Goal: Information Seeking & Learning: Check status

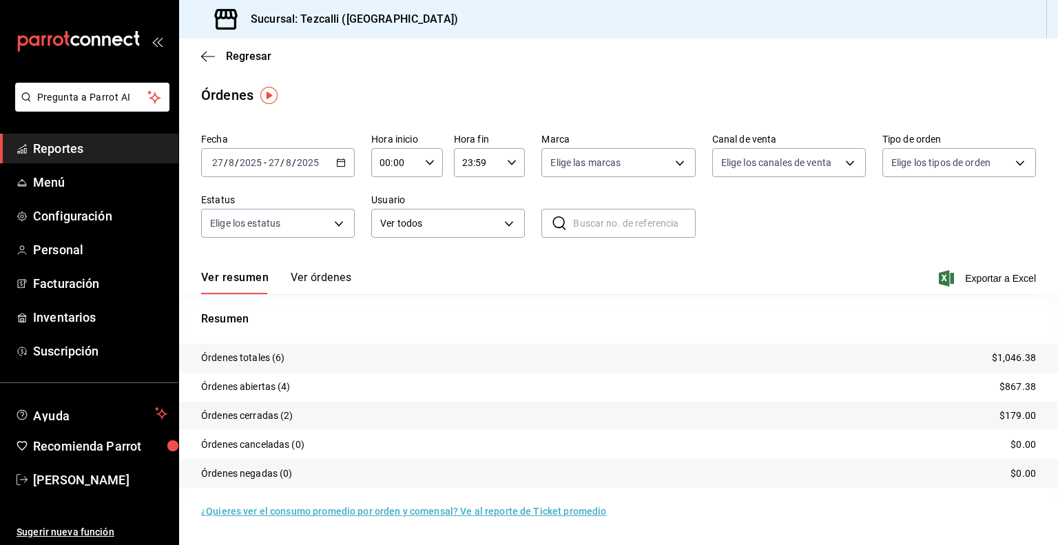
click at [374, 256] on div "Ver resumen Ver órdenes Exportar a Excel" at bounding box center [618, 274] width 835 height 40
click at [122, 149] on span "Reportes" at bounding box center [100, 148] width 134 height 19
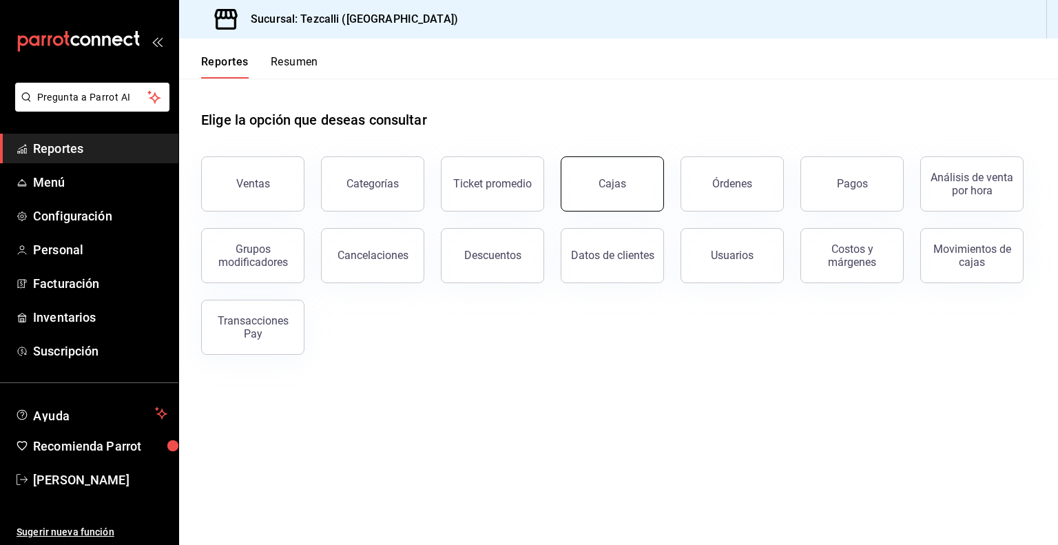
click at [598, 185] on button "Cajas" at bounding box center [612, 183] width 103 height 55
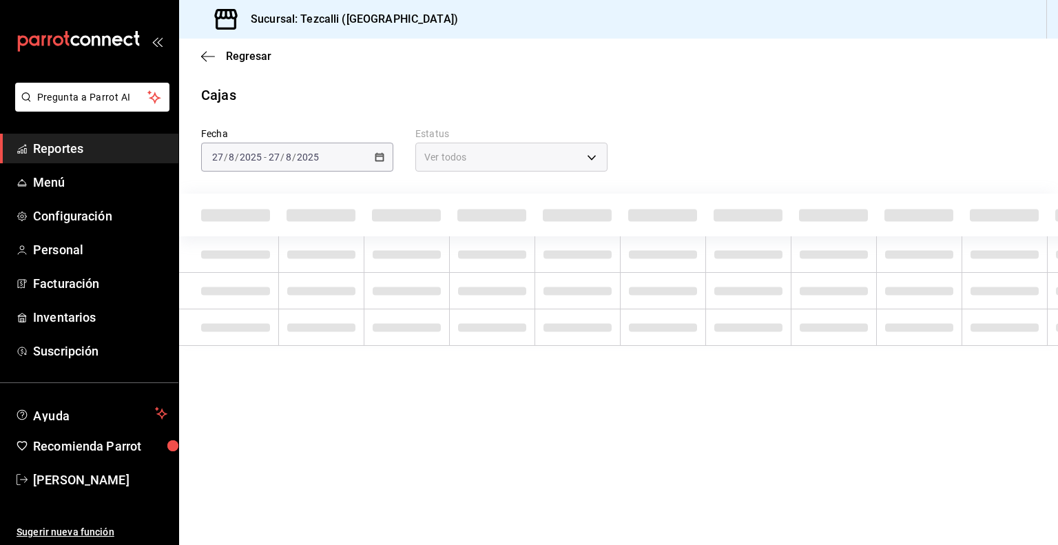
click at [331, 163] on div "[DATE] [DATE] - [DATE] [DATE]" at bounding box center [297, 157] width 192 height 29
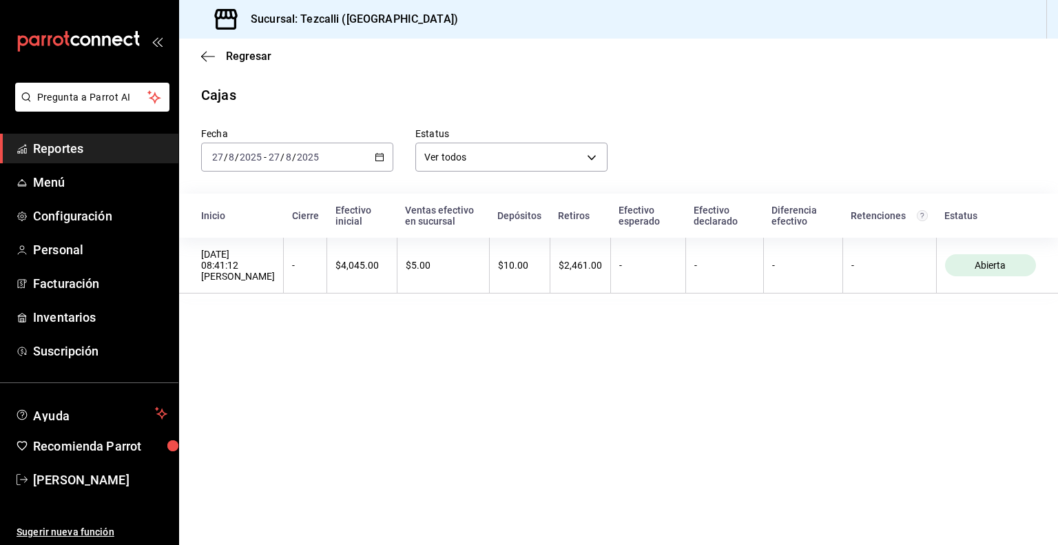
click at [331, 163] on div "[DATE] [DATE] - [DATE] [DATE]" at bounding box center [297, 157] width 192 height 29
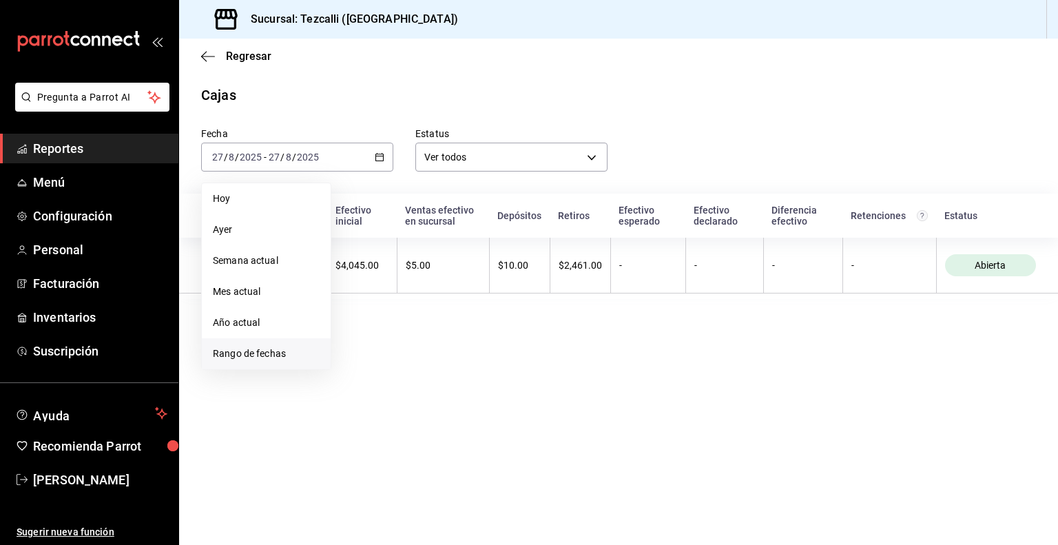
click at [303, 357] on span "Rango de fechas" at bounding box center [266, 353] width 107 height 14
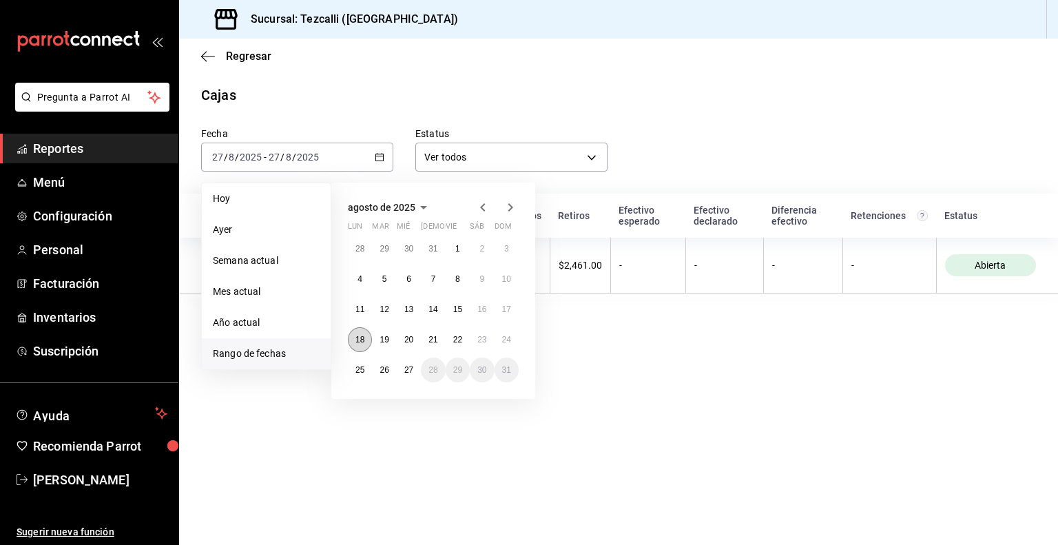
click at [358, 344] on button "18" at bounding box center [360, 339] width 24 height 25
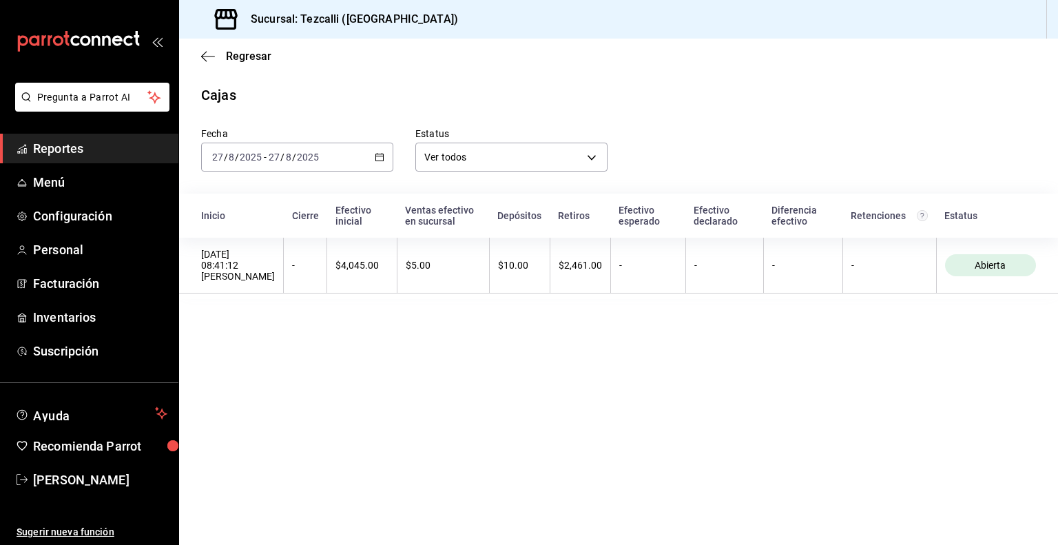
click at [686, 381] on main "Regresar Cajas Fecha 2025-08-27 27 / 8 / 2025 - 2025-08-27 27 / 8 / 2025 Estatu…" at bounding box center [618, 292] width 879 height 506
click at [295, 148] on div "[DATE] [DATE] - [DATE] [DATE]" at bounding box center [297, 157] width 192 height 29
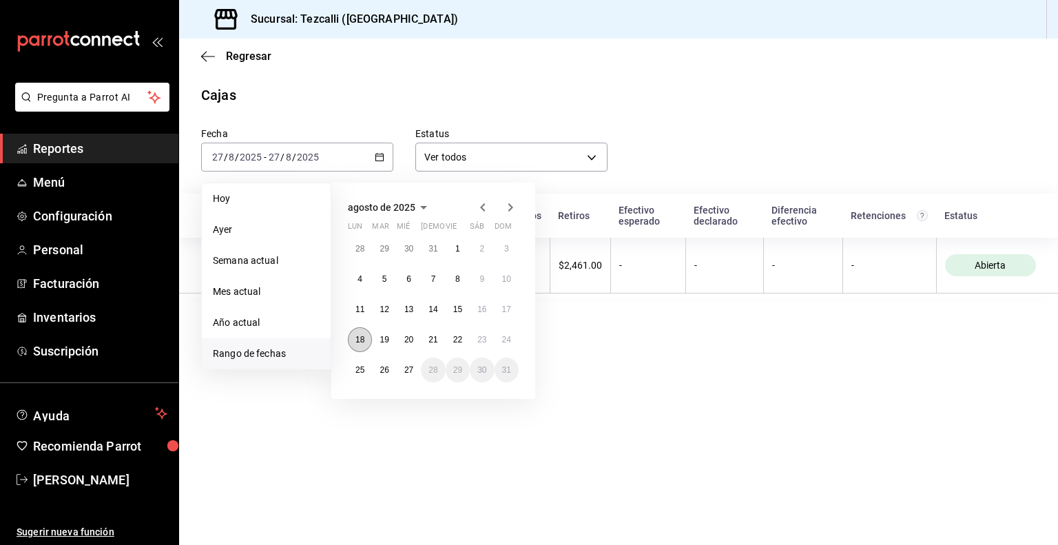
click at [364, 339] on abbr "18" at bounding box center [359, 340] width 9 height 10
click at [381, 365] on abbr "26" at bounding box center [383, 370] width 9 height 10
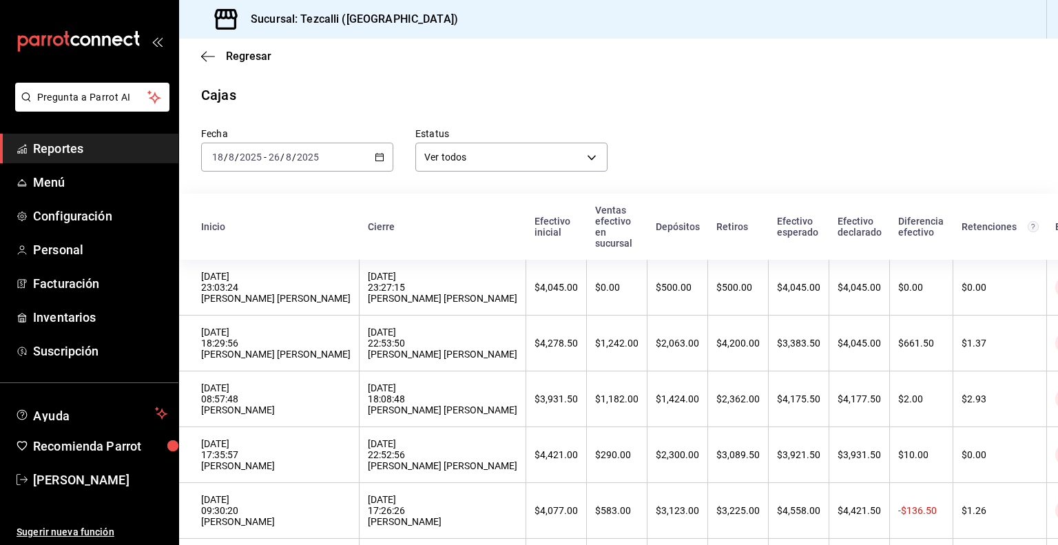
click at [381, 365] on th "[DATE] 22:53:50 [PERSON_NAME]" at bounding box center [442, 343] width 167 height 56
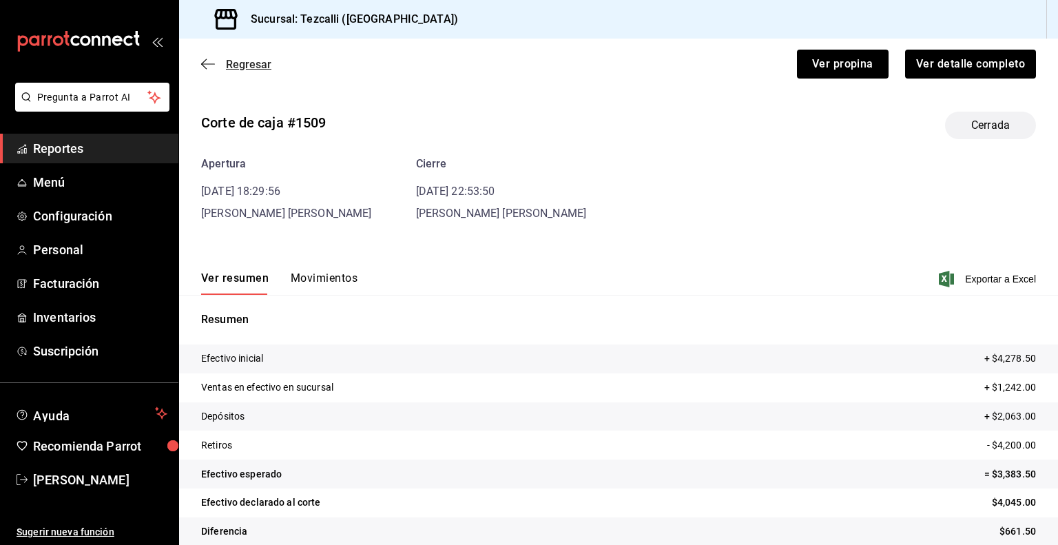
click at [210, 65] on icon "button" at bounding box center [208, 64] width 14 height 12
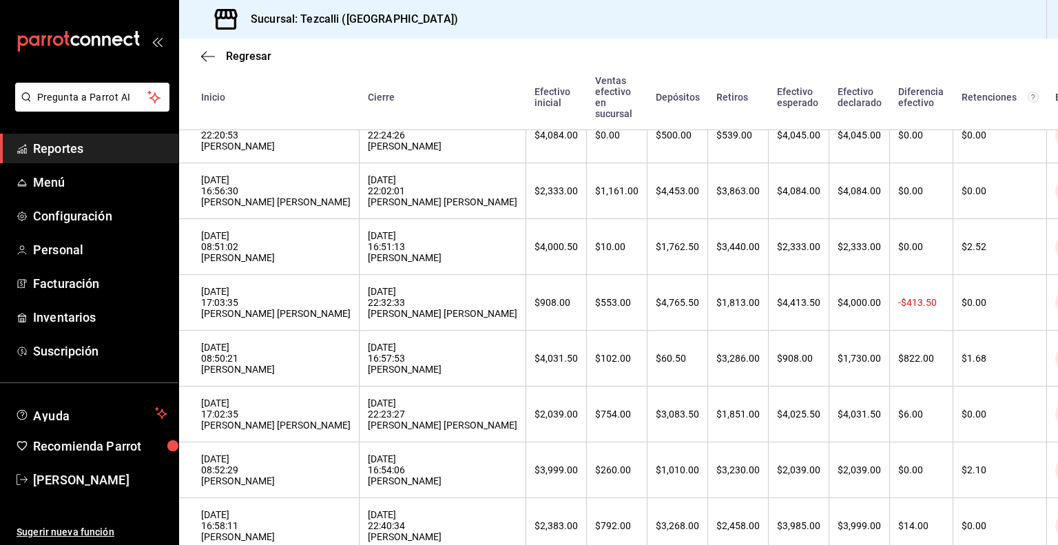
scroll to position [1041, 0]
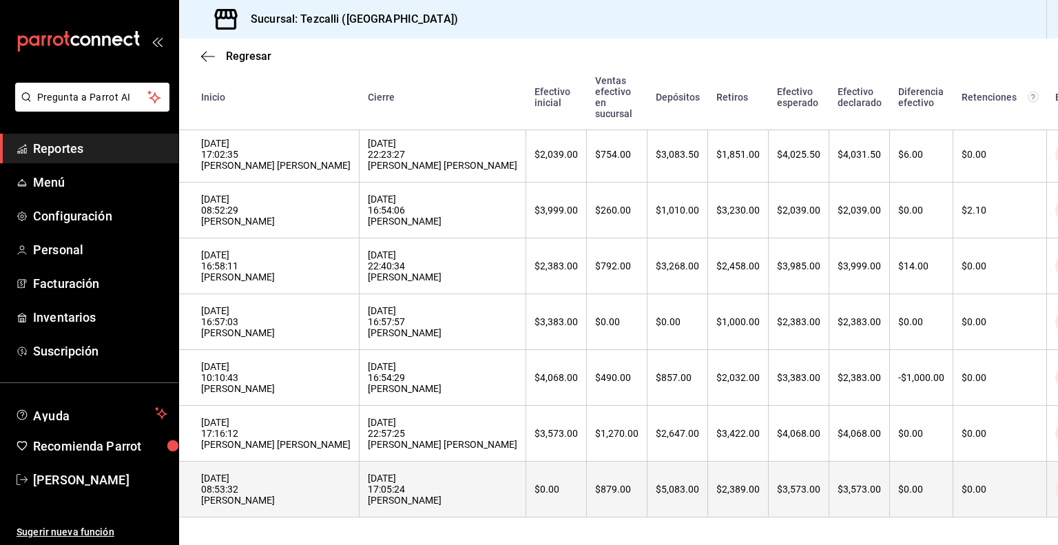
drag, startPoint x: 482, startPoint y: 459, endPoint x: 416, endPoint y: 469, distance: 66.8
click at [416, 472] on div "18/08/2025 17:05:24 Esmeralda Martinez" at bounding box center [442, 488] width 149 height 33
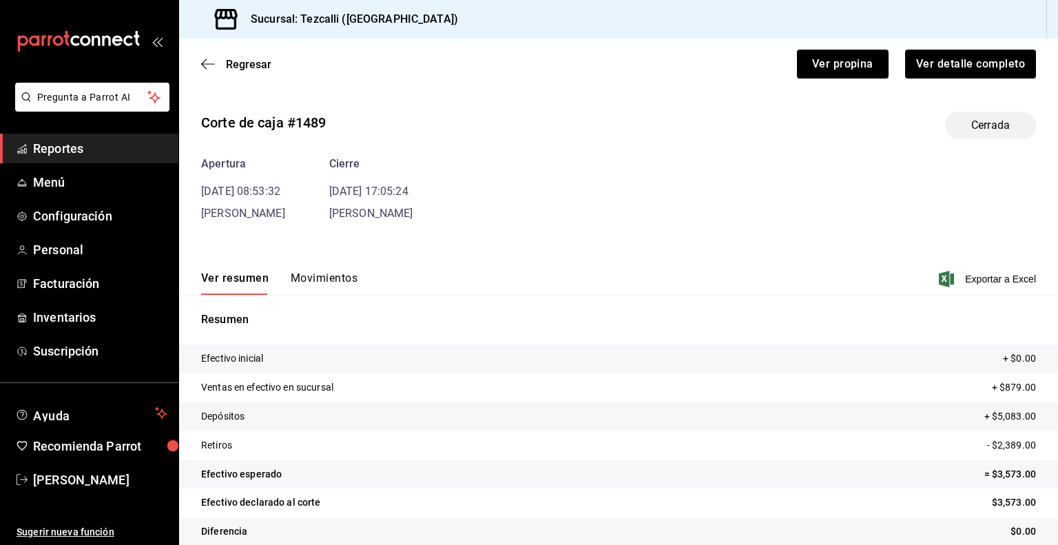
click at [338, 285] on button "Movimientos" at bounding box center [324, 282] width 67 height 23
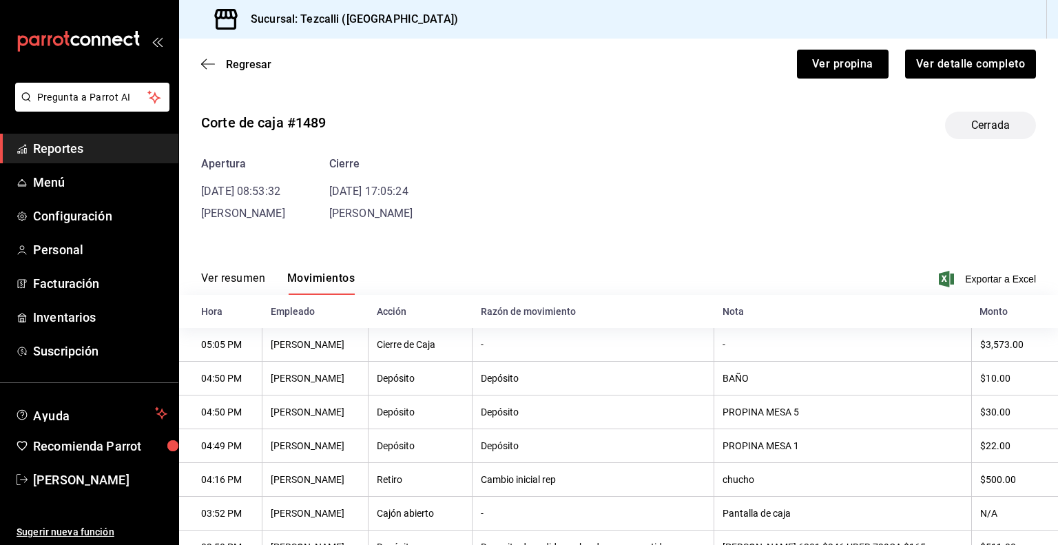
click at [241, 283] on button "Ver resumen" at bounding box center [233, 282] width 64 height 23
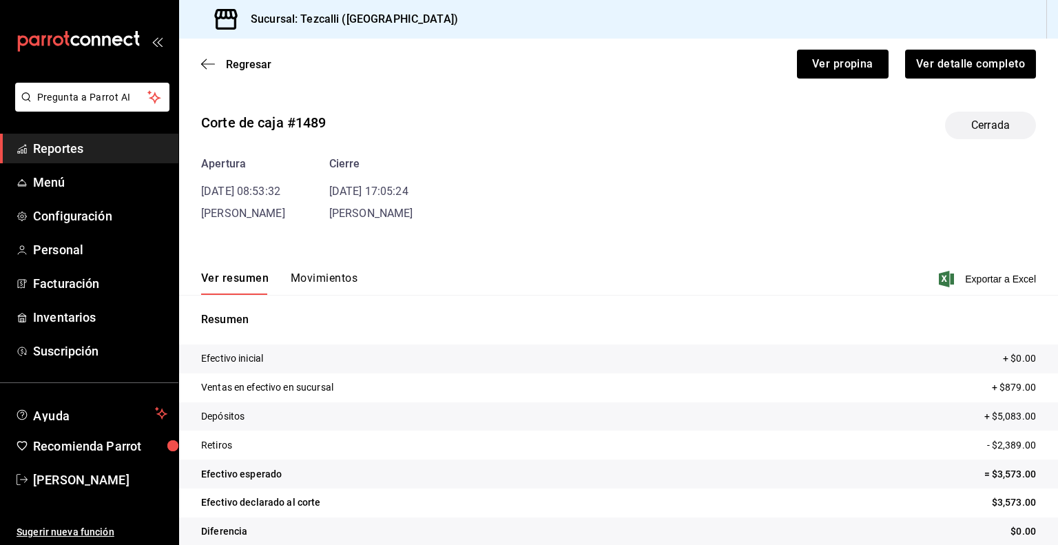
click at [241, 283] on button "Ver resumen" at bounding box center [234, 282] width 67 height 23
click at [231, 62] on span "Regresar" at bounding box center [248, 64] width 45 height 13
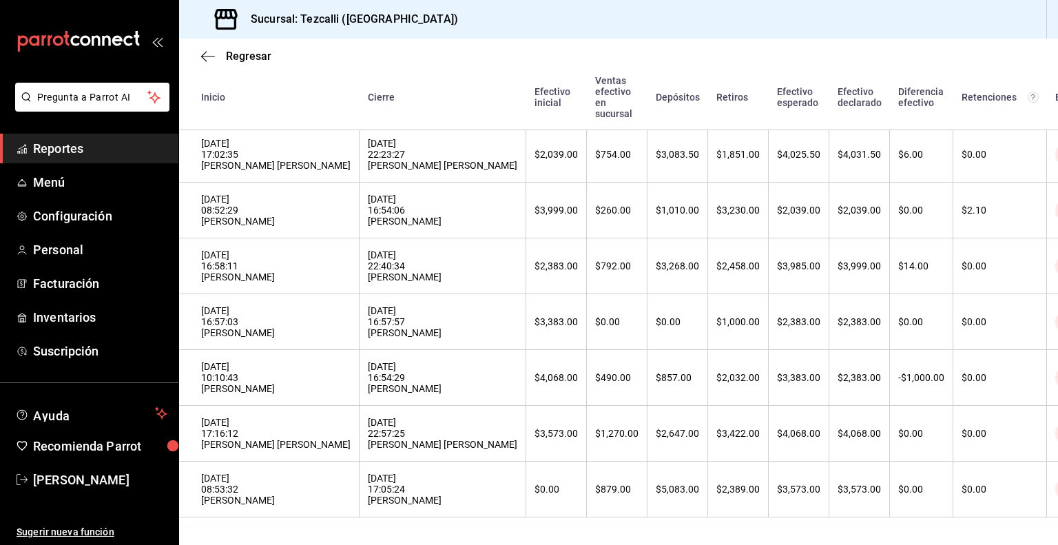
scroll to position [1041, 0]
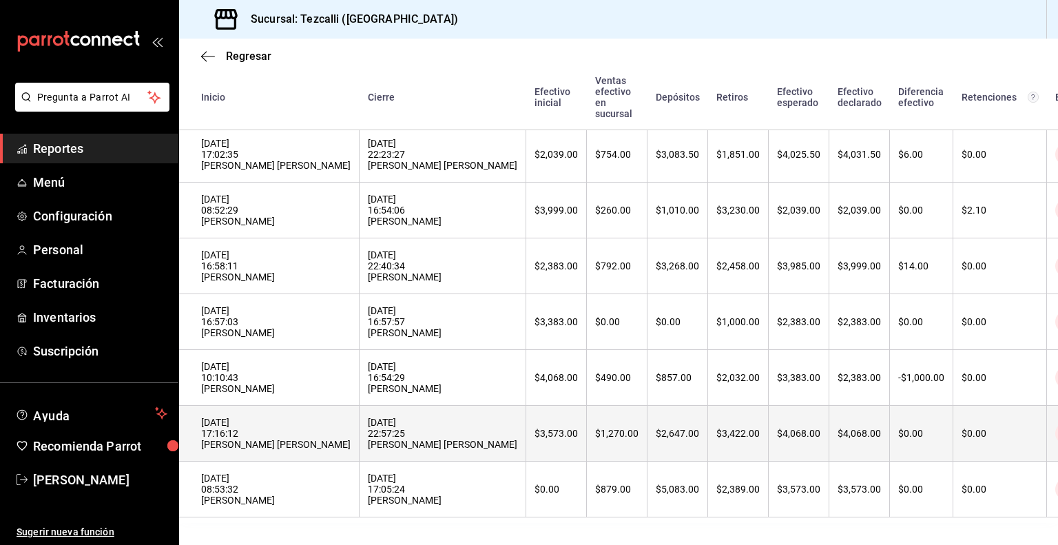
click at [421, 421] on div "18/08/2025 22:57:25 Emmanuel Antonio Vásquez Ramirez" at bounding box center [442, 433] width 149 height 33
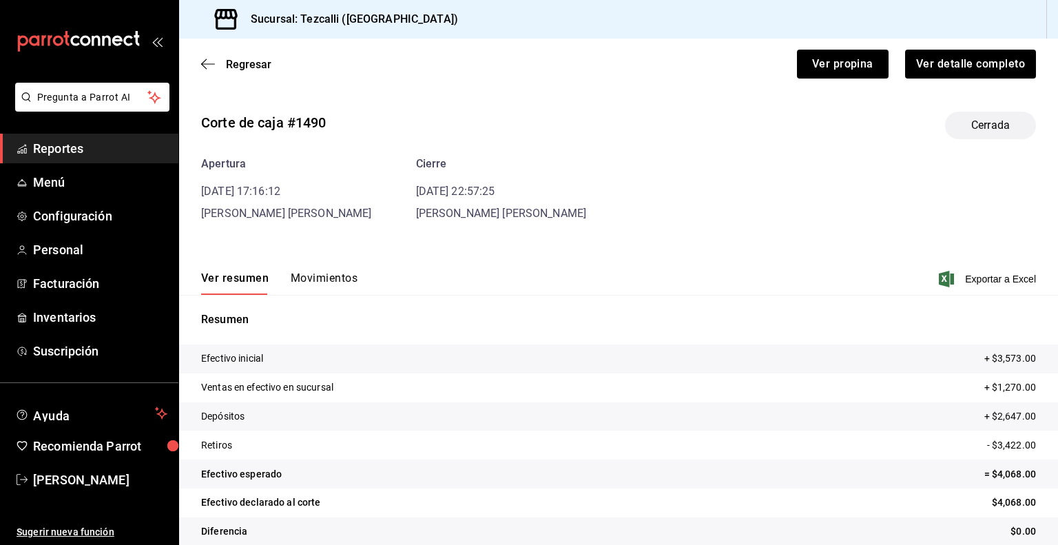
click at [313, 272] on button "Movimientos" at bounding box center [324, 282] width 67 height 23
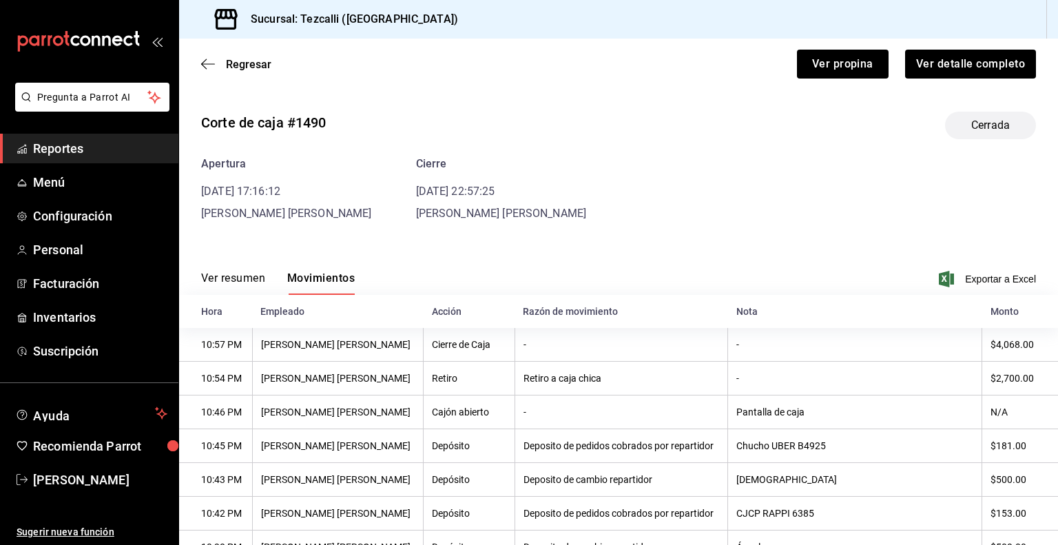
click at [510, 335] on th "Cierre de Caja" at bounding box center [469, 345] width 92 height 34
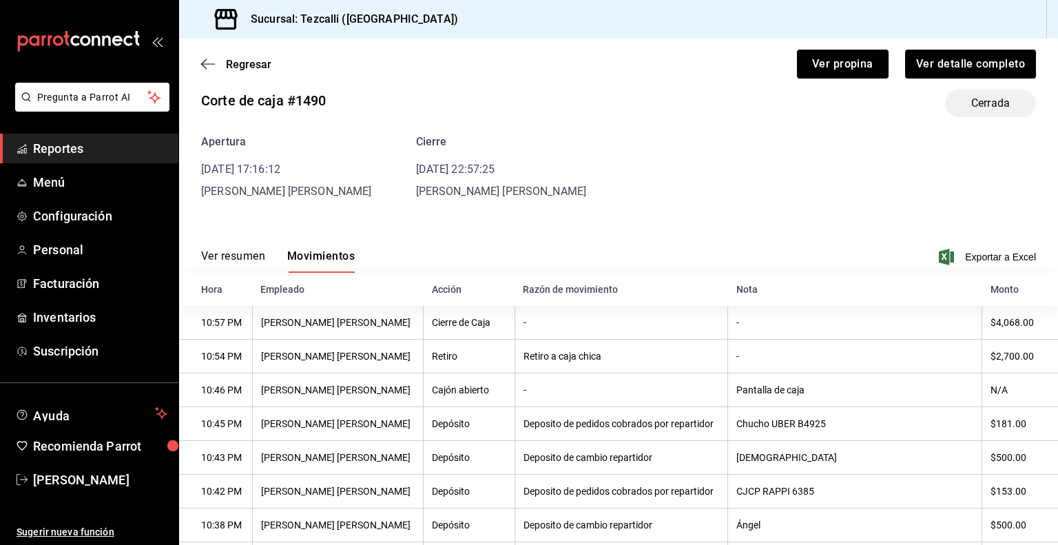
scroll to position [3, 0]
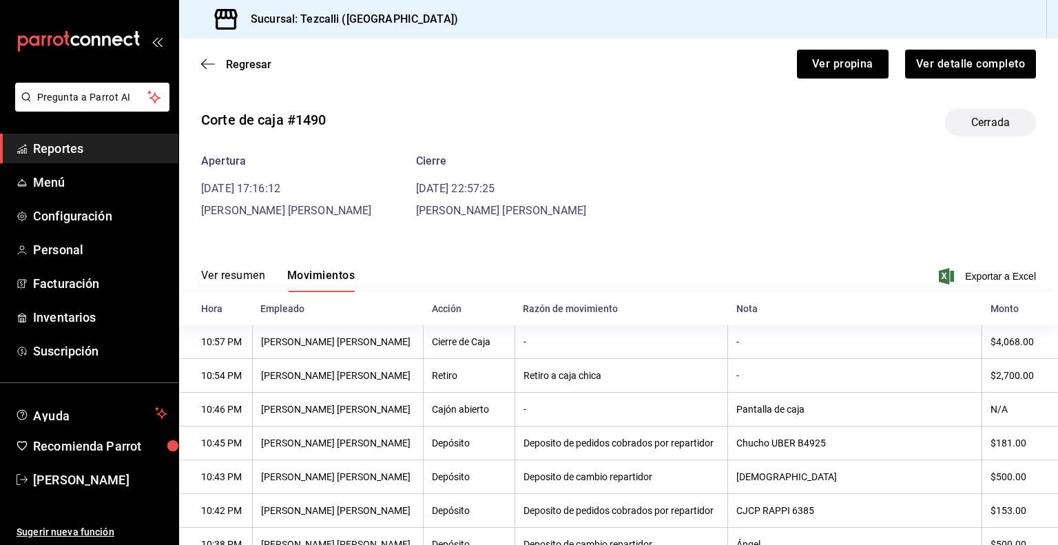
click at [258, 277] on button "Ver resumen" at bounding box center [233, 280] width 64 height 23
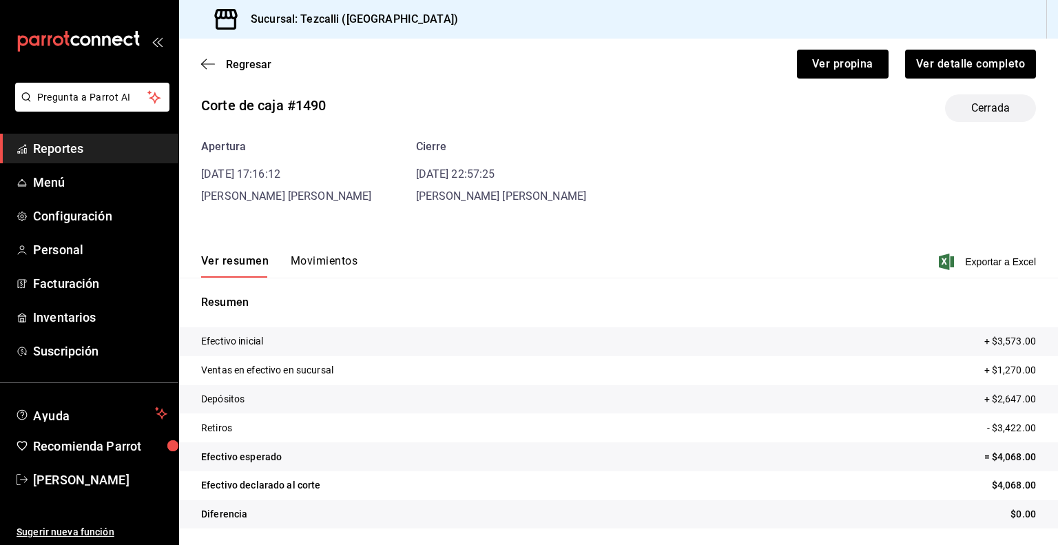
scroll to position [0, 0]
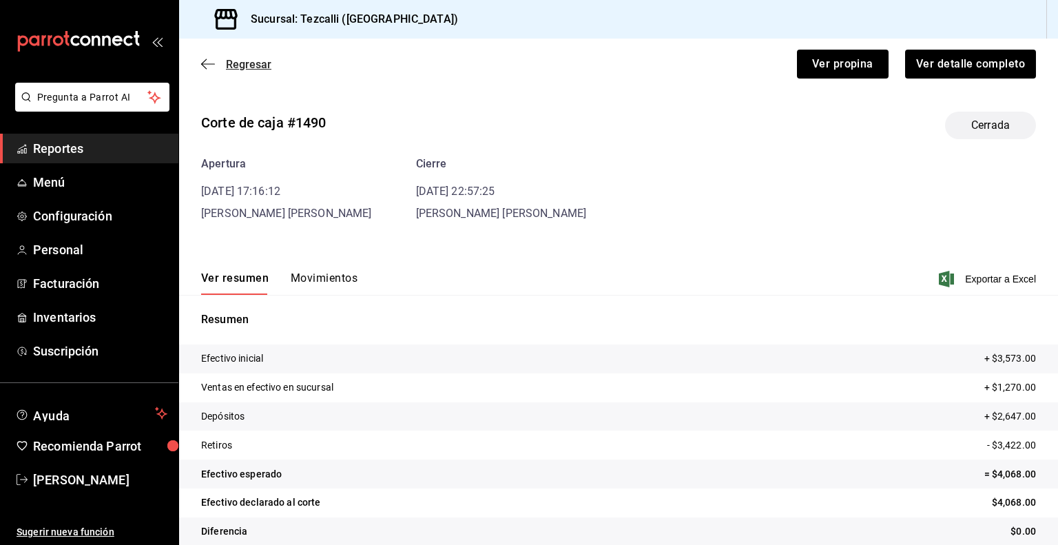
click at [238, 63] on span "Regresar" at bounding box center [248, 64] width 45 height 13
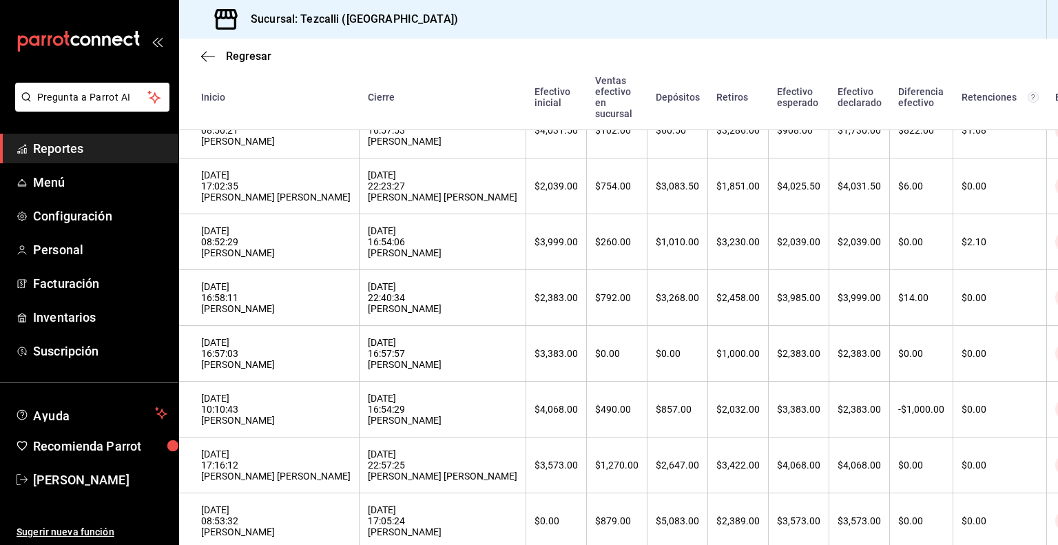
scroll to position [1041, 0]
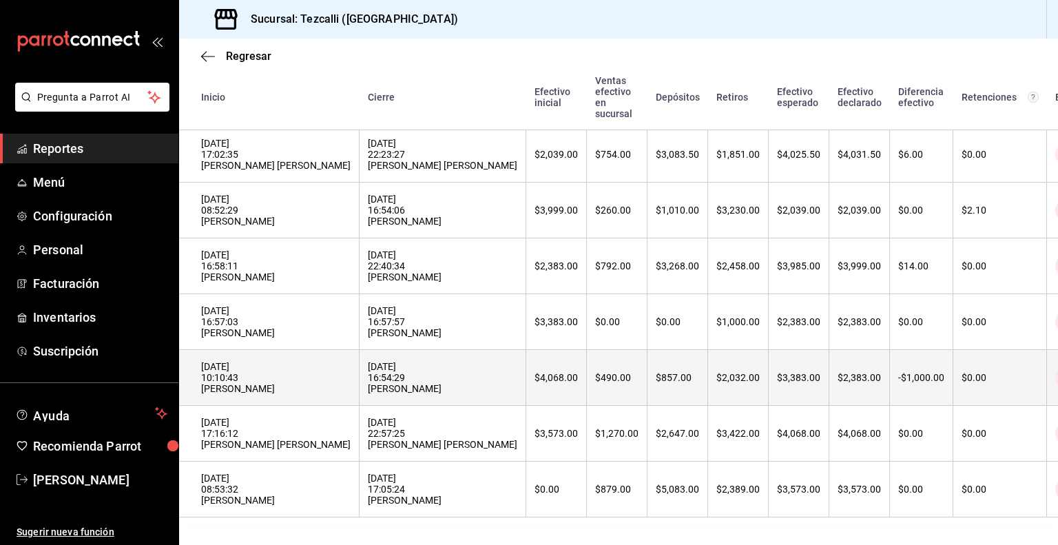
click at [449, 379] on div "19/08/2025 16:54:29 Esmeralda Martinez" at bounding box center [442, 377] width 149 height 33
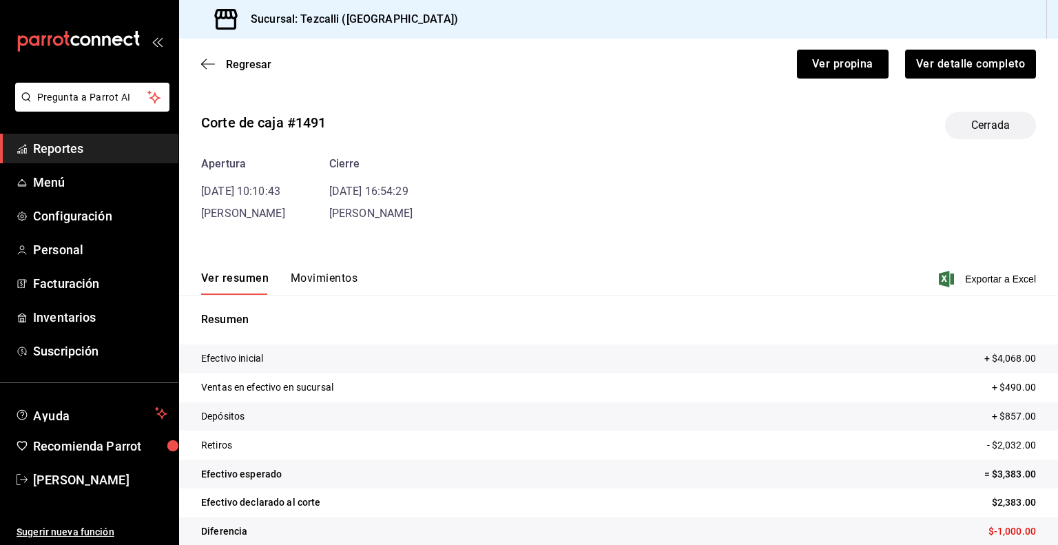
scroll to position [17, 0]
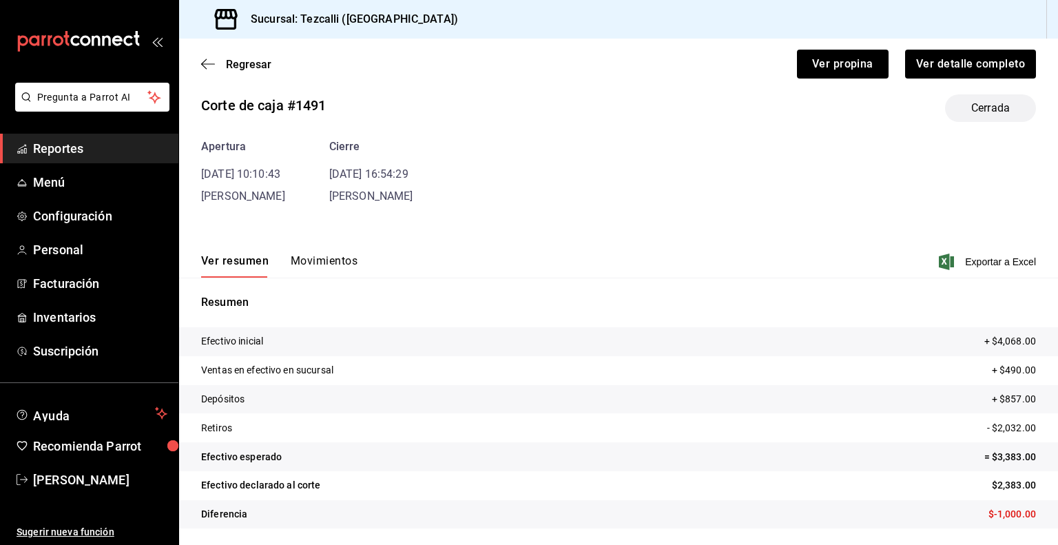
click at [349, 269] on button "Movimientos" at bounding box center [324, 265] width 67 height 23
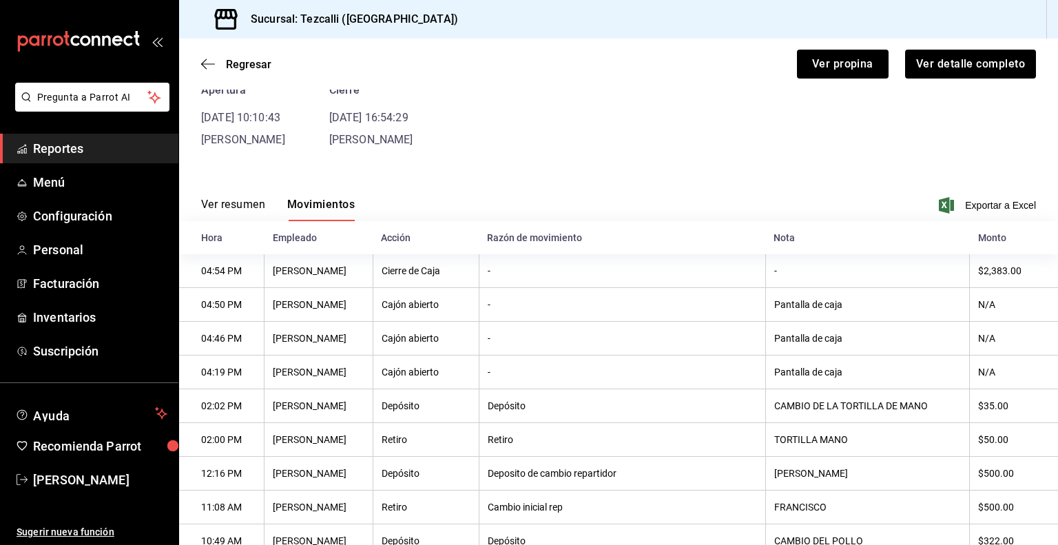
scroll to position [54, 0]
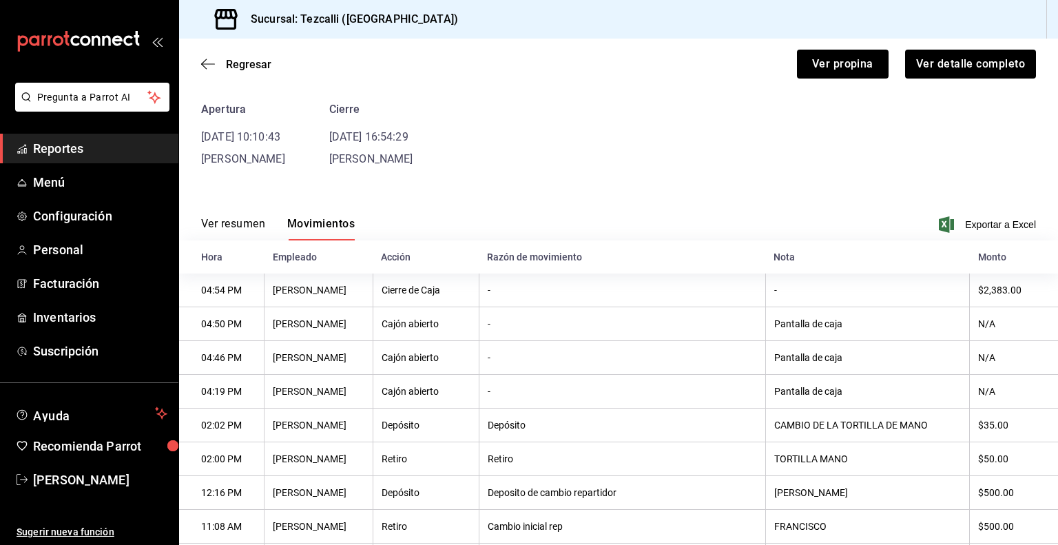
click at [212, 223] on button "Ver resumen" at bounding box center [233, 228] width 64 height 23
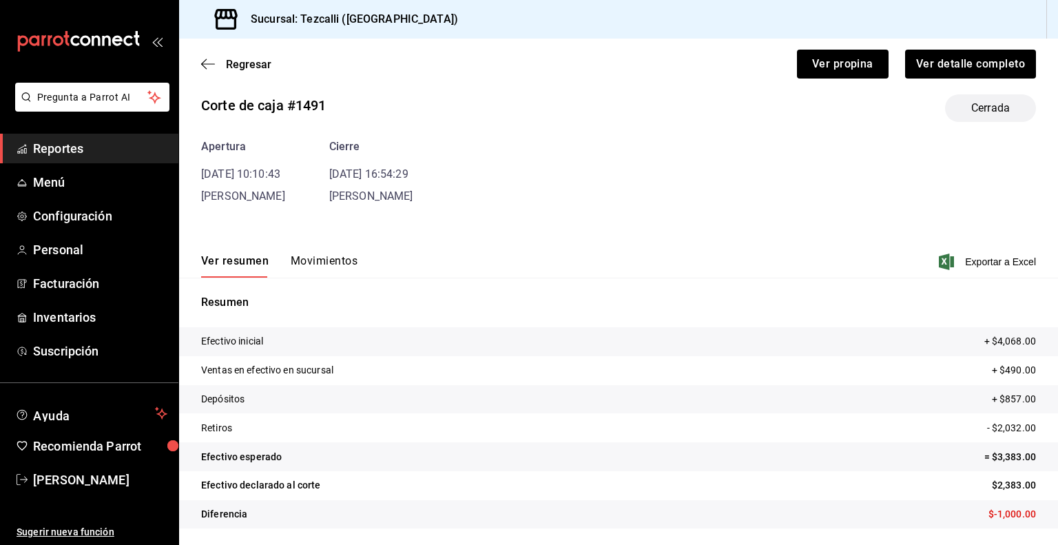
scroll to position [17, 0]
click at [253, 67] on span "Regresar" at bounding box center [248, 64] width 45 height 13
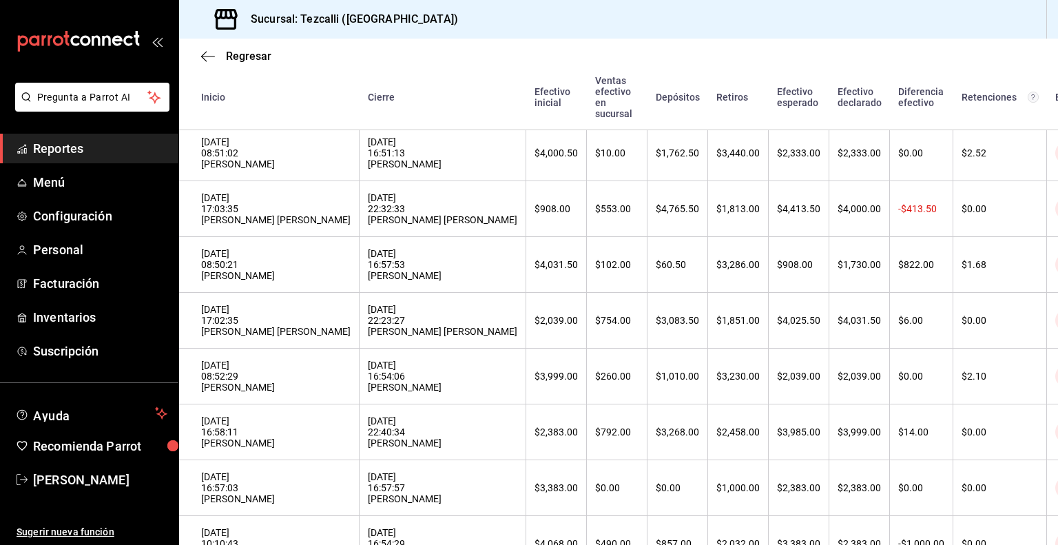
scroll to position [1041, 0]
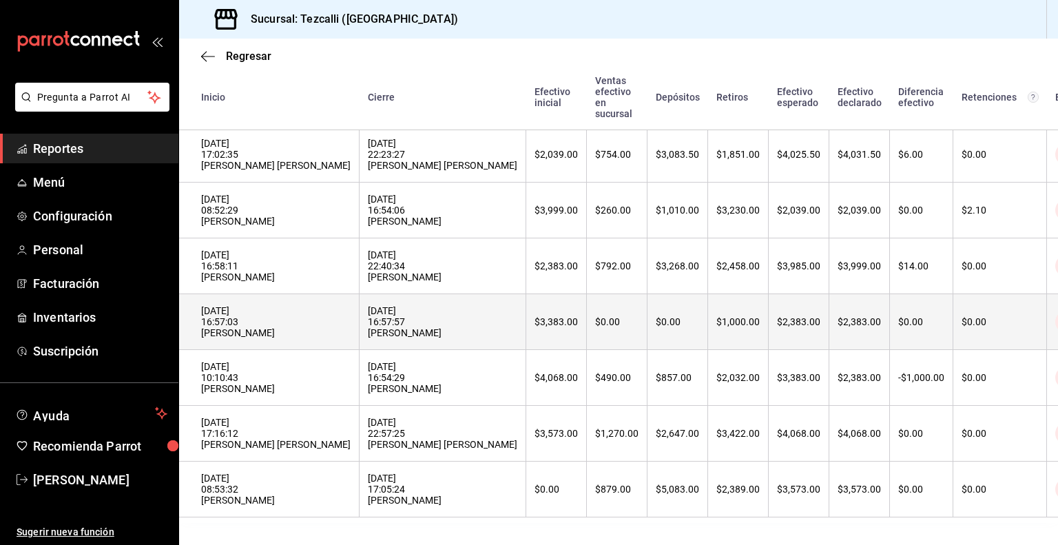
click at [386, 306] on div "19/08/2025 16:57:57 Esmeralda Martinez" at bounding box center [442, 321] width 149 height 33
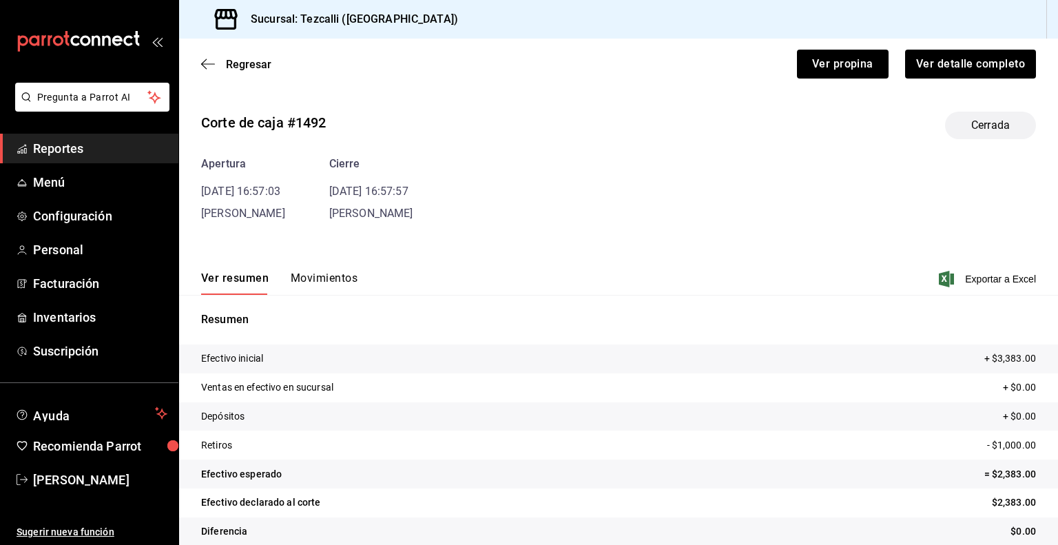
click at [343, 289] on button "Movimientos" at bounding box center [324, 282] width 67 height 23
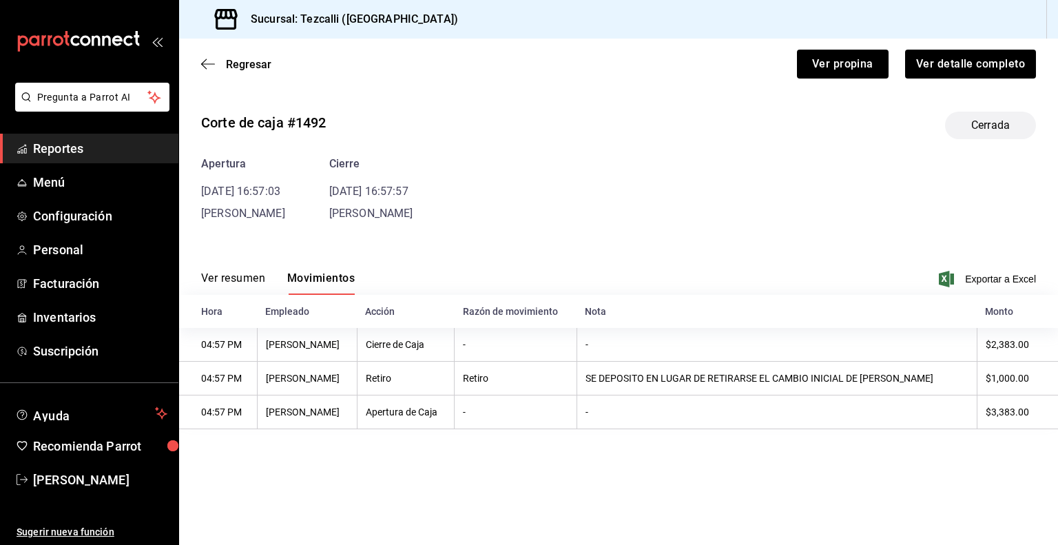
click at [267, 278] on div "Ver resumen Movimientos" at bounding box center [278, 282] width 154 height 23
drag, startPoint x: 229, startPoint y: 258, endPoint x: 227, endPoint y: 272, distance: 14.5
click at [227, 272] on div "Ver resumen Movimientos Exportar a Excel" at bounding box center [618, 275] width 879 height 40
click at [227, 272] on button "Ver resumen" at bounding box center [233, 282] width 64 height 23
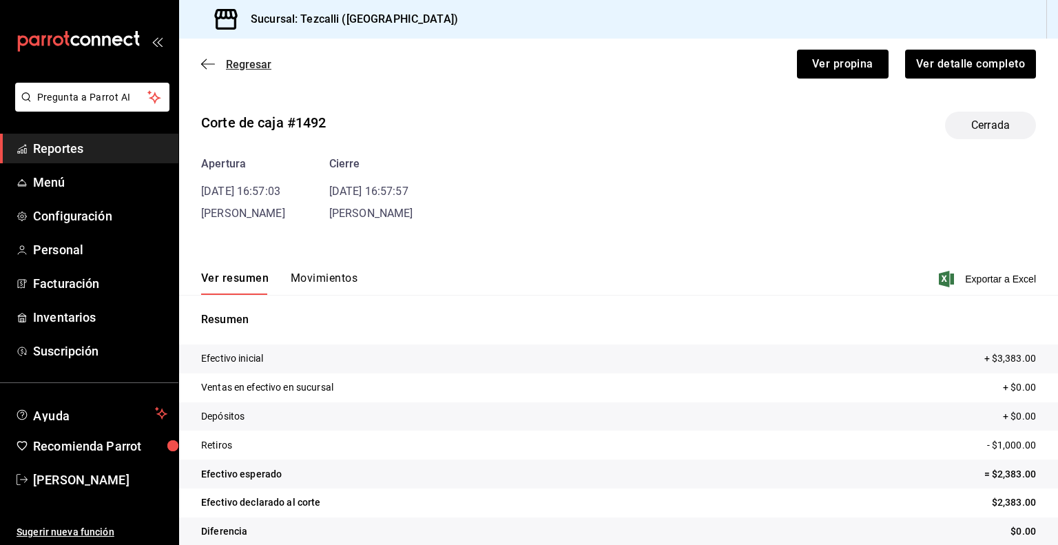
click at [258, 67] on span "Regresar" at bounding box center [248, 64] width 45 height 13
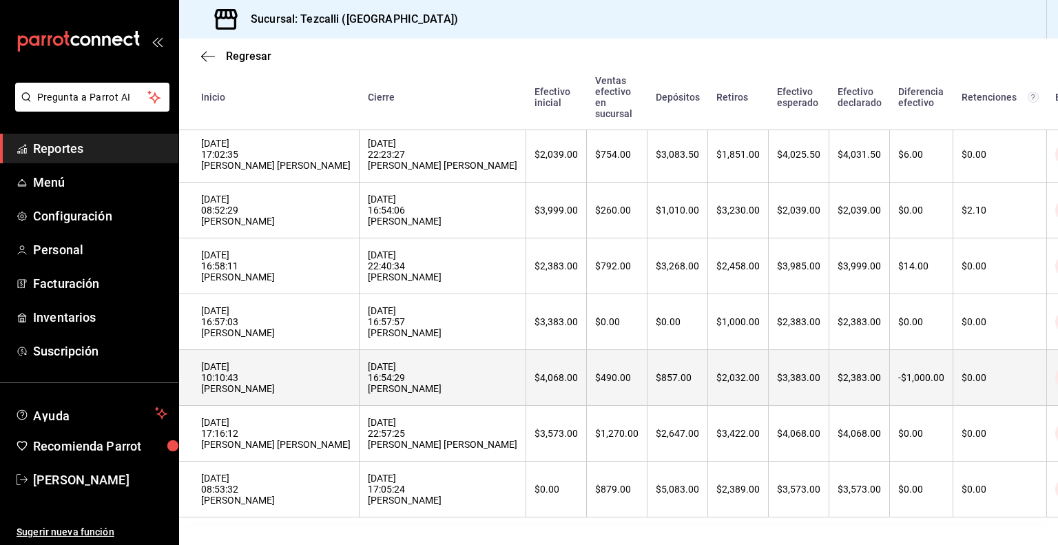
scroll to position [1008, 0]
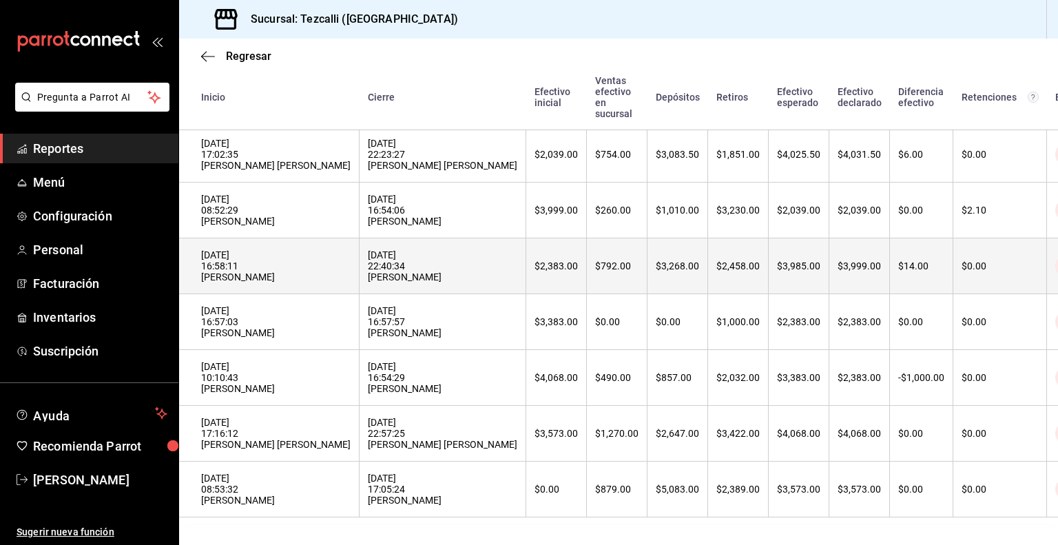
click at [408, 282] on div "19/08/2025 22:40:34 Esmeralda Martinez" at bounding box center [442, 265] width 149 height 33
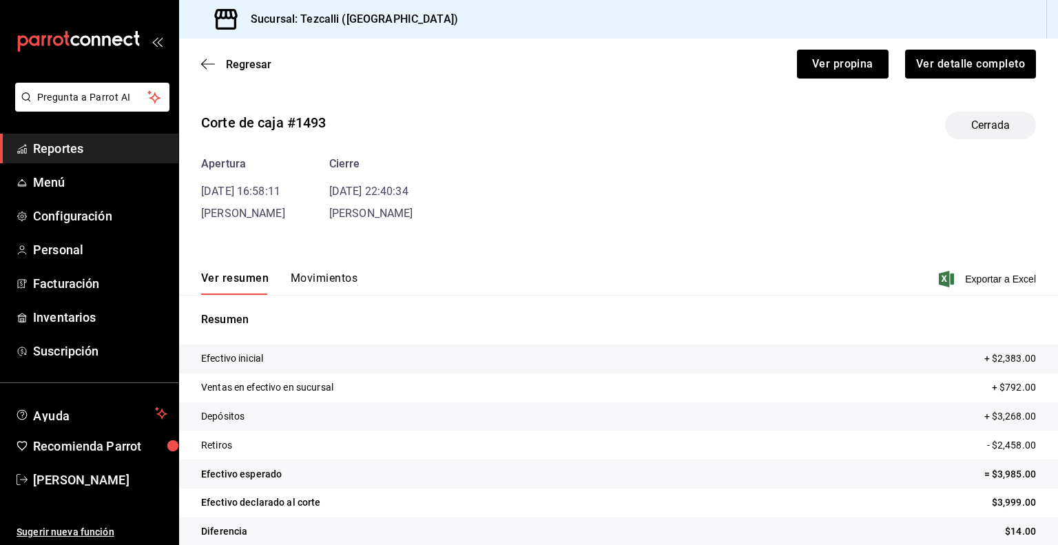
scroll to position [17, 0]
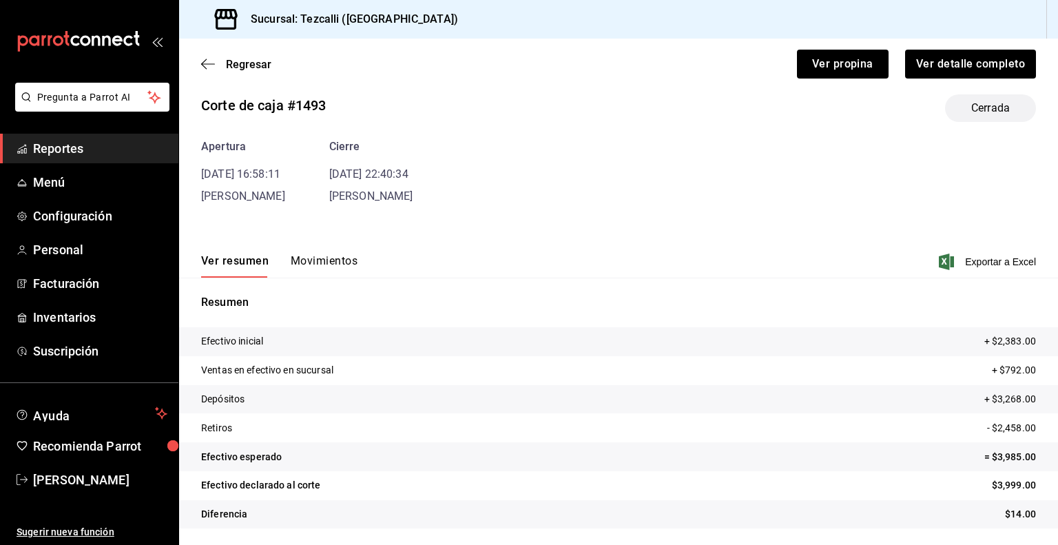
click at [328, 264] on button "Movimientos" at bounding box center [324, 265] width 67 height 23
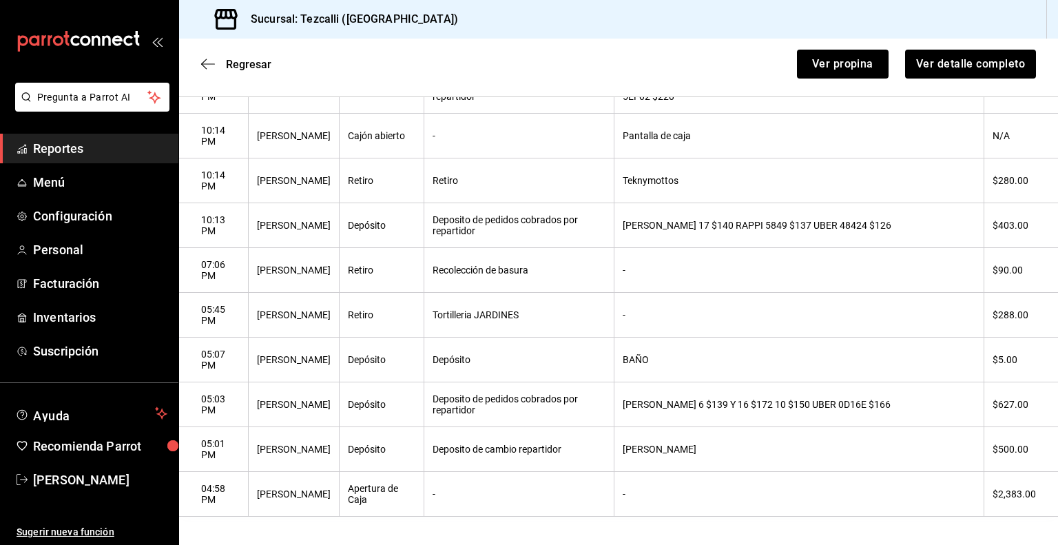
scroll to position [665, 0]
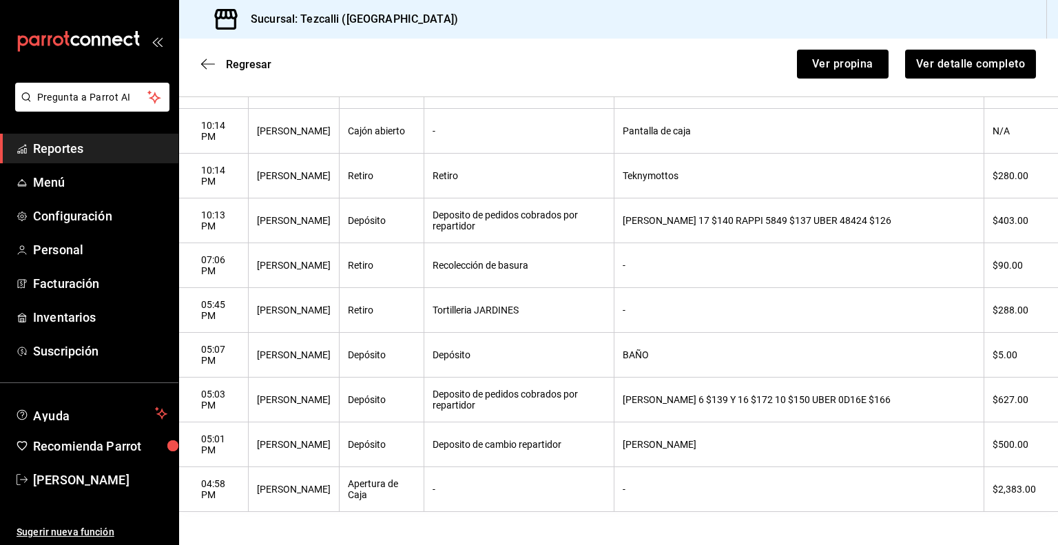
click at [813, 429] on th "[PERSON_NAME]" at bounding box center [799, 444] width 370 height 45
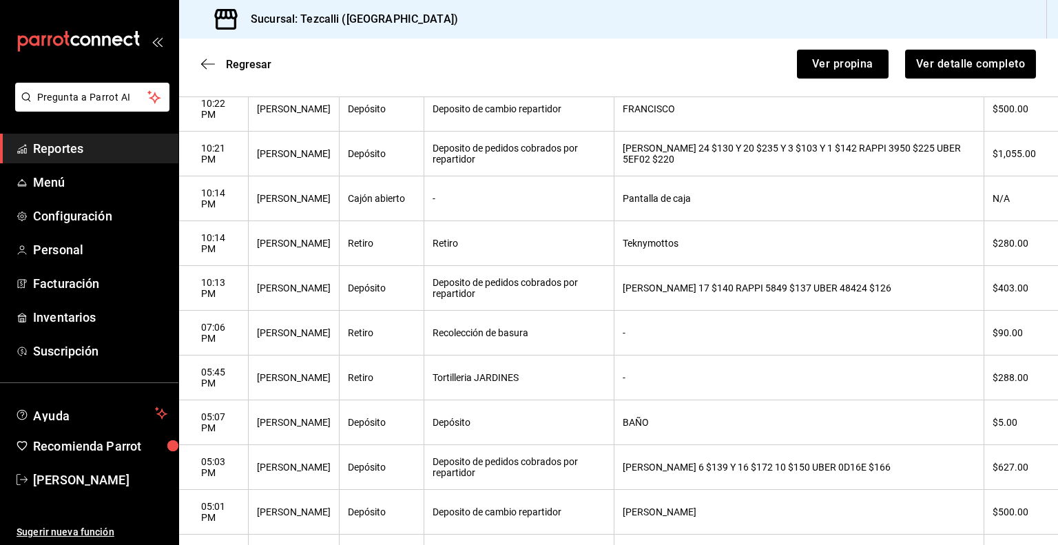
click at [689, 423] on th "BAÑO" at bounding box center [799, 422] width 370 height 45
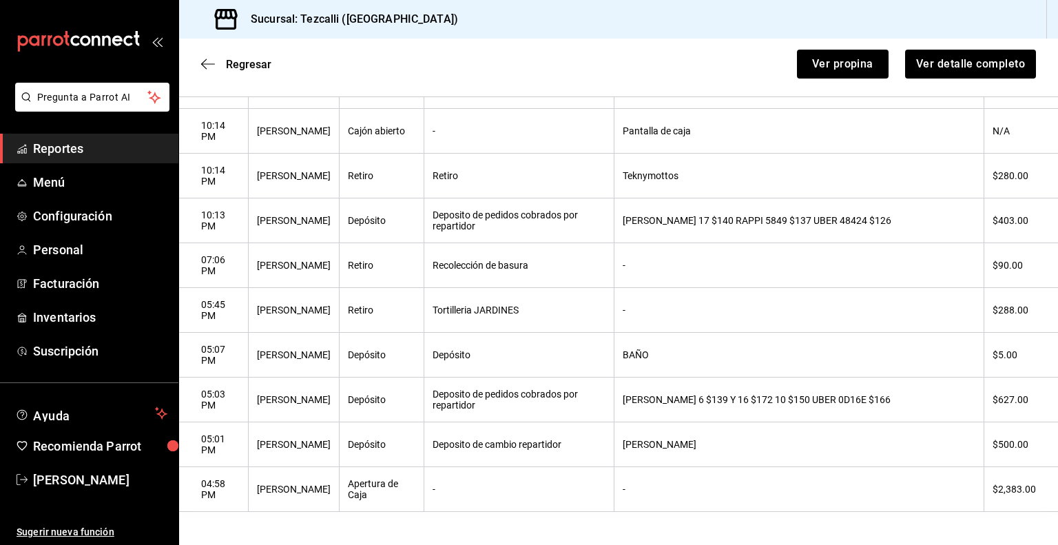
click at [683, 327] on th "-" at bounding box center [799, 310] width 370 height 45
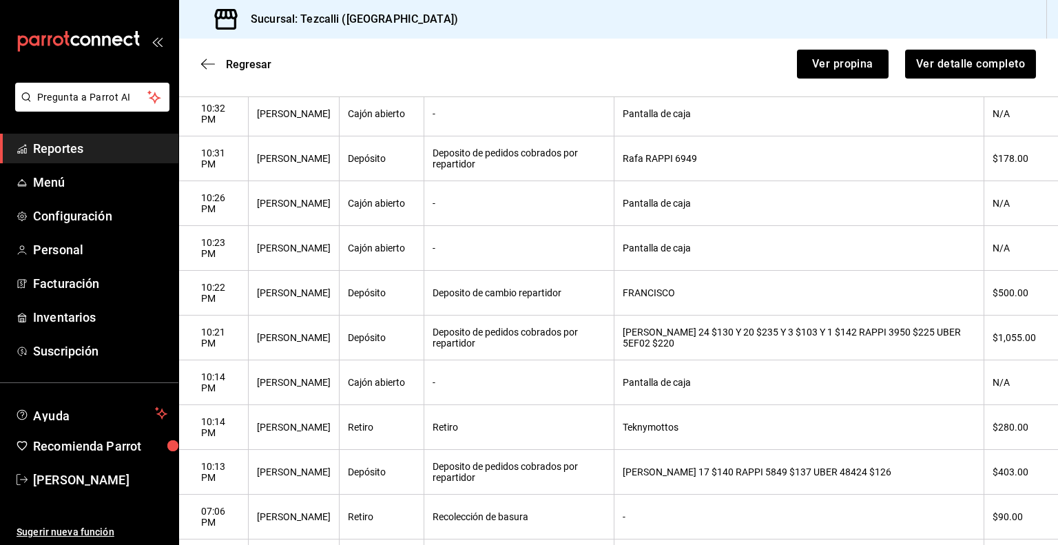
scroll to position [568, 0]
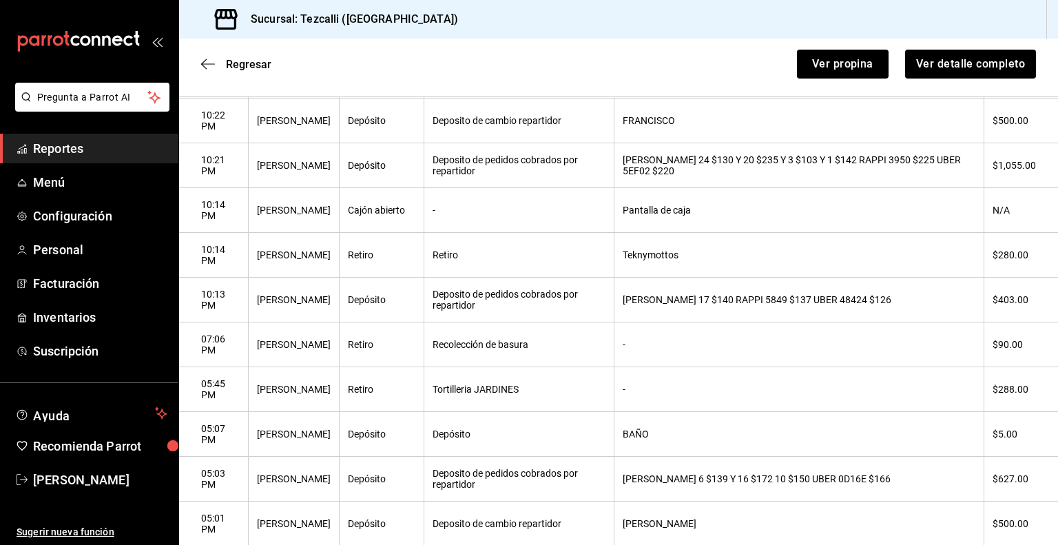
drag, startPoint x: 753, startPoint y: 269, endPoint x: 339, endPoint y: 284, distance: 414.1
click at [339, 278] on tr "10:14 PM Esmeralda Martinez Retiro Retiro Teknymottos $280.00" at bounding box center [618, 255] width 879 height 45
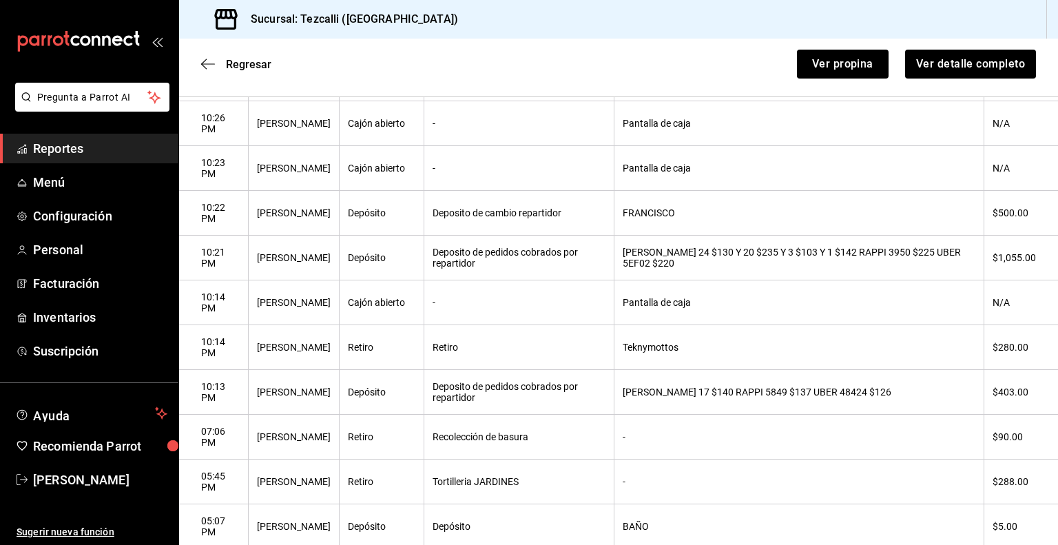
scroll to position [474, 0]
click at [731, 394] on th "Ángel DIDI 17 $140 RAPPI 5849 $137 UBER 48424 $126" at bounding box center [799, 393] width 370 height 45
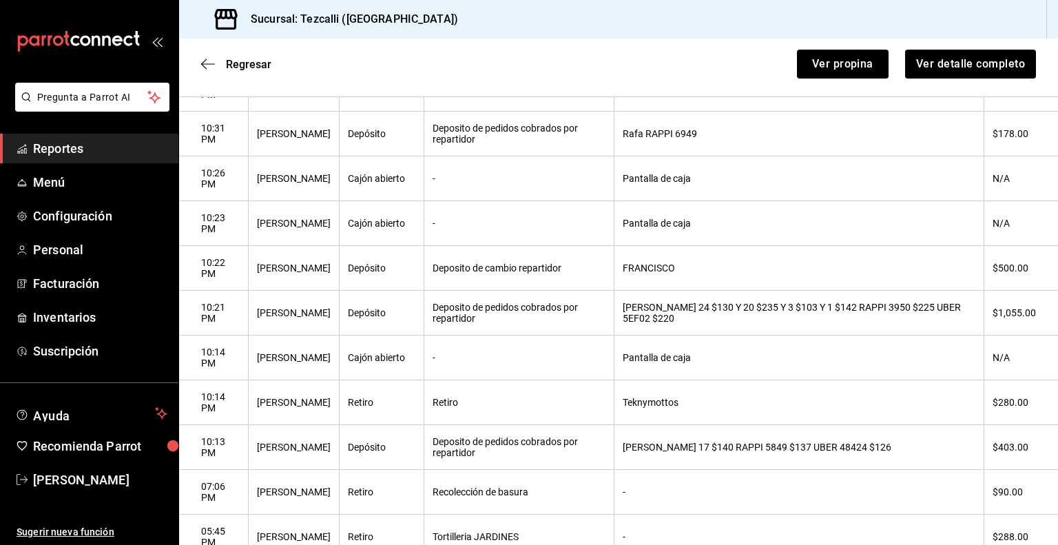
scroll to position [410, 0]
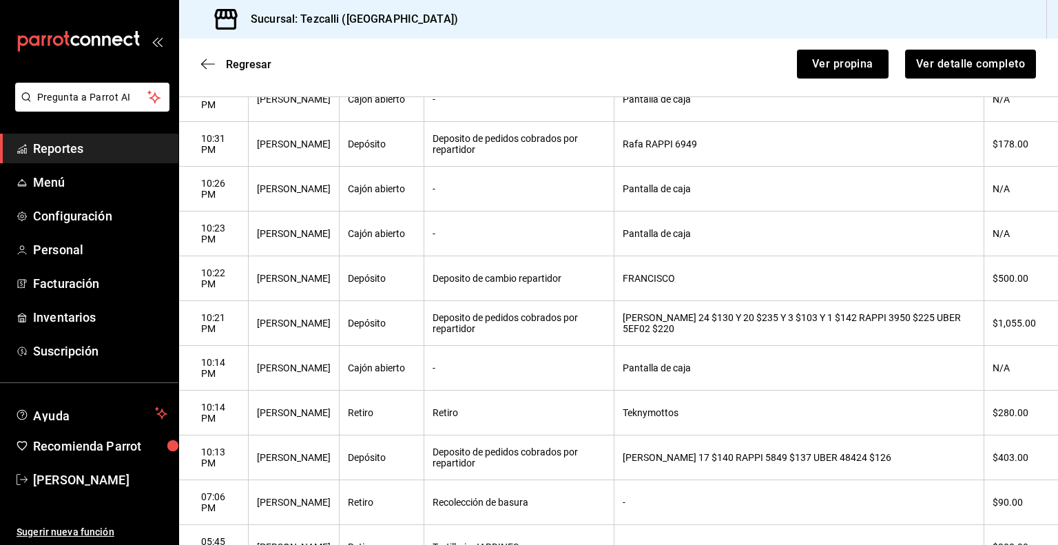
click at [708, 338] on th "FRANCISCO DIDI 24 $130 Y 20 $235 Y 3 $103 Y 1 $142 RAPPI 3950 $225 UBER 5EF02 $…" at bounding box center [799, 323] width 370 height 45
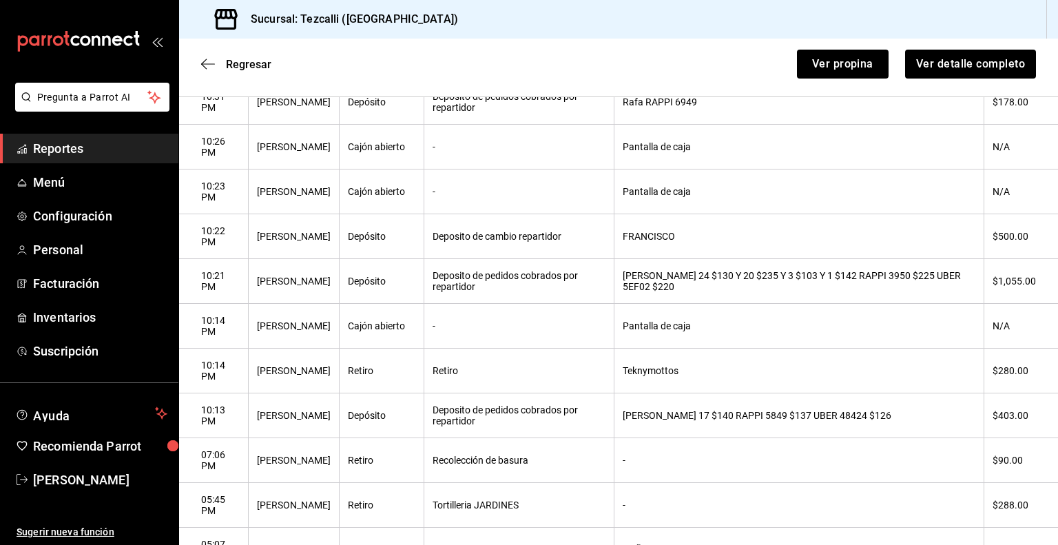
scroll to position [0, 0]
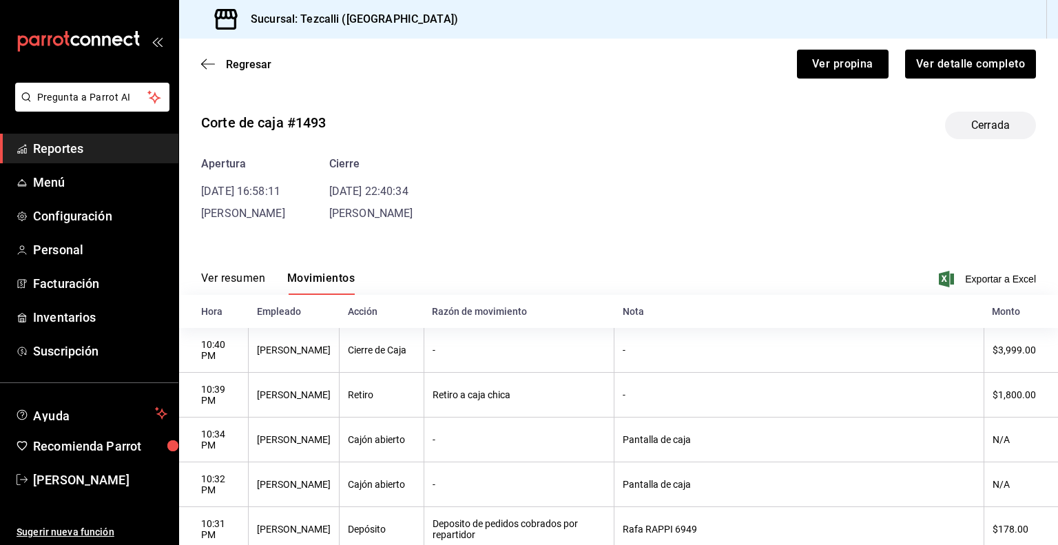
click at [209, 271] on button "Ver resumen" at bounding box center [233, 282] width 64 height 23
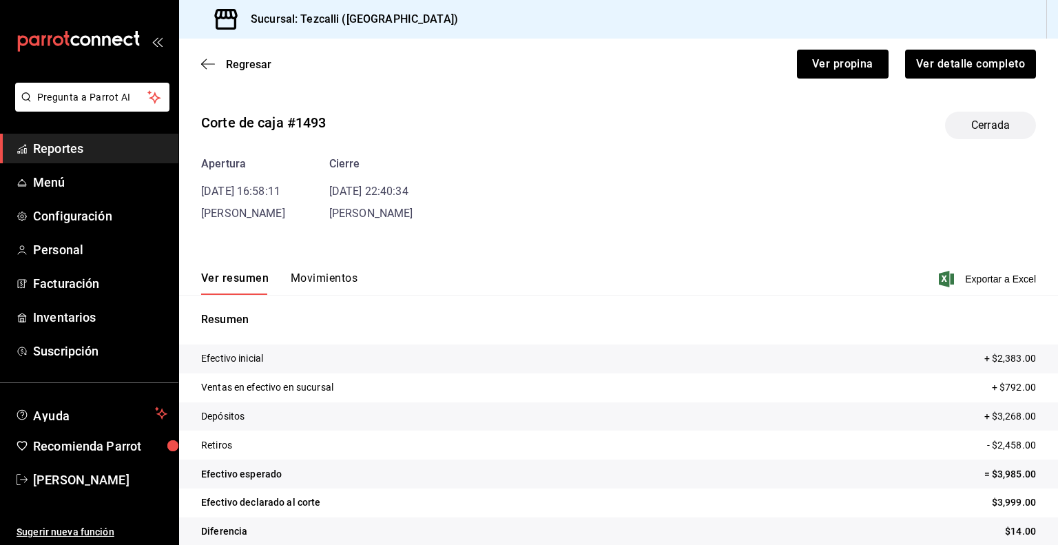
scroll to position [17, 0]
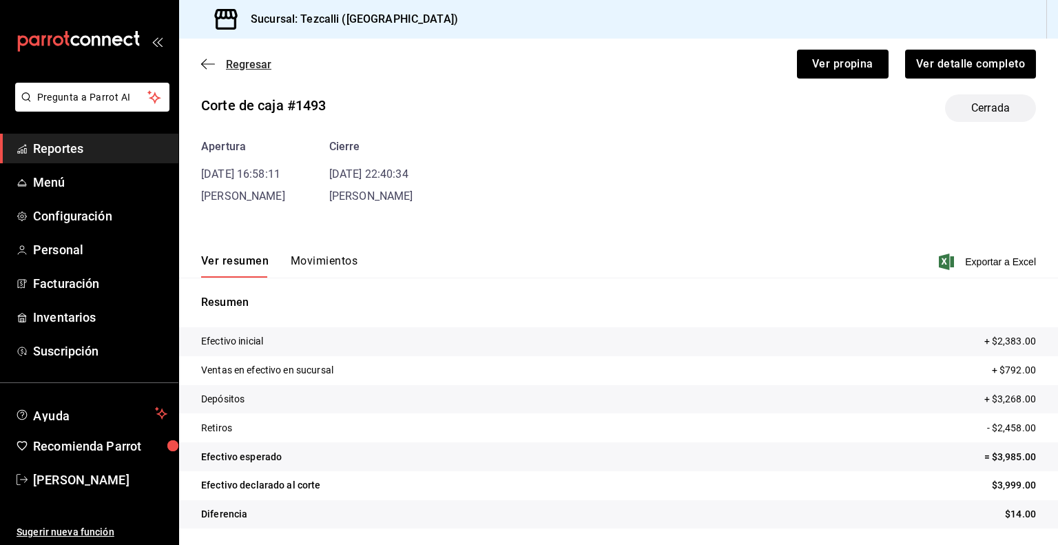
click at [247, 66] on span "Regresar" at bounding box center [248, 64] width 45 height 13
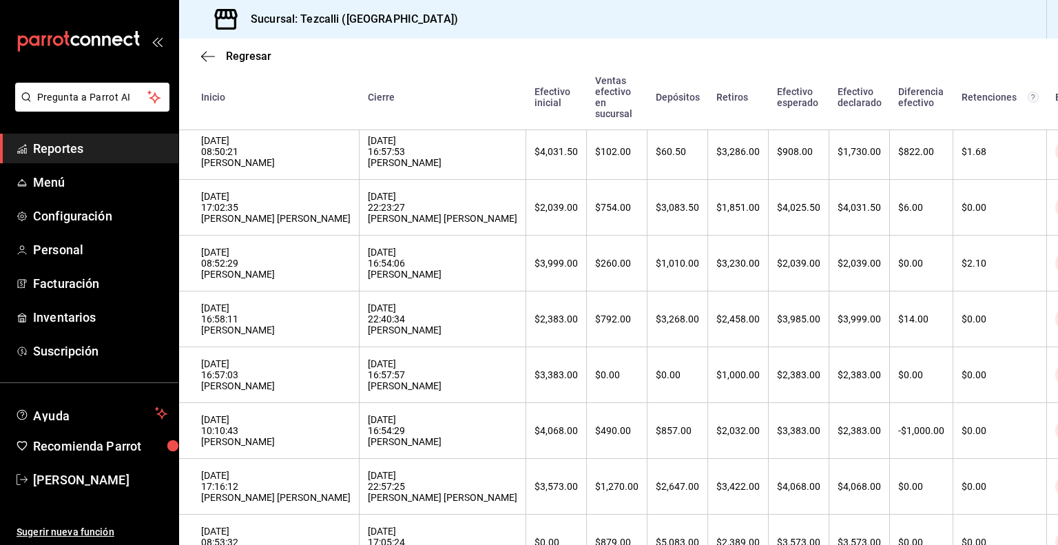
scroll to position [939, 0]
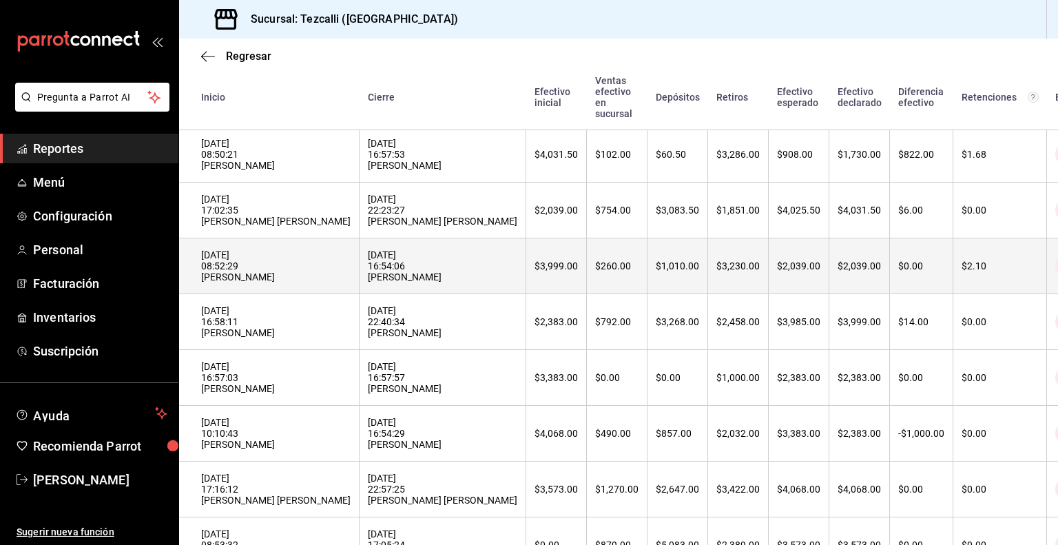
click at [332, 282] on div "[DATE] 08:52:29 [PERSON_NAME]" at bounding box center [275, 265] width 149 height 33
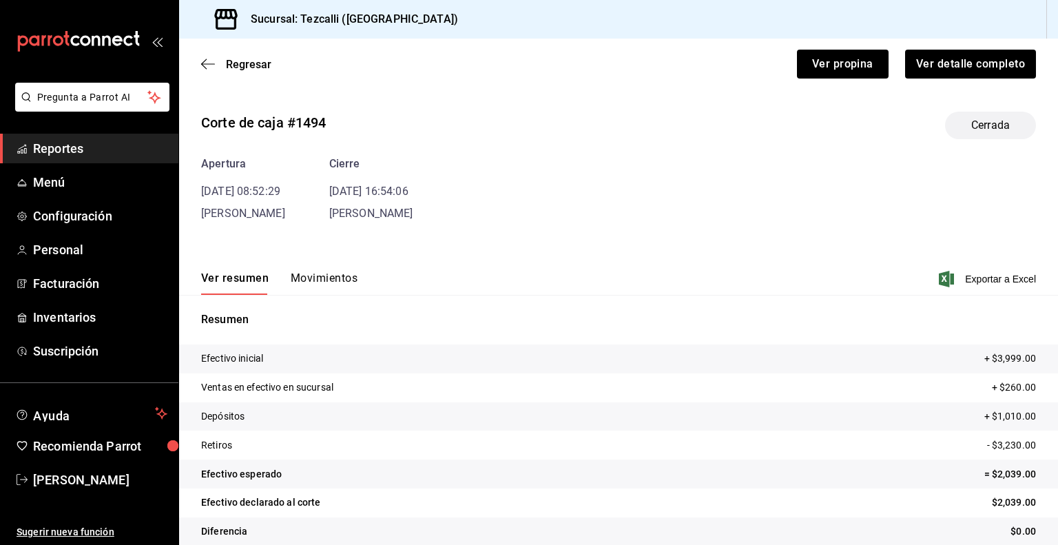
click at [317, 286] on button "Movimientos" at bounding box center [324, 282] width 67 height 23
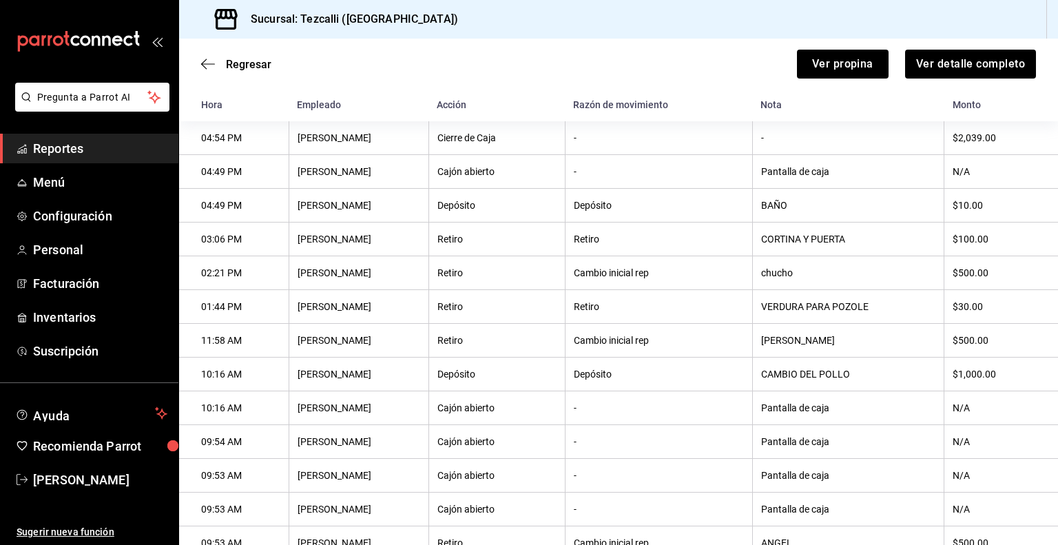
scroll to position [189, 0]
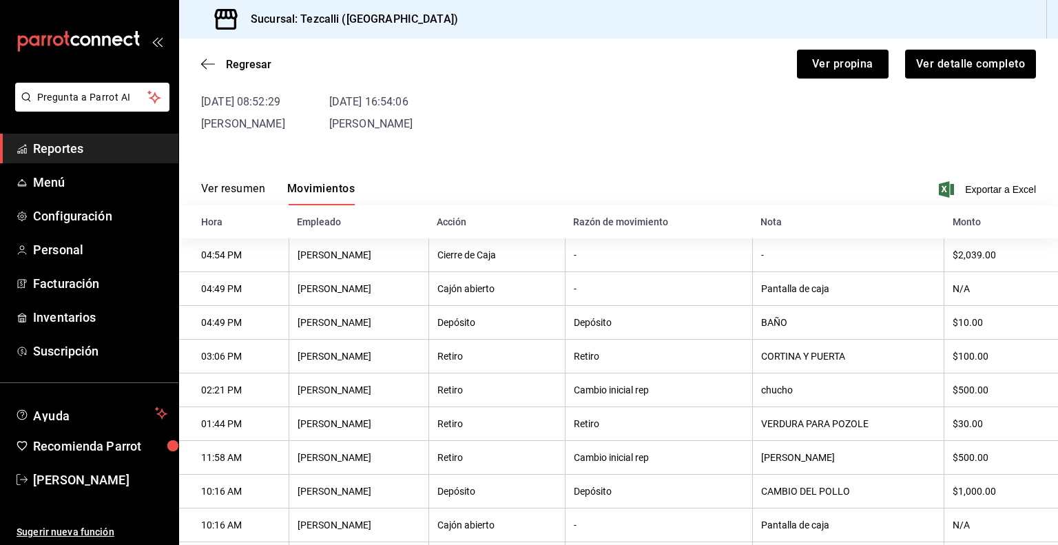
click at [255, 196] on button "Ver resumen" at bounding box center [233, 193] width 64 height 23
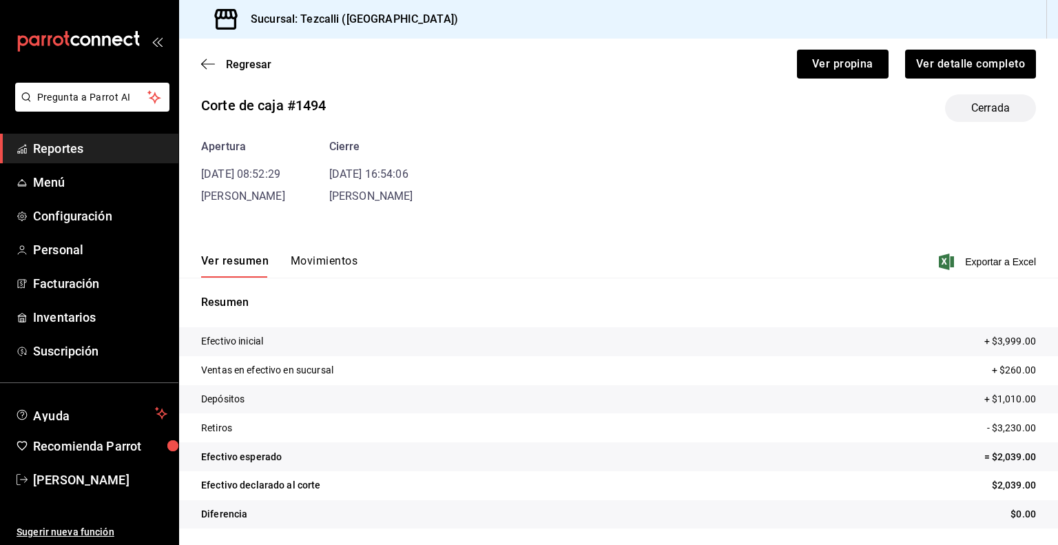
scroll to position [0, 0]
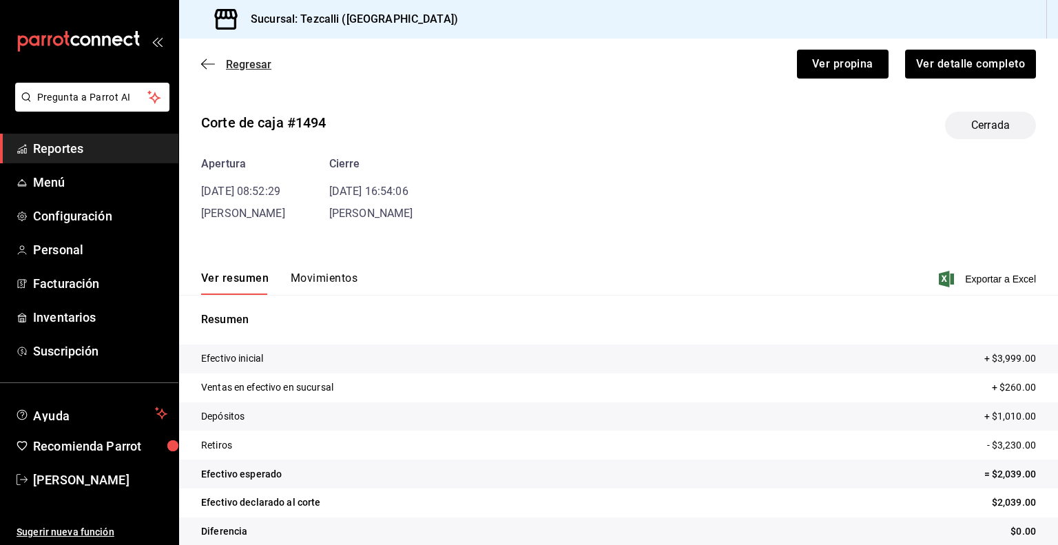
click at [242, 64] on span "Regresar" at bounding box center [248, 64] width 45 height 13
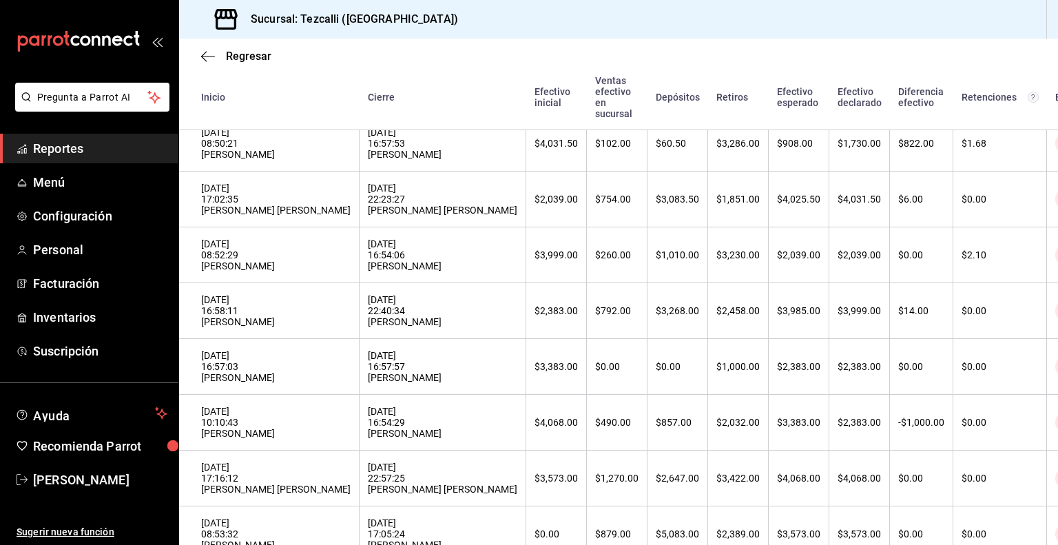
scroll to position [950, 0]
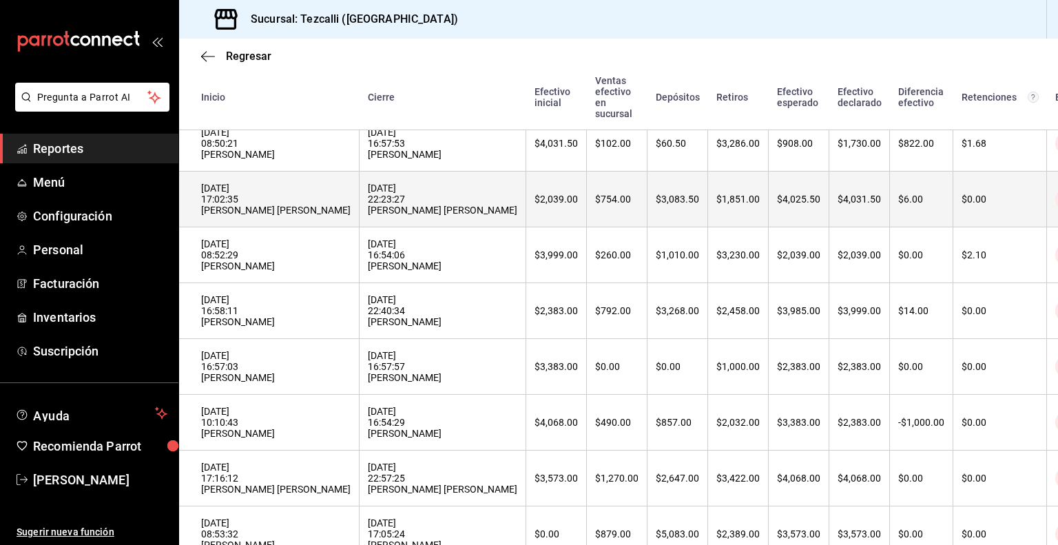
click at [315, 216] on div "[DATE] 17:02:35 [PERSON_NAME]" at bounding box center [275, 198] width 149 height 33
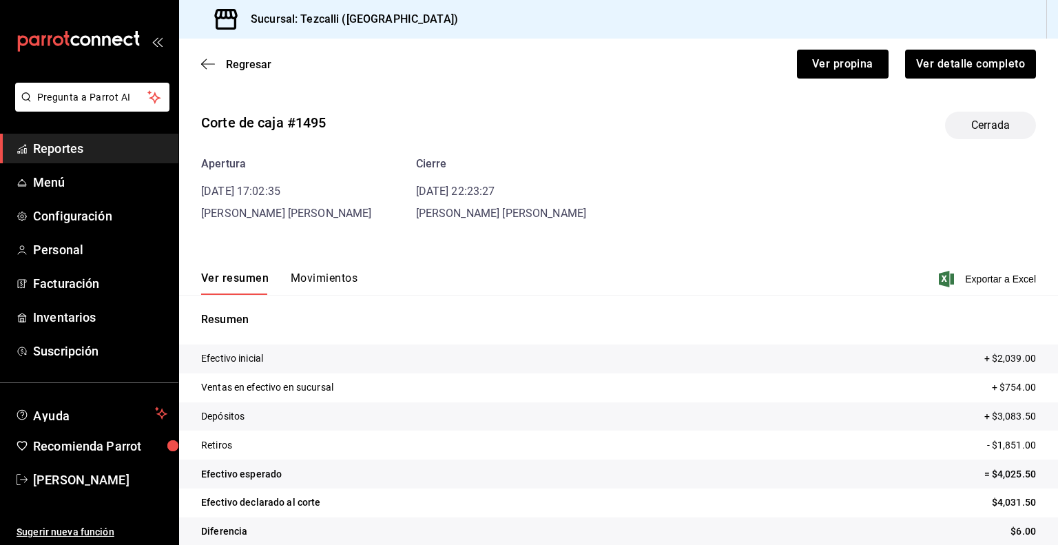
click at [331, 277] on button "Movimientos" at bounding box center [324, 282] width 67 height 23
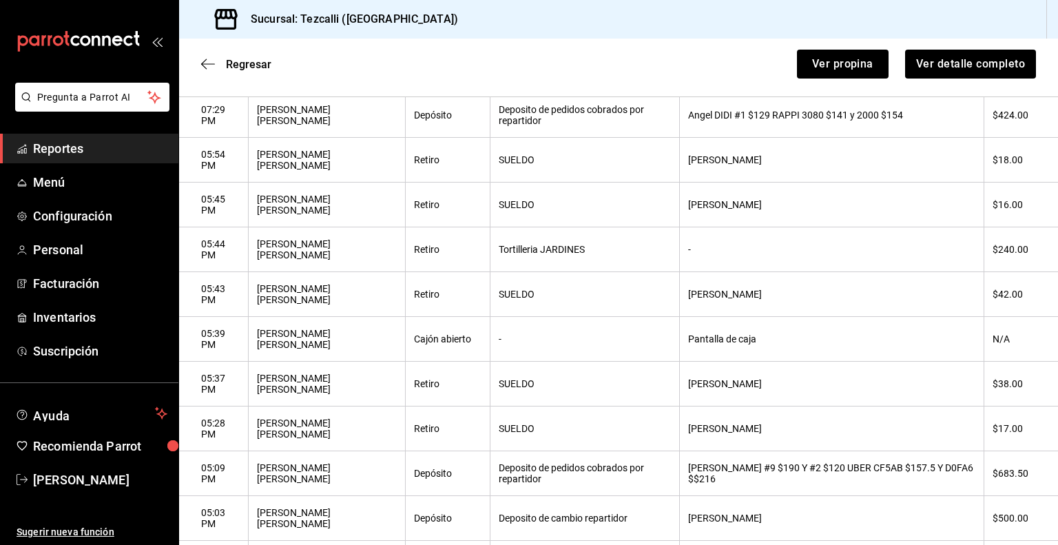
scroll to position [707, 0]
click at [691, 379] on th "Esmeralda" at bounding box center [831, 384] width 304 height 45
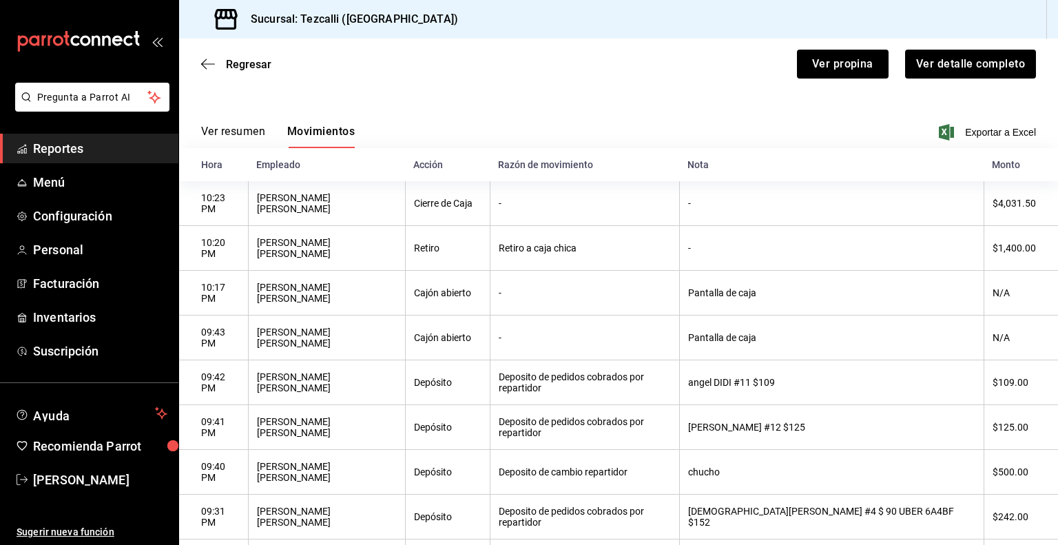
scroll to position [119, 0]
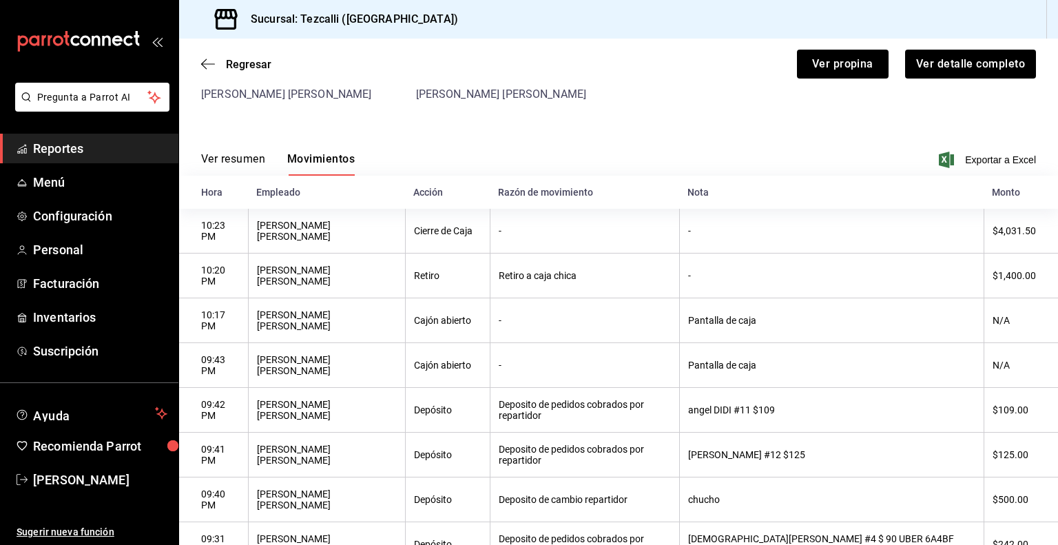
click at [227, 163] on button "Ver resumen" at bounding box center [233, 163] width 64 height 23
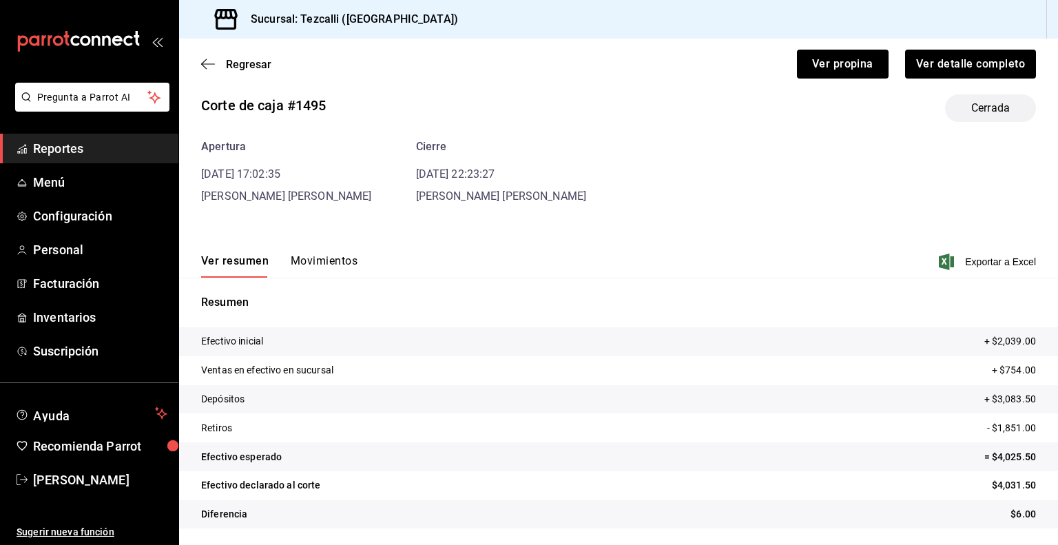
scroll to position [0, 0]
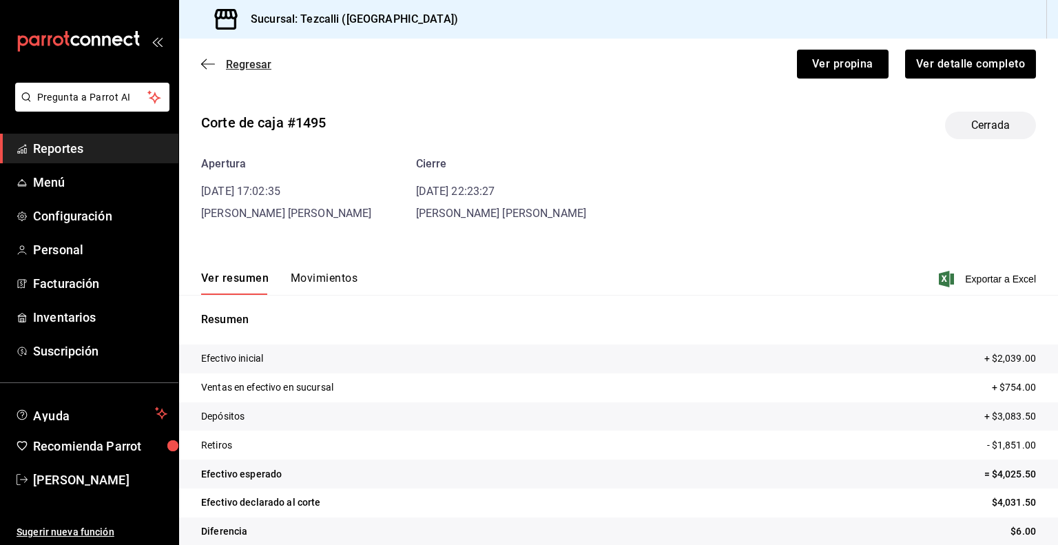
click at [252, 63] on span "Regresar" at bounding box center [248, 64] width 45 height 13
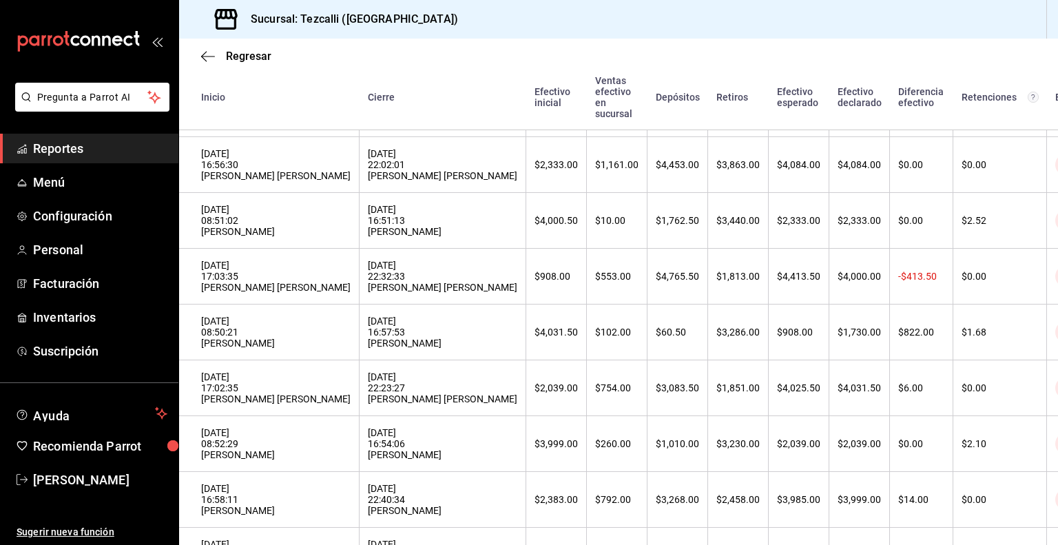
scroll to position [762, 0]
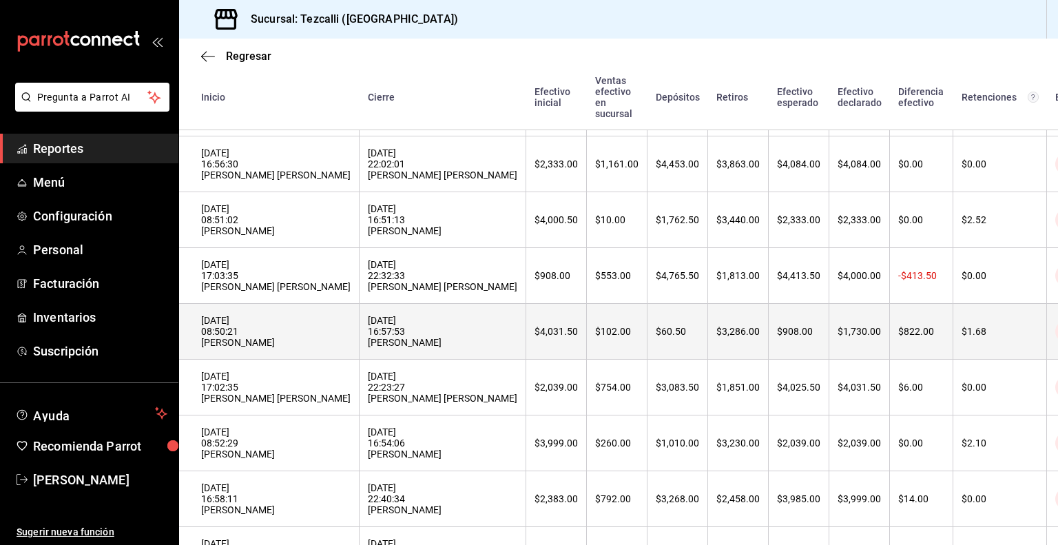
click at [384, 348] on div "[DATE] 16:57:53 [PERSON_NAME]" at bounding box center [442, 331] width 149 height 33
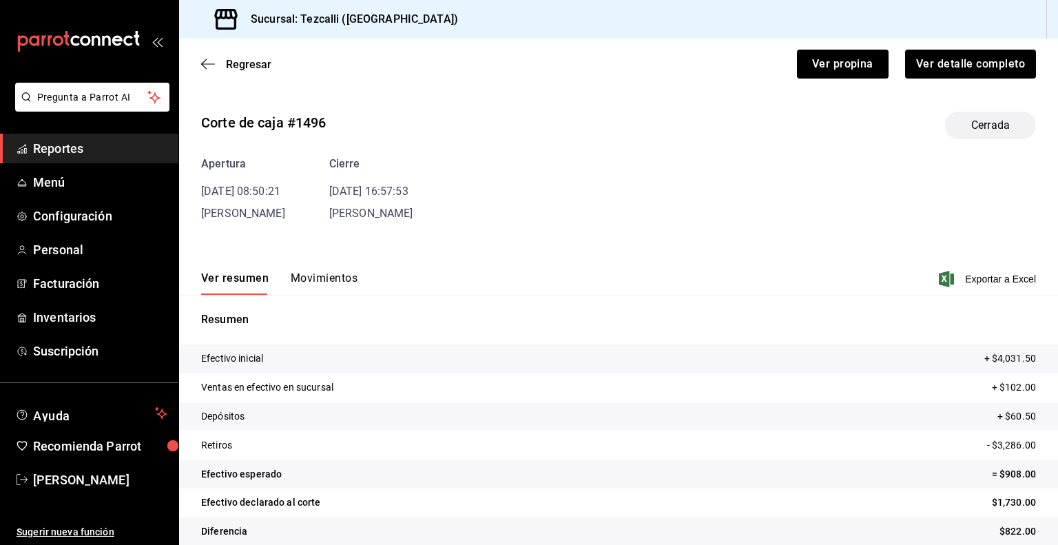
click at [331, 290] on button "Movimientos" at bounding box center [324, 282] width 67 height 23
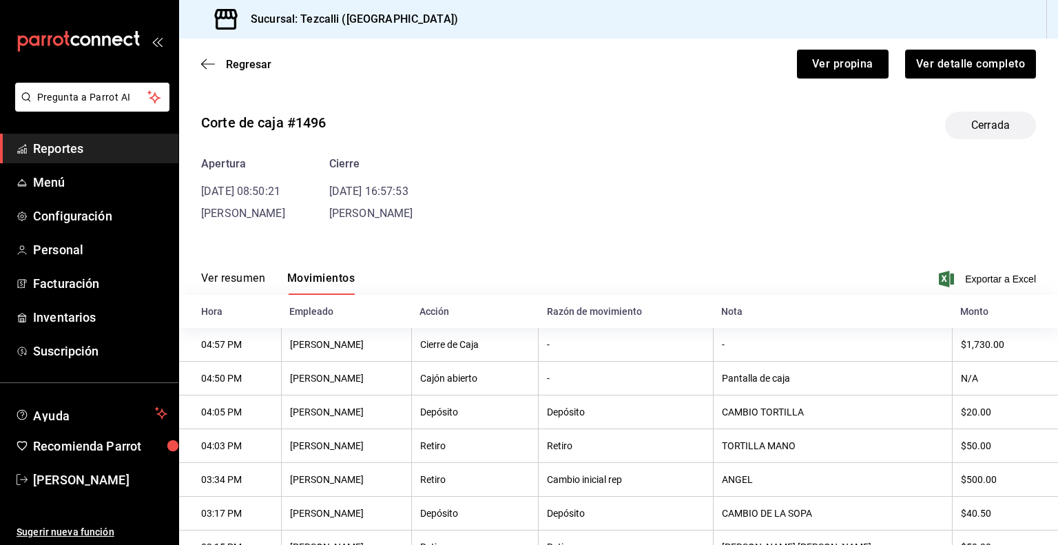
click at [237, 277] on button "Ver resumen" at bounding box center [233, 282] width 64 height 23
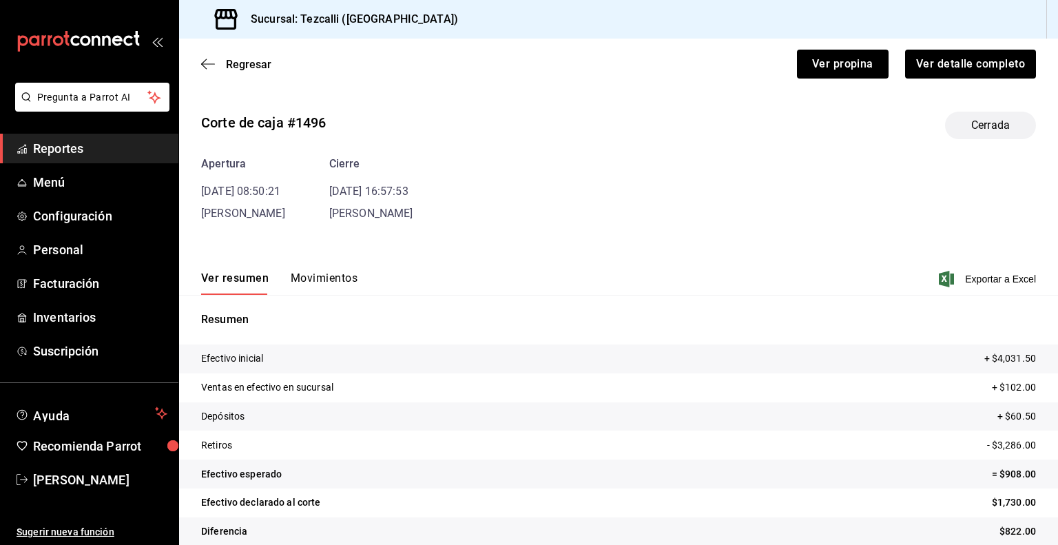
click at [313, 281] on button "Movimientos" at bounding box center [324, 282] width 67 height 23
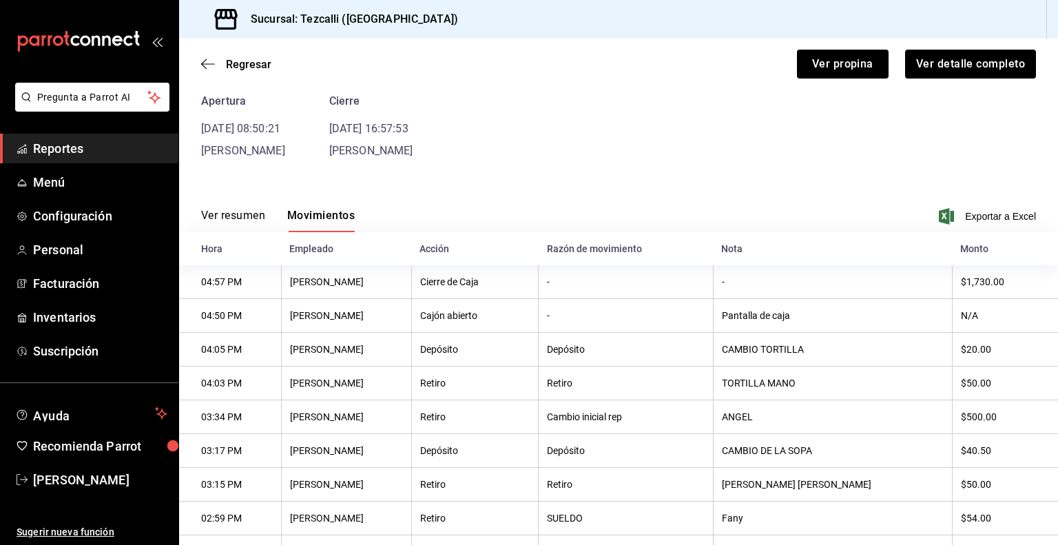
scroll to position [39, 0]
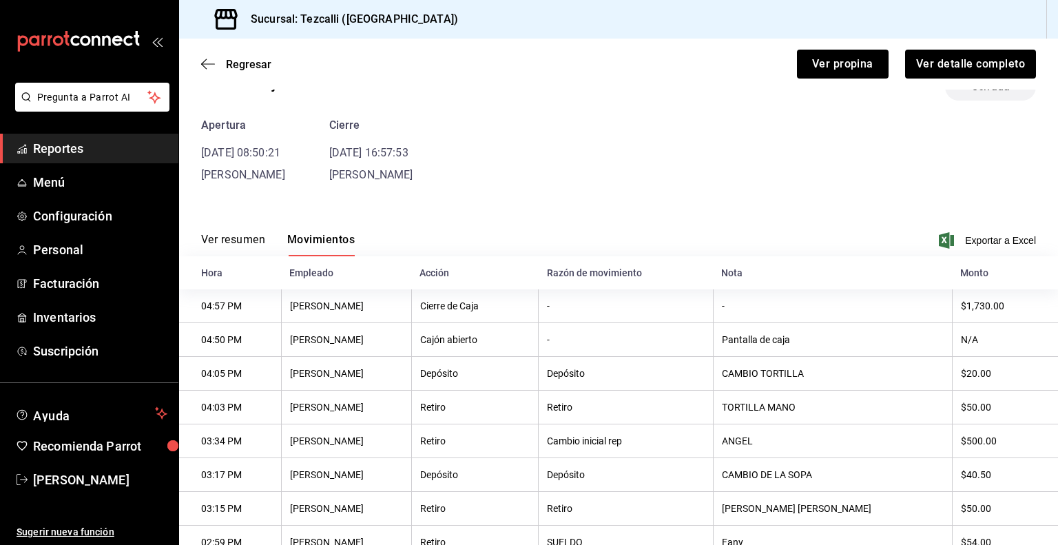
click at [231, 249] on button "Ver resumen" at bounding box center [233, 244] width 64 height 23
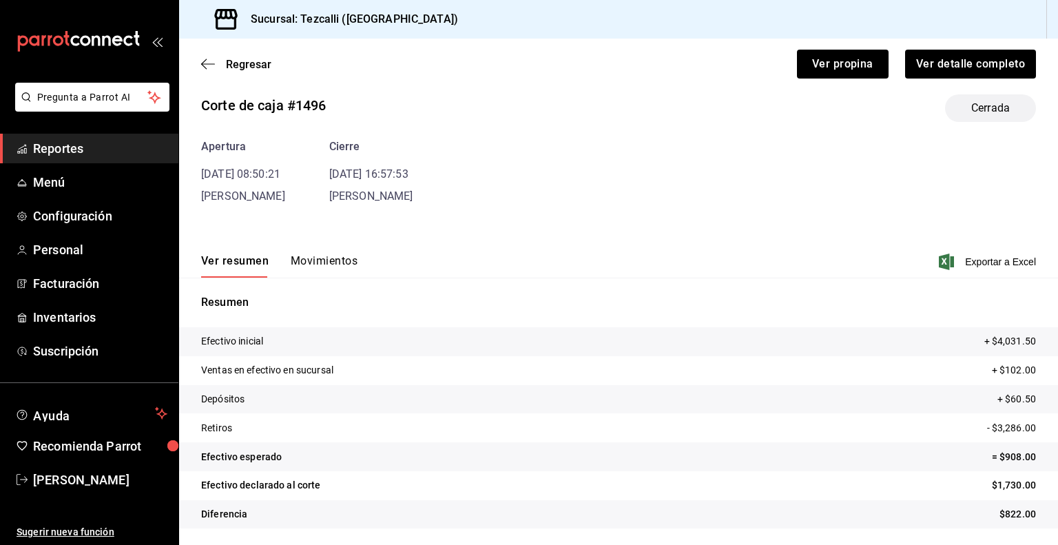
click at [339, 266] on button "Movimientos" at bounding box center [324, 265] width 67 height 23
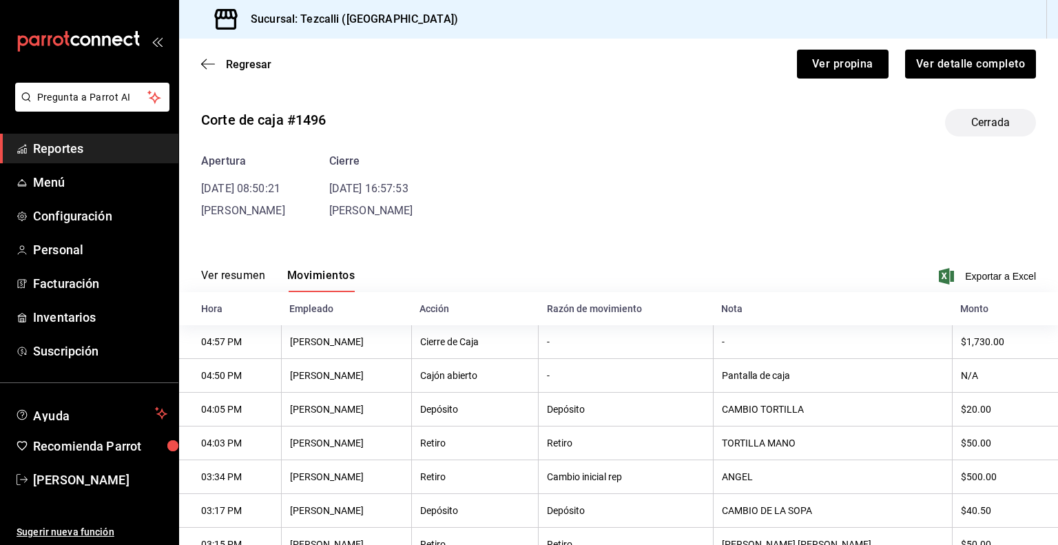
scroll to position [0, 0]
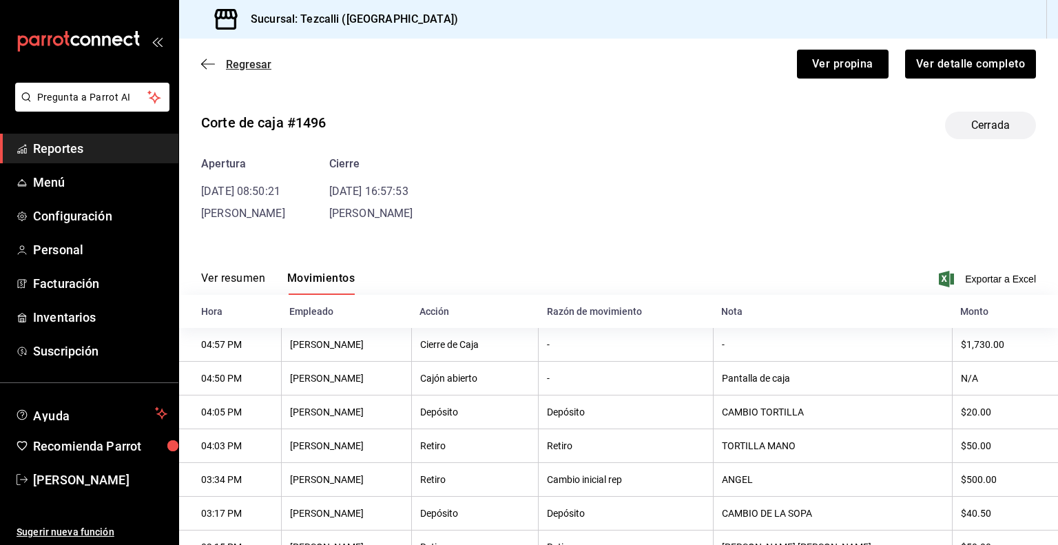
click at [254, 64] on span "Regresar" at bounding box center [248, 64] width 45 height 13
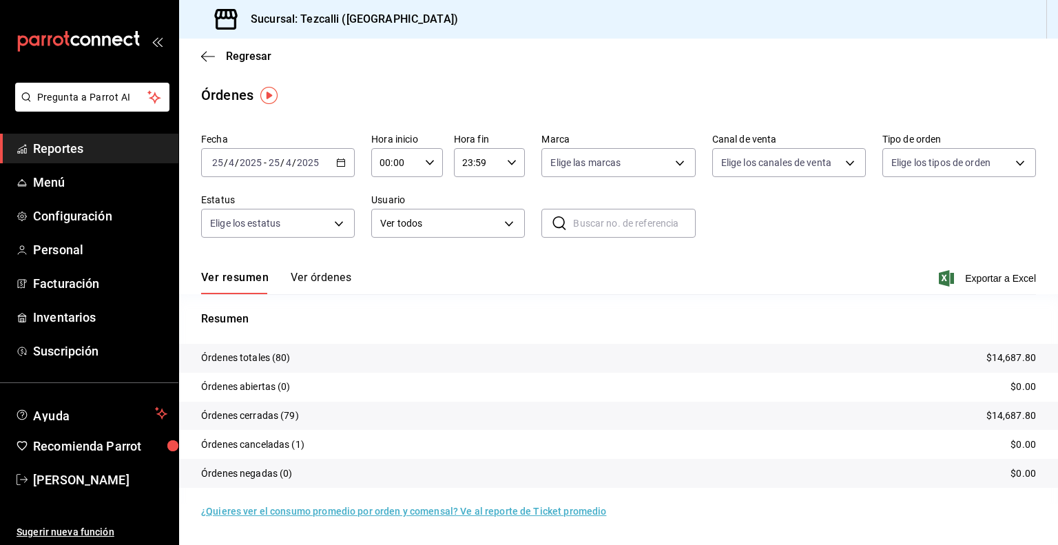
click at [311, 149] on div "[DATE] [DATE] - [DATE] [DATE]" at bounding box center [278, 162] width 154 height 29
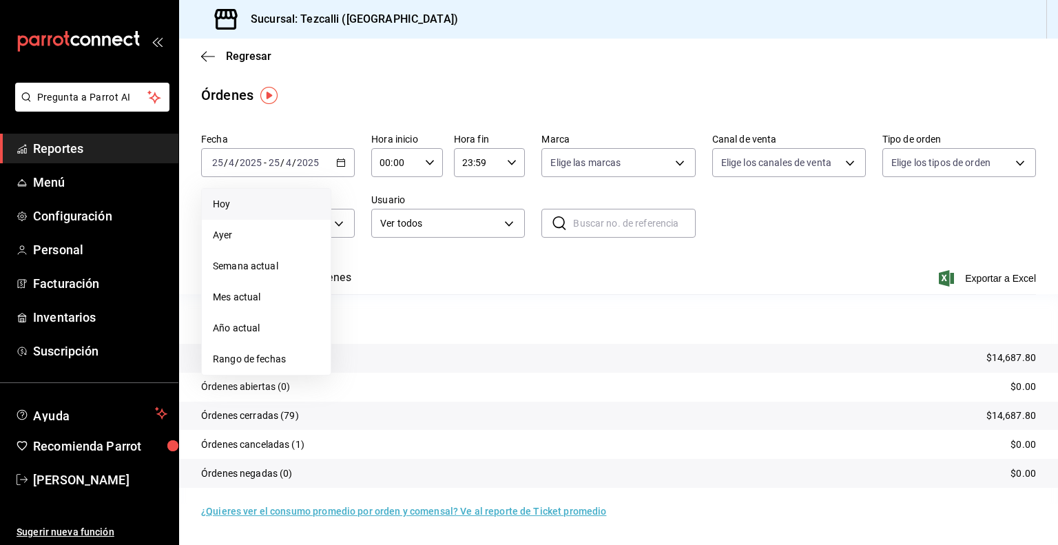
click at [260, 212] on li "Hoy" at bounding box center [266, 204] width 129 height 31
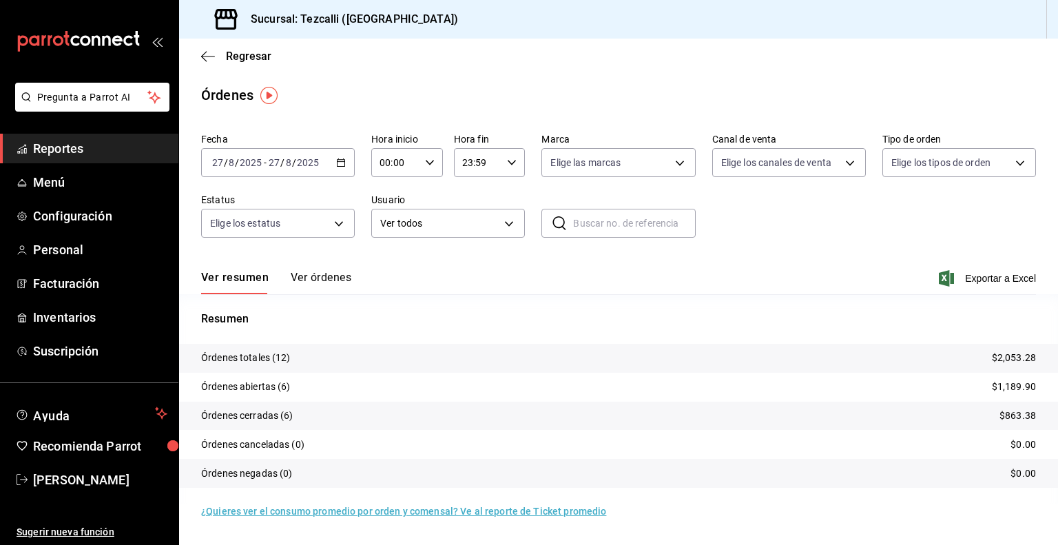
click at [314, 282] on button "Ver órdenes" at bounding box center [321, 282] width 61 height 23
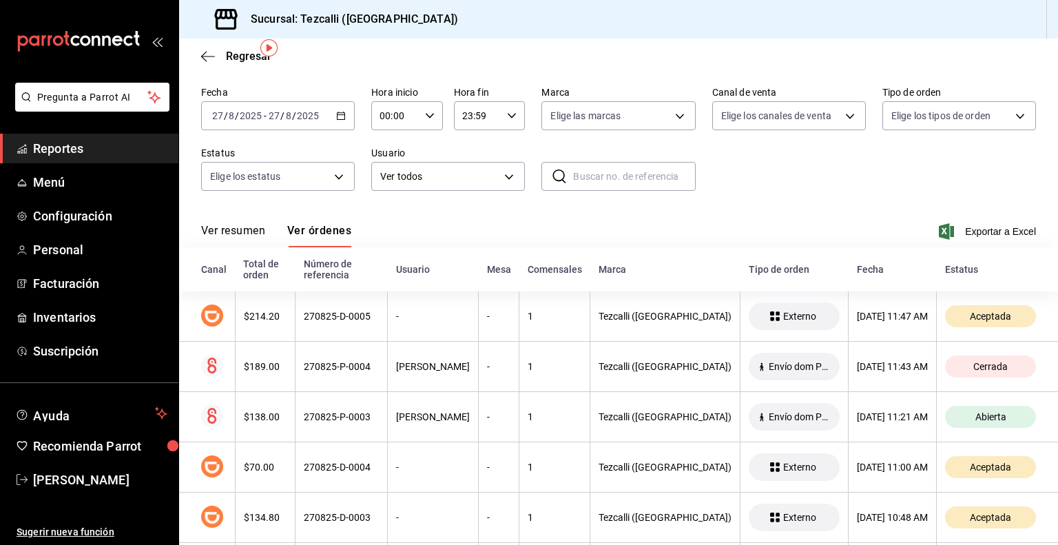
scroll to position [47, 0]
click at [227, 234] on button "Ver resumen" at bounding box center [233, 235] width 64 height 23
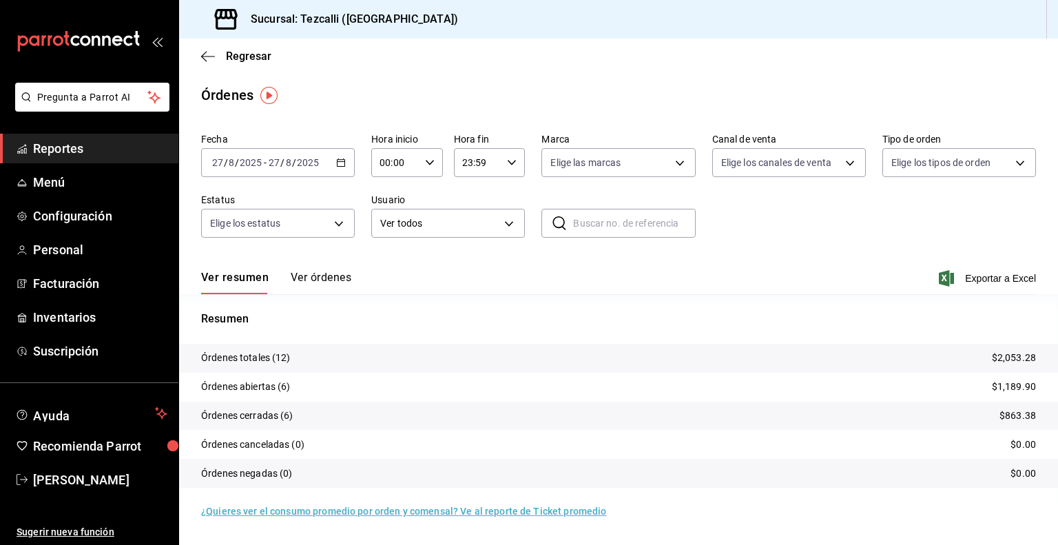
click at [308, 282] on button "Ver órdenes" at bounding box center [321, 282] width 61 height 23
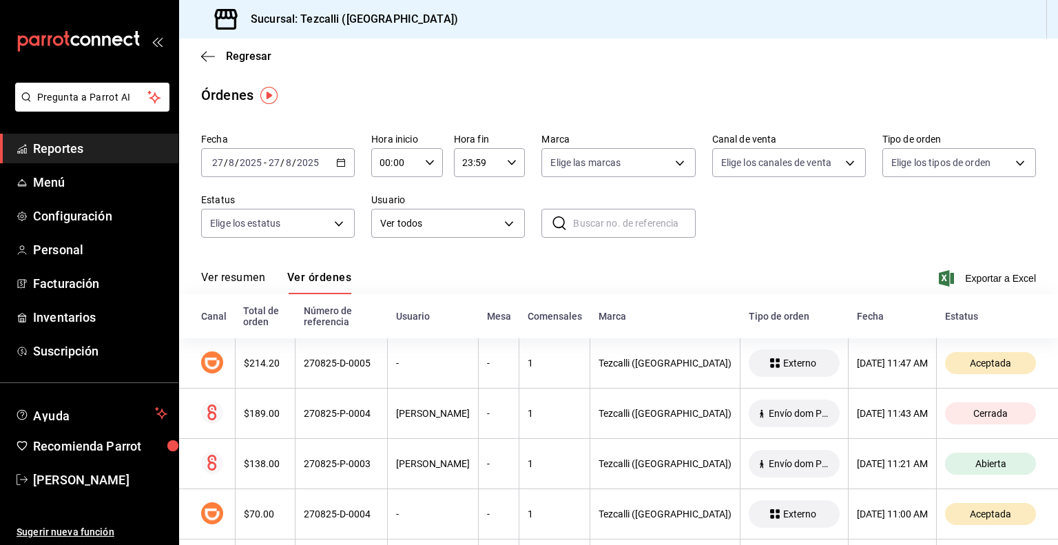
click at [249, 282] on button "Ver resumen" at bounding box center [233, 282] width 64 height 23
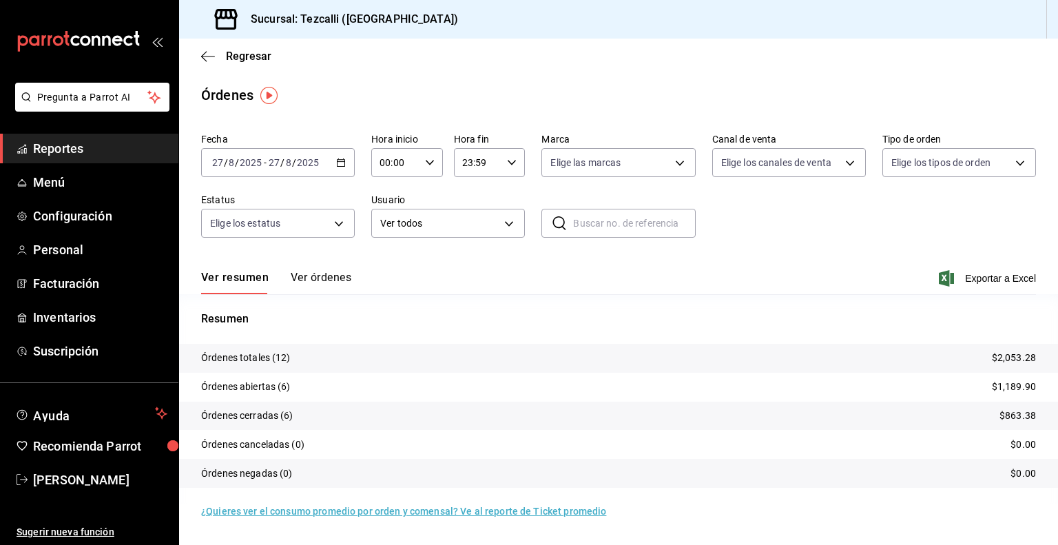
click at [335, 286] on button "Ver órdenes" at bounding box center [321, 282] width 61 height 23
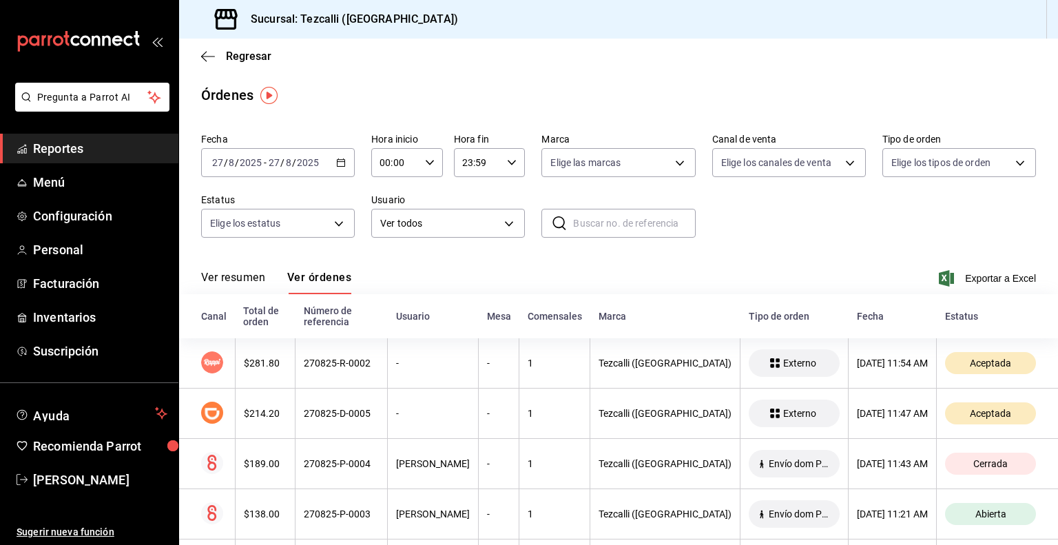
click at [242, 286] on button "Ver resumen" at bounding box center [233, 282] width 64 height 23
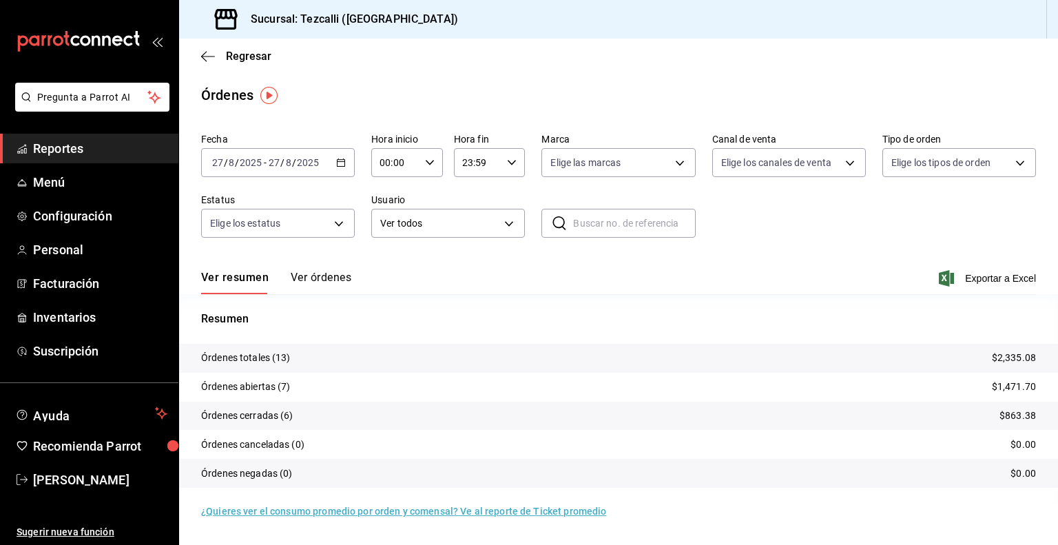
click at [306, 263] on div "Ver resumen Ver órdenes Exportar a Excel" at bounding box center [618, 274] width 835 height 40
click at [311, 275] on button "Ver órdenes" at bounding box center [321, 282] width 61 height 23
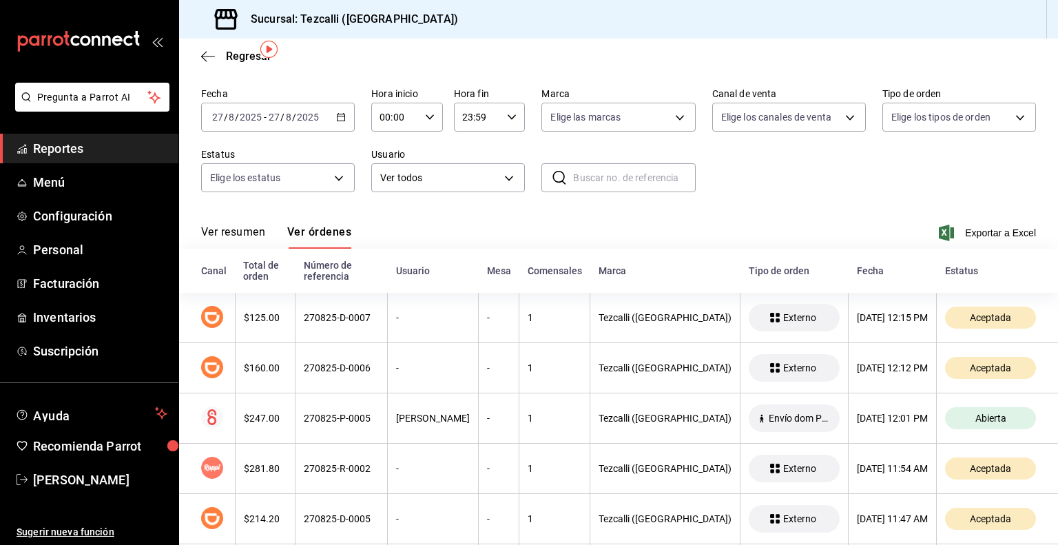
scroll to position [46, 0]
click at [251, 235] on button "Ver resumen" at bounding box center [233, 235] width 64 height 23
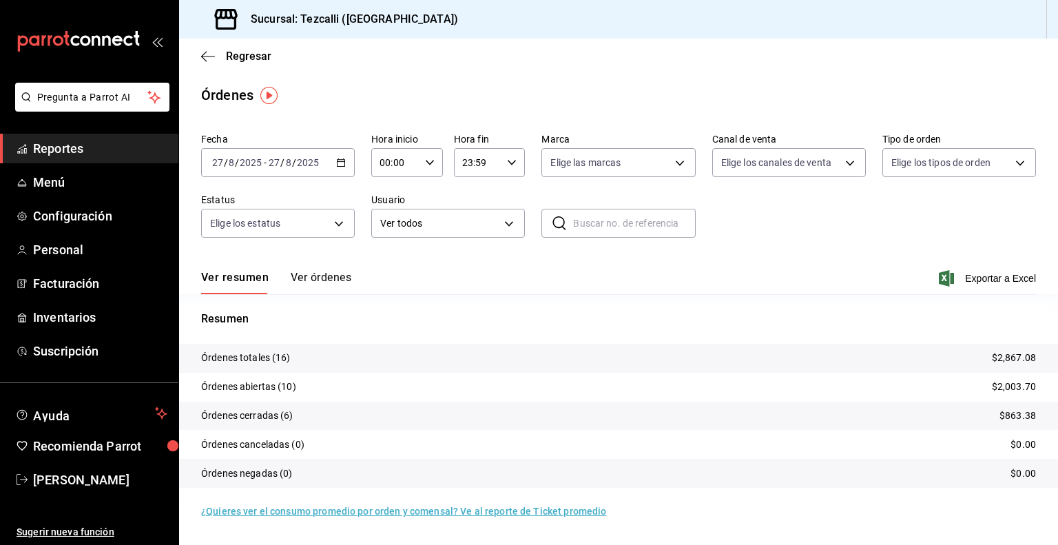
click at [303, 273] on button "Ver órdenes" at bounding box center [321, 282] width 61 height 23
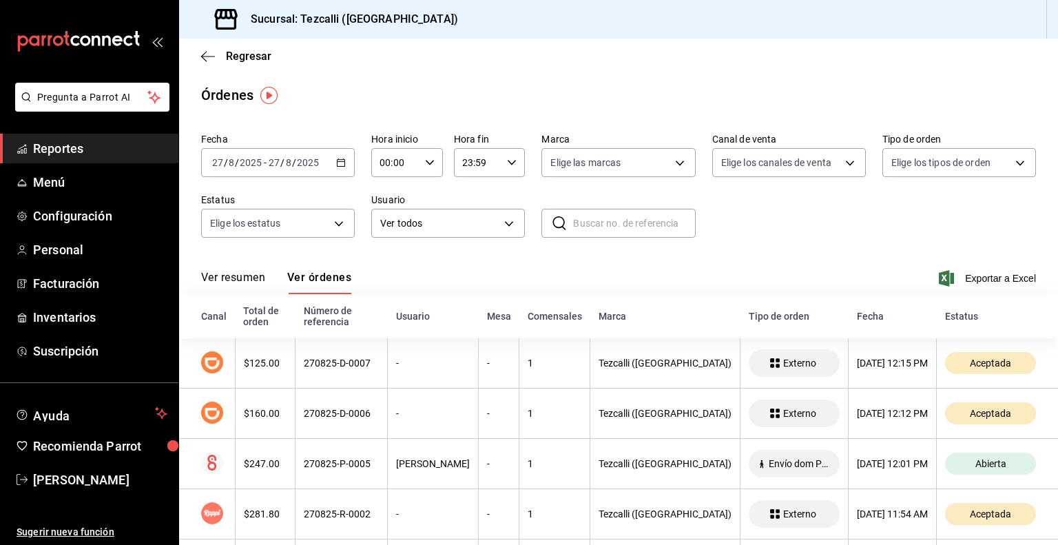
click at [244, 283] on button "Ver resumen" at bounding box center [233, 282] width 64 height 23
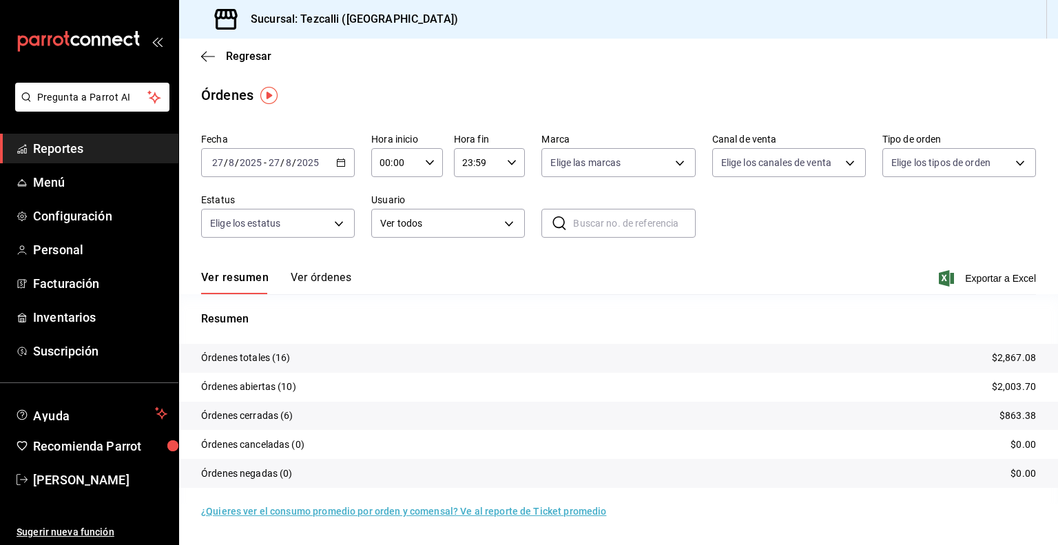
click at [328, 272] on button "Ver órdenes" at bounding box center [321, 282] width 61 height 23
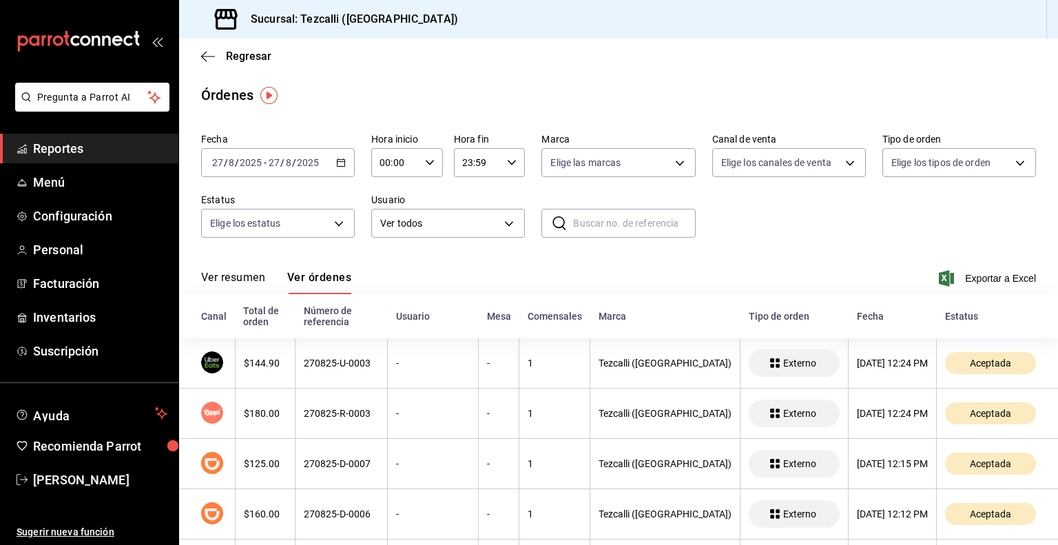
click at [228, 285] on button "Ver resumen" at bounding box center [233, 282] width 64 height 23
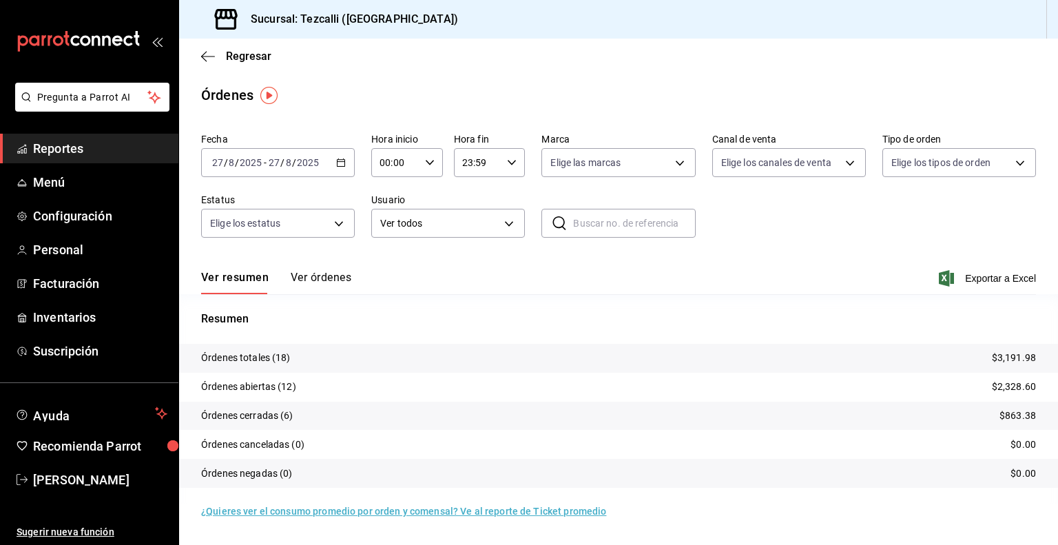
click at [318, 282] on button "Ver órdenes" at bounding box center [321, 282] width 61 height 23
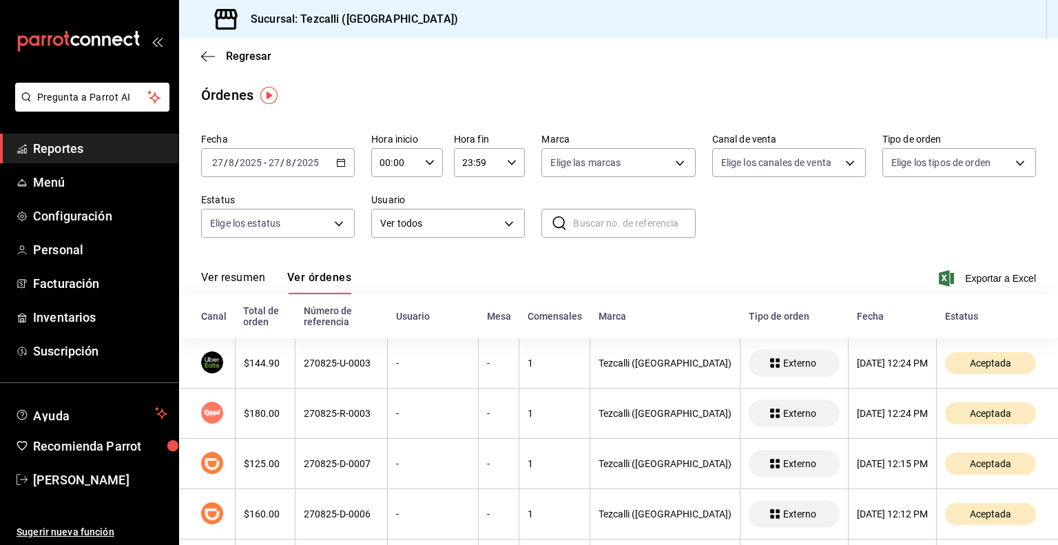
click at [249, 280] on button "Ver resumen" at bounding box center [233, 282] width 64 height 23
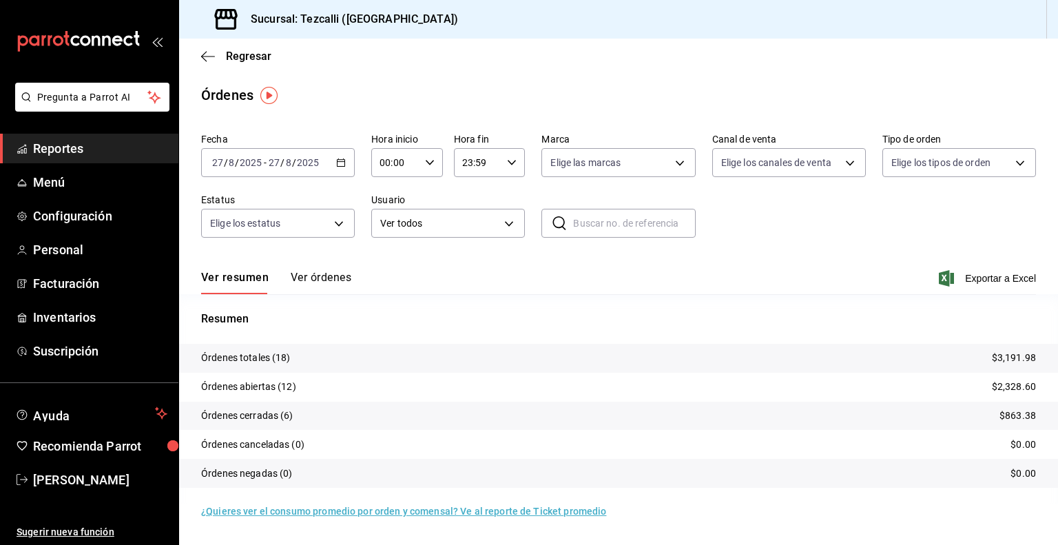
click at [313, 277] on button "Ver órdenes" at bounding box center [321, 282] width 61 height 23
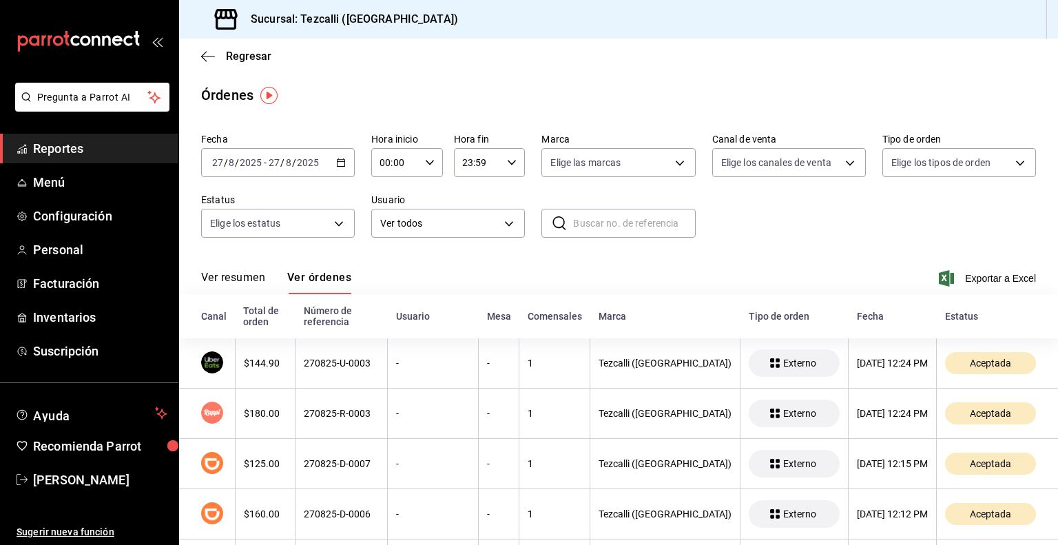
click at [258, 280] on button "Ver resumen" at bounding box center [233, 282] width 64 height 23
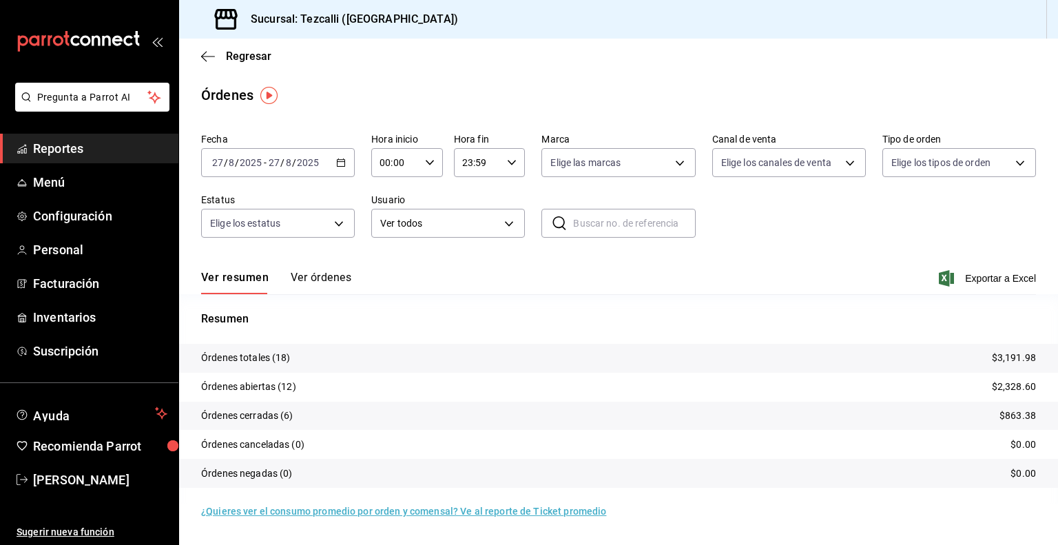
click at [331, 281] on button "Ver órdenes" at bounding box center [321, 282] width 61 height 23
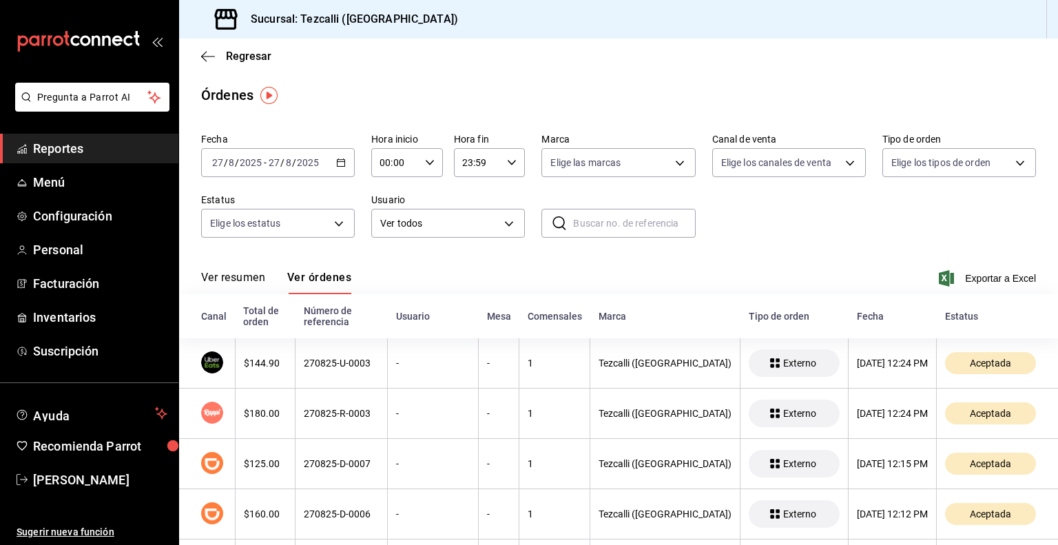
click at [235, 276] on button "Ver resumen" at bounding box center [233, 282] width 64 height 23
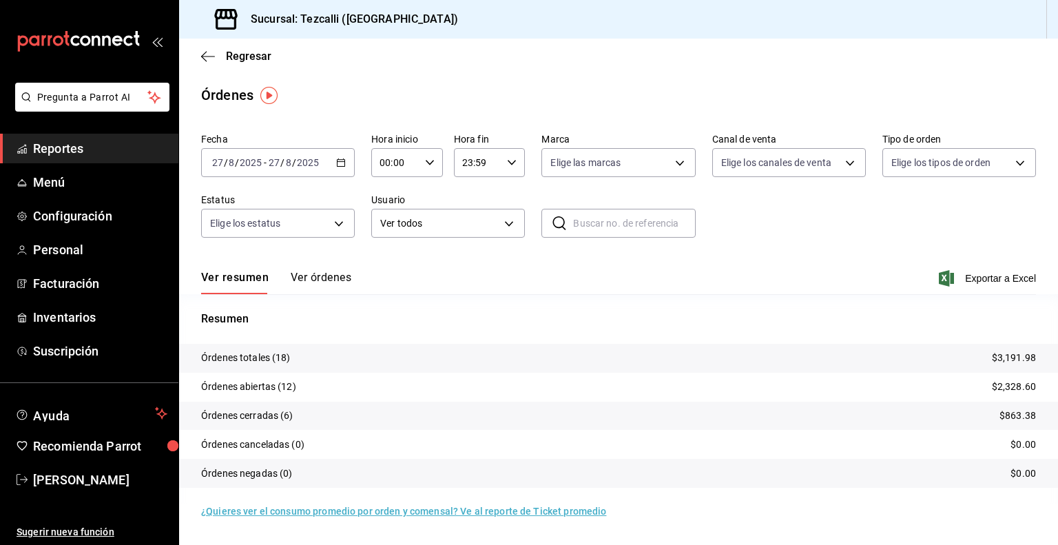
click at [320, 269] on div "Ver resumen Ver órdenes Exportar a Excel" at bounding box center [618, 274] width 835 height 40
click at [325, 265] on div "Ver resumen Ver órdenes Exportar a Excel" at bounding box center [618, 274] width 835 height 40
click at [325, 269] on div "Ver resumen Ver órdenes Exportar a Excel" at bounding box center [618, 274] width 835 height 40
click at [323, 271] on button "Ver órdenes" at bounding box center [321, 282] width 61 height 23
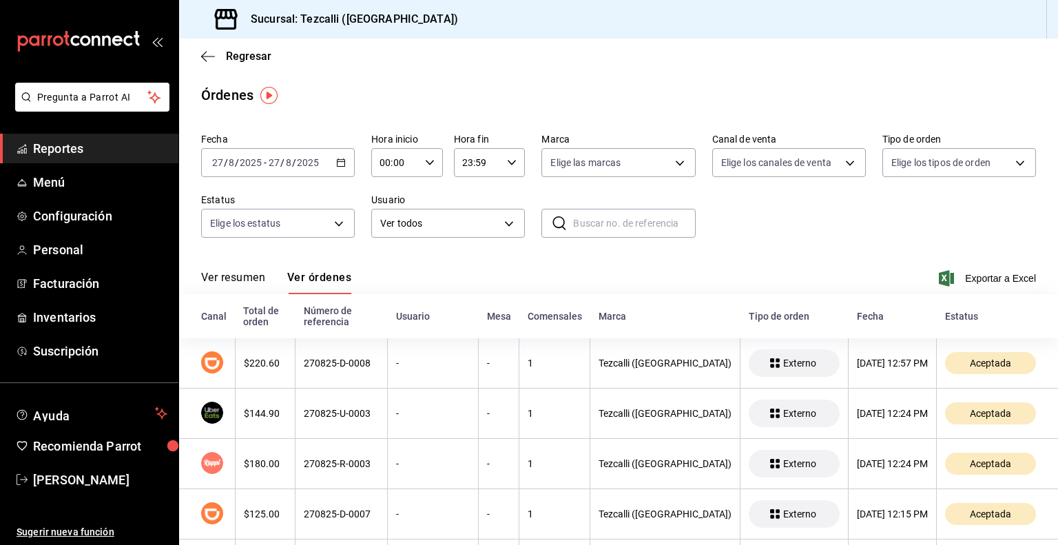
click at [252, 280] on button "Ver resumen" at bounding box center [233, 282] width 64 height 23
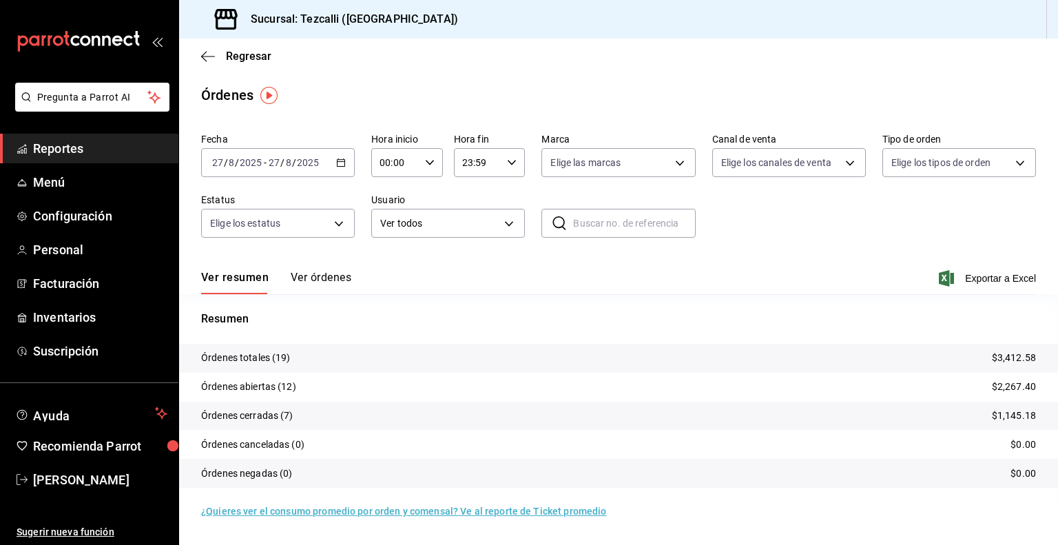
click at [306, 279] on button "Ver órdenes" at bounding box center [321, 282] width 61 height 23
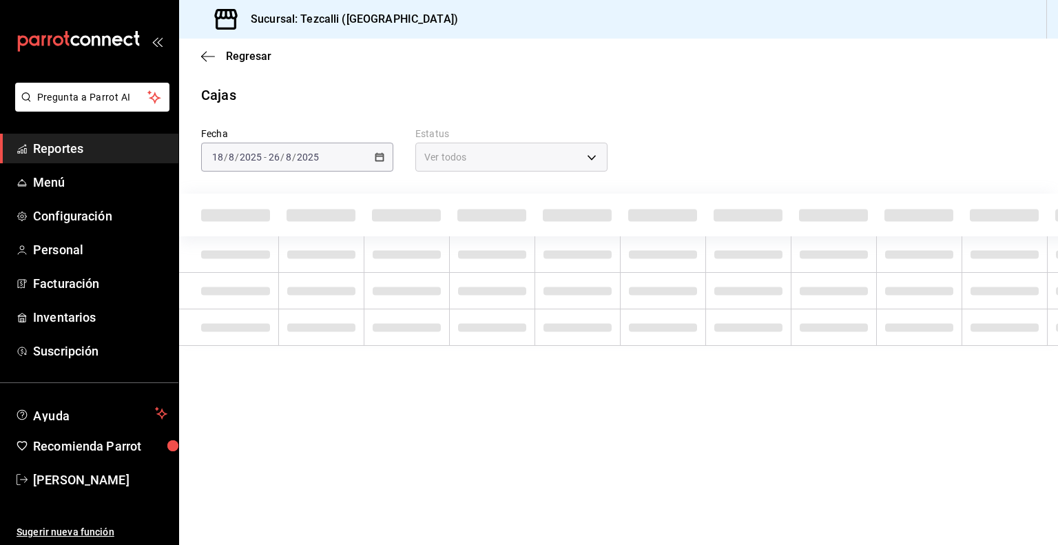
click at [137, 147] on span "Reportes" at bounding box center [100, 148] width 134 height 19
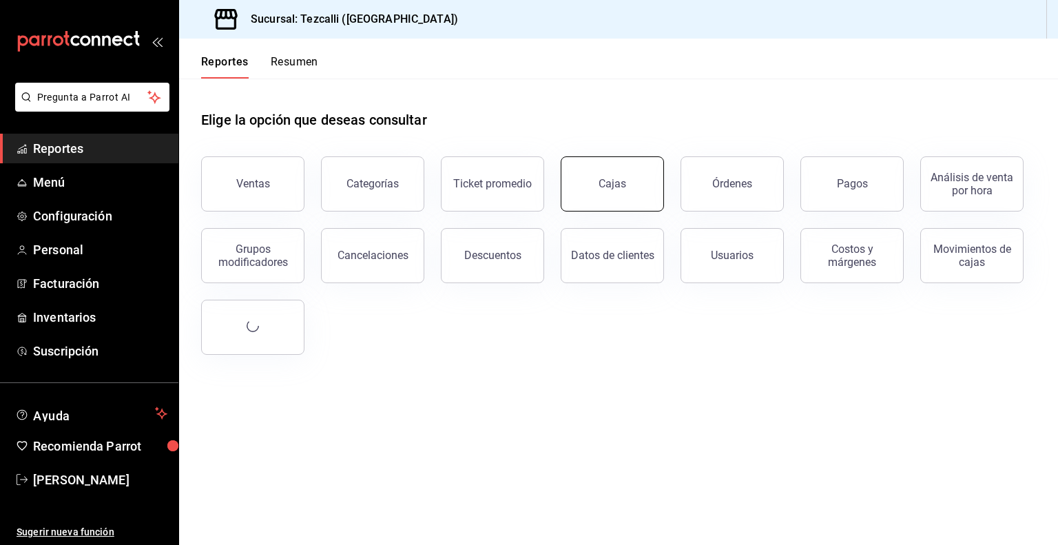
click at [603, 180] on div "Cajas" at bounding box center [612, 183] width 28 height 13
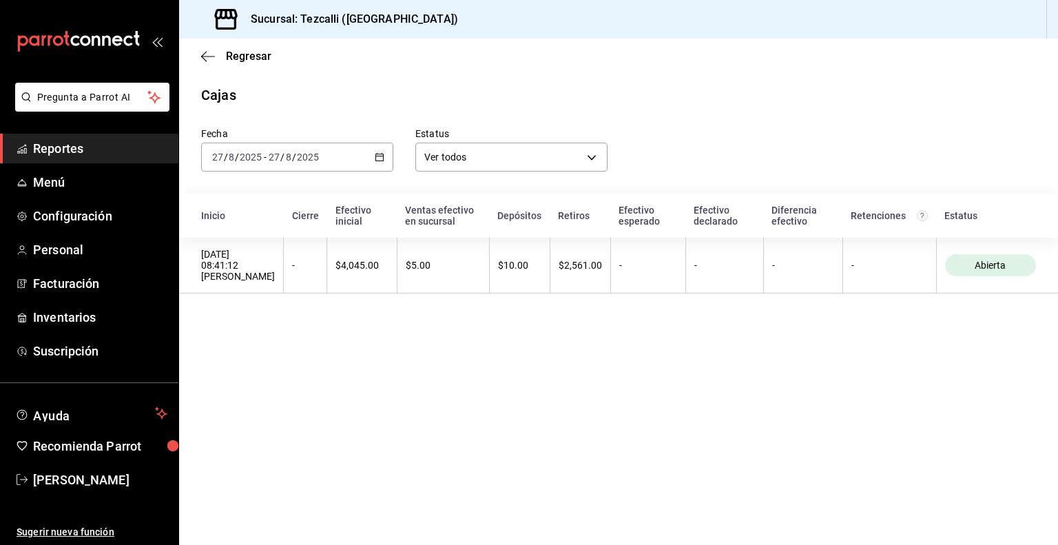
click at [351, 176] on div "Fecha [DATE] [DATE] - [DATE] [DATE] Estatus Ver todos ALL Inicio Cierre Efectiv…" at bounding box center [618, 201] width 835 height 193
click at [350, 170] on div "[DATE] [DATE] - [DATE] [DATE]" at bounding box center [297, 157] width 192 height 29
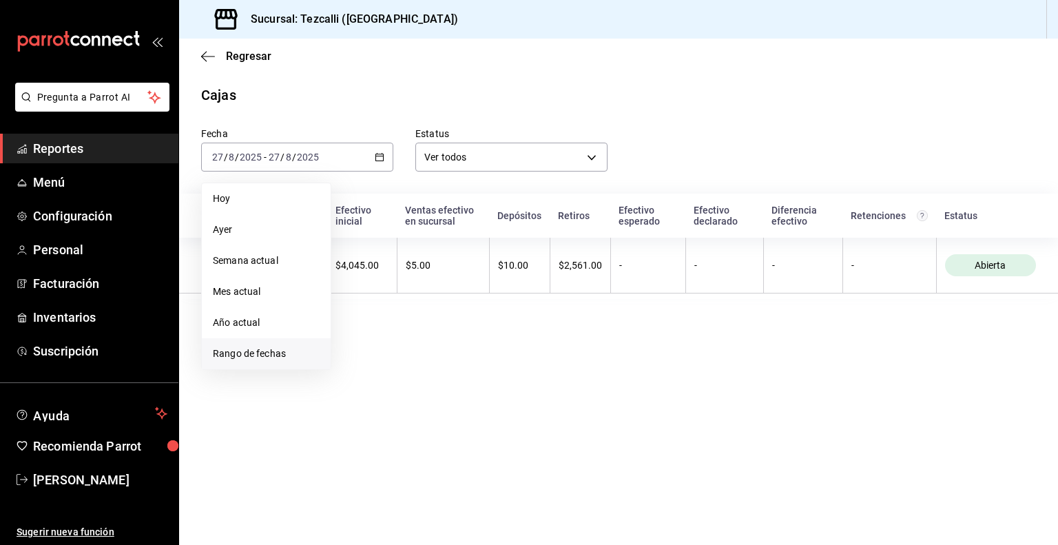
click at [286, 349] on span "Rango de fechas" at bounding box center [266, 353] width 107 height 14
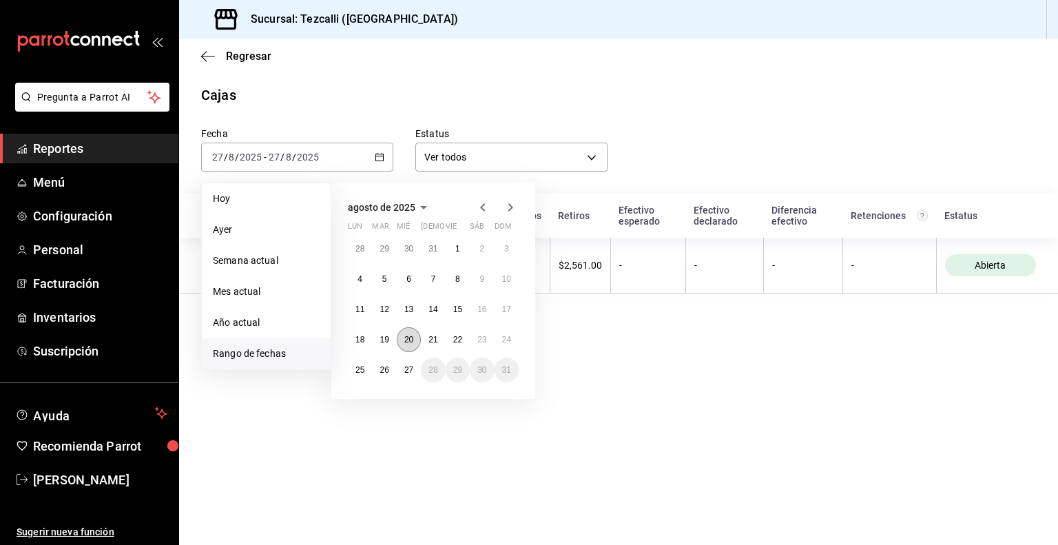
click at [402, 335] on button "20" at bounding box center [409, 339] width 24 height 25
click at [378, 366] on button "26" at bounding box center [384, 369] width 24 height 25
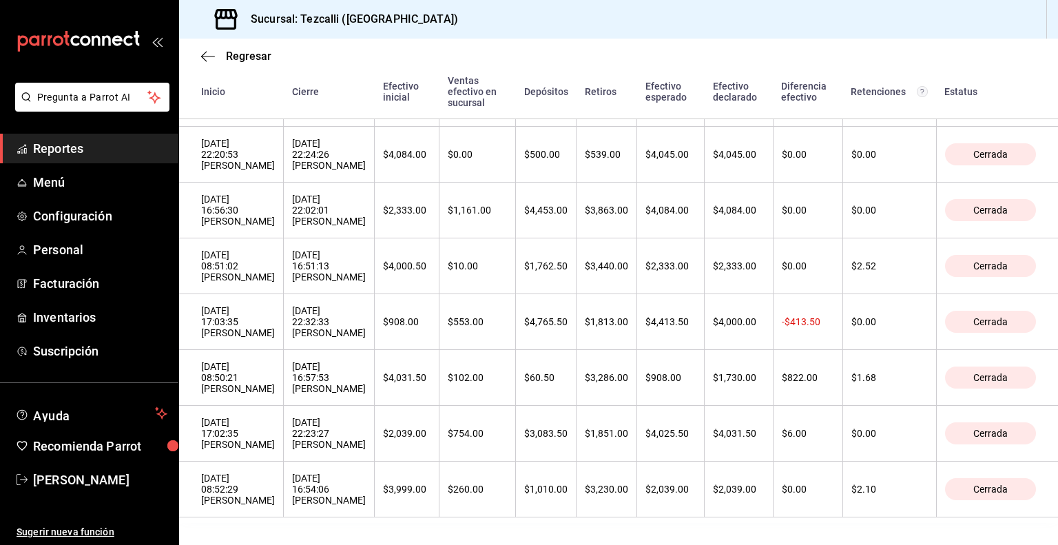
scroll to position [755, 0]
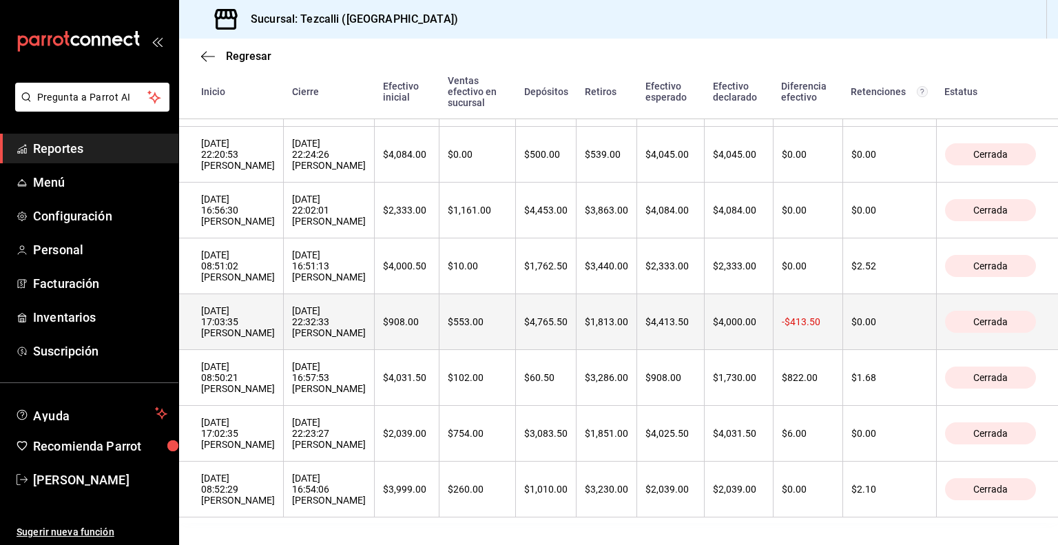
click at [439, 306] on th "$908.00" at bounding box center [407, 322] width 65 height 56
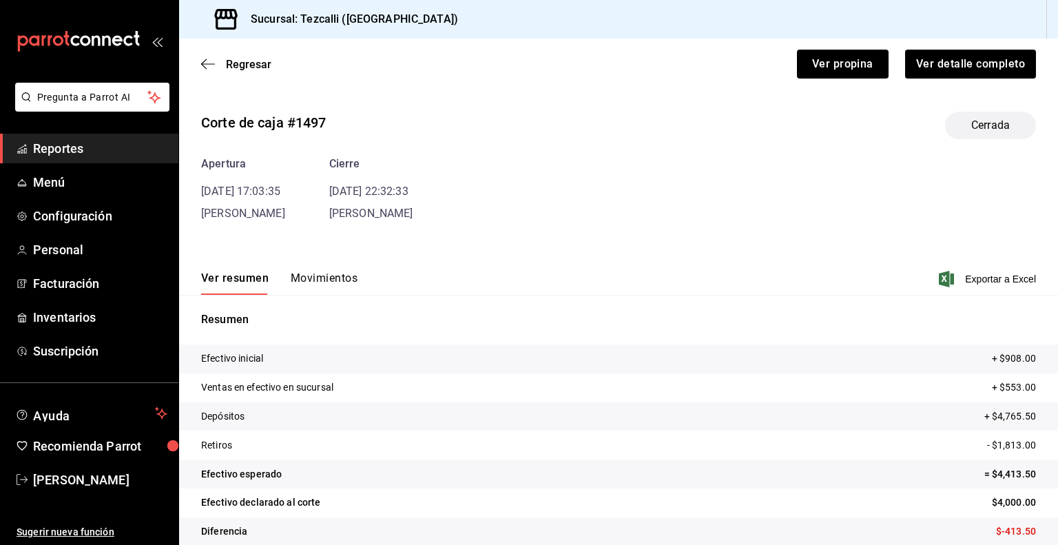
click at [324, 280] on button "Movimientos" at bounding box center [324, 282] width 67 height 23
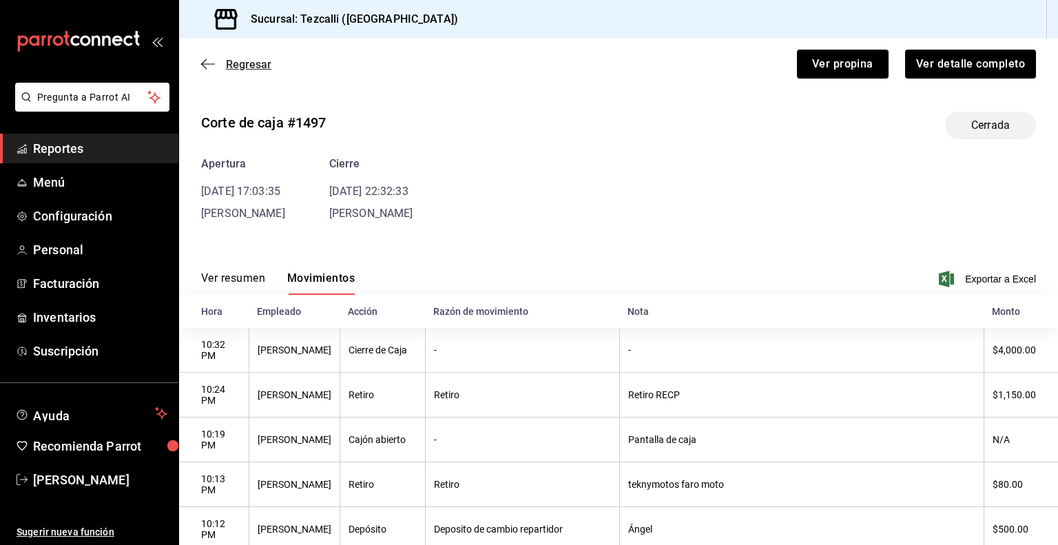
click at [249, 65] on span "Regresar" at bounding box center [248, 64] width 45 height 13
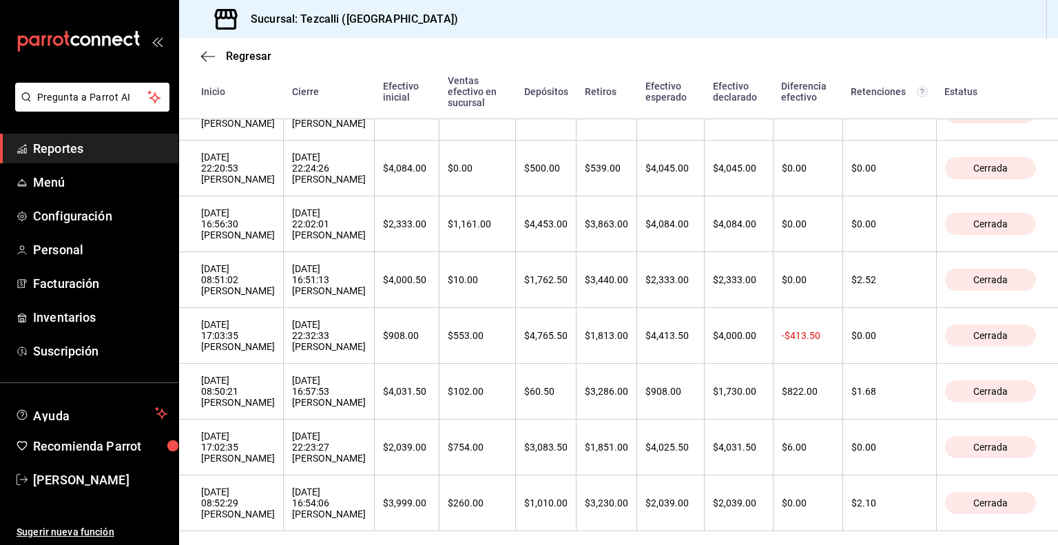
scroll to position [745, 0]
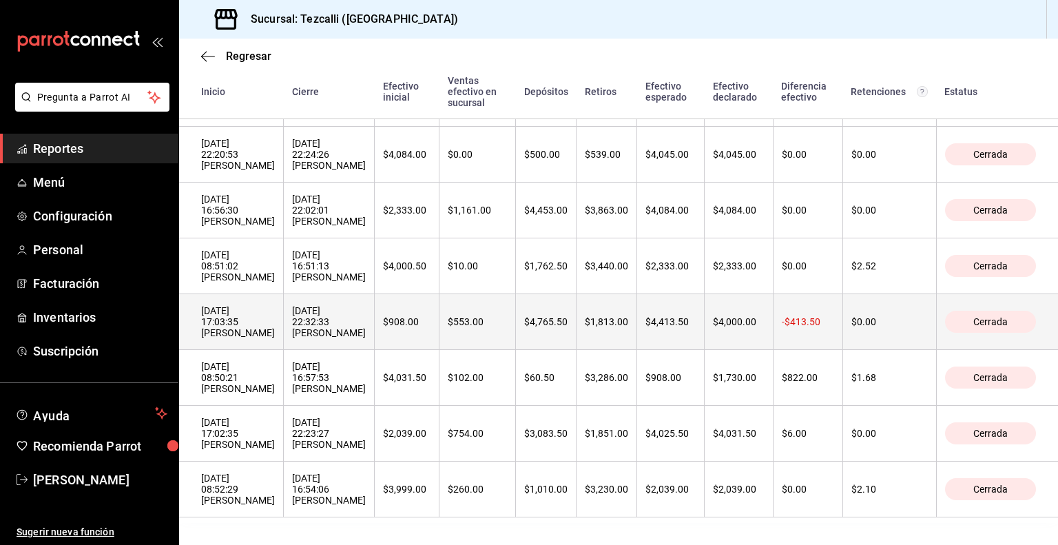
click at [366, 316] on div "[DATE] 22:32:33 [PERSON_NAME]" at bounding box center [329, 321] width 74 height 33
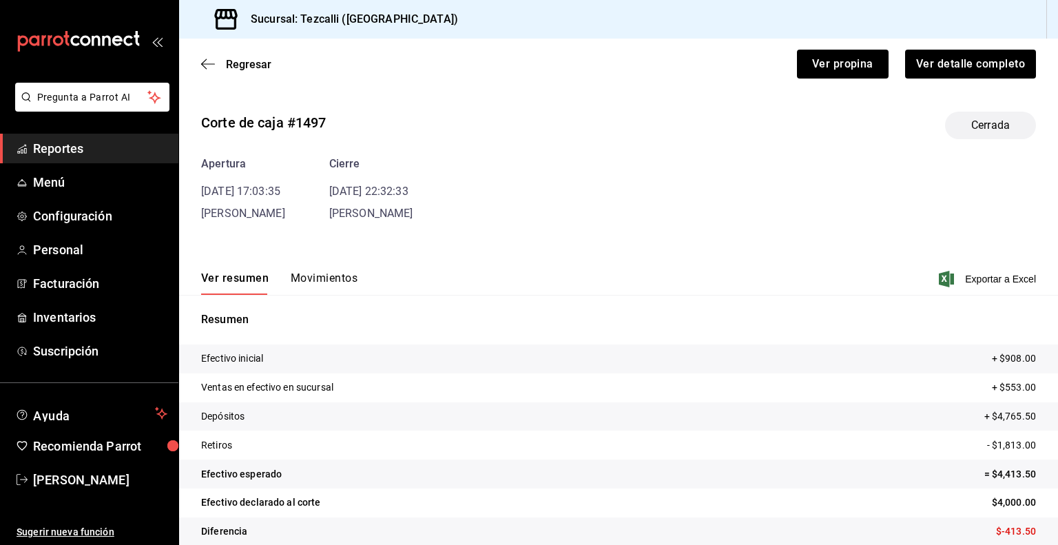
click at [325, 280] on button "Movimientos" at bounding box center [324, 282] width 67 height 23
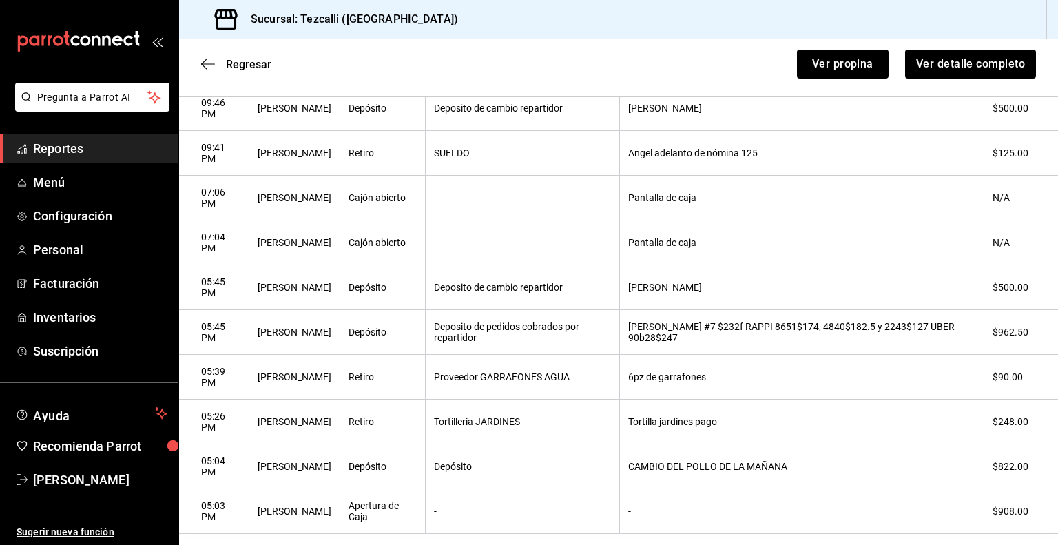
scroll to position [590, 0]
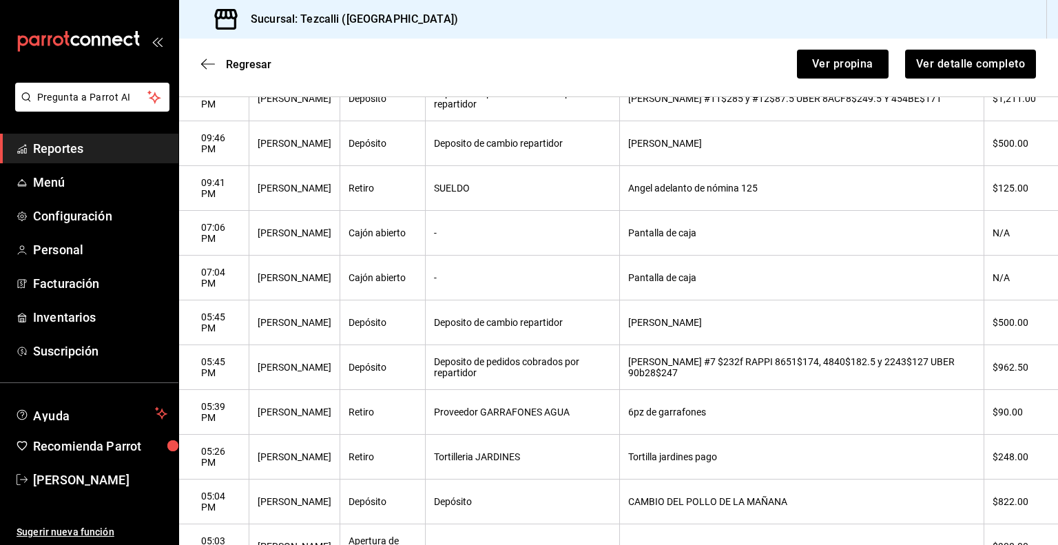
click at [763, 381] on th "[PERSON_NAME] #7 $232f RAPPI 8651$174, 4840$182.5 y 2243$127 UBER 90b28$247" at bounding box center [801, 367] width 364 height 45
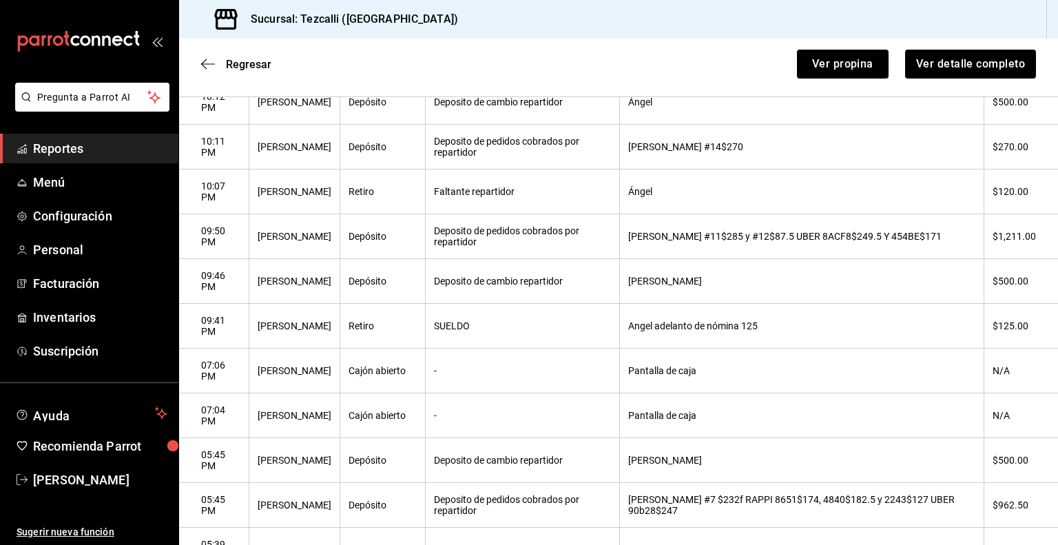
scroll to position [425, 0]
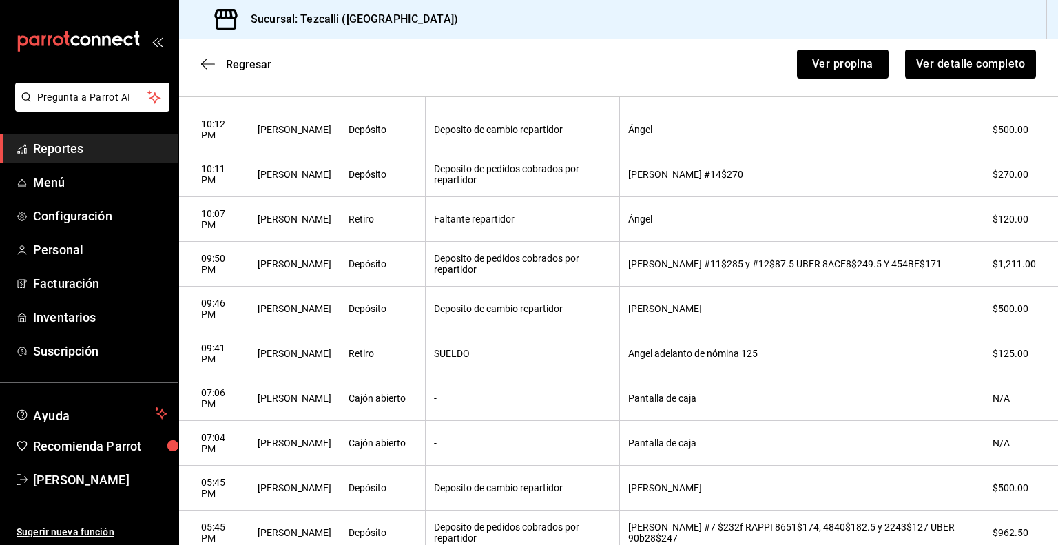
drag, startPoint x: 292, startPoint y: 364, endPoint x: 724, endPoint y: 390, distance: 433.3
click at [724, 390] on tbody "10:32 PM [PERSON_NAME] de Caja - - $4,000.00 10:24 PM [PERSON_NAME] Retiro Reti…" at bounding box center [618, 331] width 879 height 806
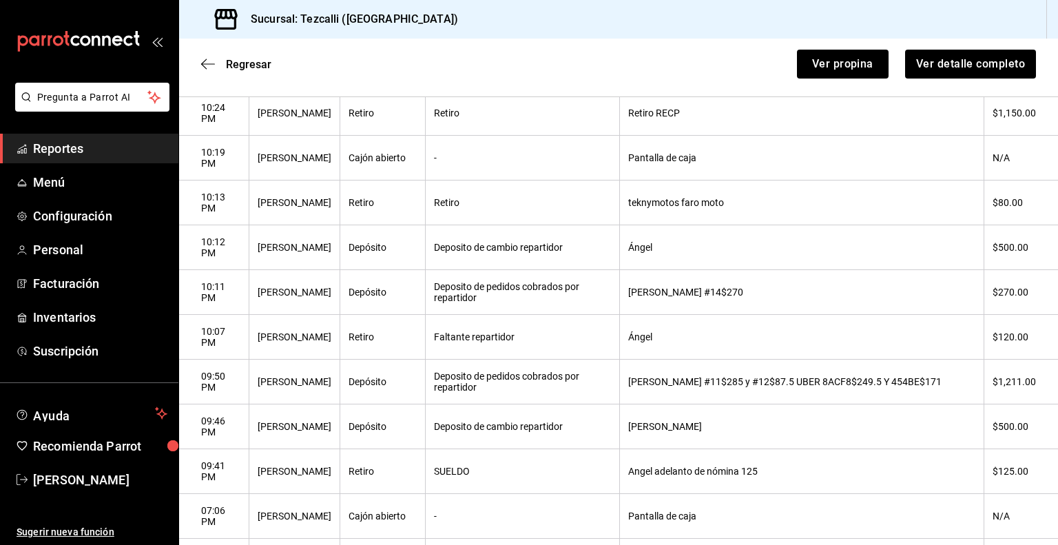
scroll to position [284, 0]
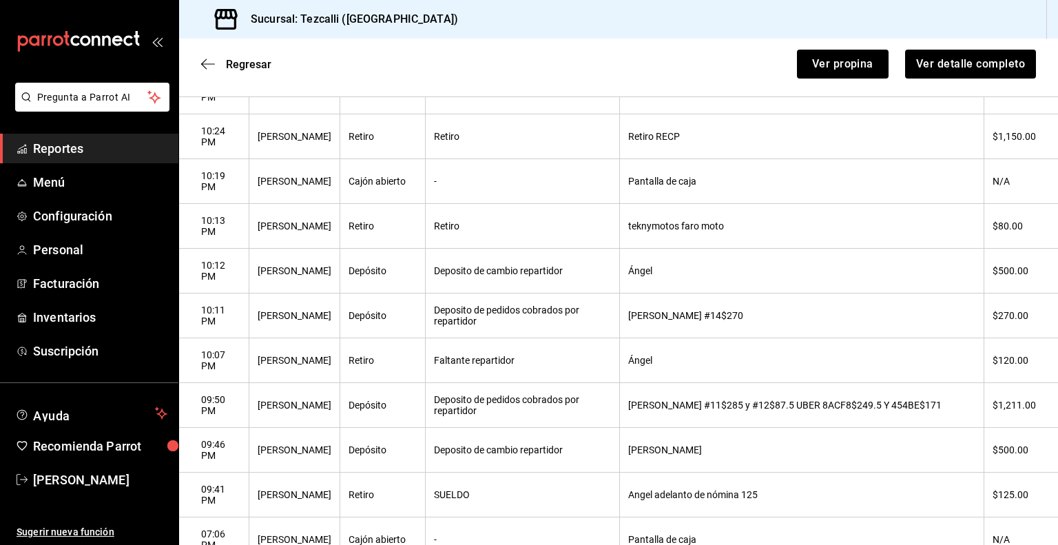
click at [719, 374] on th "Ángel" at bounding box center [801, 360] width 364 height 45
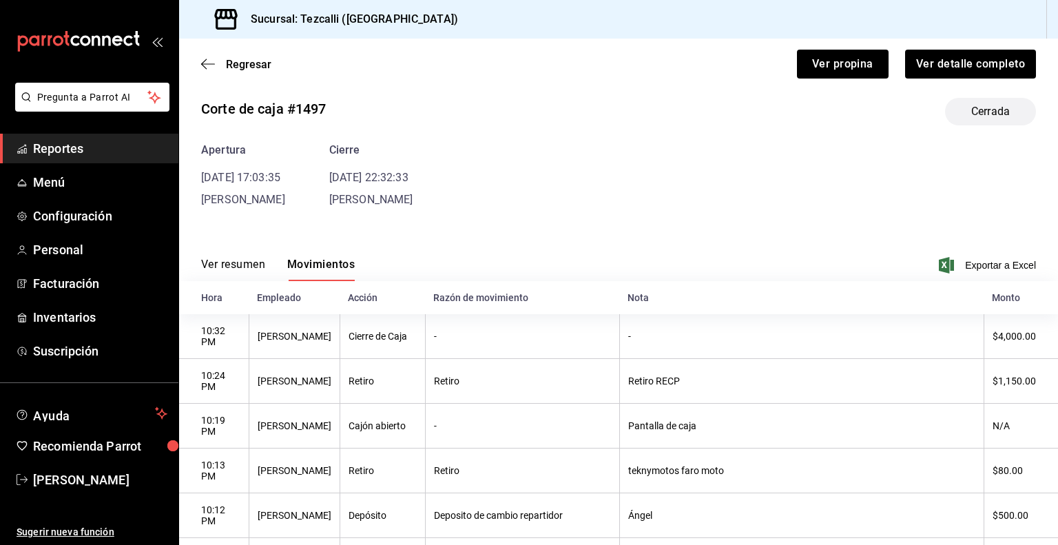
scroll to position [0, 0]
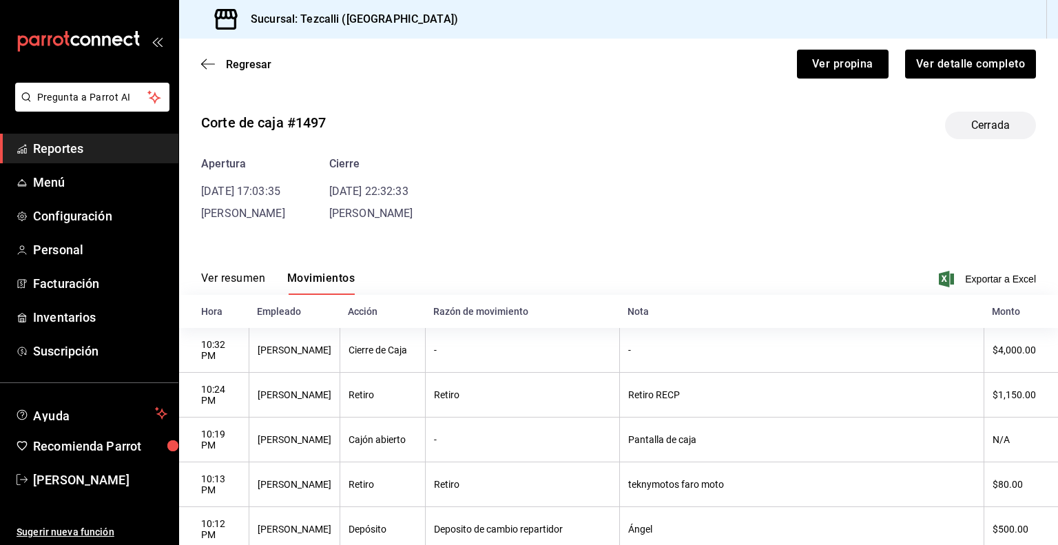
click at [240, 275] on button "Ver resumen" at bounding box center [233, 282] width 64 height 23
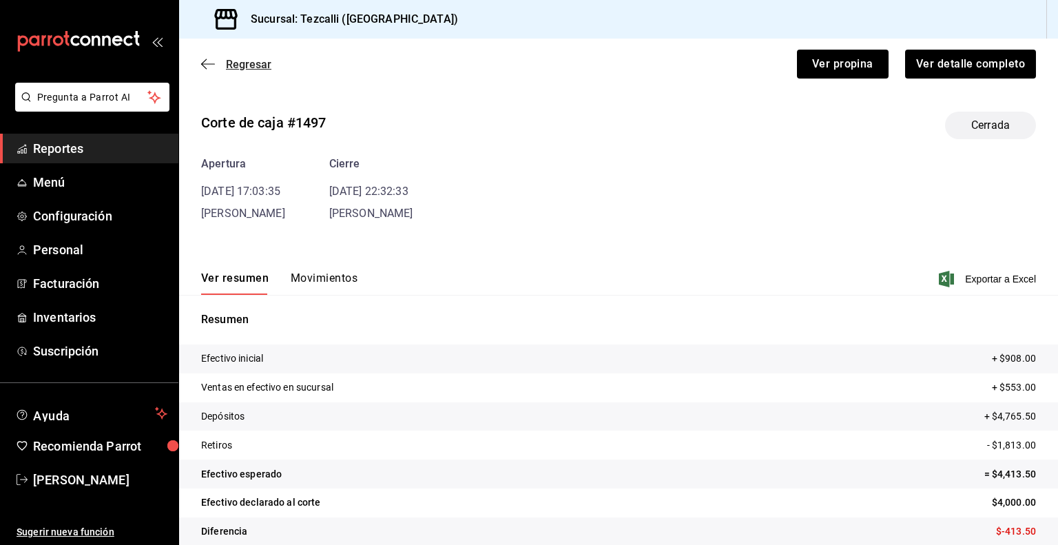
click at [228, 66] on span "Regresar" at bounding box center [248, 64] width 45 height 13
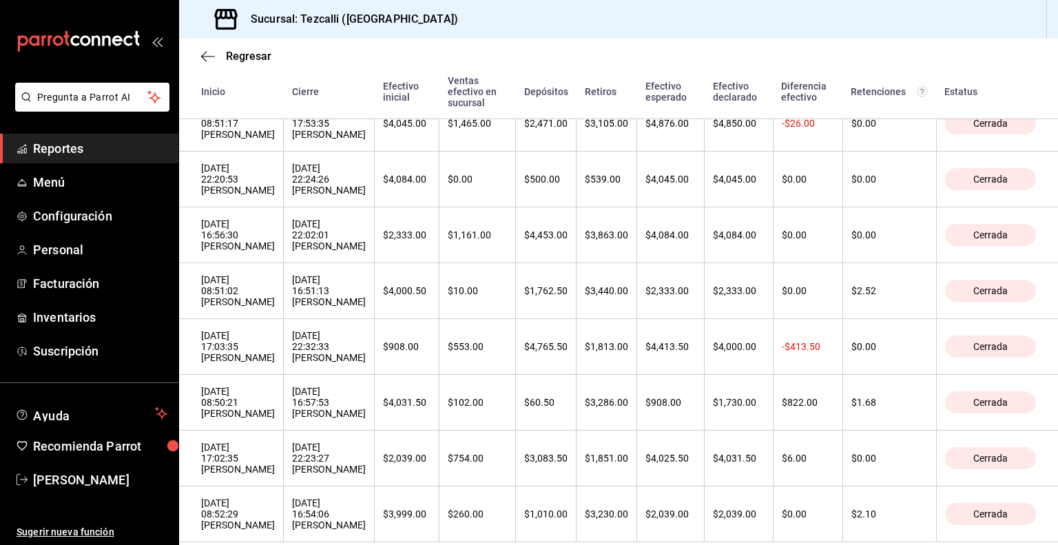
scroll to position [680, 0]
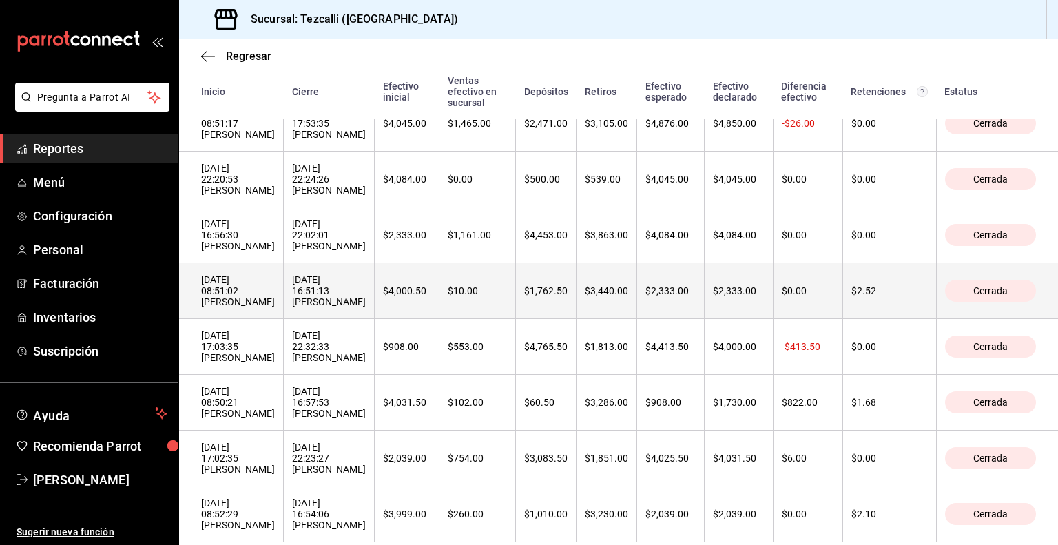
click at [439, 319] on th "$4,000.50" at bounding box center [407, 291] width 65 height 56
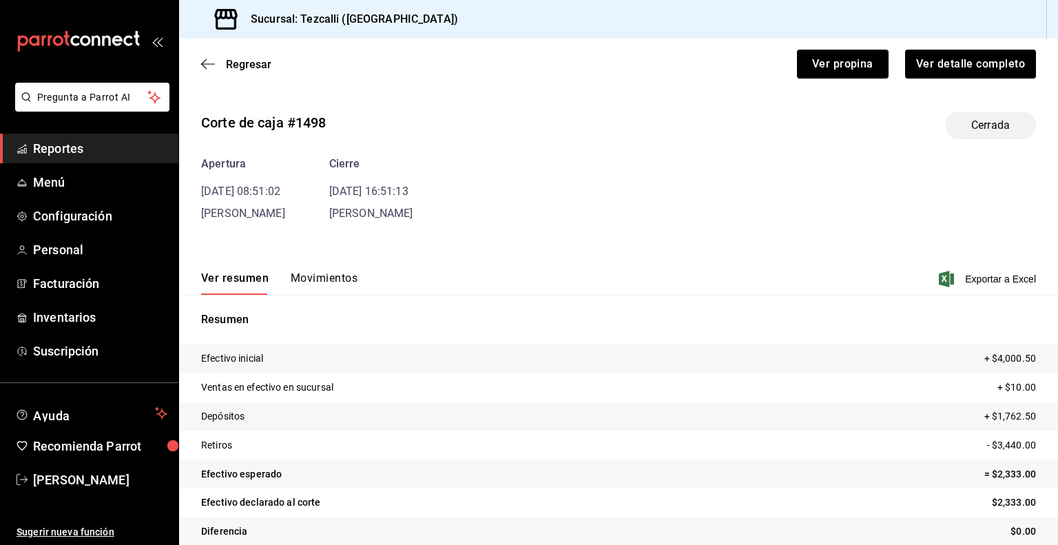
click at [344, 283] on button "Movimientos" at bounding box center [324, 282] width 67 height 23
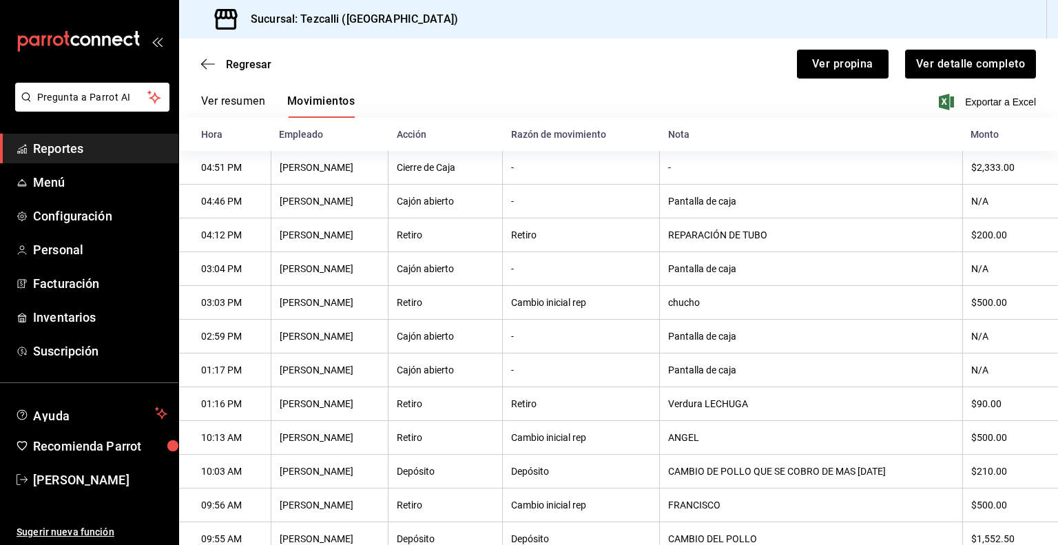
scroll to position [126, 0]
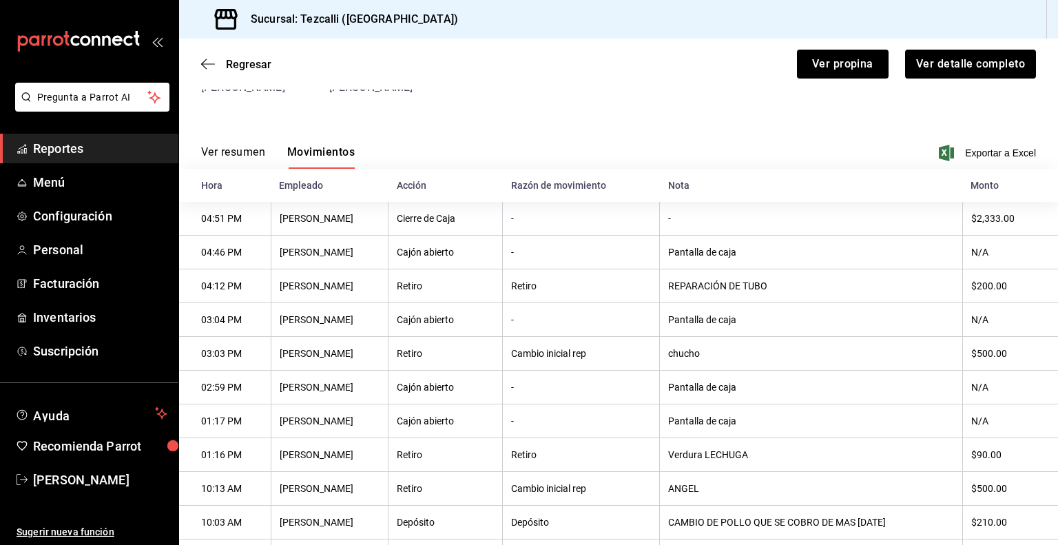
click at [235, 143] on div "Ver resumen Movimientos Exportar a Excel" at bounding box center [618, 149] width 879 height 40
click at [239, 145] on button "Ver resumen" at bounding box center [233, 156] width 64 height 23
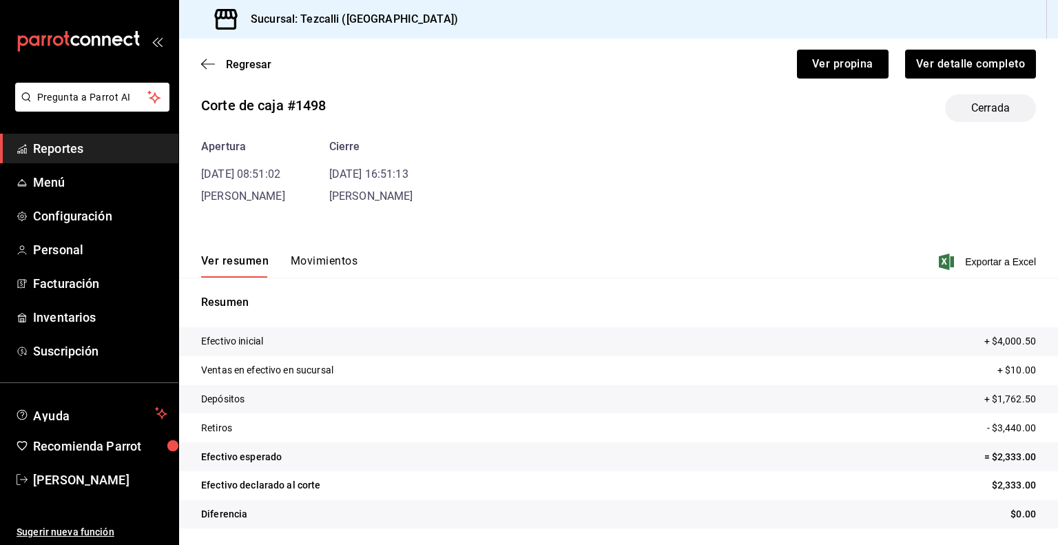
scroll to position [17, 0]
click at [248, 70] on span "Regresar" at bounding box center [248, 64] width 45 height 13
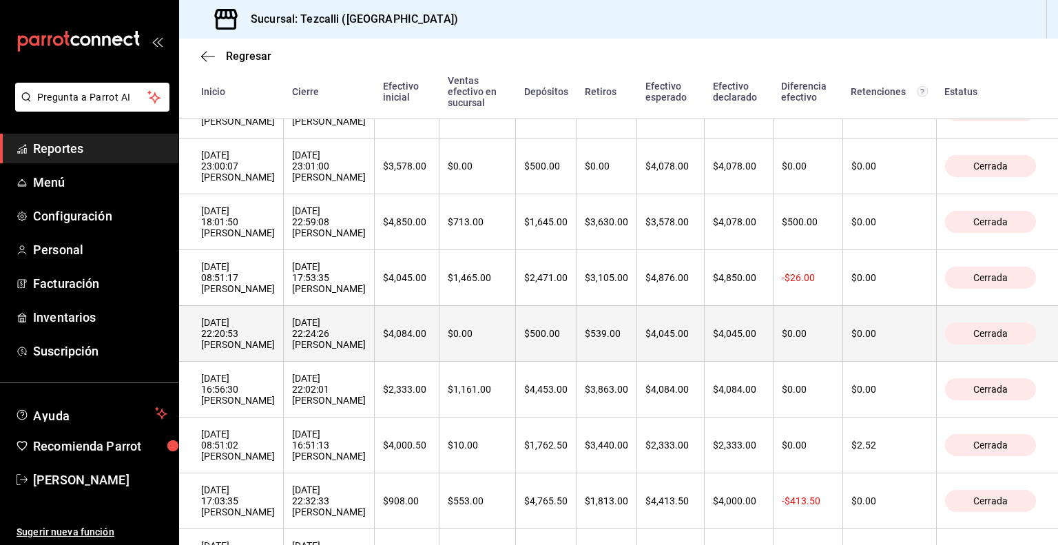
scroll to position [532, 0]
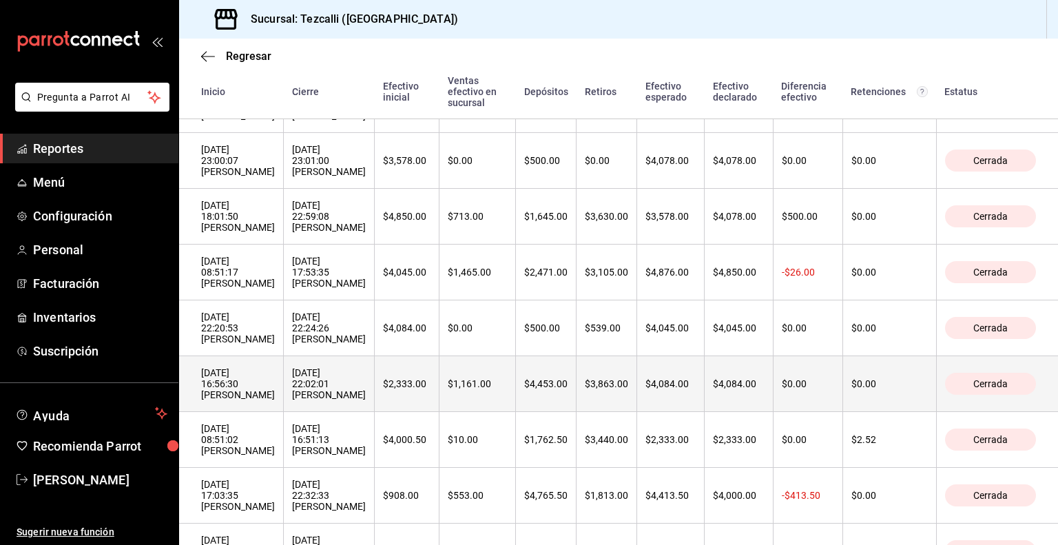
click at [375, 406] on th "[DATE] 22:02:01 [PERSON_NAME]" at bounding box center [329, 384] width 91 height 56
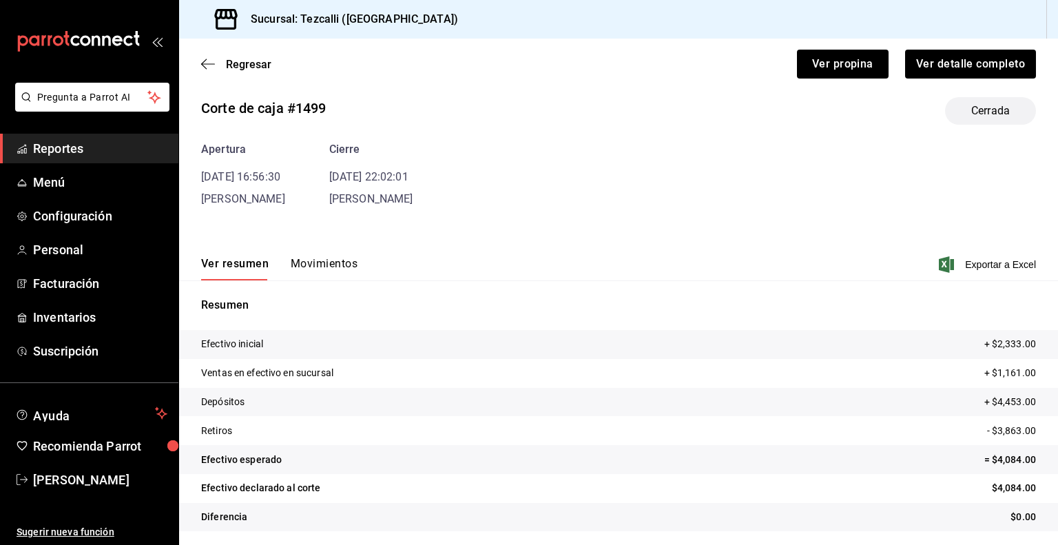
scroll to position [15, 0]
click at [342, 266] on button "Movimientos" at bounding box center [324, 267] width 67 height 23
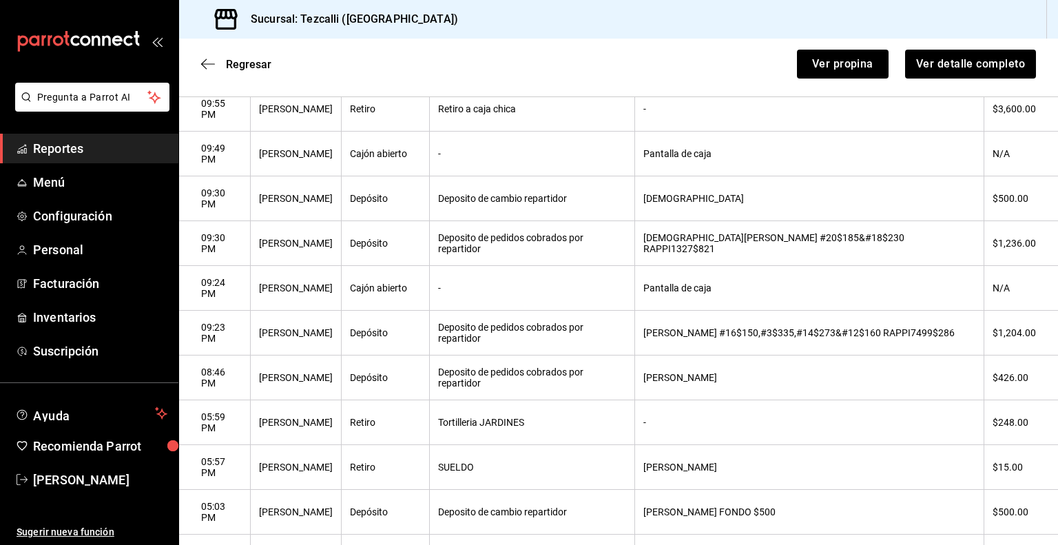
scroll to position [308, 0]
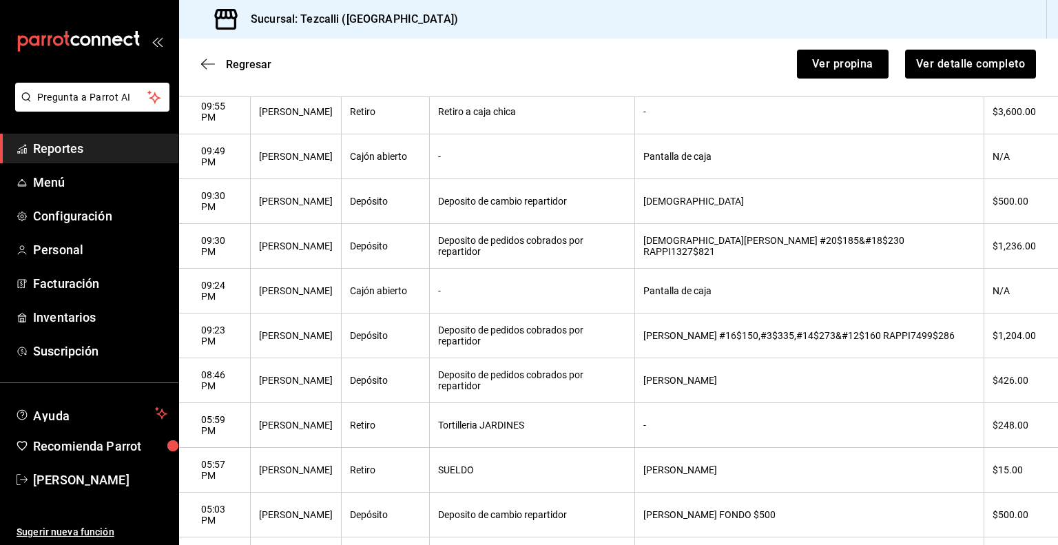
click at [713, 401] on th "[PERSON_NAME]" at bounding box center [808, 380] width 349 height 45
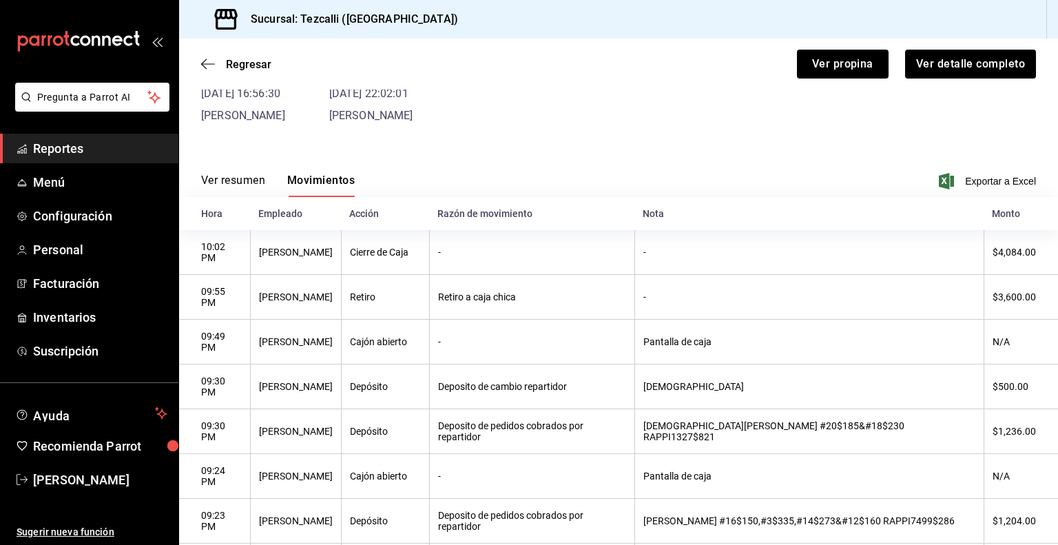
scroll to position [0, 0]
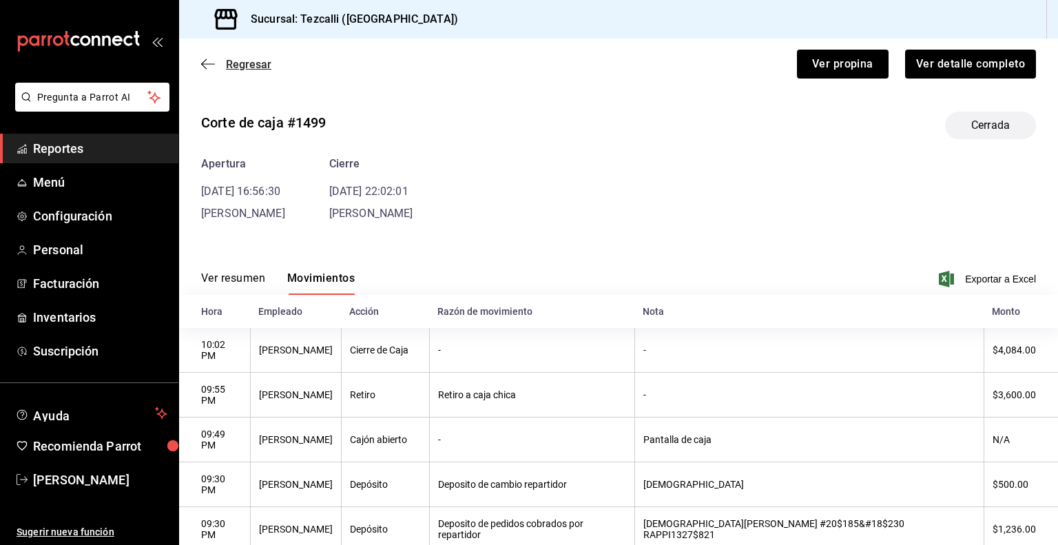
click at [229, 58] on span "Regresar" at bounding box center [248, 64] width 45 height 13
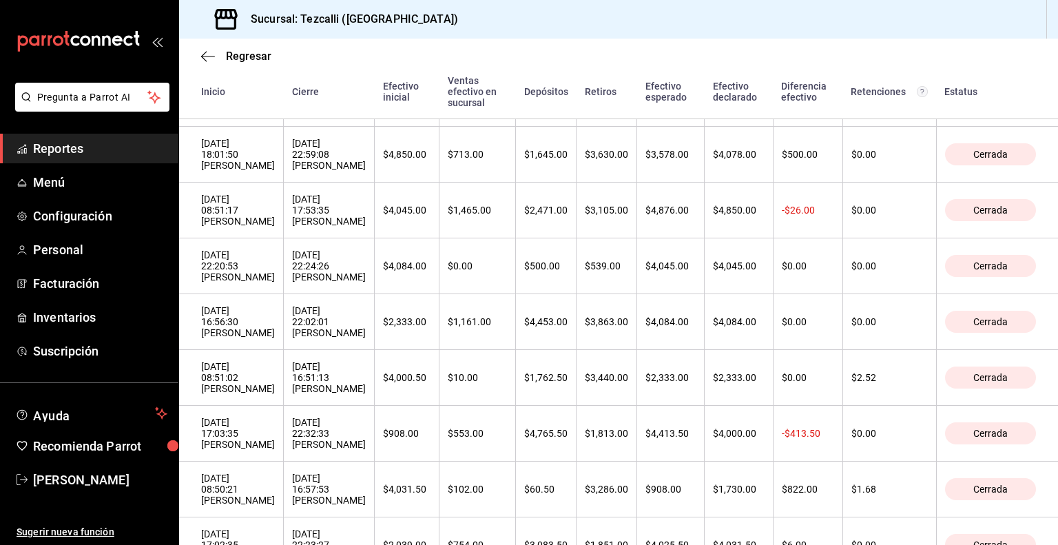
scroll to position [621, 0]
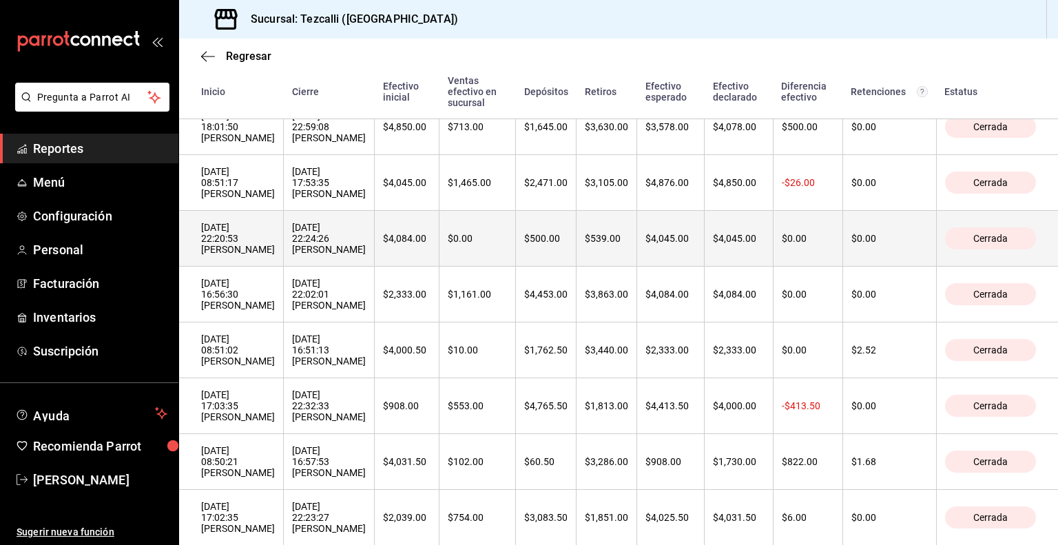
click at [366, 255] on div "[DATE] 22:24:26 [PERSON_NAME]" at bounding box center [329, 238] width 74 height 33
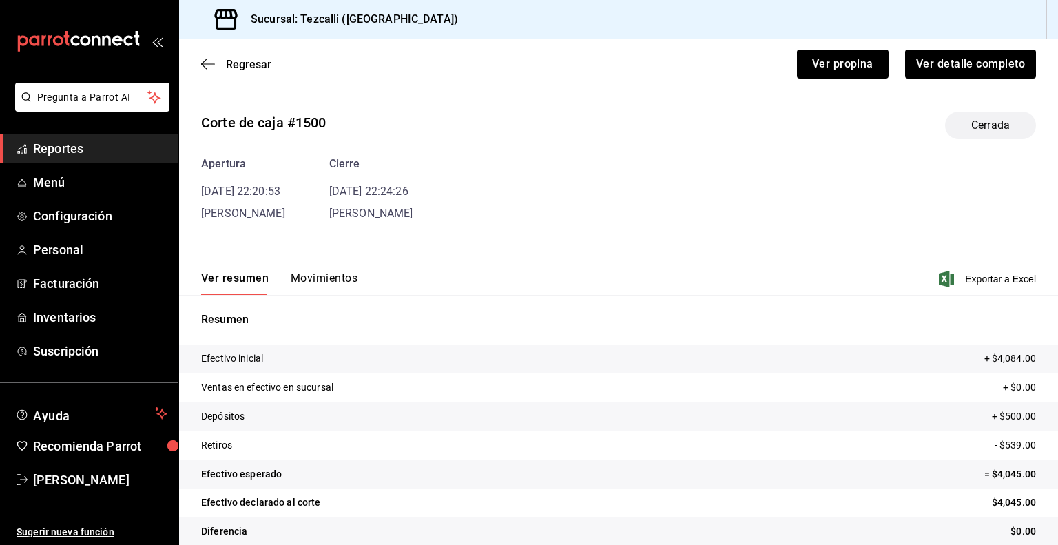
click at [331, 279] on button "Movimientos" at bounding box center [324, 282] width 67 height 23
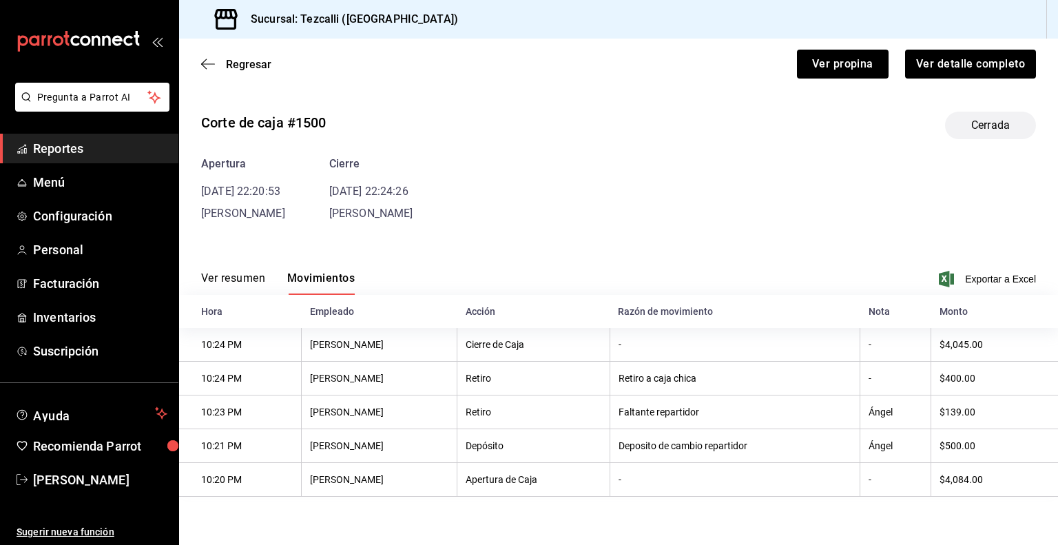
click at [228, 275] on button "Ver resumen" at bounding box center [233, 282] width 64 height 23
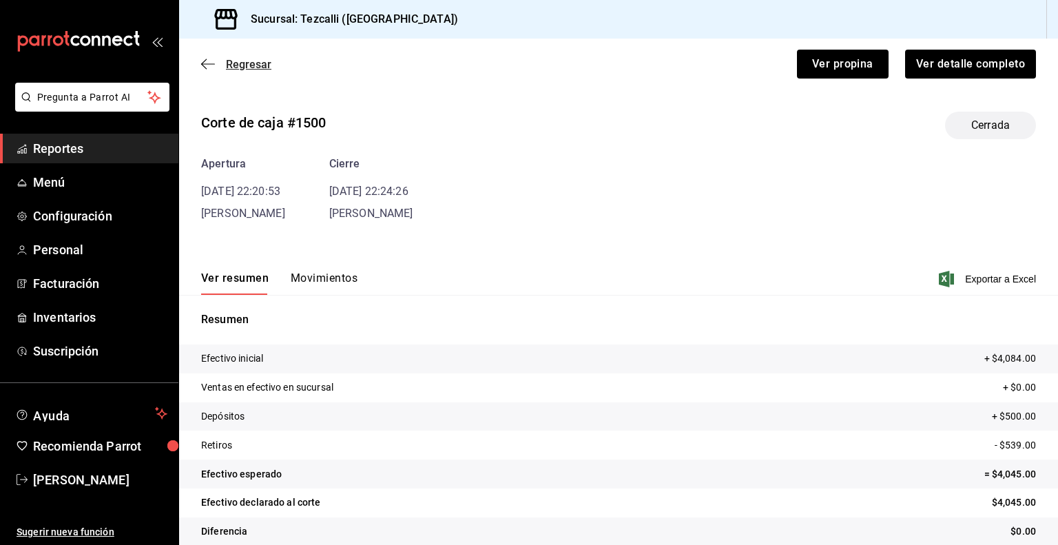
click at [240, 63] on span "Regresar" at bounding box center [248, 64] width 45 height 13
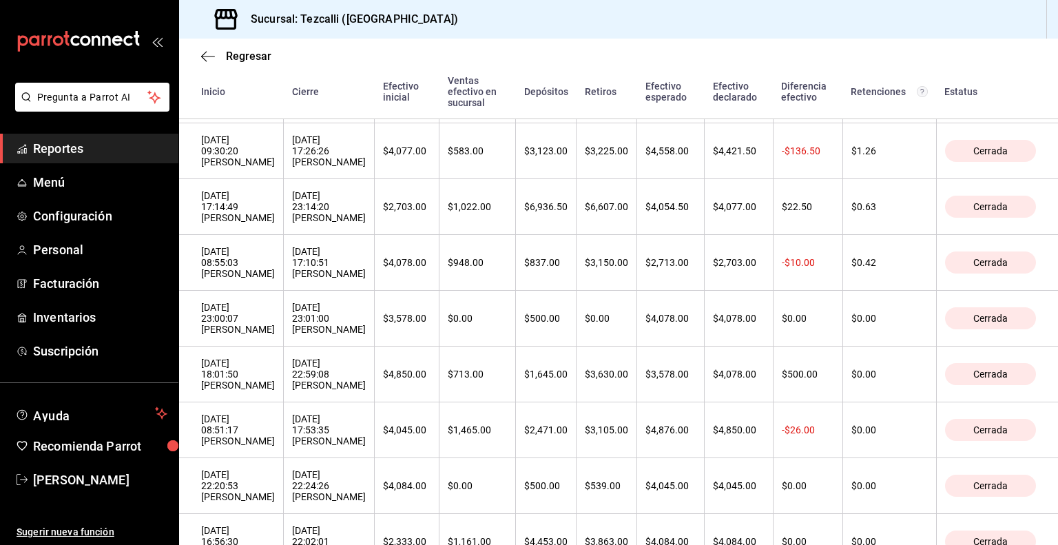
scroll to position [506, 0]
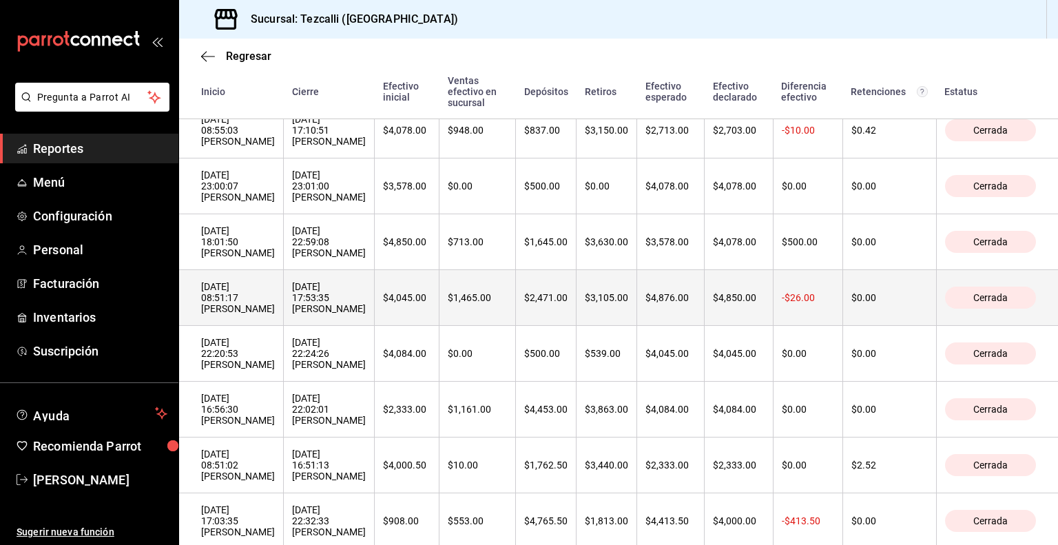
click at [366, 314] on div "[DATE] 17:53:35 [PERSON_NAME]" at bounding box center [329, 297] width 74 height 33
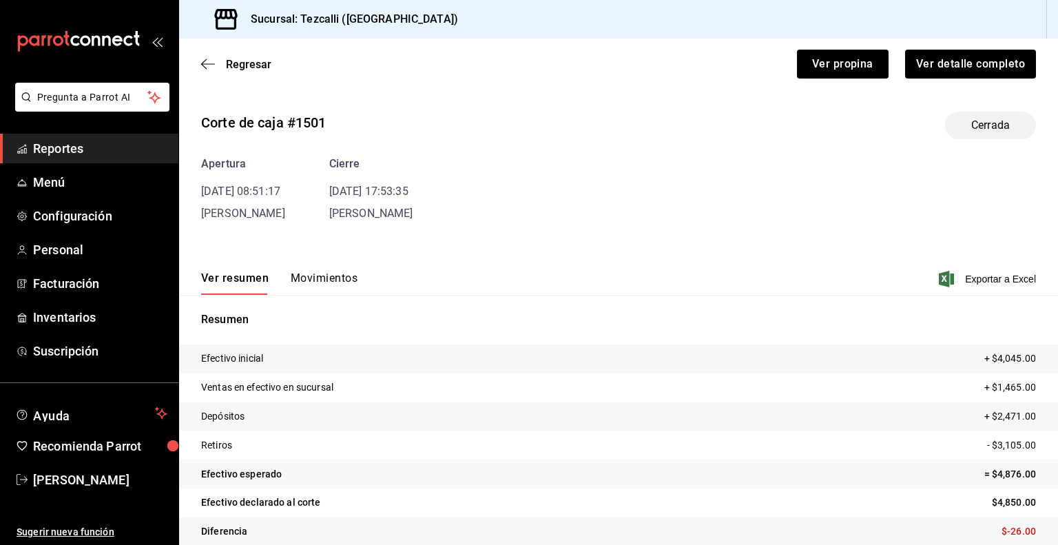
click at [322, 286] on button "Movimientos" at bounding box center [324, 282] width 67 height 23
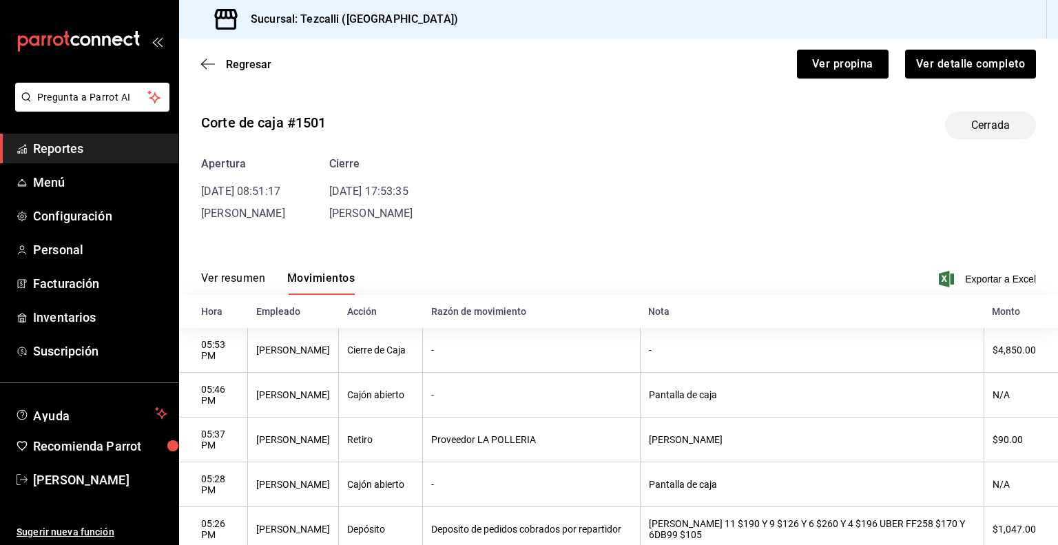
click at [237, 276] on button "Ver resumen" at bounding box center [233, 282] width 64 height 23
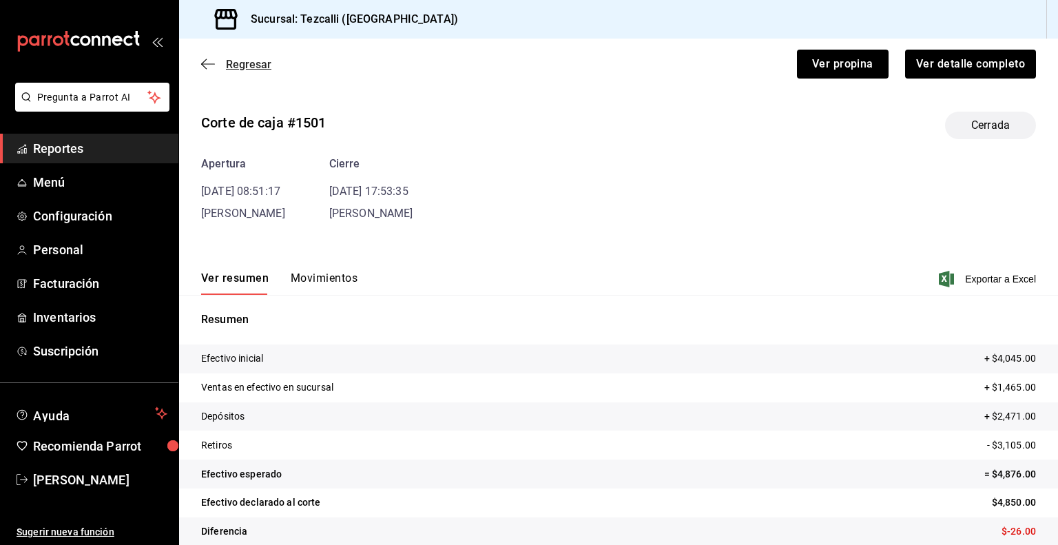
click at [240, 61] on span "Regresar" at bounding box center [248, 64] width 45 height 13
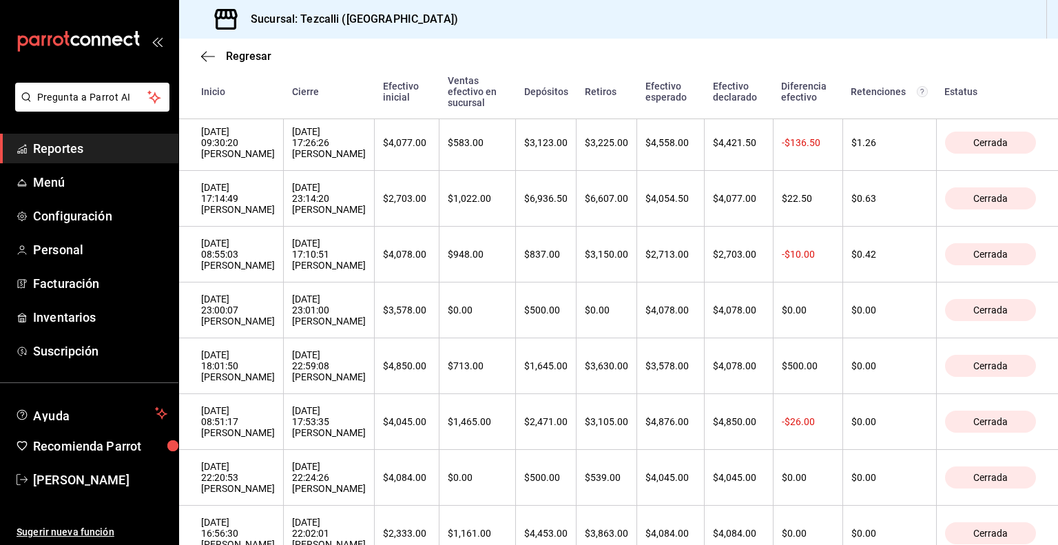
scroll to position [394, 0]
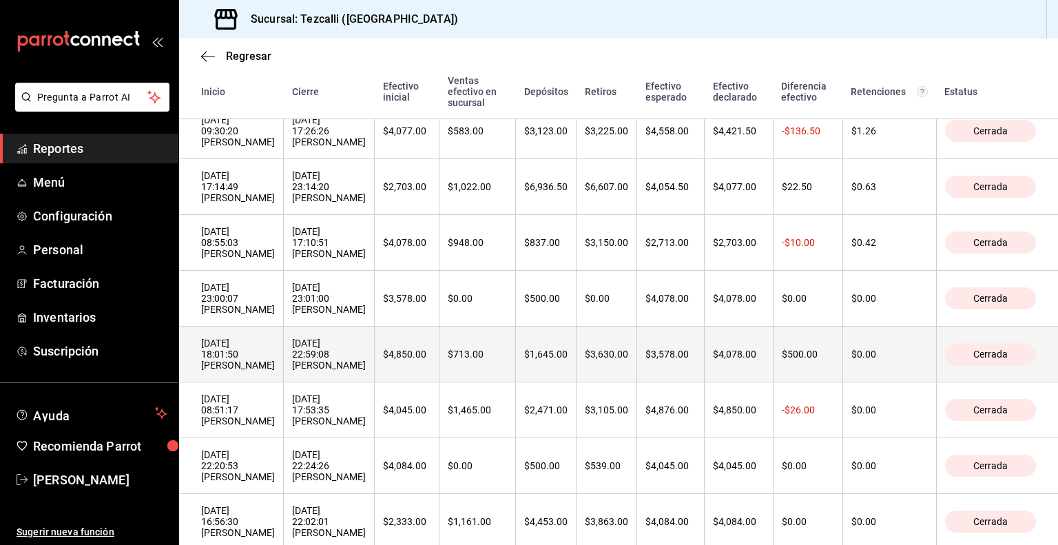
click at [366, 370] on div "[DATE] 22:59:08 [PERSON_NAME]" at bounding box center [329, 353] width 74 height 33
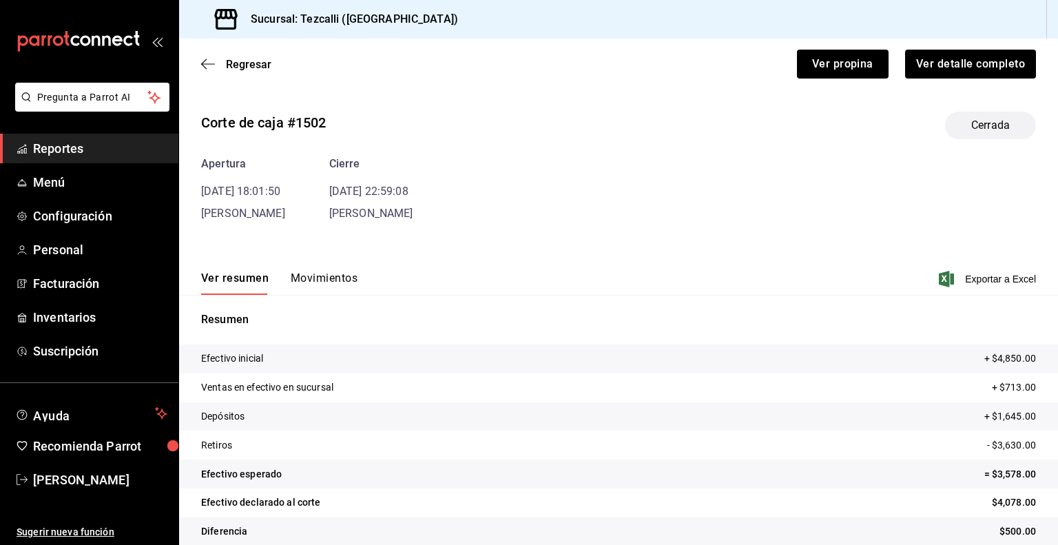
click at [315, 266] on div "Ver resumen Movimientos Exportar a Excel" at bounding box center [618, 275] width 879 height 40
click at [320, 263] on div "Ver resumen Movimientos Exportar a Excel" at bounding box center [618, 275] width 879 height 40
click at [298, 263] on div "Ver resumen Movimientos Exportar a Excel" at bounding box center [618, 275] width 879 height 40
click at [339, 262] on div "Ver resumen Movimientos Exportar a Excel" at bounding box center [618, 275] width 879 height 40
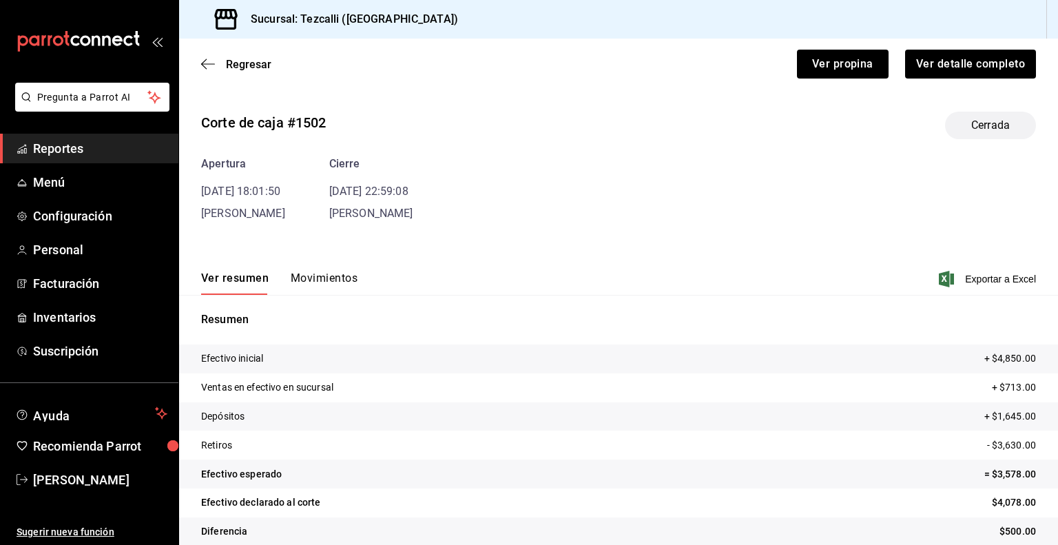
click at [325, 266] on div "Ver resumen Movimientos Exportar a Excel" at bounding box center [618, 275] width 879 height 40
click at [320, 271] on button "Movimientos" at bounding box center [324, 282] width 67 height 23
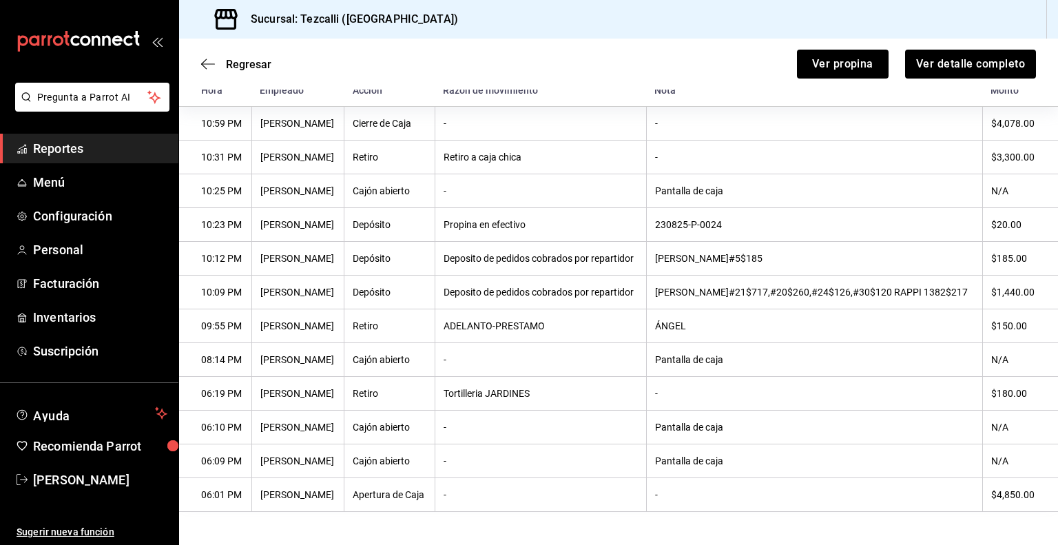
scroll to position [390, 0]
drag, startPoint x: 791, startPoint y: 262, endPoint x: 618, endPoint y: 262, distance: 172.2
click at [618, 309] on tr "09:55 PM [PERSON_NAME]-[PERSON_NAME] $150.00" at bounding box center [618, 326] width 879 height 34
click at [772, 326] on th "ÁNGEL" at bounding box center [814, 326] width 336 height 34
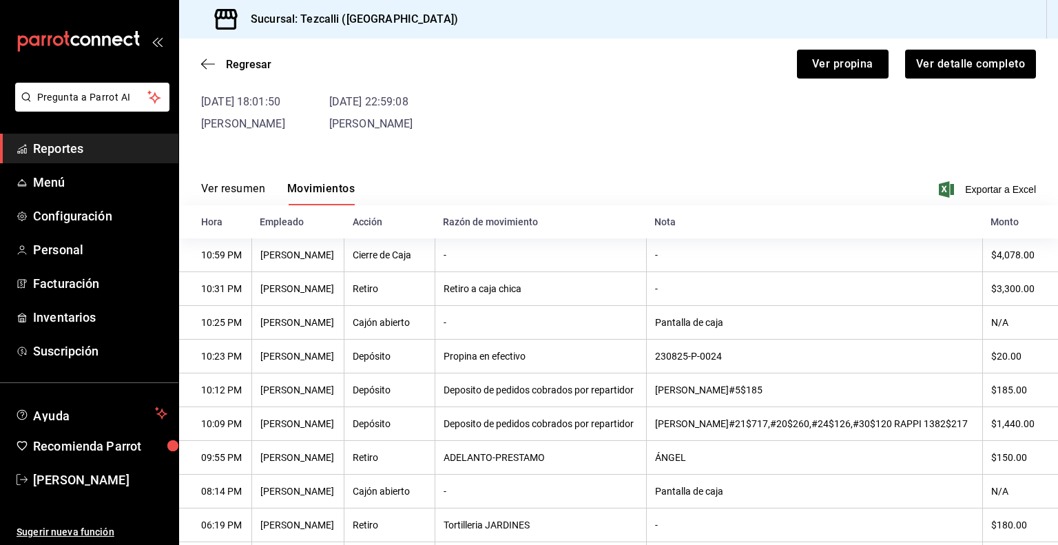
scroll to position [0, 0]
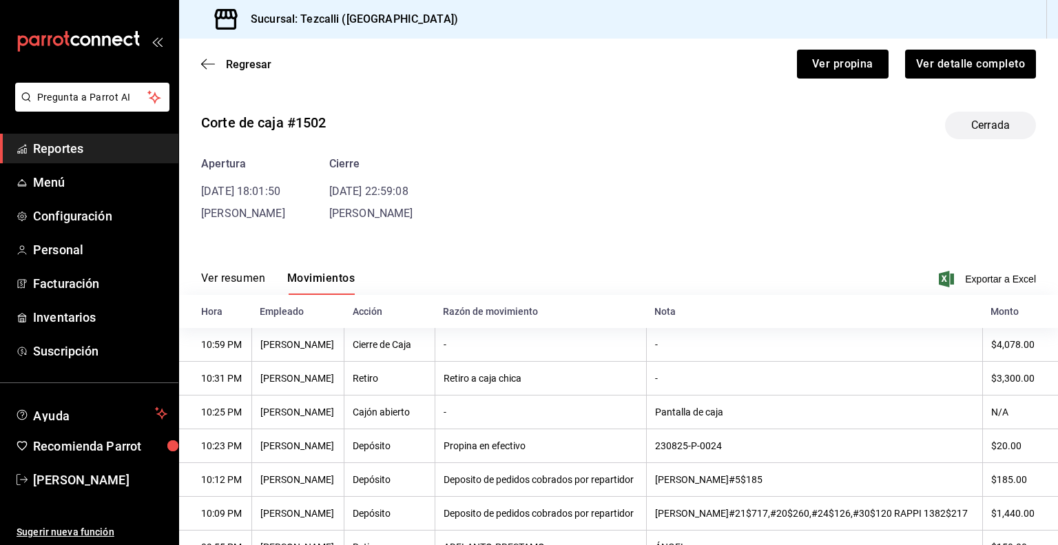
click at [217, 279] on button "Ver resumen" at bounding box center [233, 282] width 64 height 23
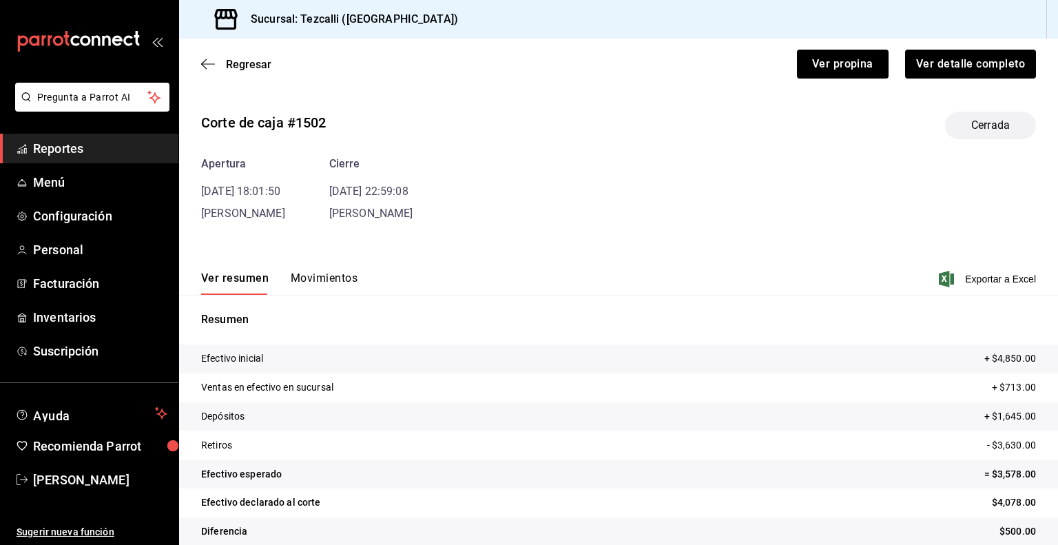
scroll to position [17, 0]
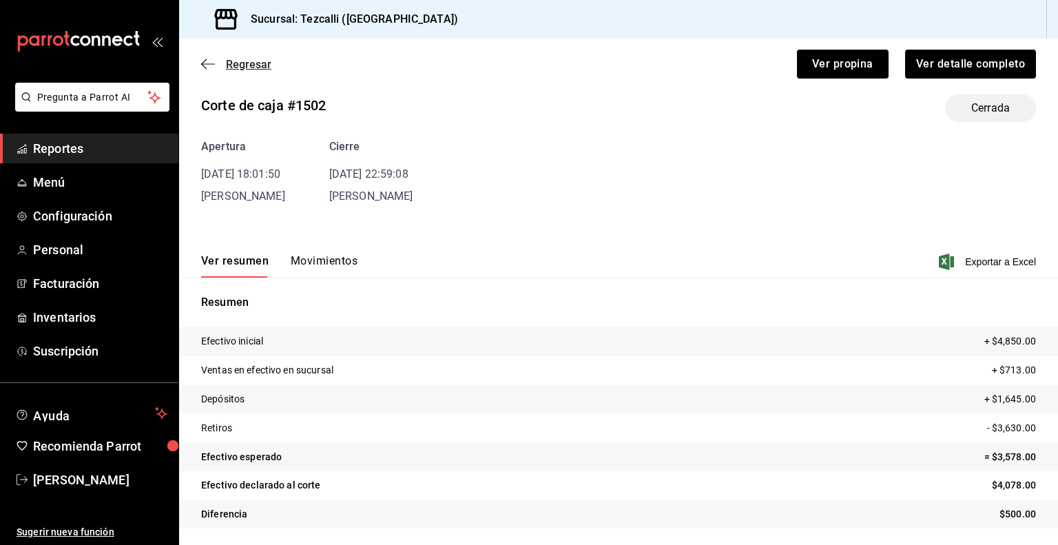
click at [239, 61] on span "Regresar" at bounding box center [248, 64] width 45 height 13
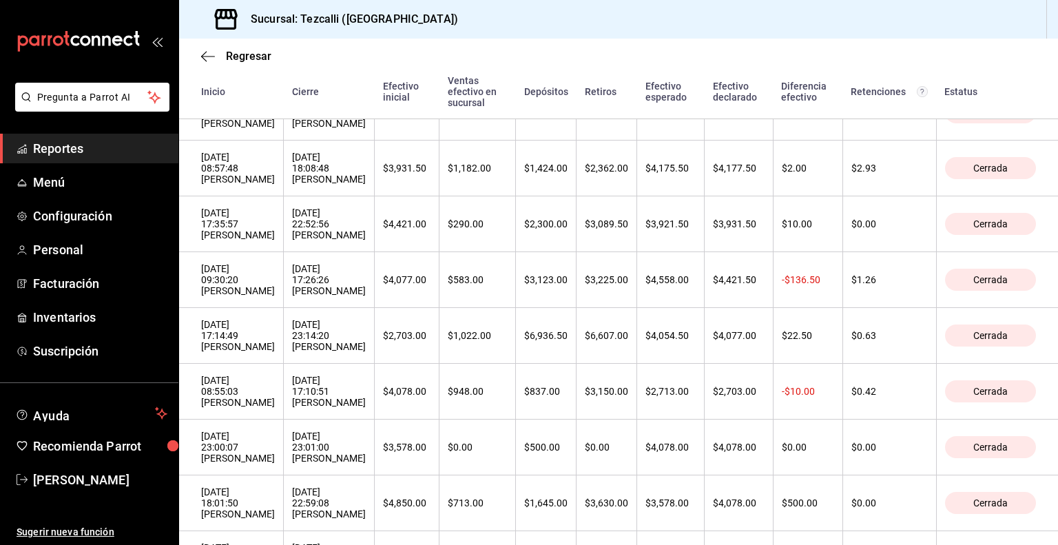
scroll to position [393, 0]
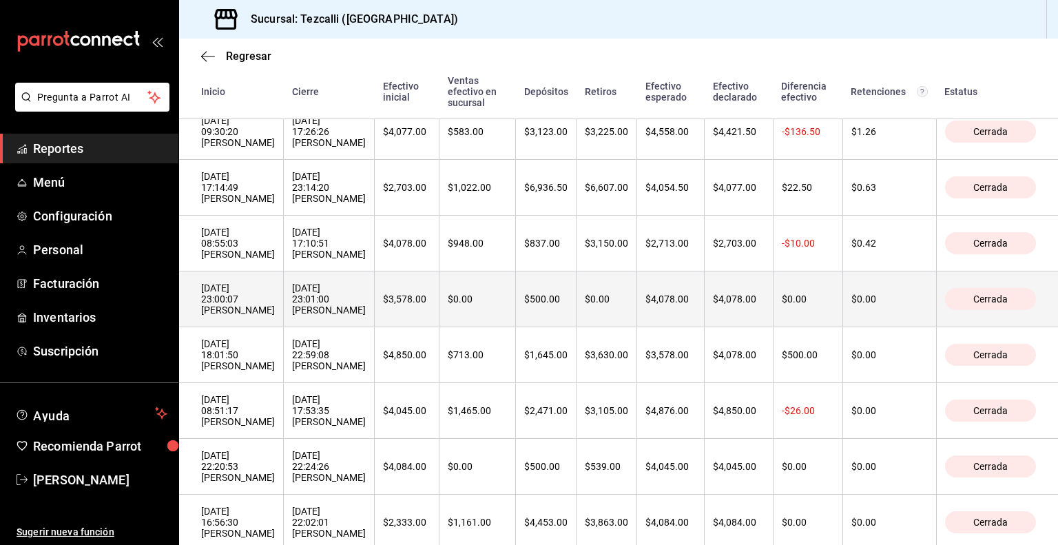
click at [366, 315] on div "[DATE] 23:01:00 [PERSON_NAME]" at bounding box center [329, 298] width 74 height 33
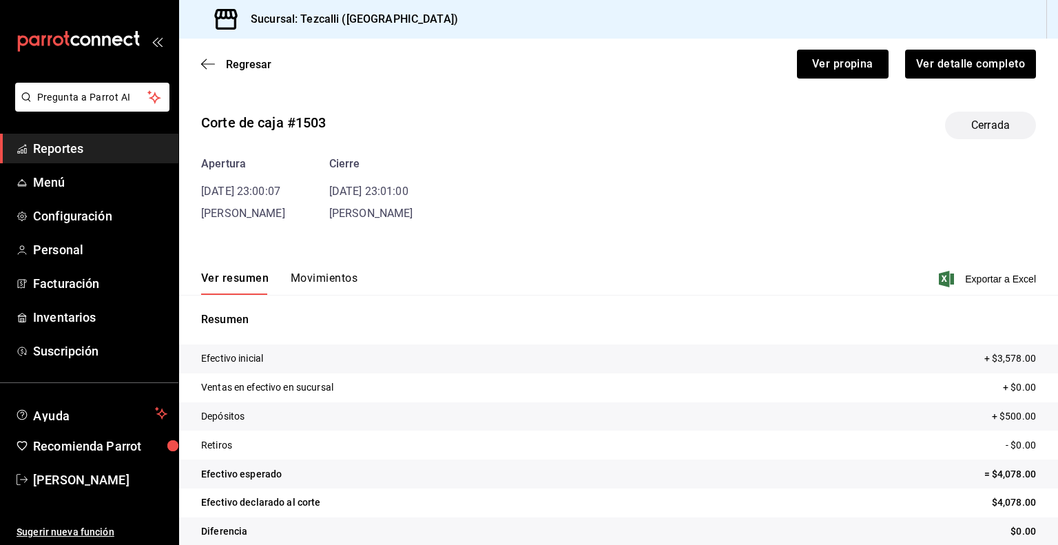
scroll to position [17, 0]
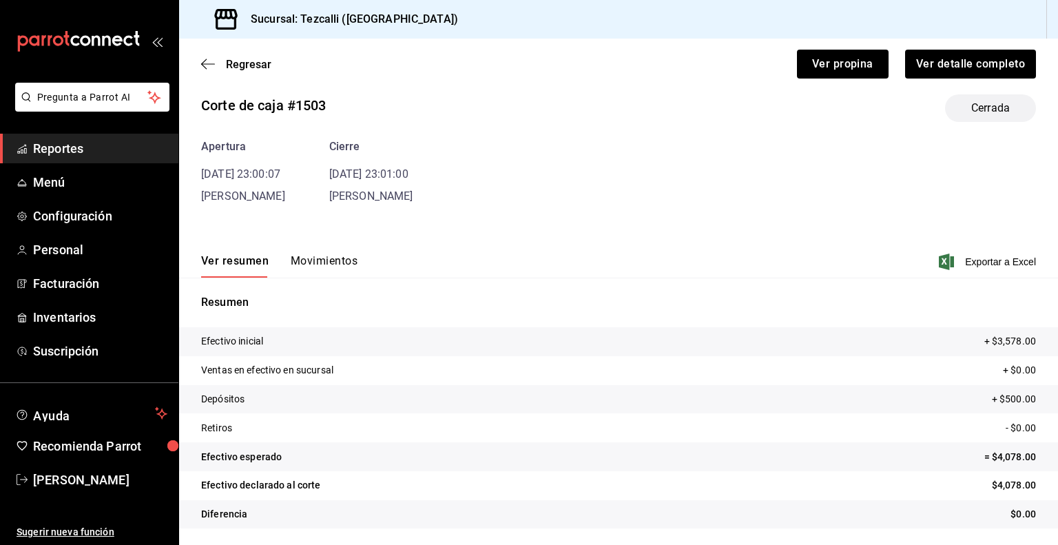
click at [296, 265] on button "Movimientos" at bounding box center [324, 265] width 67 height 23
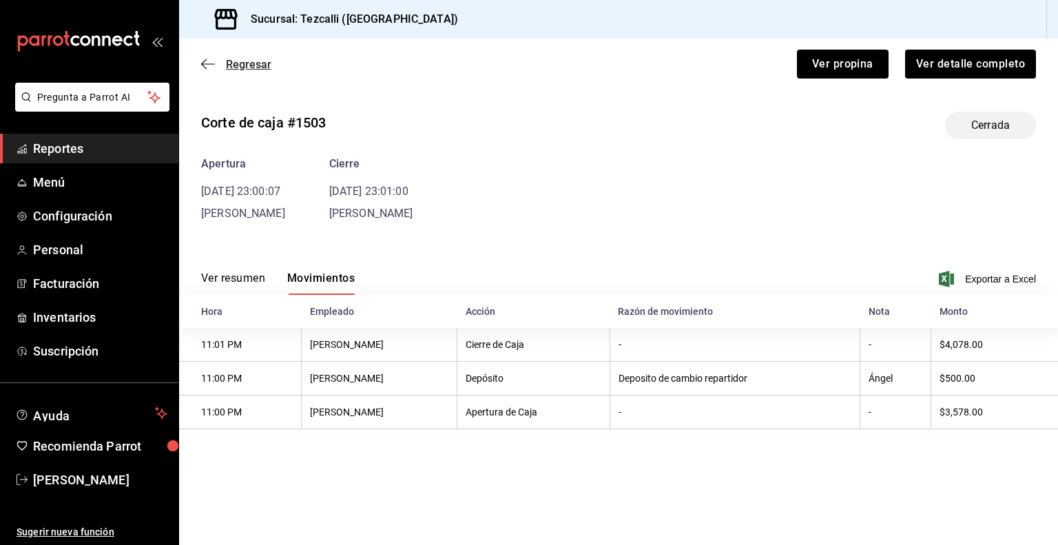
click at [267, 65] on span "Regresar" at bounding box center [248, 64] width 45 height 13
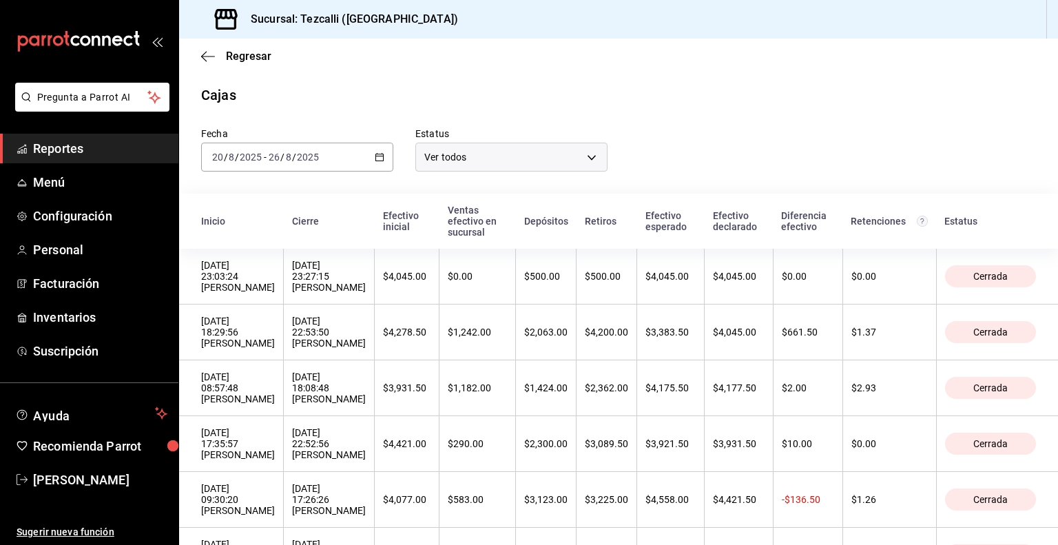
click at [267, 65] on div "Regresar" at bounding box center [618, 56] width 879 height 35
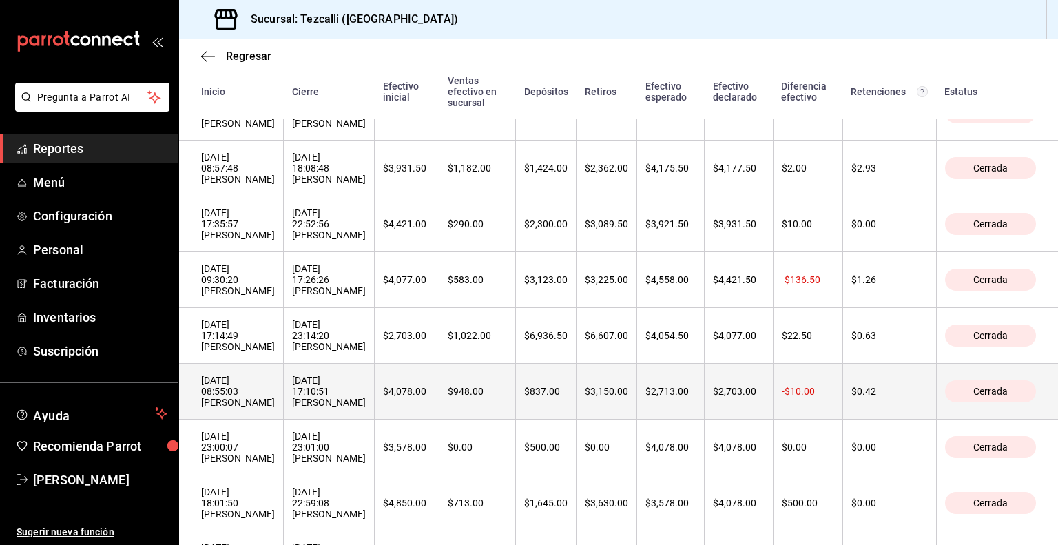
scroll to position [245, 0]
click at [516, 396] on th "$948.00" at bounding box center [477, 392] width 76 height 56
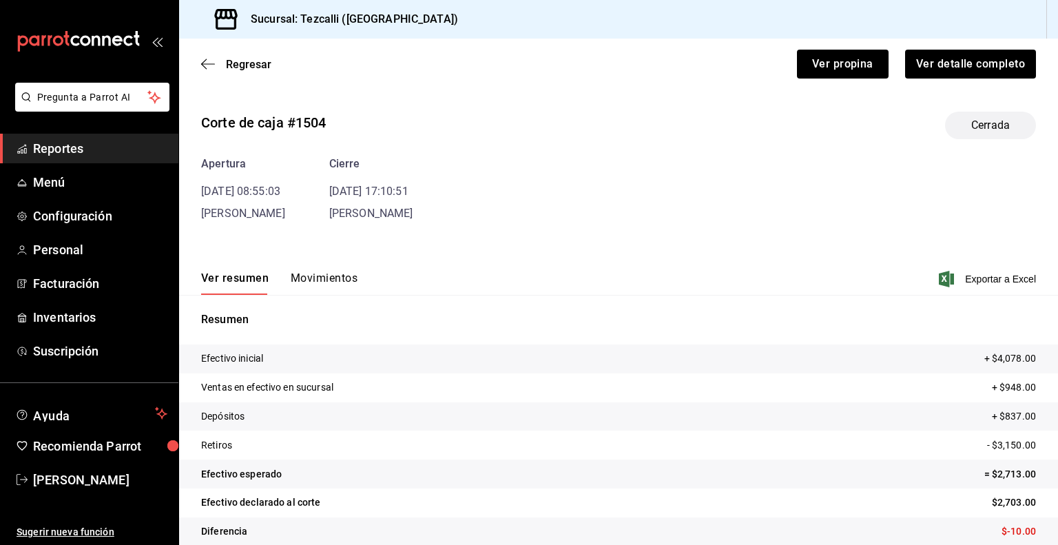
click at [338, 274] on button "Movimientos" at bounding box center [324, 282] width 67 height 23
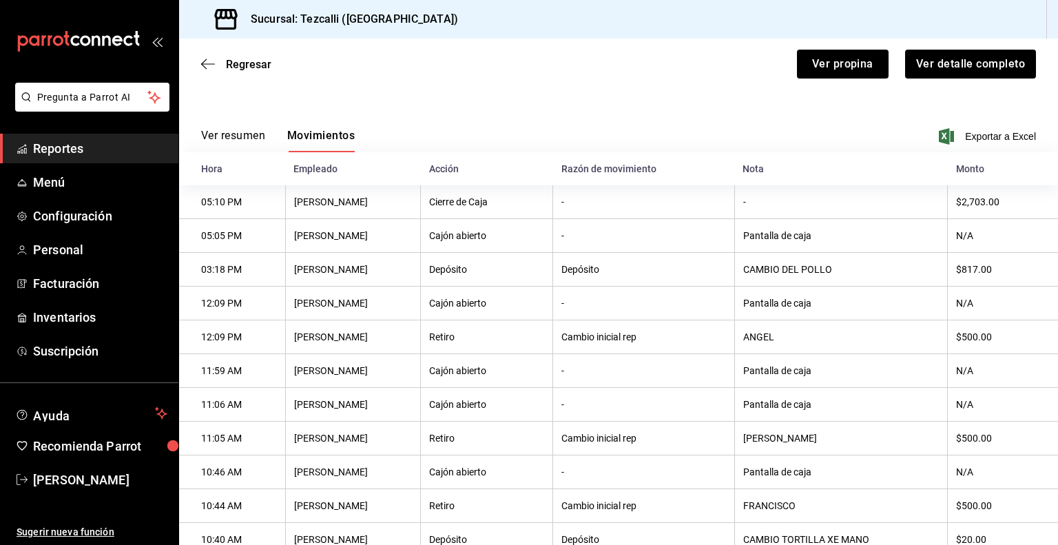
scroll to position [140, 0]
click at [257, 135] on button "Ver resumen" at bounding box center [233, 142] width 64 height 23
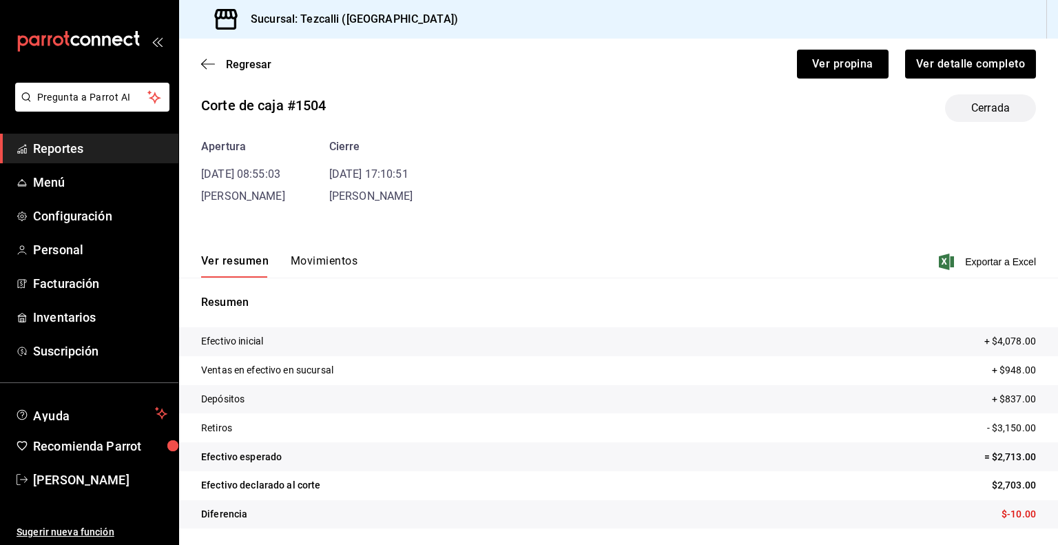
click at [257, 135] on div "Corte de caja #1504 Cerrada Apertura [DATE] 08:55:03 [PERSON_NAME] [DATE] 17:10…" at bounding box center [618, 143] width 835 height 121
click at [264, 61] on span "Regresar" at bounding box center [248, 64] width 45 height 13
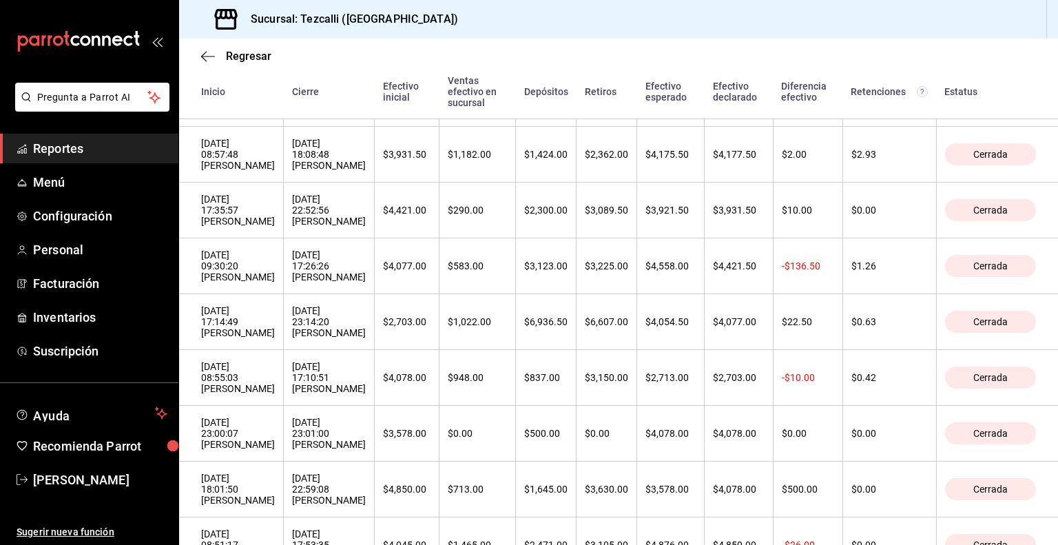
scroll to position [261, 0]
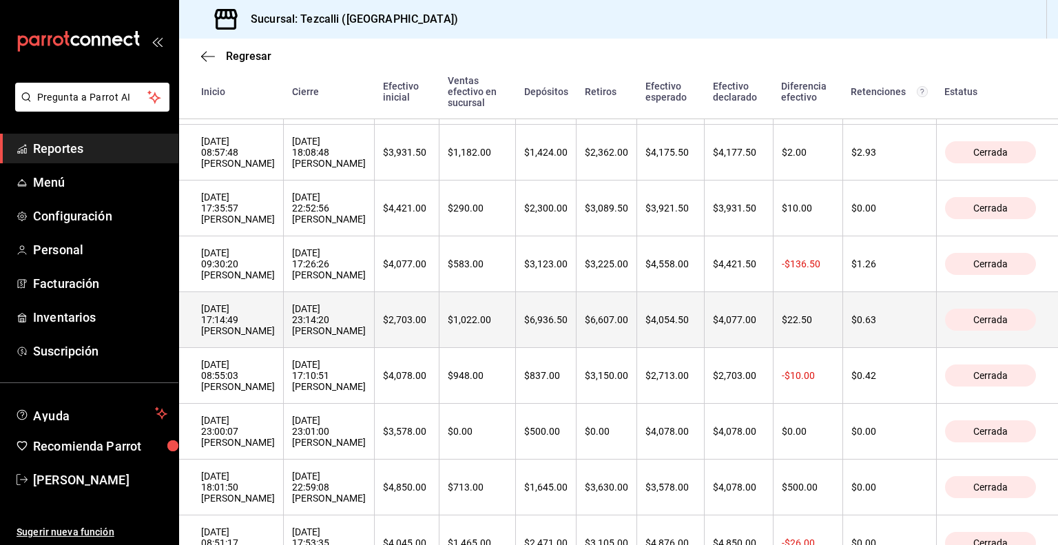
click at [275, 336] on div "[DATE] 17:14:49 [PERSON_NAME]" at bounding box center [238, 319] width 74 height 33
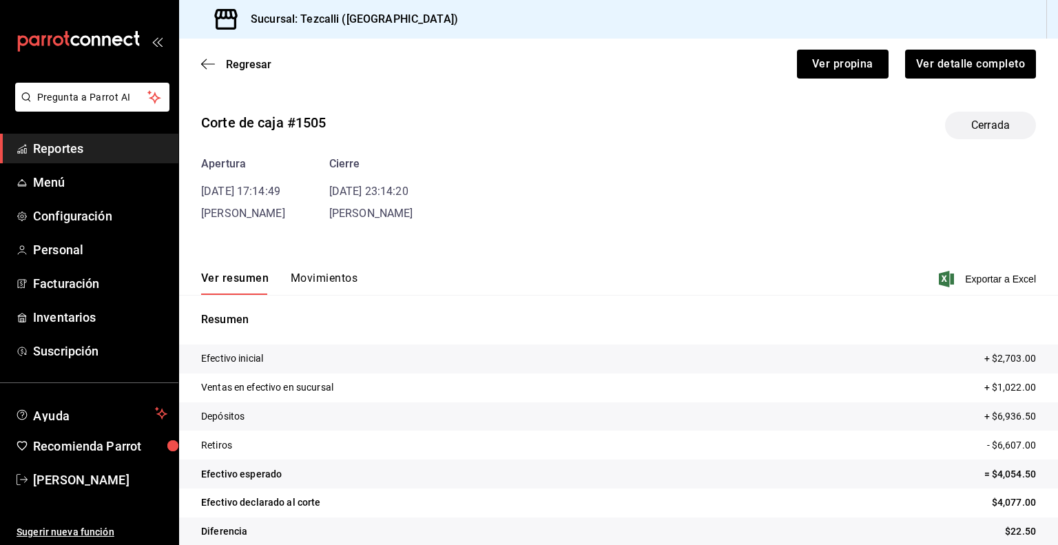
click at [336, 289] on button "Movimientos" at bounding box center [324, 282] width 67 height 23
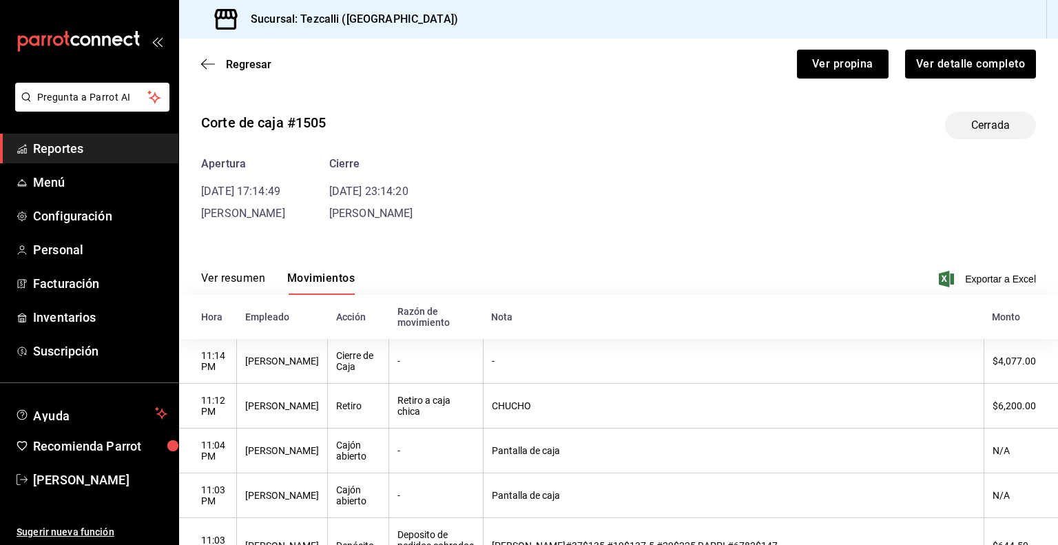
click at [220, 279] on button "Ver resumen" at bounding box center [233, 282] width 64 height 23
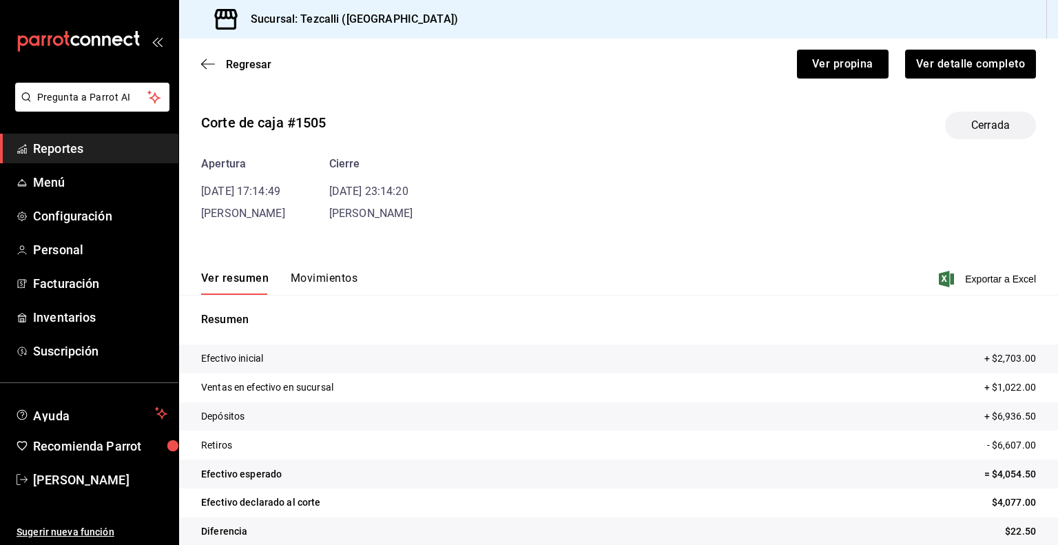
scroll to position [17, 0]
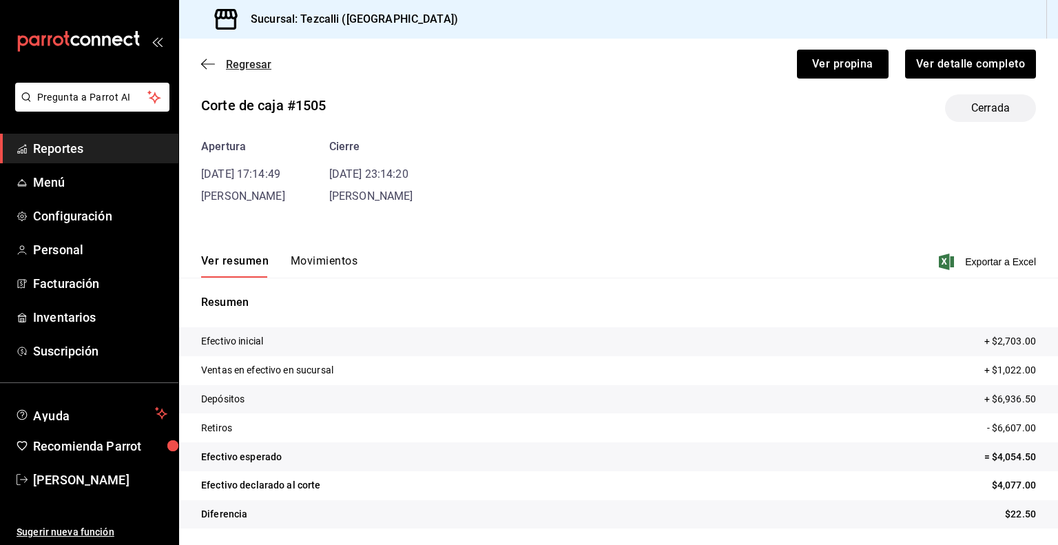
click at [249, 61] on span "Regresar" at bounding box center [248, 64] width 45 height 13
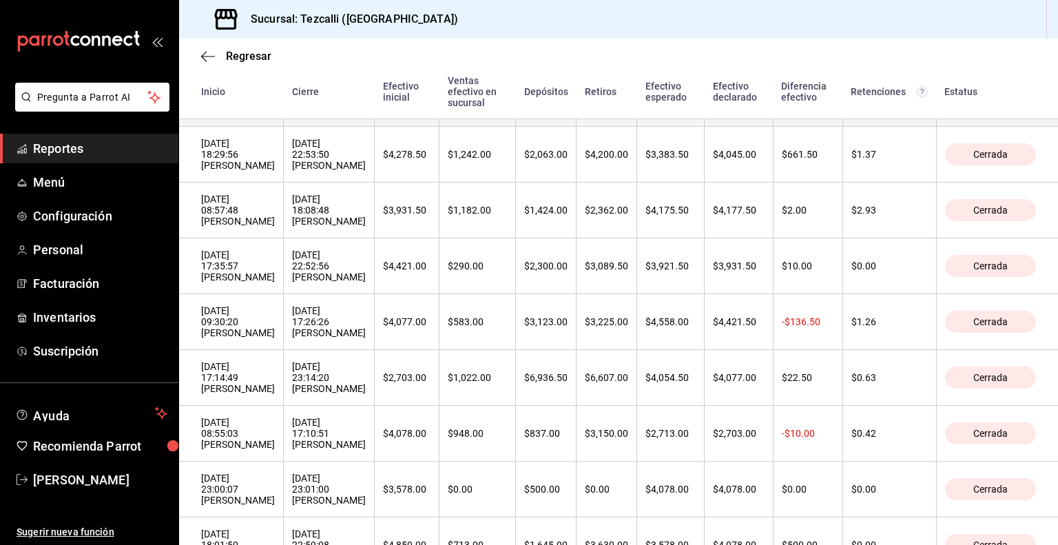
scroll to position [233, 0]
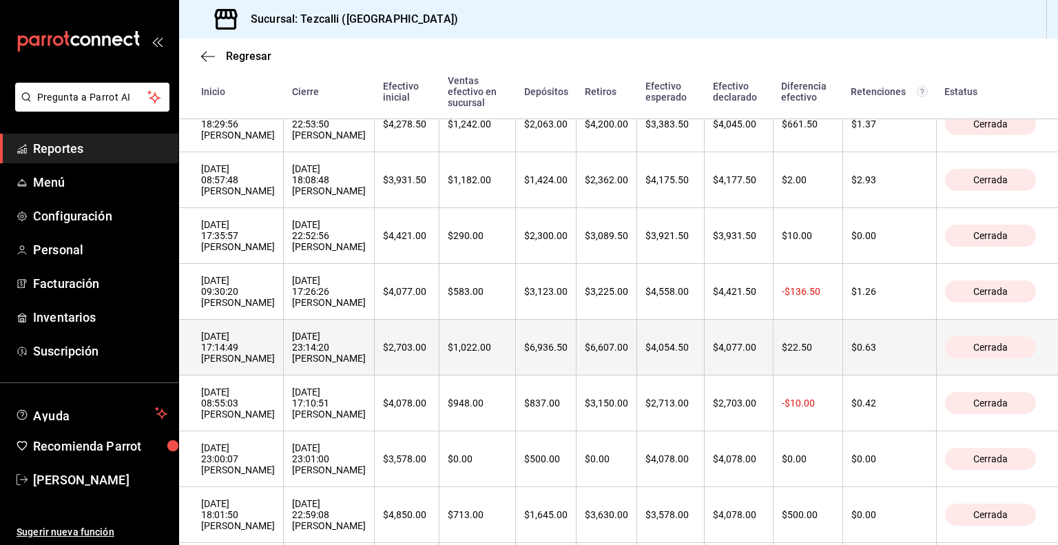
click at [773, 375] on th "$4,077.00" at bounding box center [738, 348] width 68 height 56
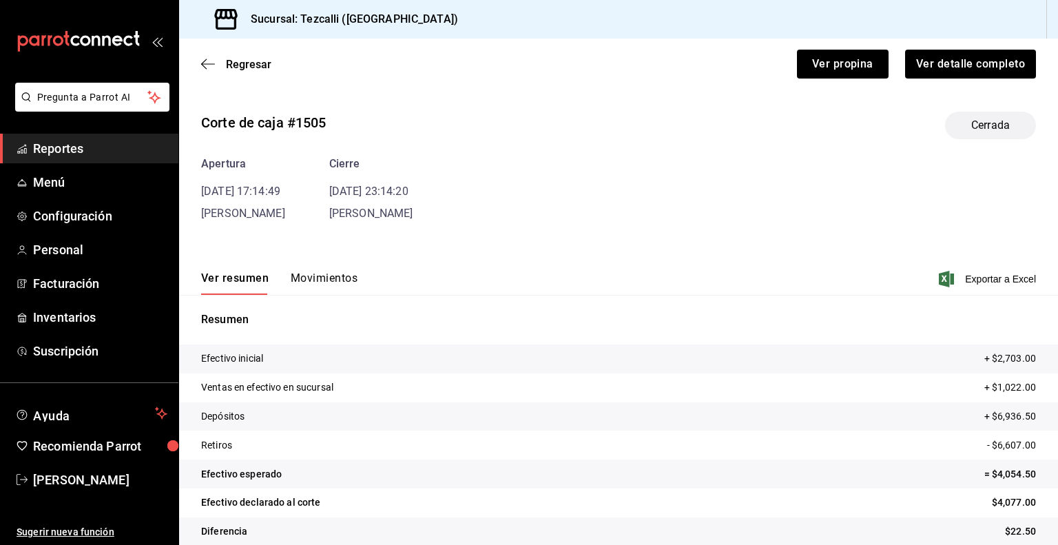
click at [317, 287] on button "Movimientos" at bounding box center [324, 282] width 67 height 23
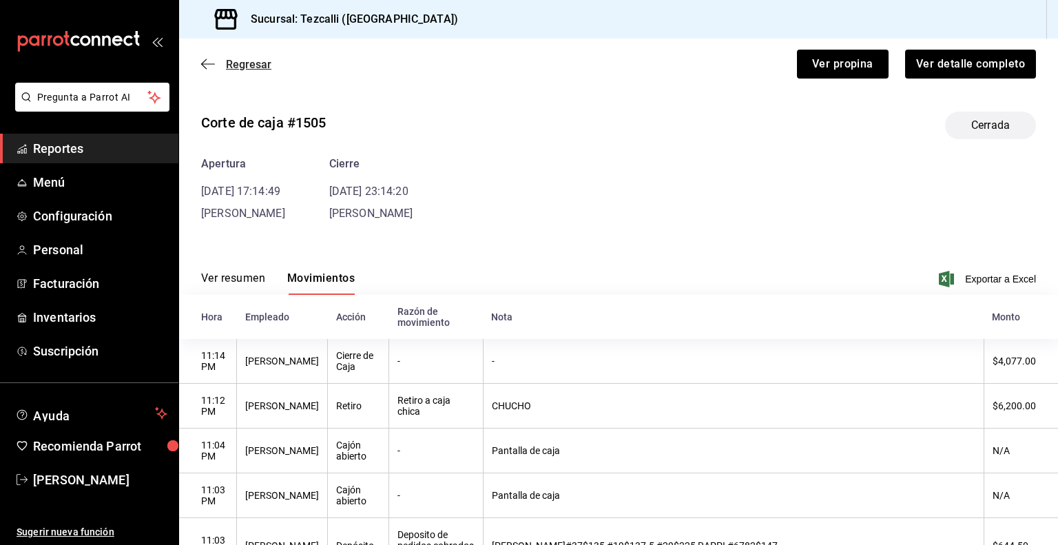
click at [252, 60] on span "Regresar" at bounding box center [248, 64] width 45 height 13
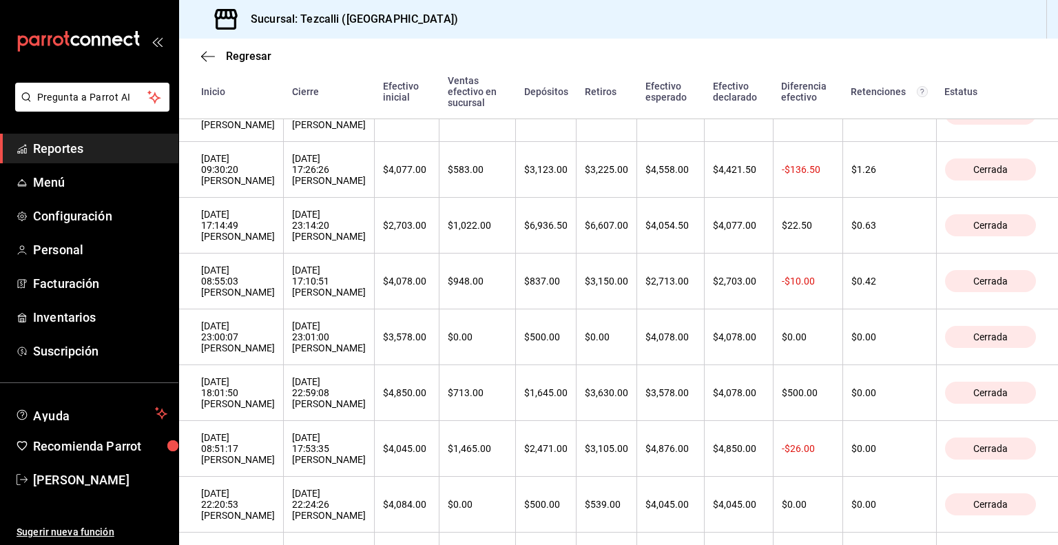
scroll to position [355, 0]
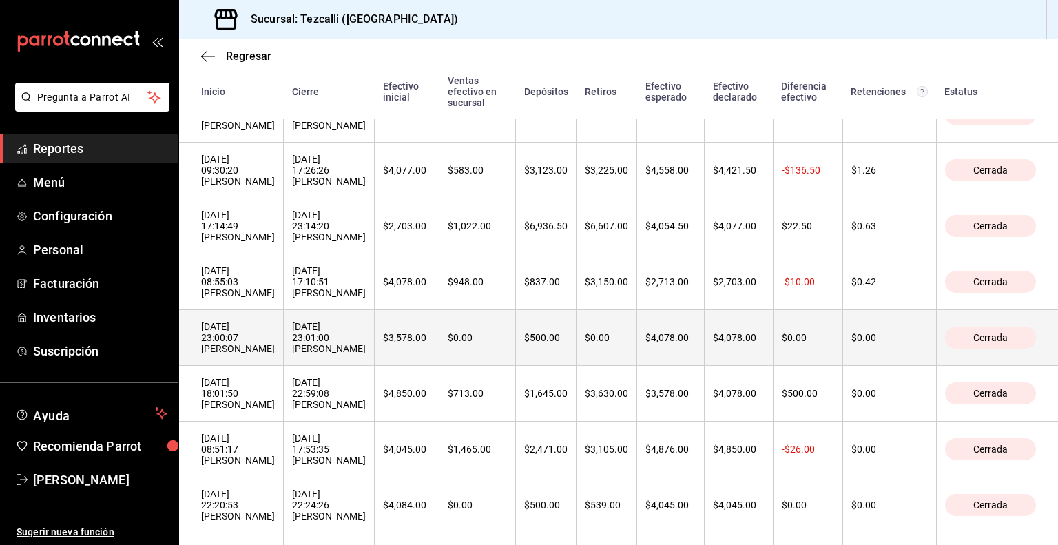
click at [284, 358] on th "[DATE] 23:00:07 [PERSON_NAME]" at bounding box center [231, 338] width 105 height 56
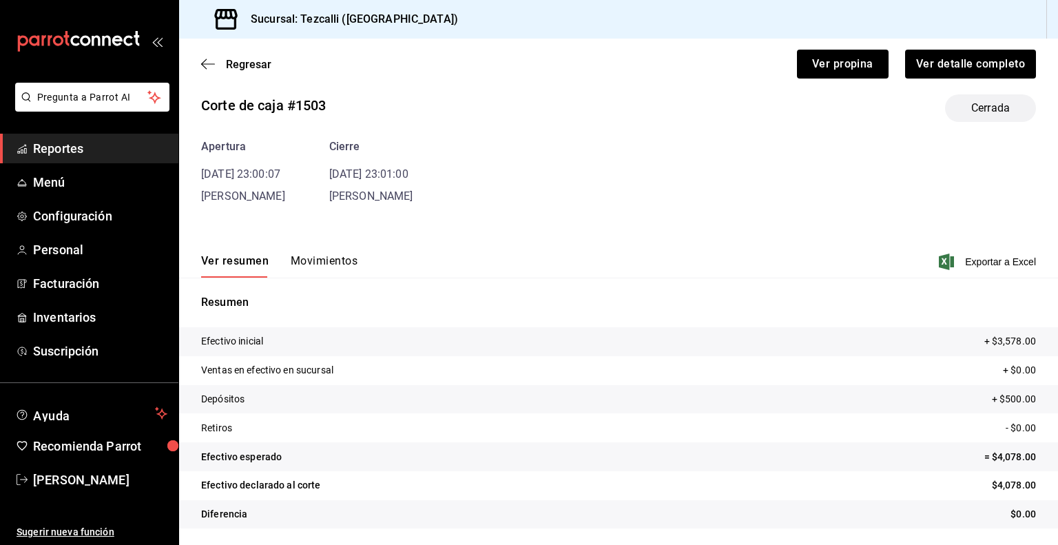
scroll to position [17, 0]
click at [331, 258] on button "Movimientos" at bounding box center [324, 266] width 67 height 23
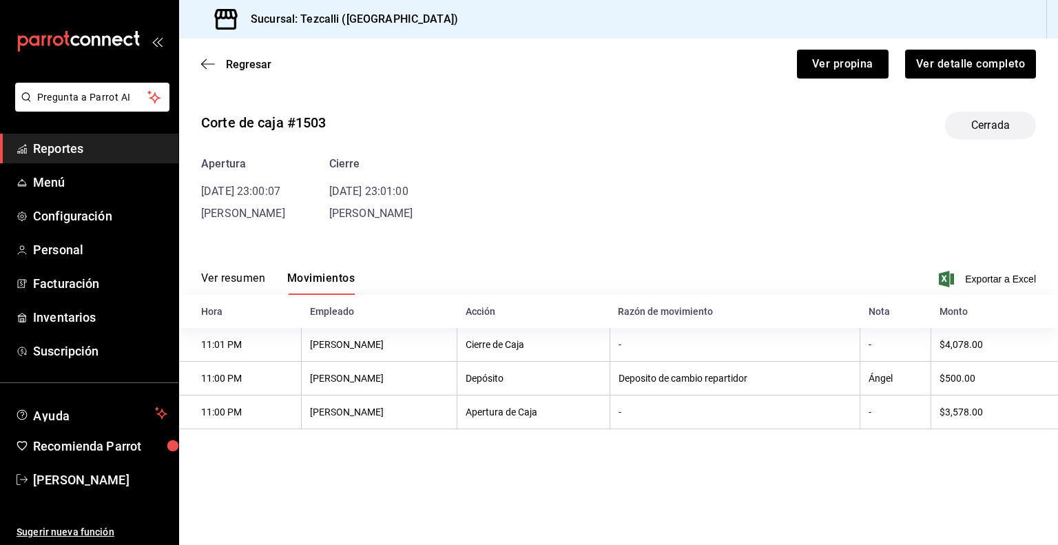
scroll to position [0, 0]
click at [249, 65] on span "Regresar" at bounding box center [248, 64] width 45 height 13
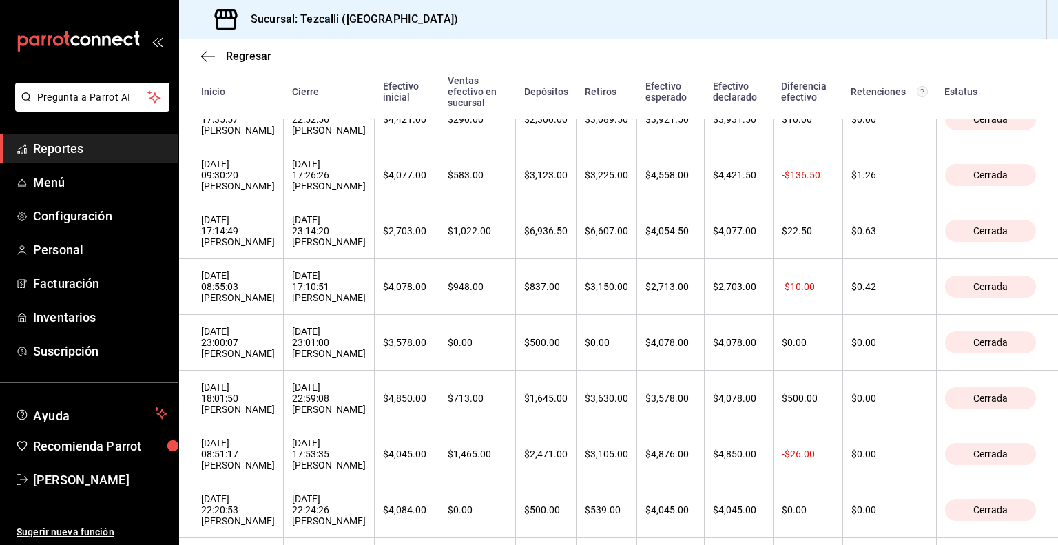
scroll to position [374, 0]
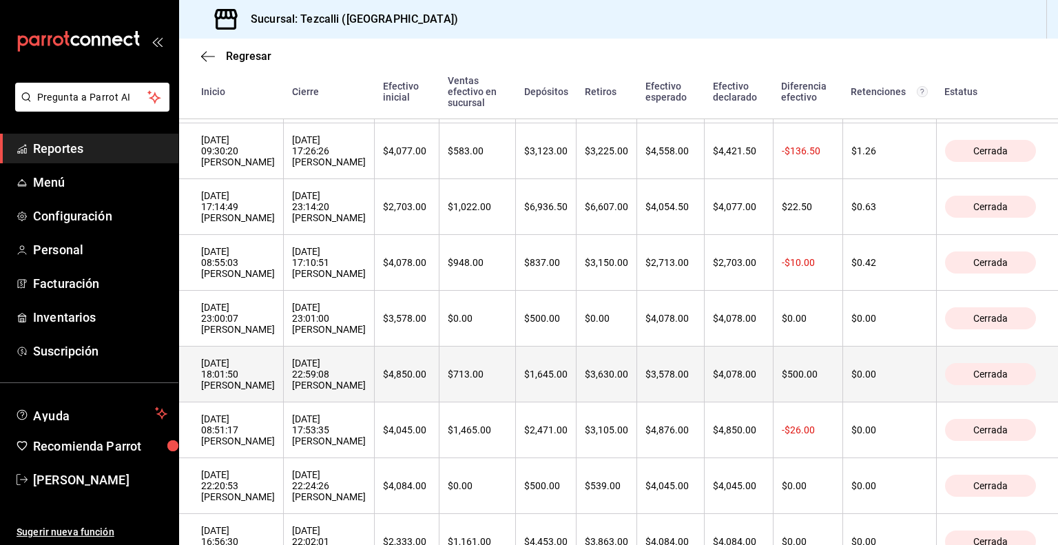
click at [366, 390] on div "[DATE] 22:59:08 [PERSON_NAME]" at bounding box center [329, 373] width 74 height 33
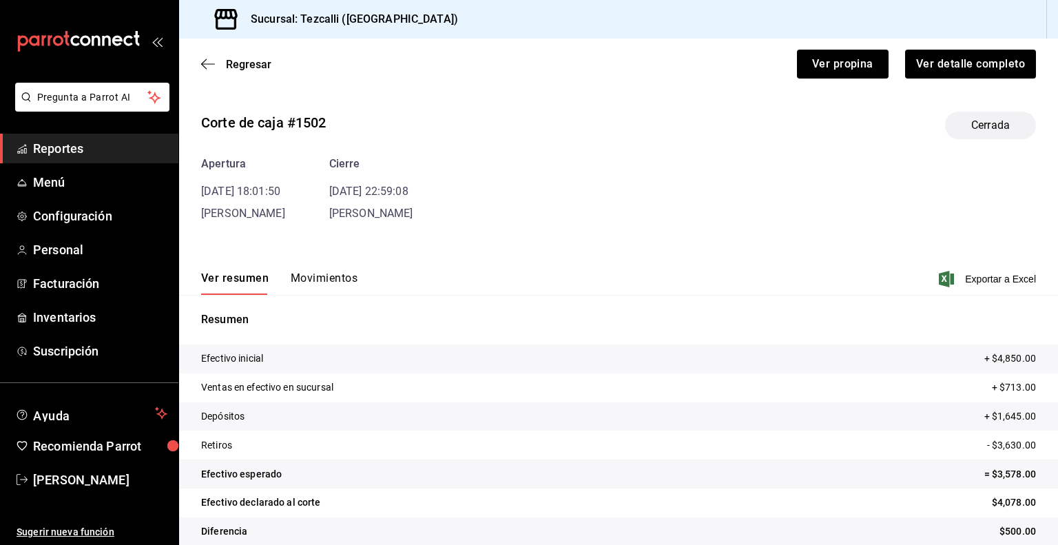
click at [320, 283] on button "Movimientos" at bounding box center [324, 282] width 67 height 23
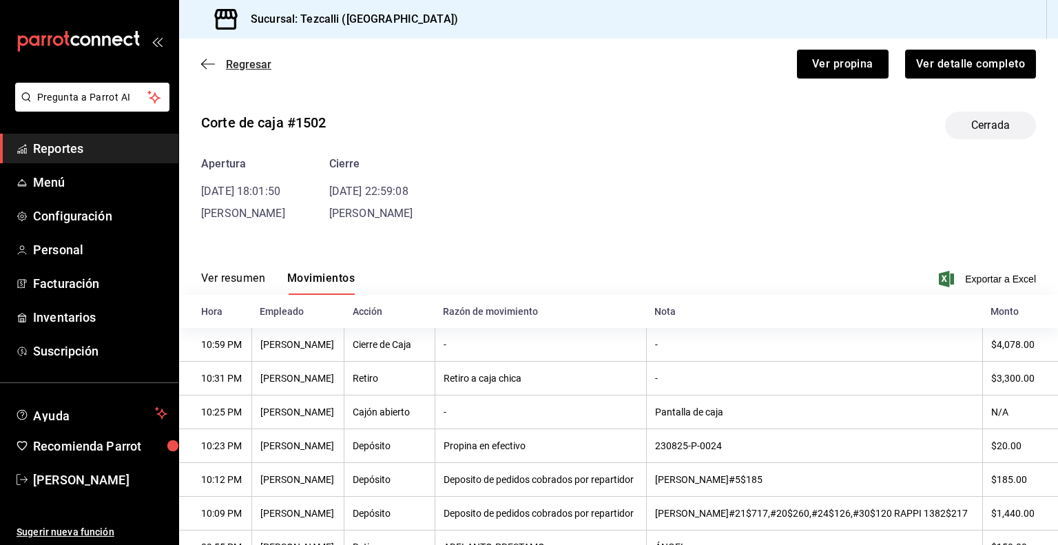
click at [234, 65] on span "Regresar" at bounding box center [248, 64] width 45 height 13
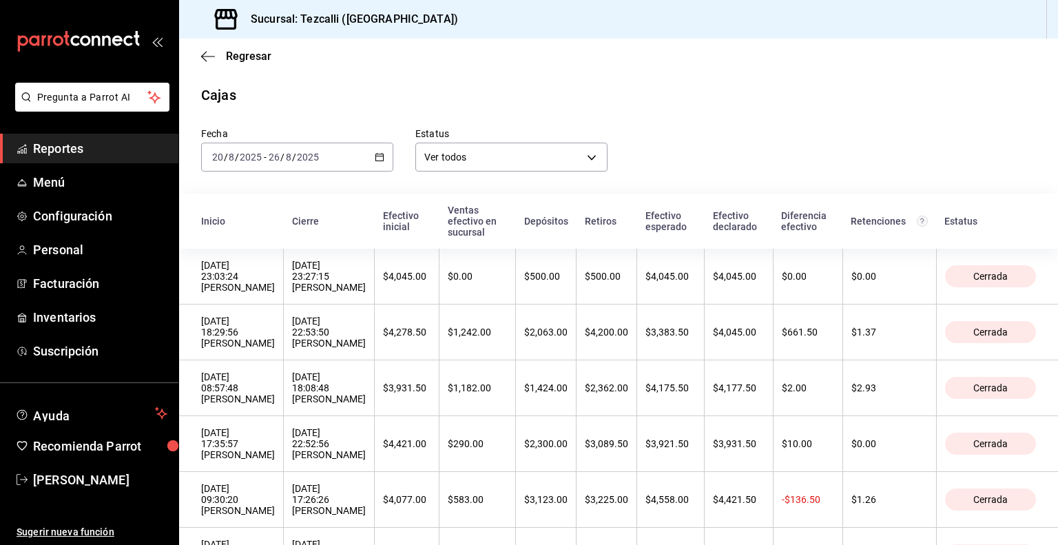
click at [366, 450] on div "[DATE] 22:52:56 [PERSON_NAME]" at bounding box center [329, 443] width 74 height 33
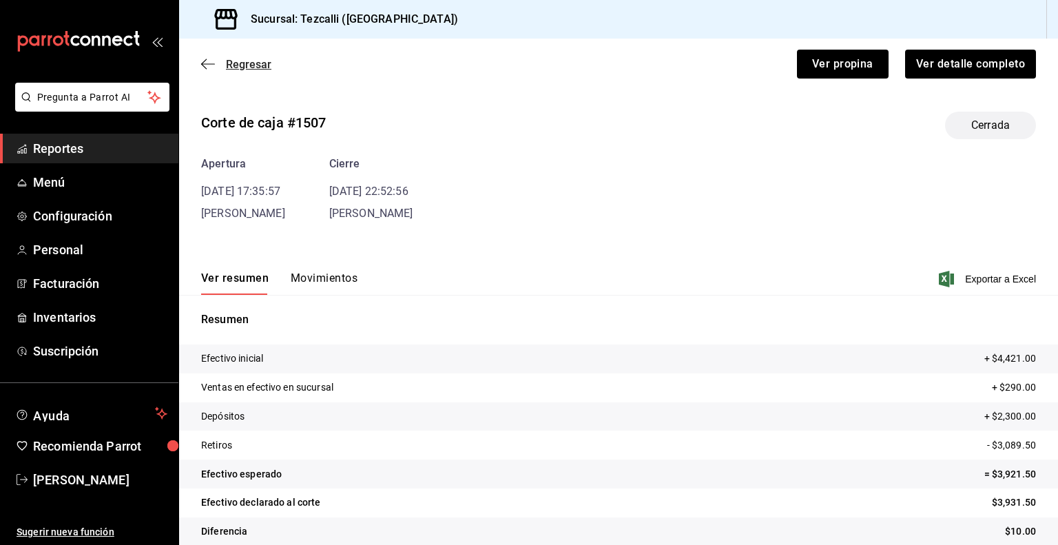
click at [241, 62] on span "Regresar" at bounding box center [248, 64] width 45 height 13
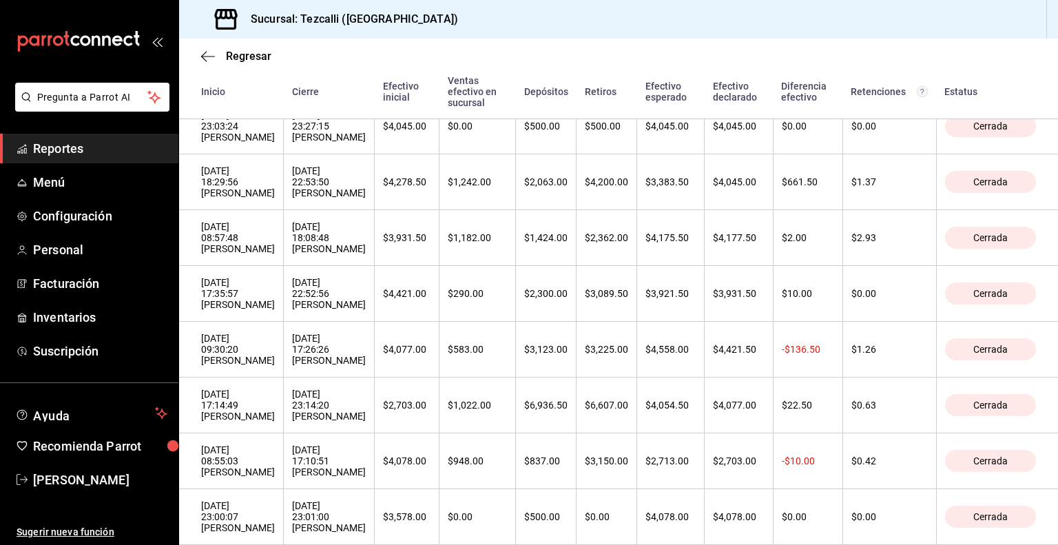
scroll to position [245, 0]
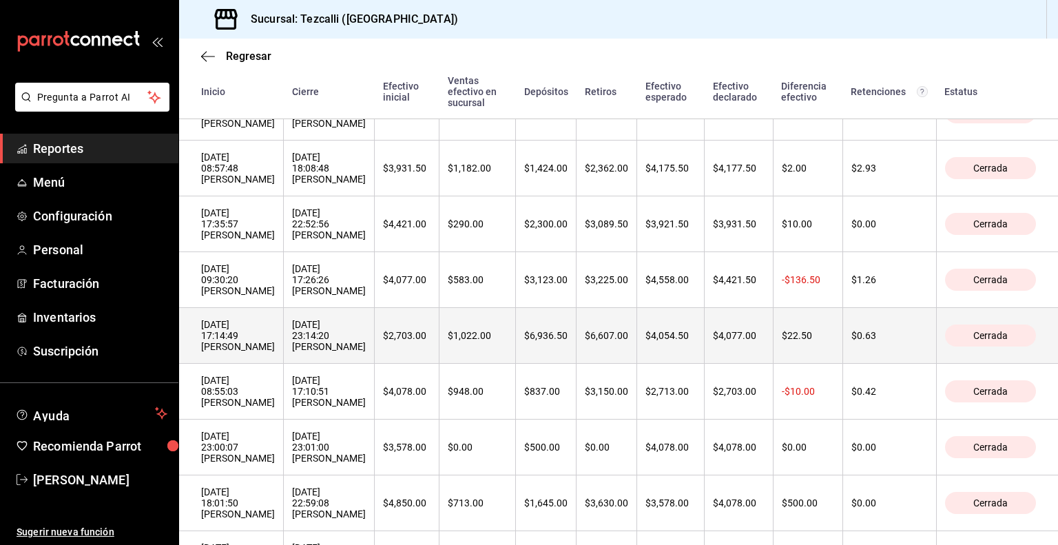
click at [275, 352] on div "[DATE] 17:14:49 [PERSON_NAME]" at bounding box center [238, 335] width 74 height 33
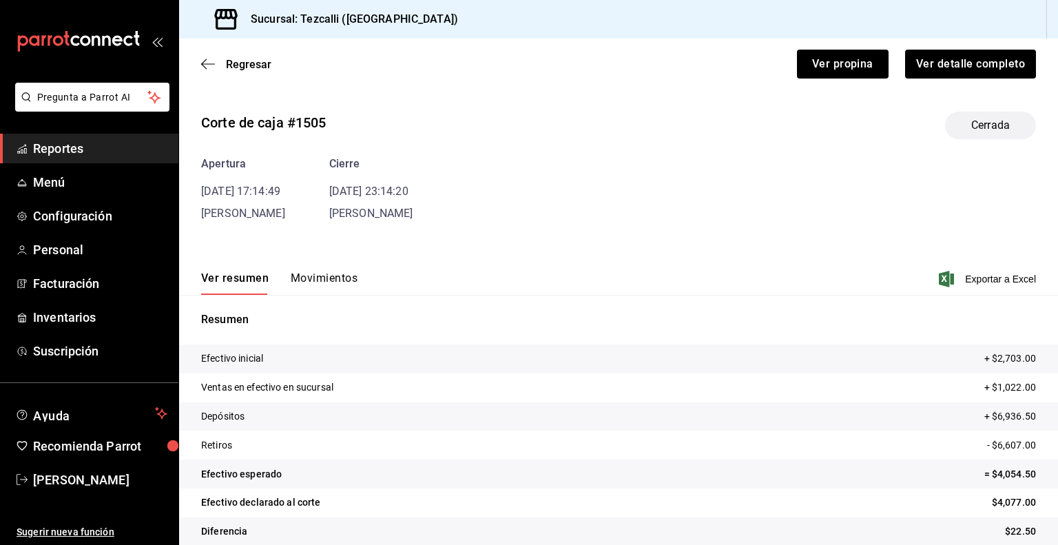
scroll to position [17, 0]
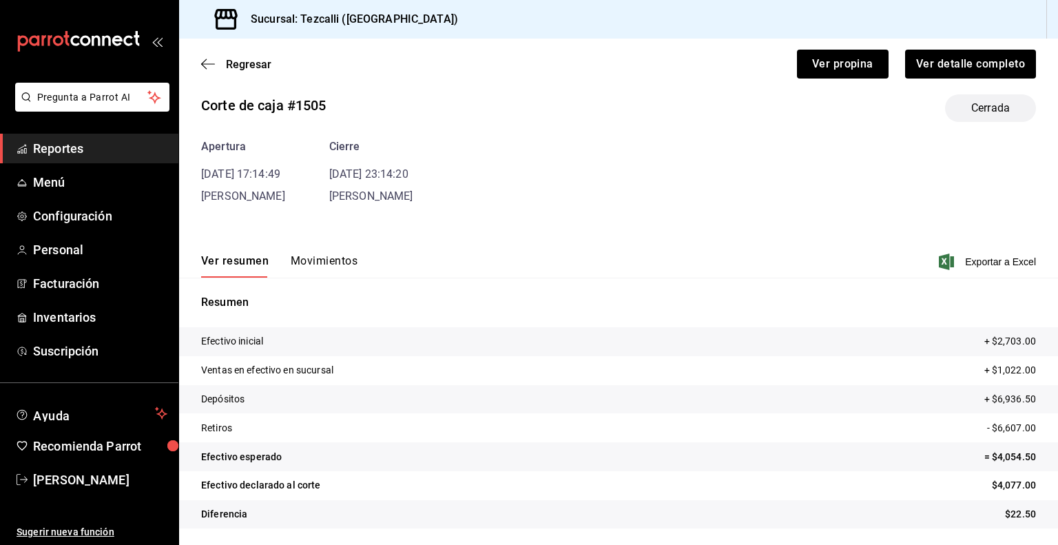
click at [302, 267] on button "Movimientos" at bounding box center [324, 265] width 67 height 23
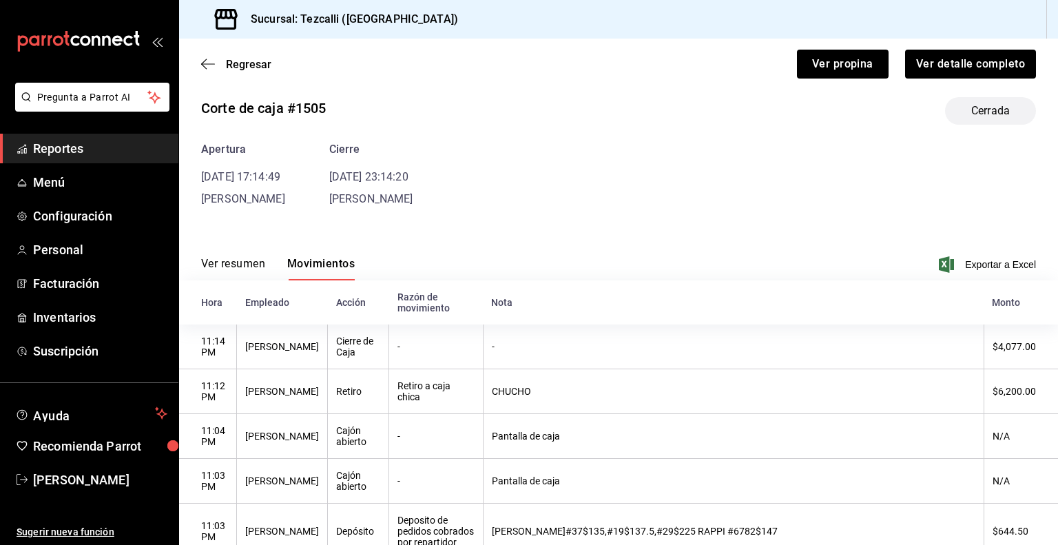
scroll to position [14, 0]
click at [240, 262] on button "Ver resumen" at bounding box center [233, 269] width 64 height 23
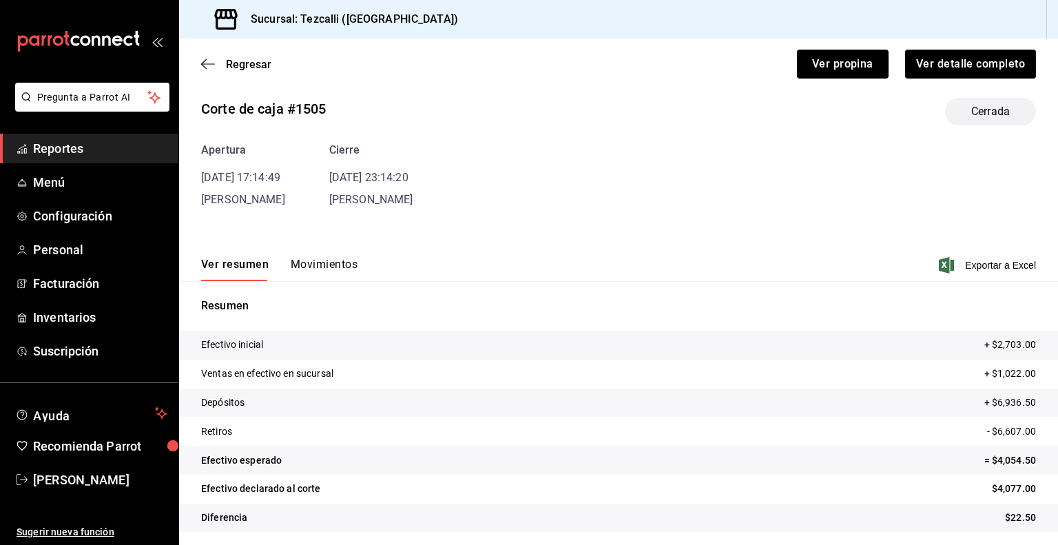
scroll to position [17, 0]
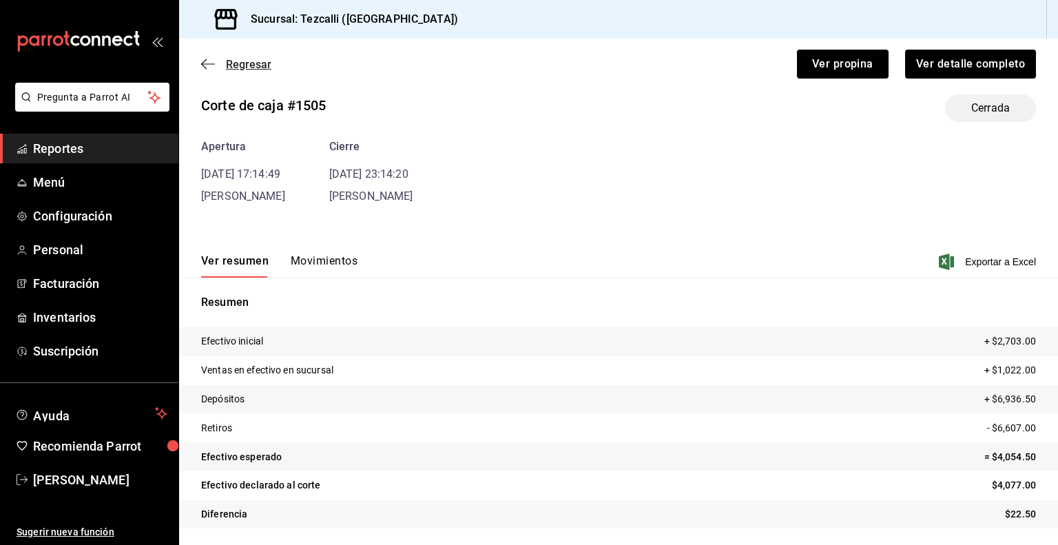
click at [253, 64] on span "Regresar" at bounding box center [248, 64] width 45 height 13
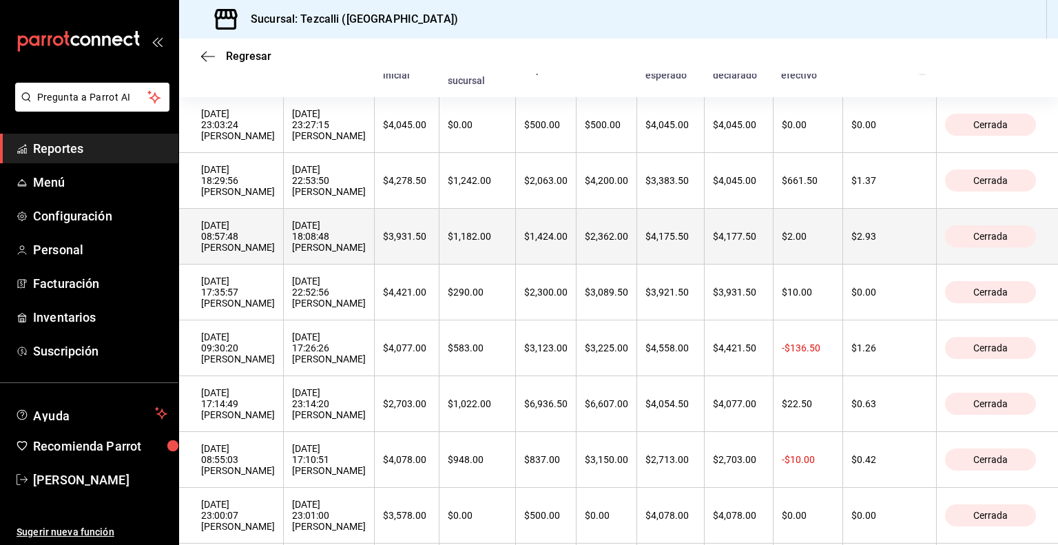
scroll to position [153, 0]
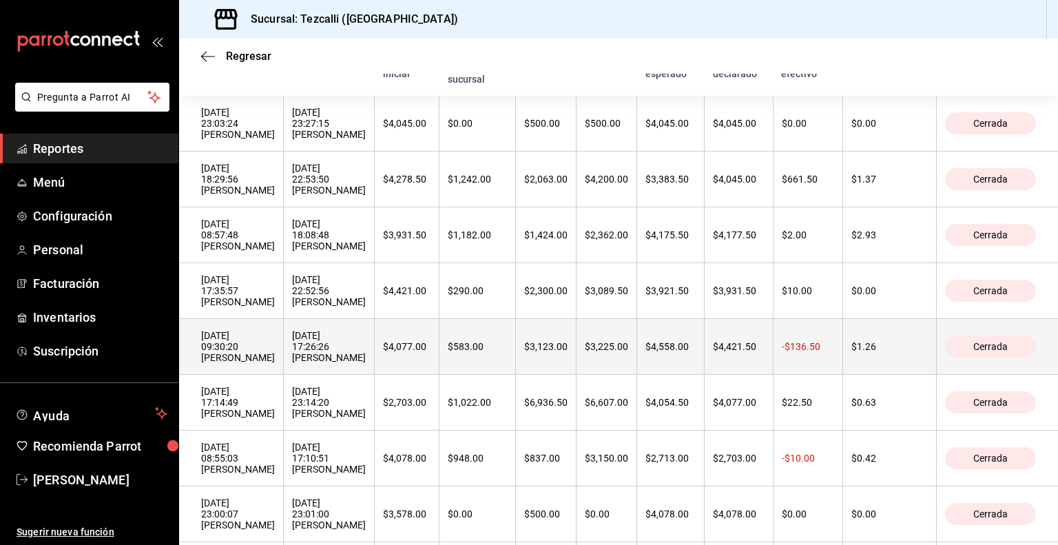
click at [284, 370] on th "[DATE] 09:30:20 [PERSON_NAME]" at bounding box center [231, 347] width 105 height 56
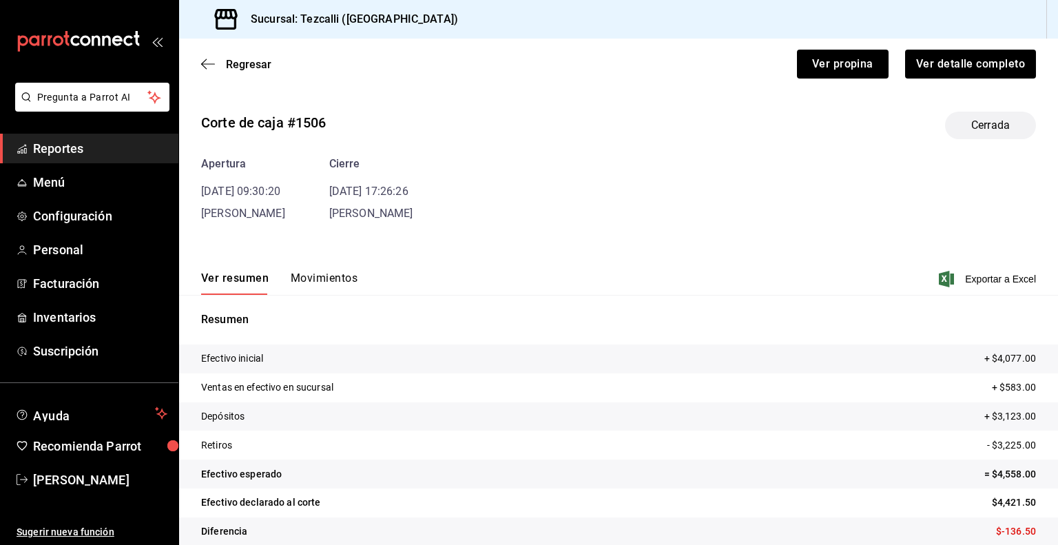
scroll to position [17, 0]
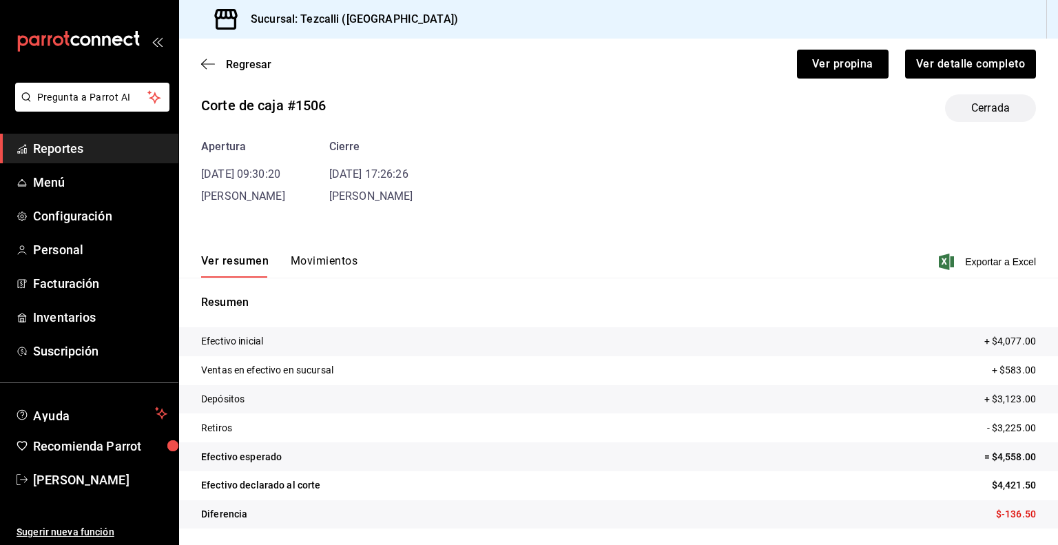
click at [313, 260] on button "Movimientos" at bounding box center [324, 265] width 67 height 23
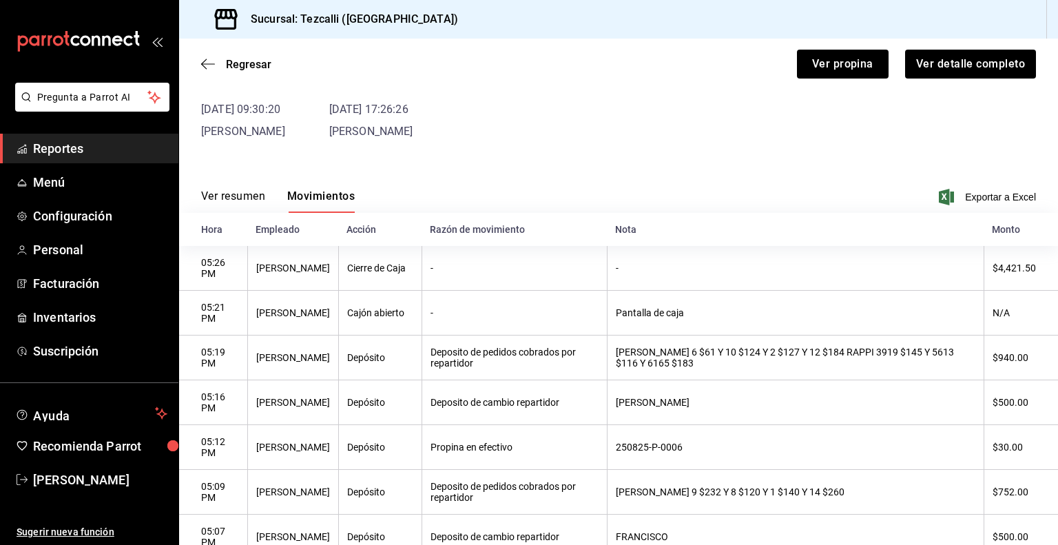
scroll to position [77, 0]
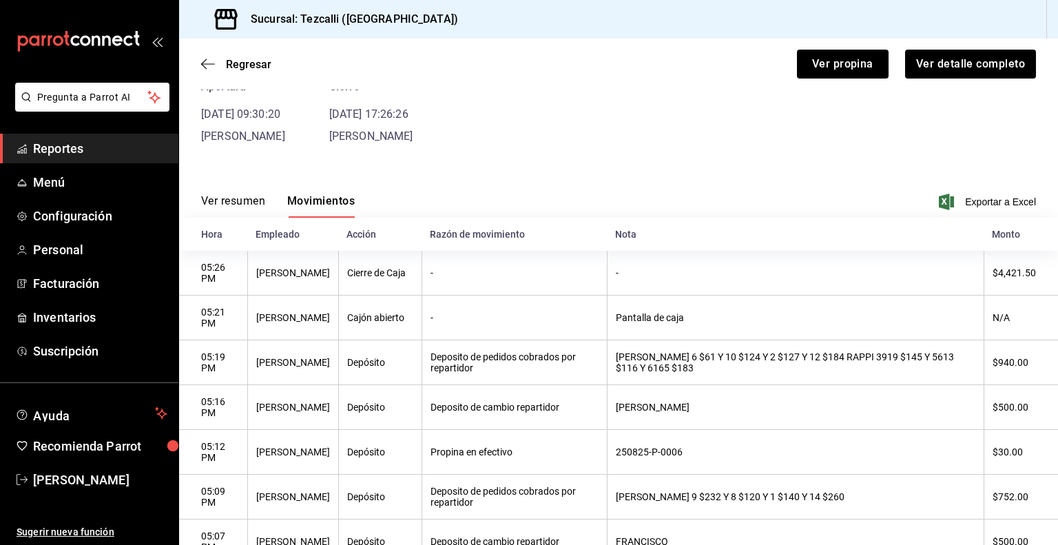
click at [211, 200] on button "Ver resumen" at bounding box center [233, 205] width 64 height 23
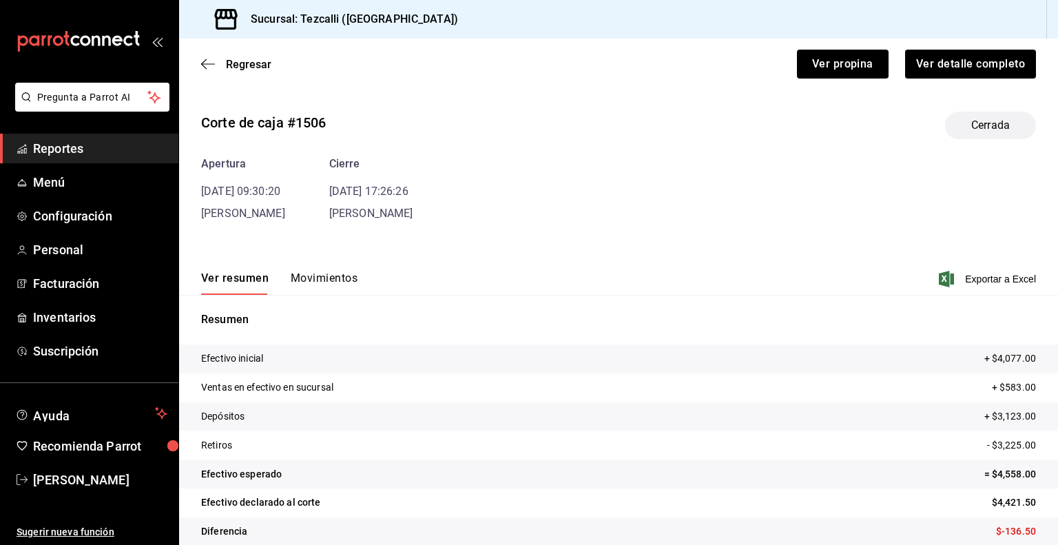
scroll to position [17, 0]
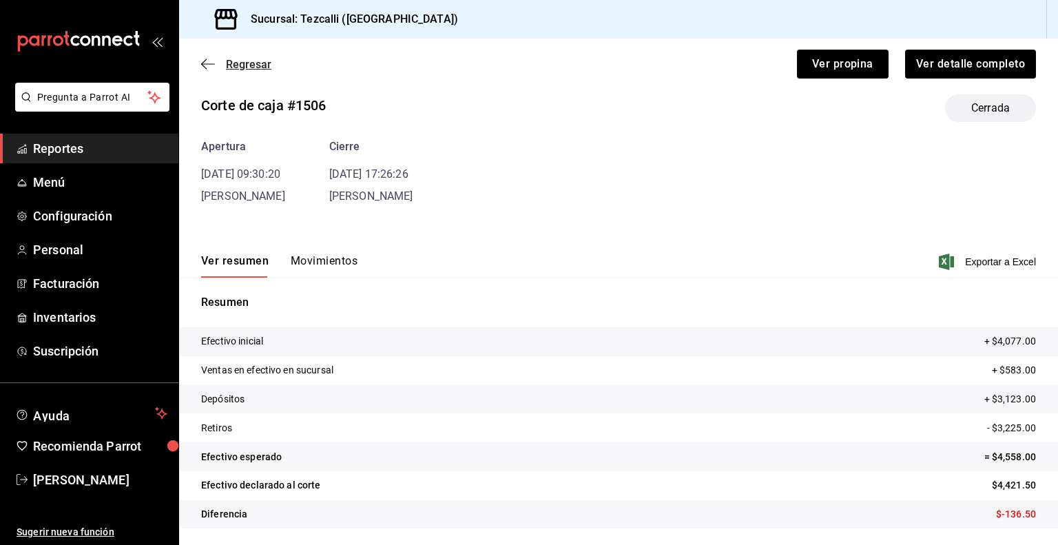
click at [253, 64] on span "Regresar" at bounding box center [248, 64] width 45 height 13
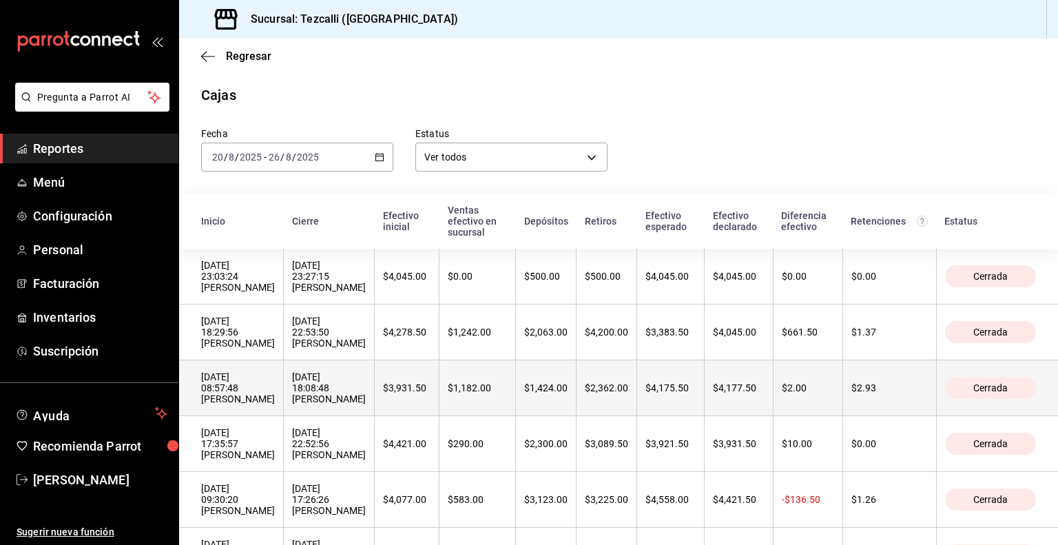
scroll to position [32, 0]
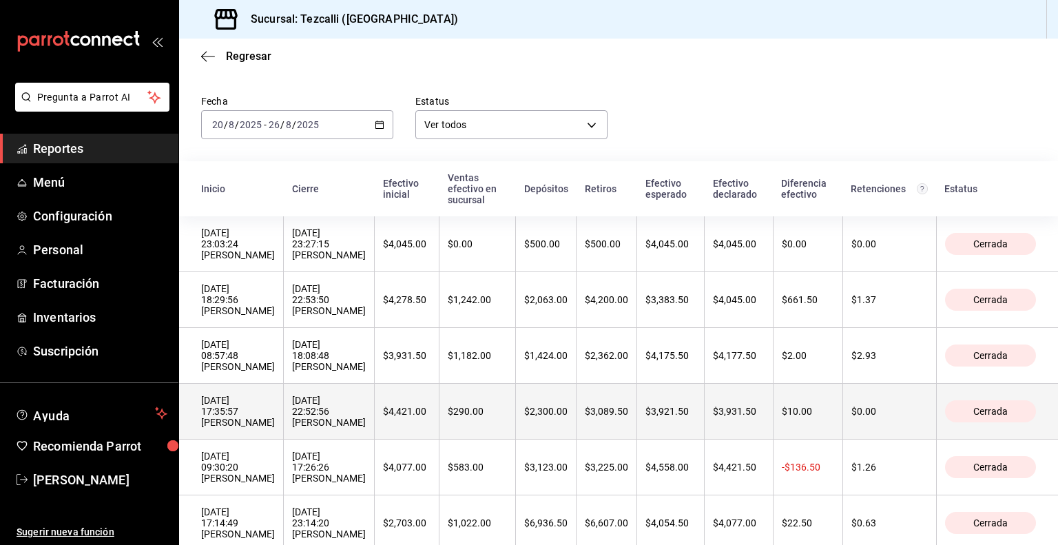
click at [704, 439] on th "$3,921.50" at bounding box center [670, 412] width 67 height 56
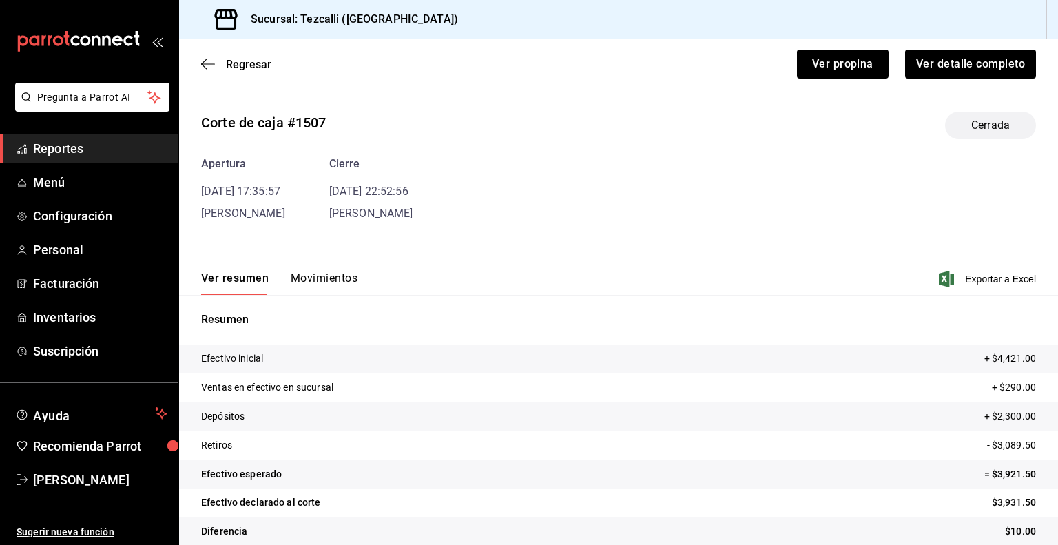
scroll to position [17, 0]
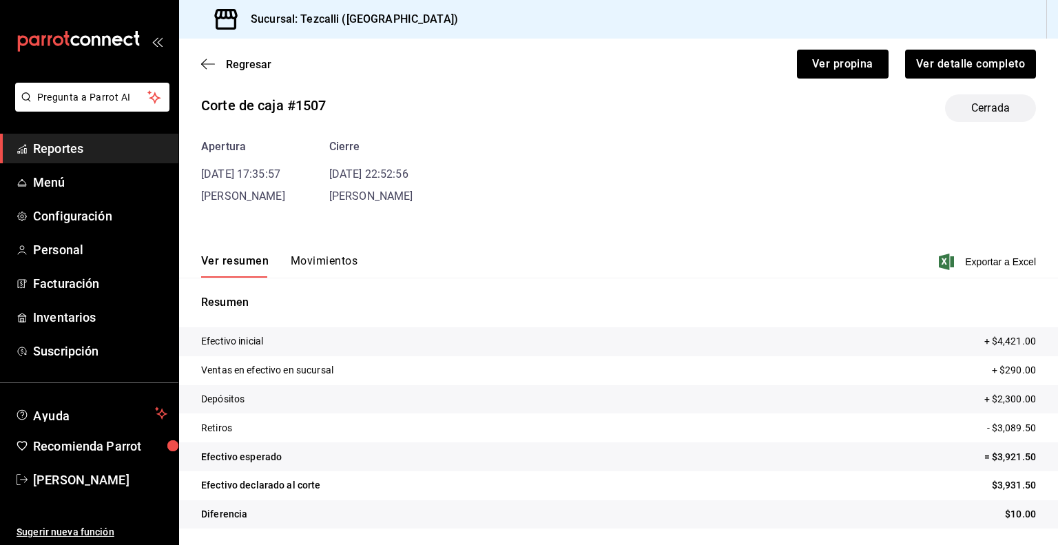
click at [325, 262] on button "Movimientos" at bounding box center [324, 265] width 67 height 23
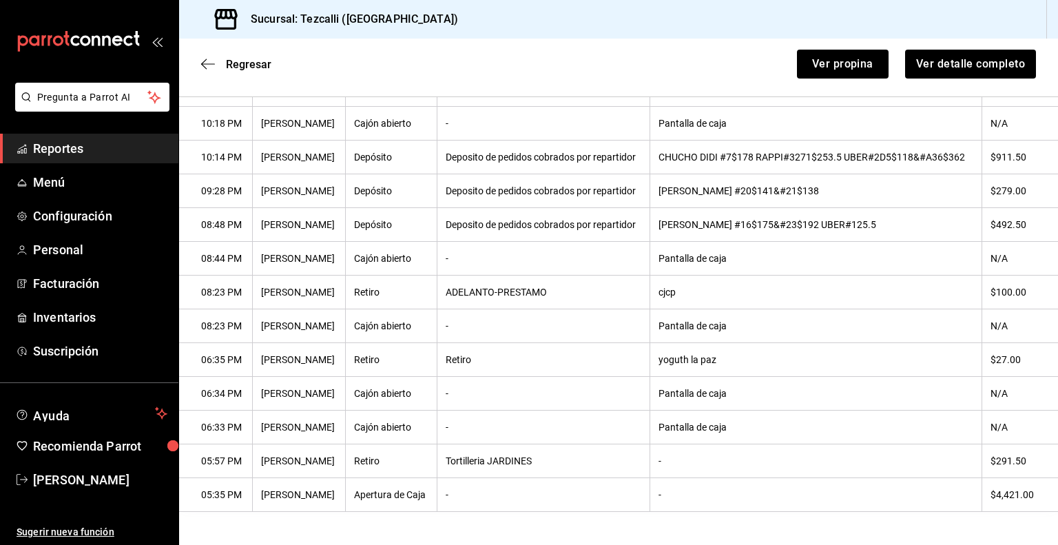
scroll to position [576, 0]
drag, startPoint x: 606, startPoint y: 304, endPoint x: 426, endPoint y: 305, distance: 179.7
click at [426, 305] on tr "08:23 PM [PERSON_NAME]-PRESTAMO cjcp $100.00" at bounding box center [618, 292] width 879 height 34
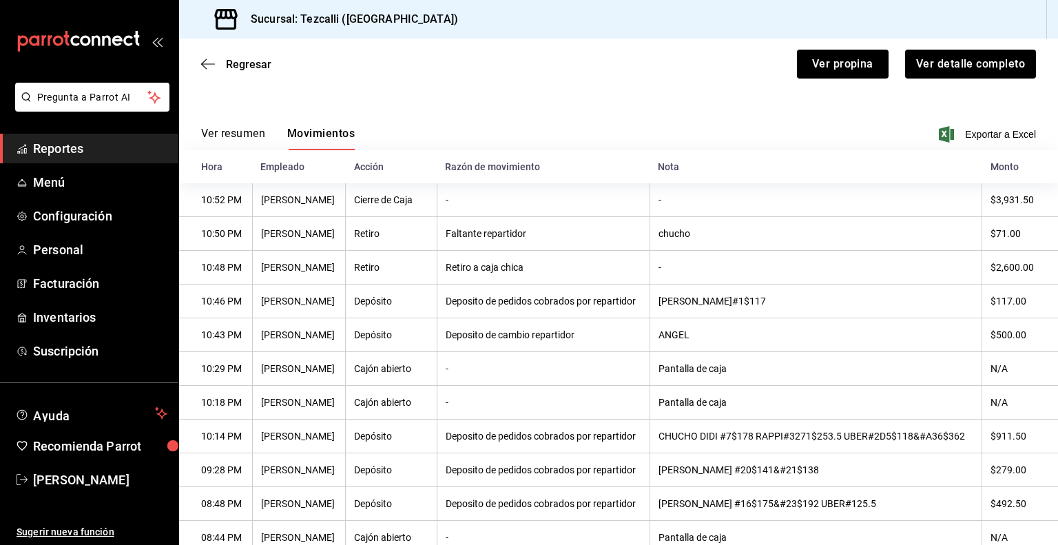
scroll to position [0, 0]
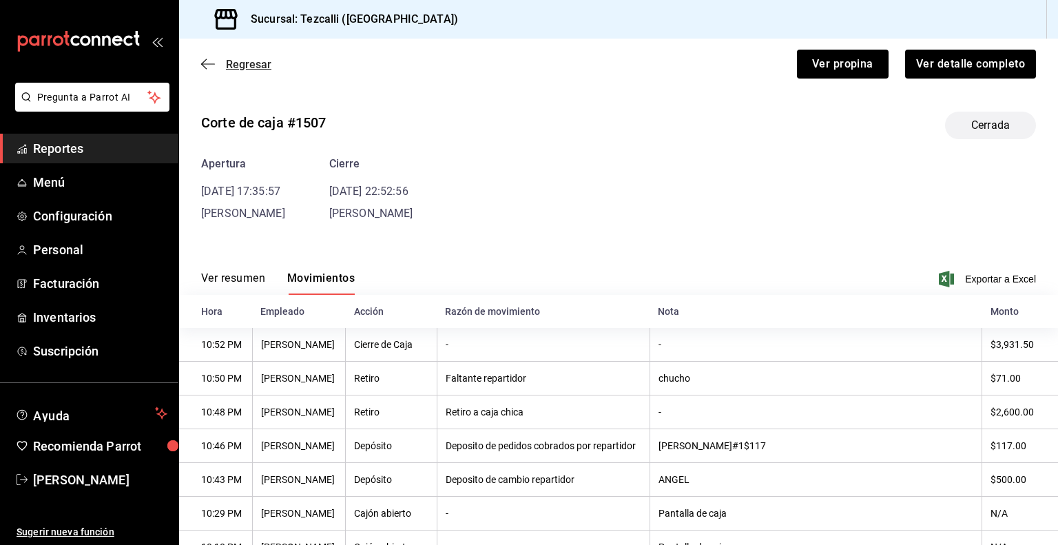
click at [253, 65] on span "Regresar" at bounding box center [248, 64] width 45 height 13
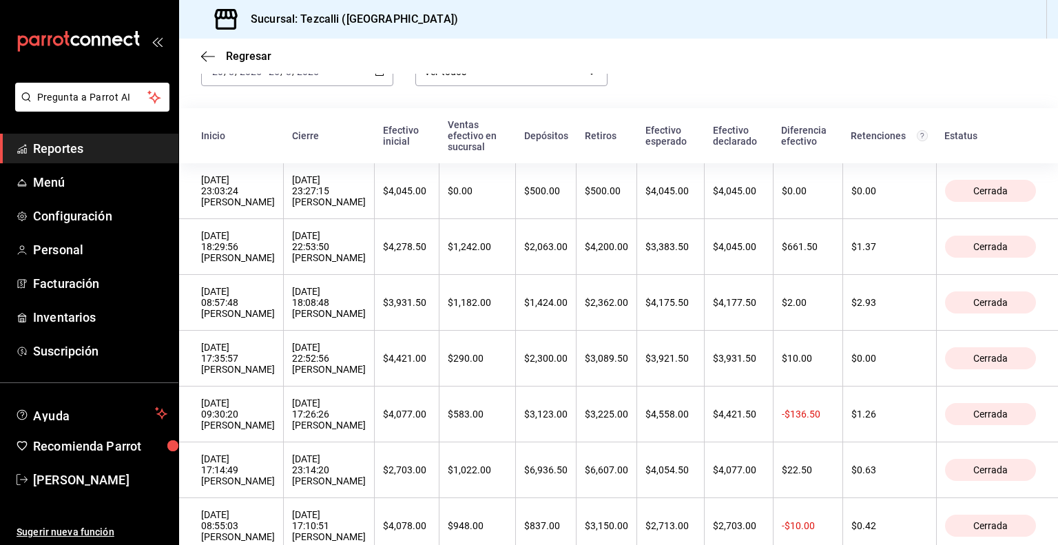
scroll to position [85, 0]
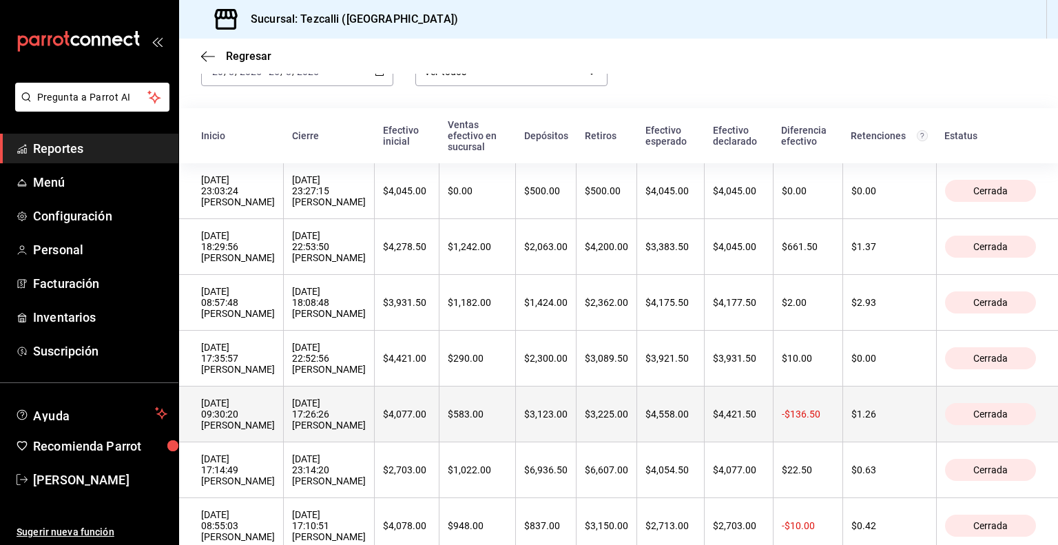
click at [275, 419] on div "[DATE] 09:30:20 [PERSON_NAME]" at bounding box center [238, 413] width 74 height 33
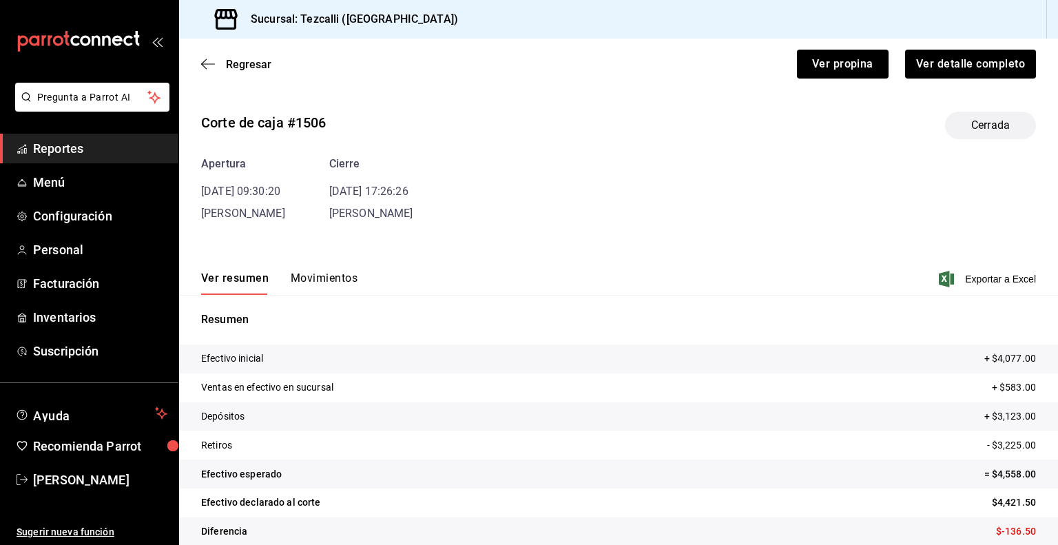
click at [320, 275] on button "Movimientos" at bounding box center [324, 282] width 67 height 23
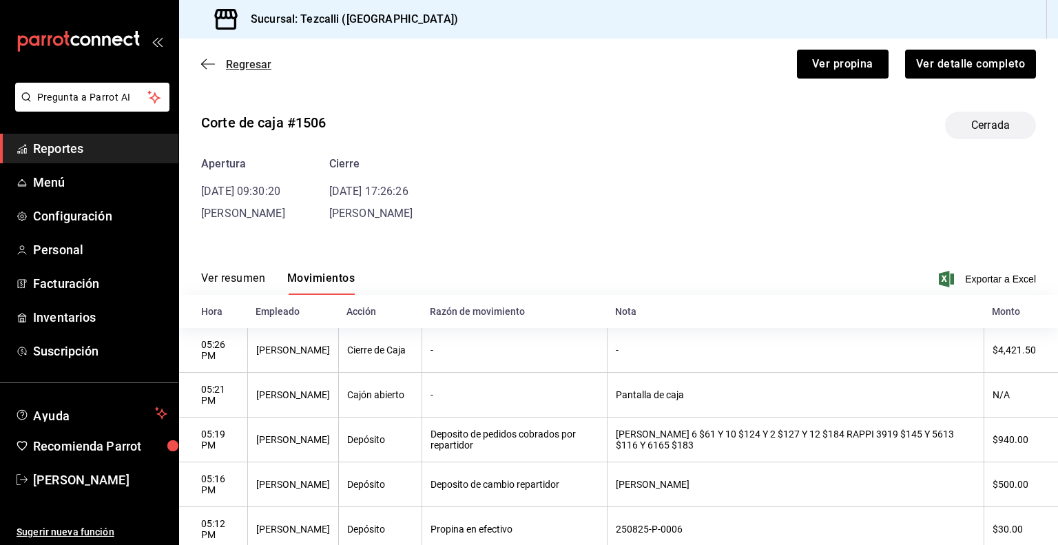
click at [237, 63] on span "Regresar" at bounding box center [248, 64] width 45 height 13
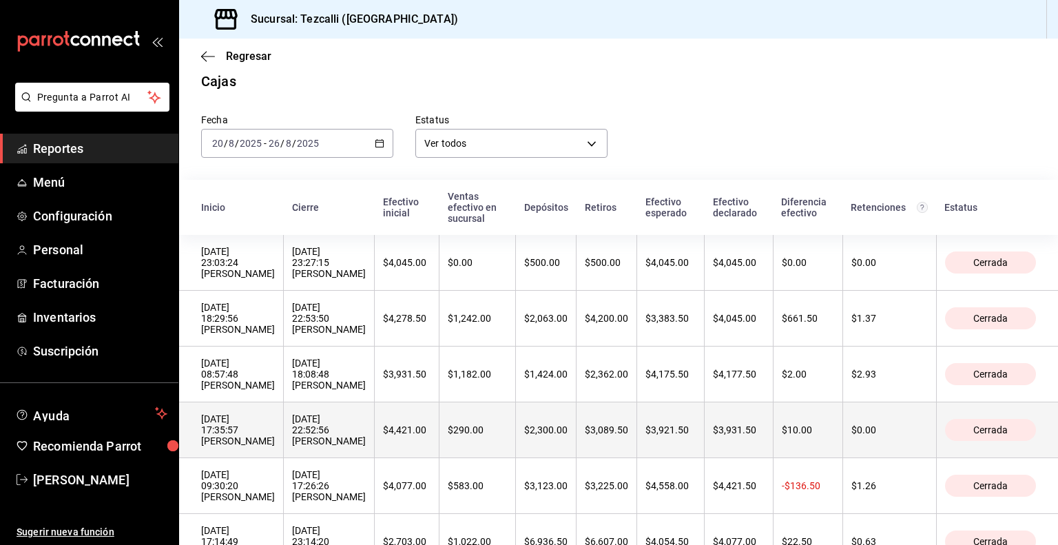
scroll to position [81, 0]
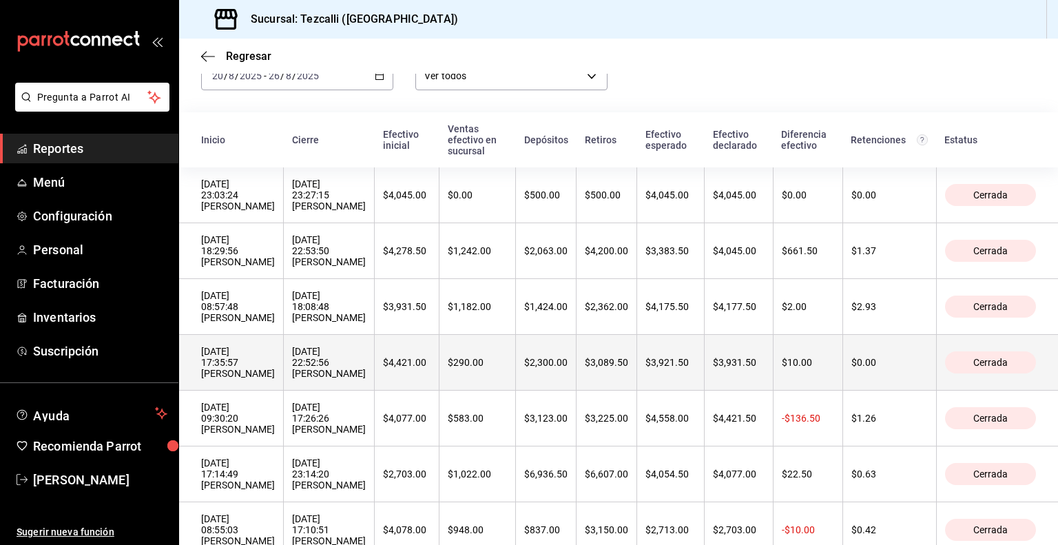
click at [366, 379] on div "[DATE] 22:52:56 [PERSON_NAME]" at bounding box center [329, 362] width 74 height 33
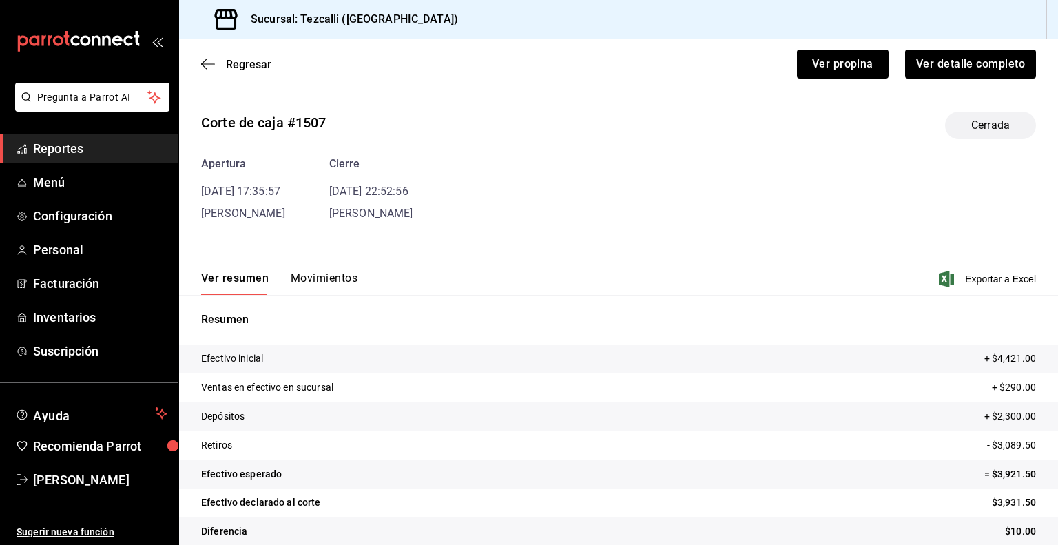
click at [328, 283] on button "Movimientos" at bounding box center [324, 282] width 67 height 23
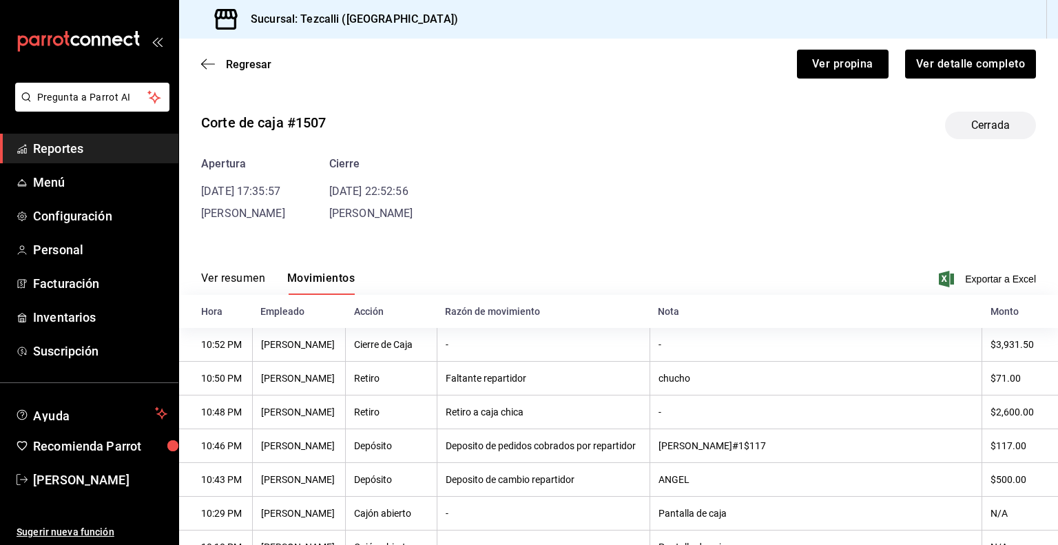
click at [248, 277] on button "Ver resumen" at bounding box center [233, 282] width 64 height 23
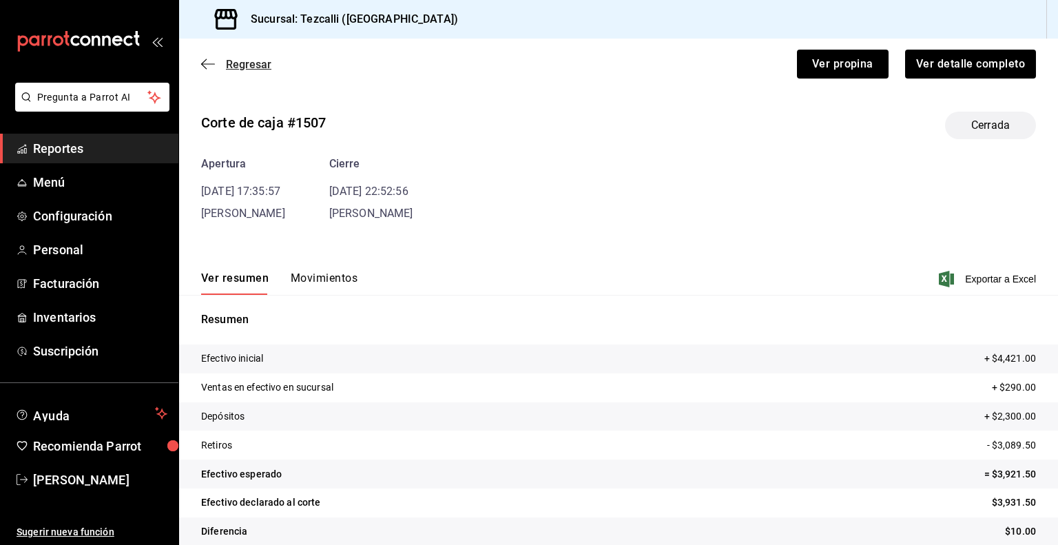
click at [240, 68] on span "Regresar" at bounding box center [248, 64] width 45 height 13
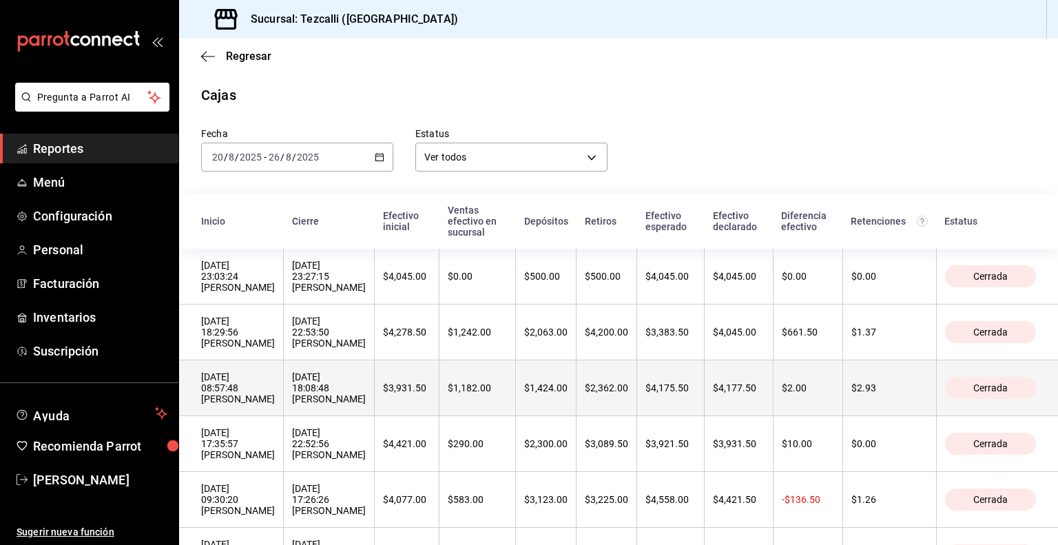
click at [366, 404] on div "[DATE] 18:08:48 [PERSON_NAME]" at bounding box center [329, 387] width 74 height 33
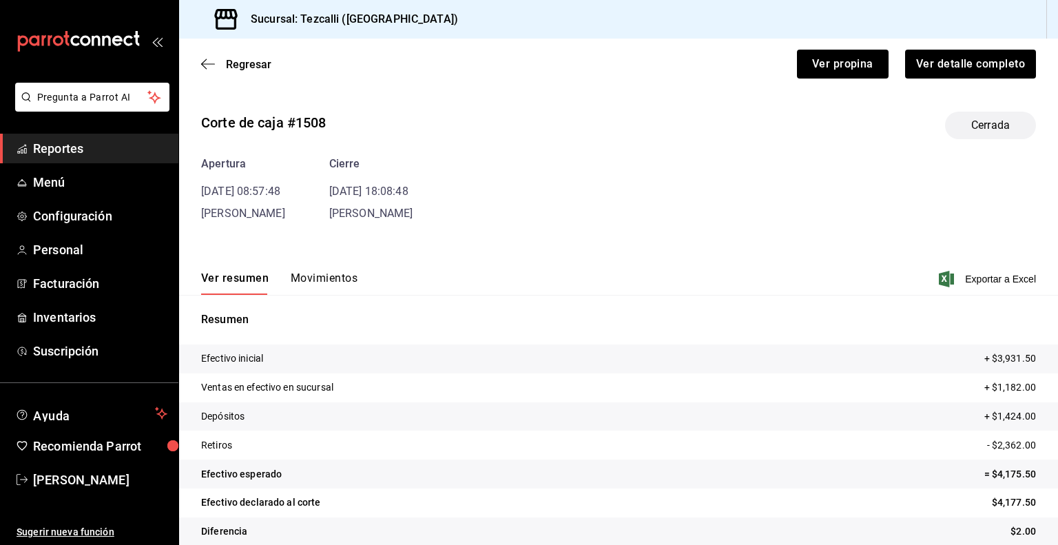
scroll to position [17, 0]
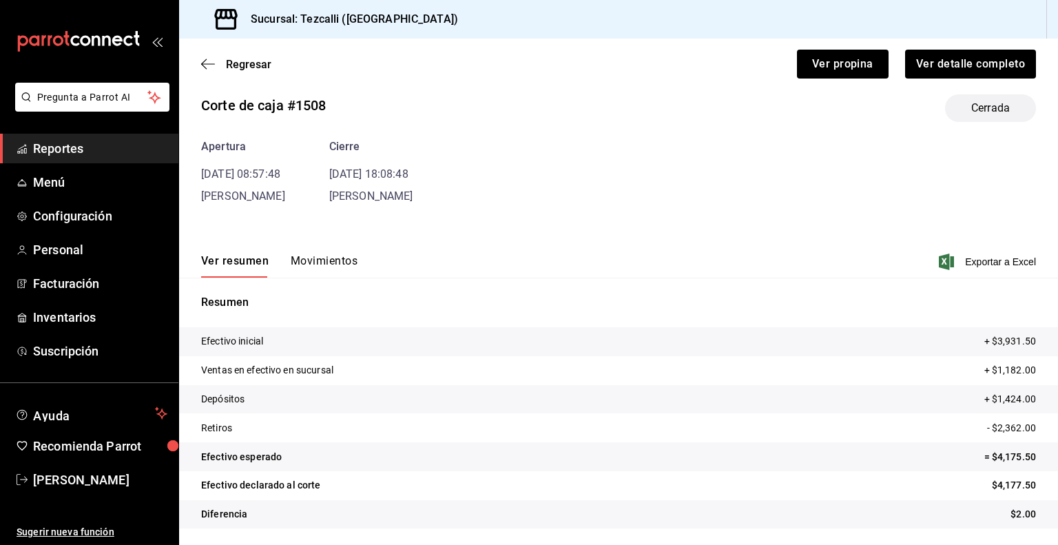
click at [332, 261] on button "Movimientos" at bounding box center [324, 265] width 67 height 23
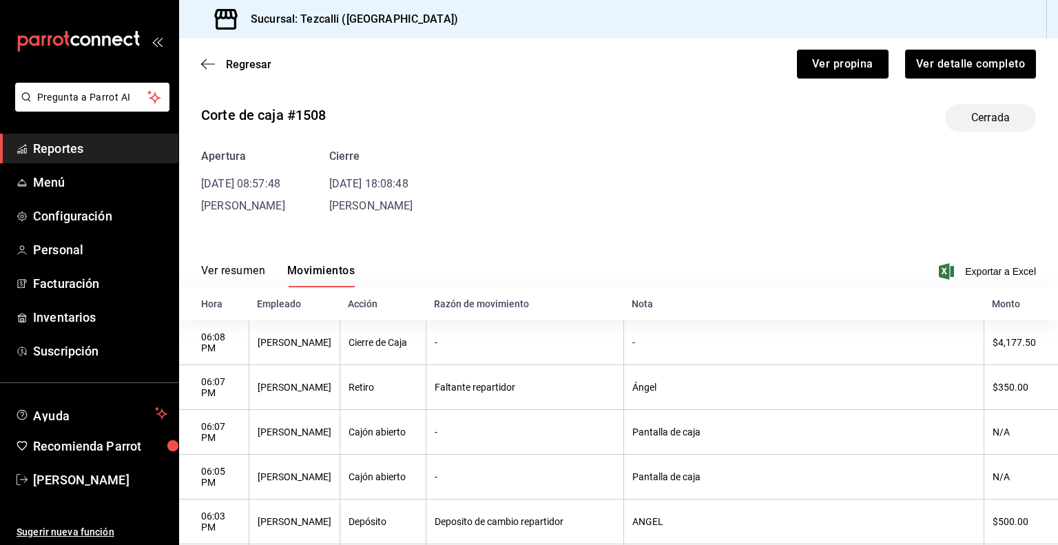
scroll to position [0, 0]
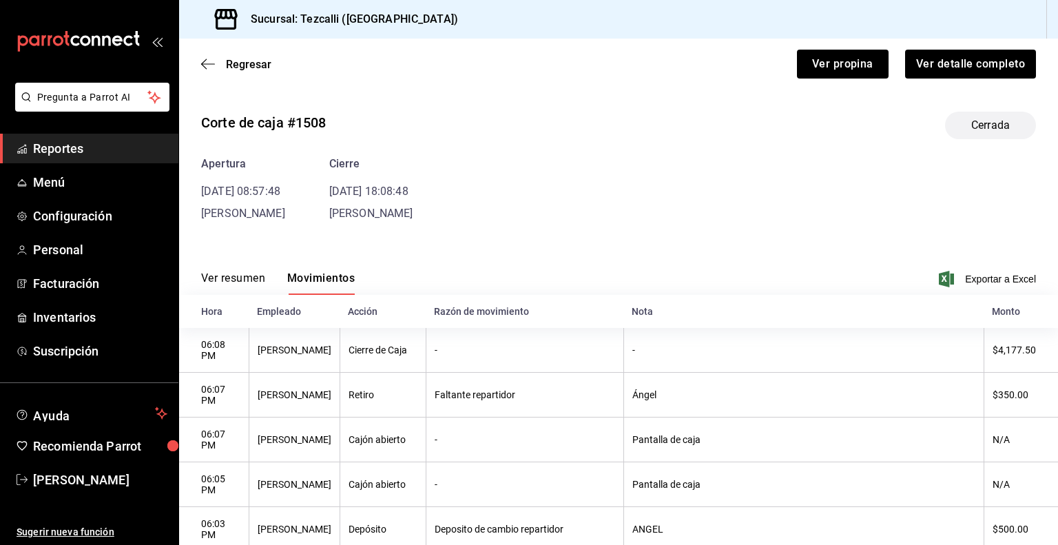
click at [219, 271] on button "Ver resumen" at bounding box center [233, 282] width 64 height 23
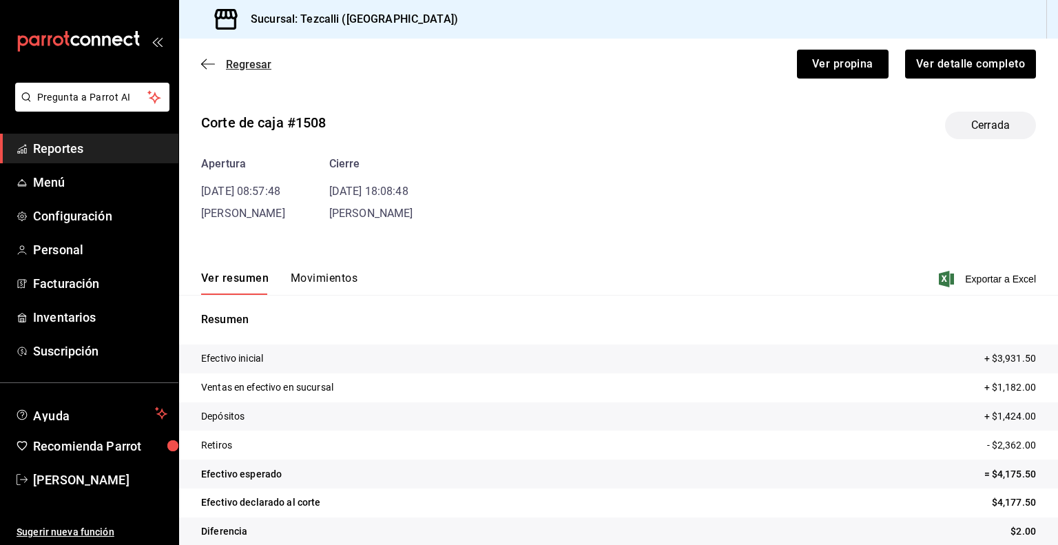
click at [240, 59] on span "Regresar" at bounding box center [248, 64] width 45 height 13
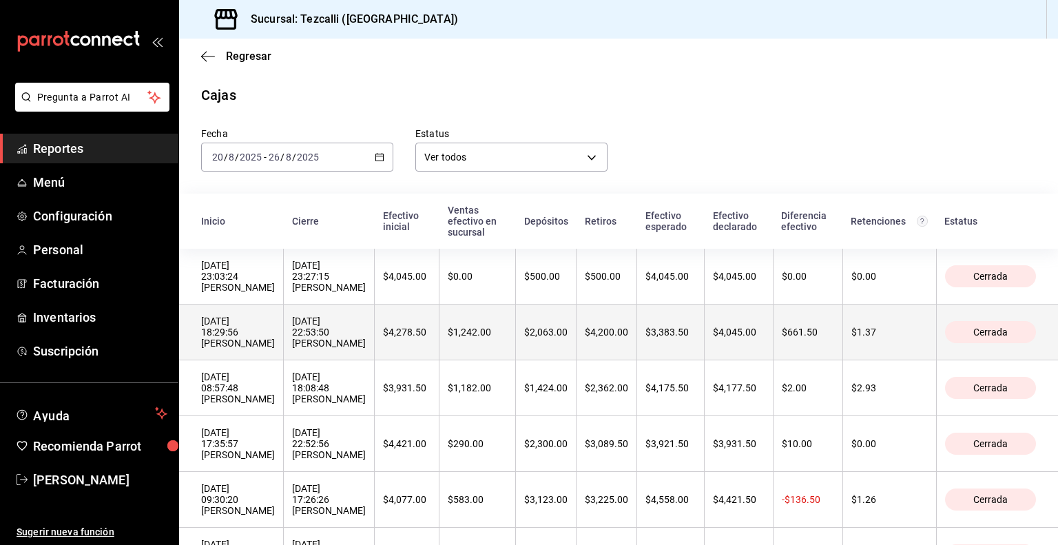
click at [275, 336] on div "[DATE] 18:29:56 [PERSON_NAME]" at bounding box center [238, 331] width 74 height 33
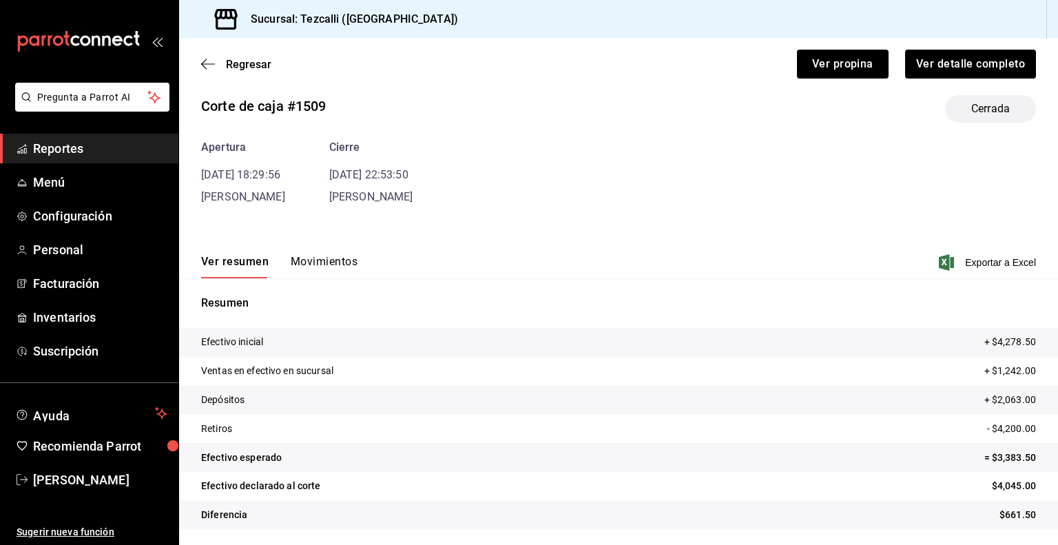
scroll to position [15, 0]
click at [320, 270] on button "Movimientos" at bounding box center [324, 267] width 67 height 23
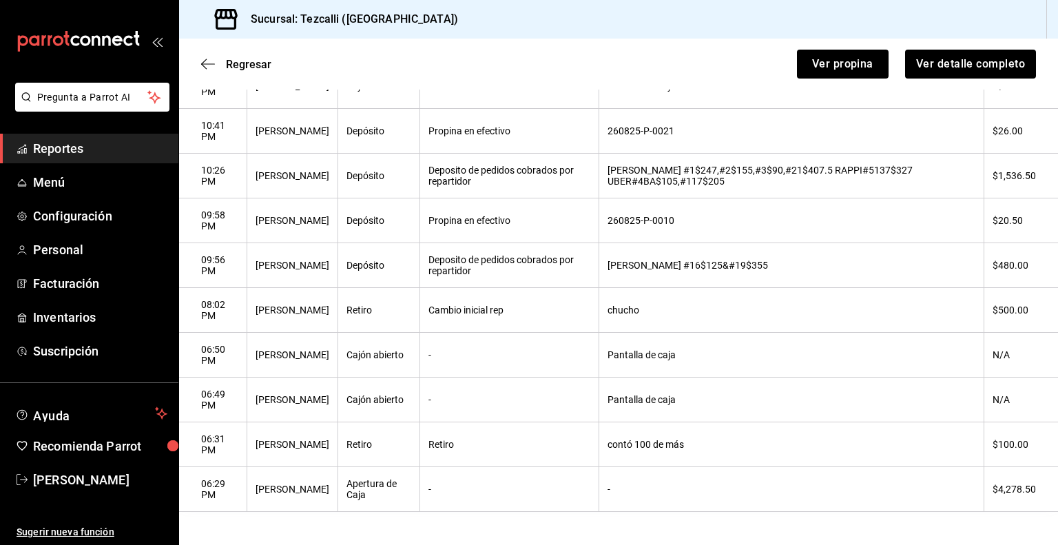
scroll to position [63, 0]
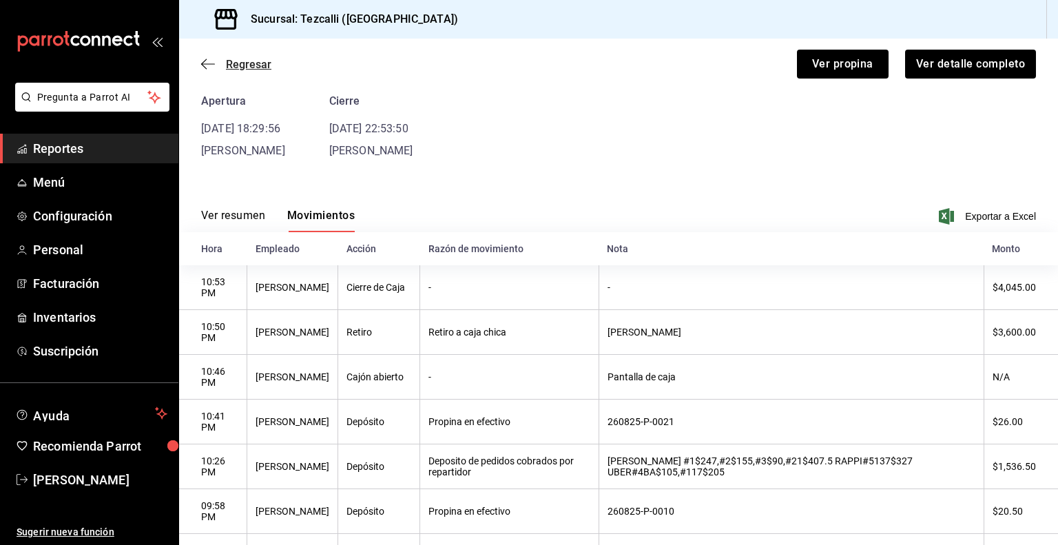
click at [260, 63] on span "Regresar" at bounding box center [248, 64] width 45 height 13
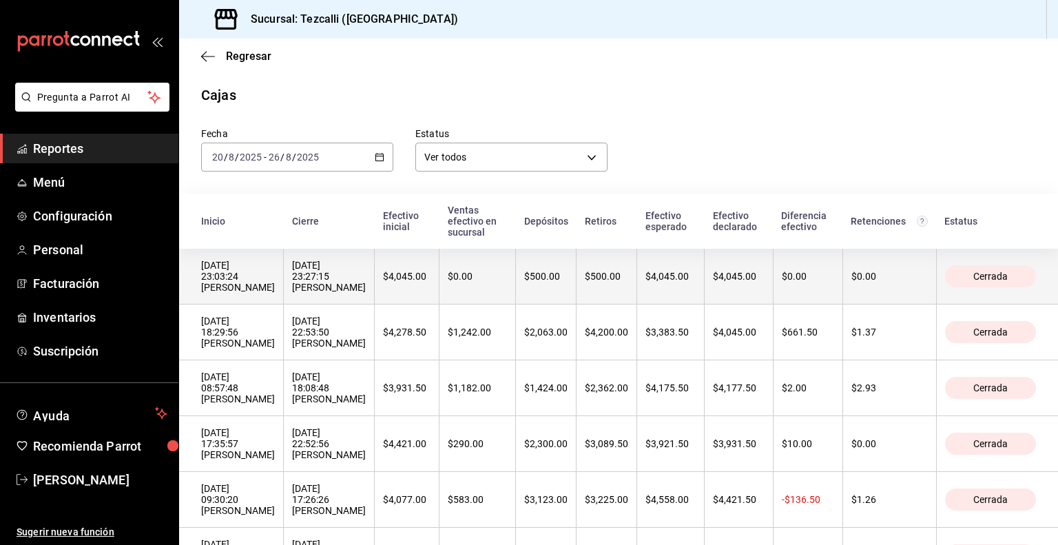
click at [366, 286] on div "[DATE] 23:27:15 [PERSON_NAME]" at bounding box center [329, 276] width 74 height 33
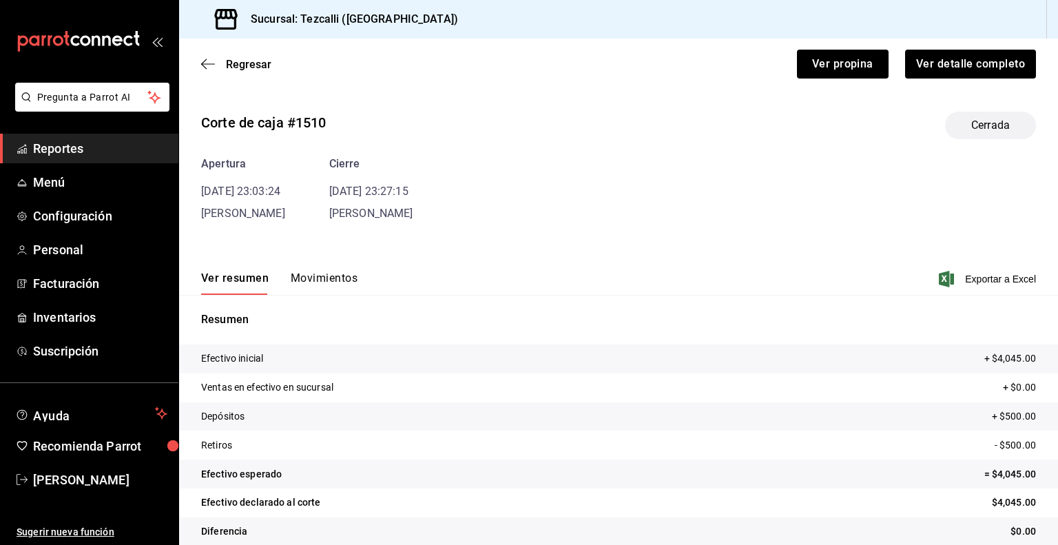
click at [335, 284] on button "Movimientos" at bounding box center [324, 282] width 67 height 23
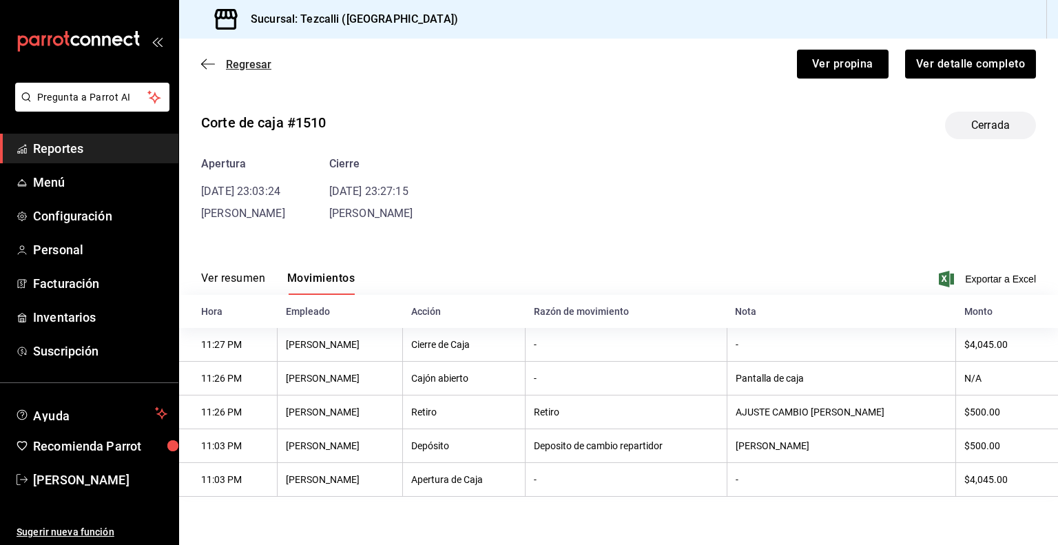
click at [255, 67] on span "Regresar" at bounding box center [248, 64] width 45 height 13
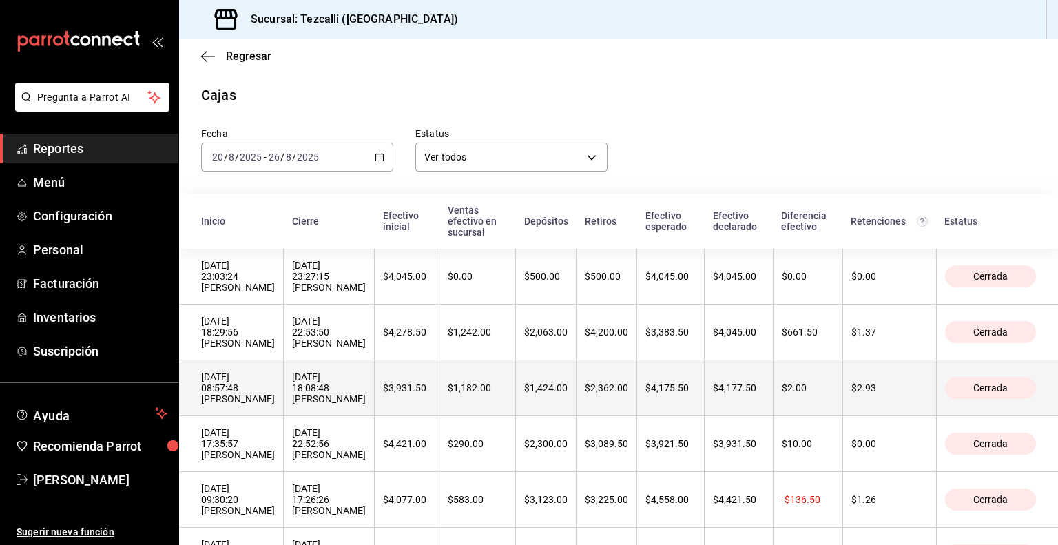
click at [275, 404] on div "[DATE] 08:57:48 [PERSON_NAME]" at bounding box center [238, 387] width 74 height 33
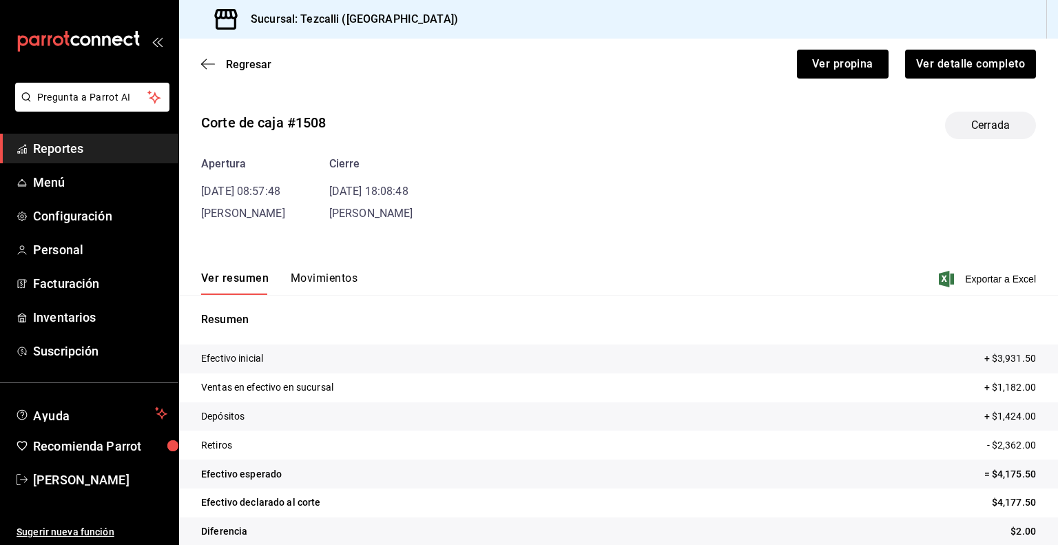
click at [329, 288] on button "Movimientos" at bounding box center [324, 282] width 67 height 23
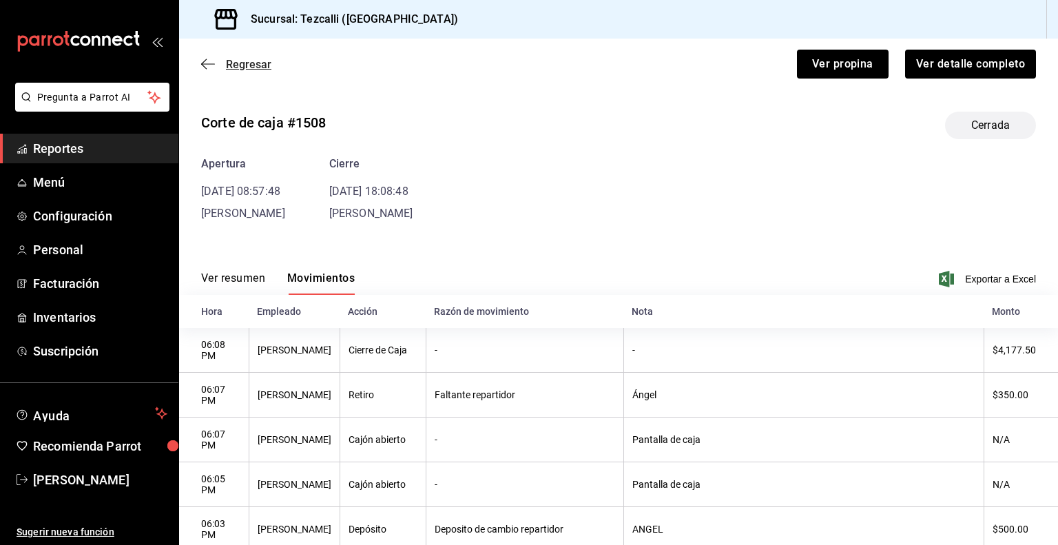
click at [242, 60] on span "Regresar" at bounding box center [248, 64] width 45 height 13
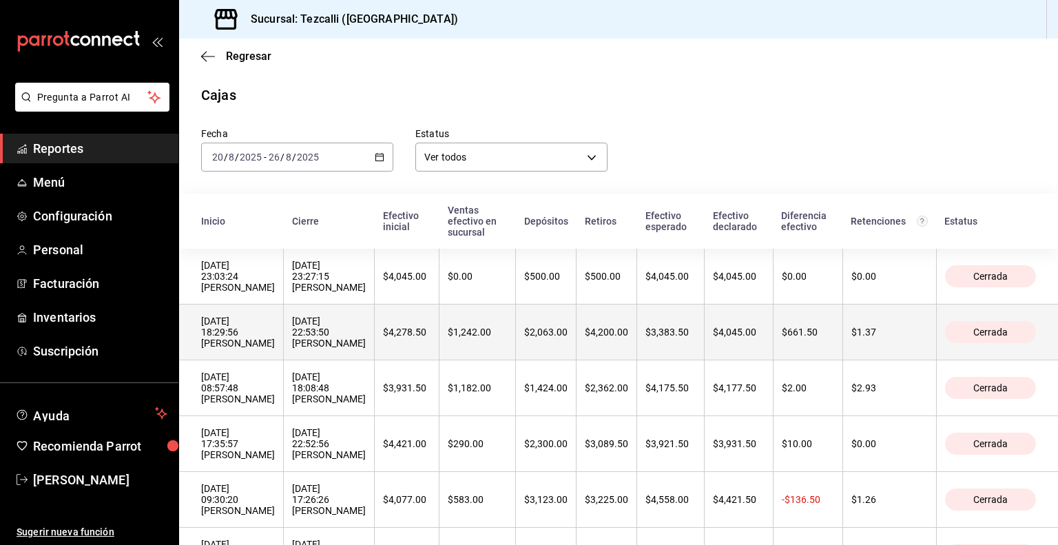
click at [284, 360] on th "[DATE] 18:29:56 [PERSON_NAME]" at bounding box center [231, 332] width 105 height 56
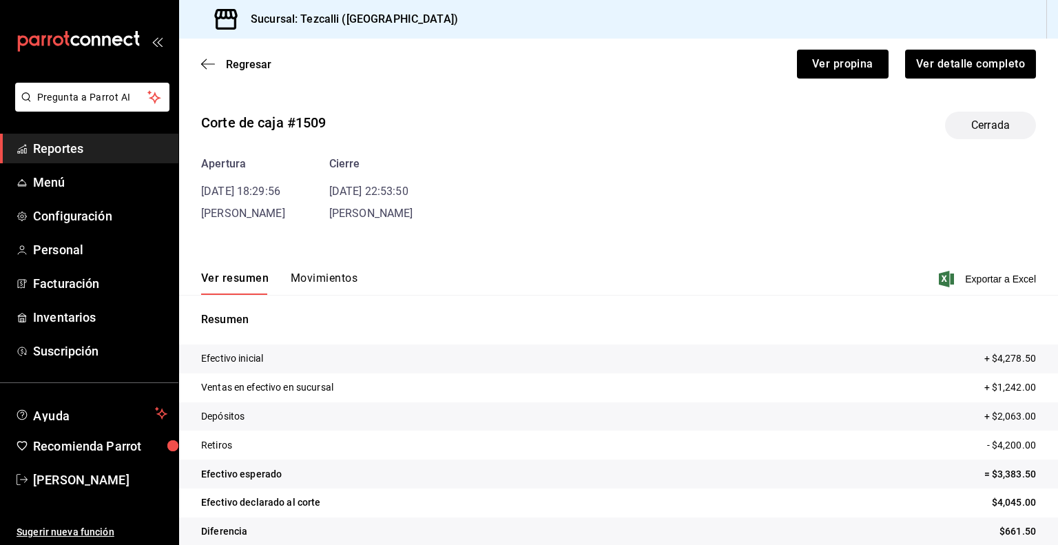
scroll to position [17, 0]
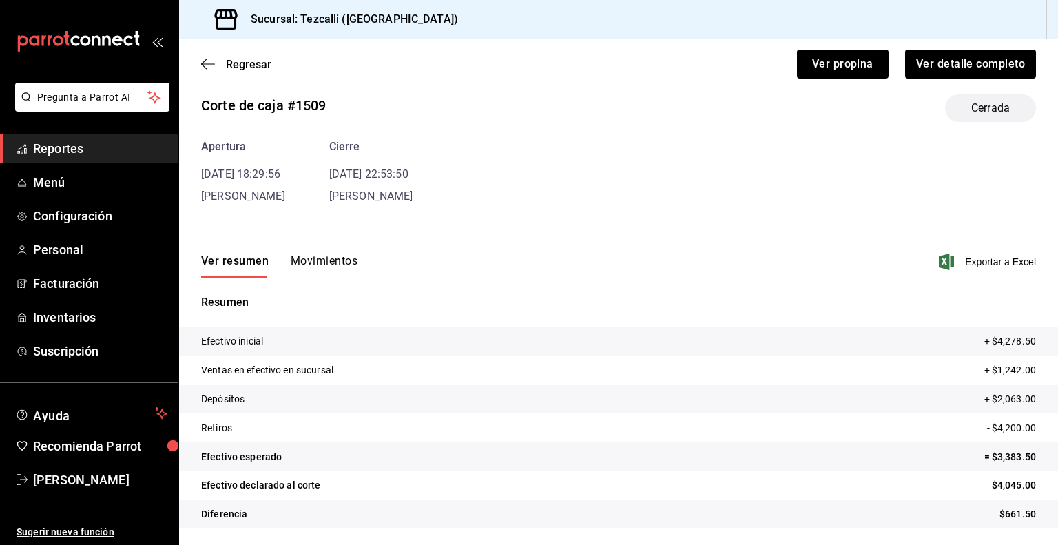
click at [320, 273] on button "Movimientos" at bounding box center [324, 265] width 67 height 23
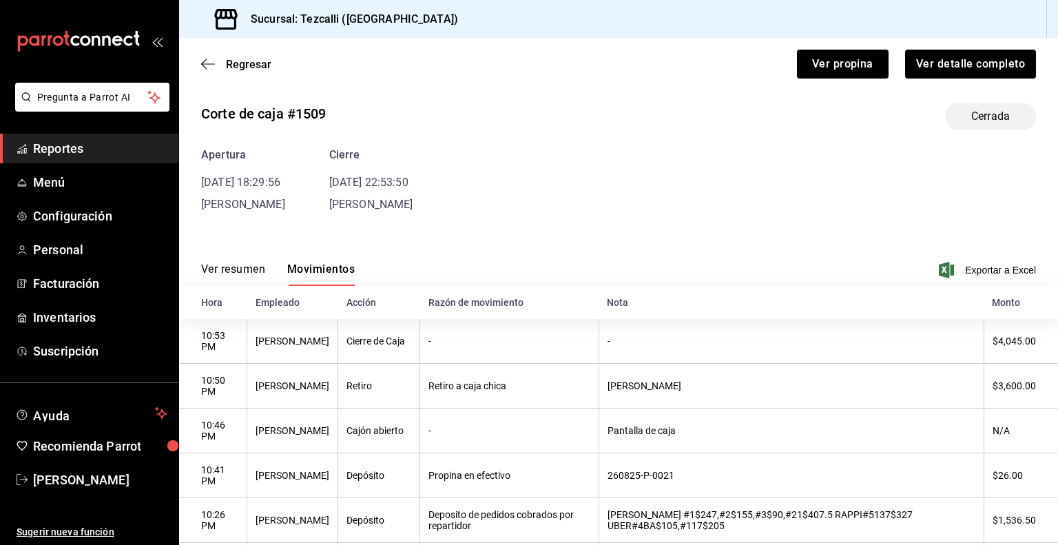
scroll to position [0, 0]
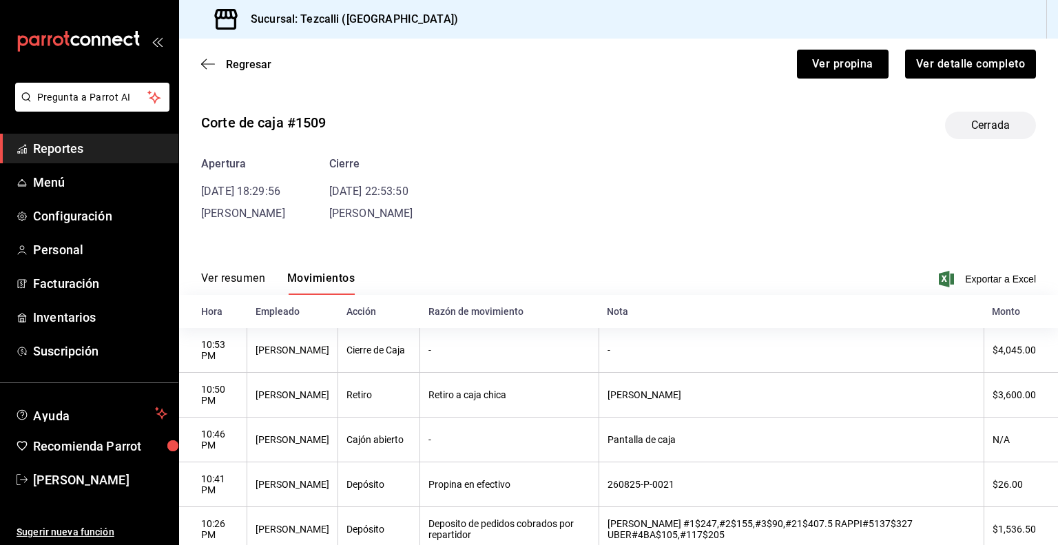
click at [249, 275] on button "Ver resumen" at bounding box center [233, 282] width 64 height 23
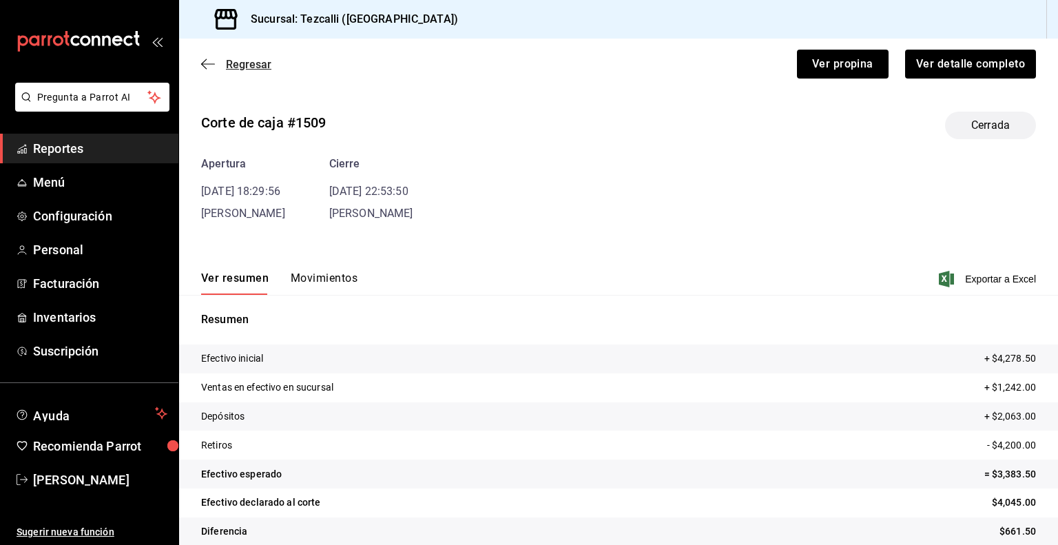
click at [253, 65] on span "Regresar" at bounding box center [248, 64] width 45 height 13
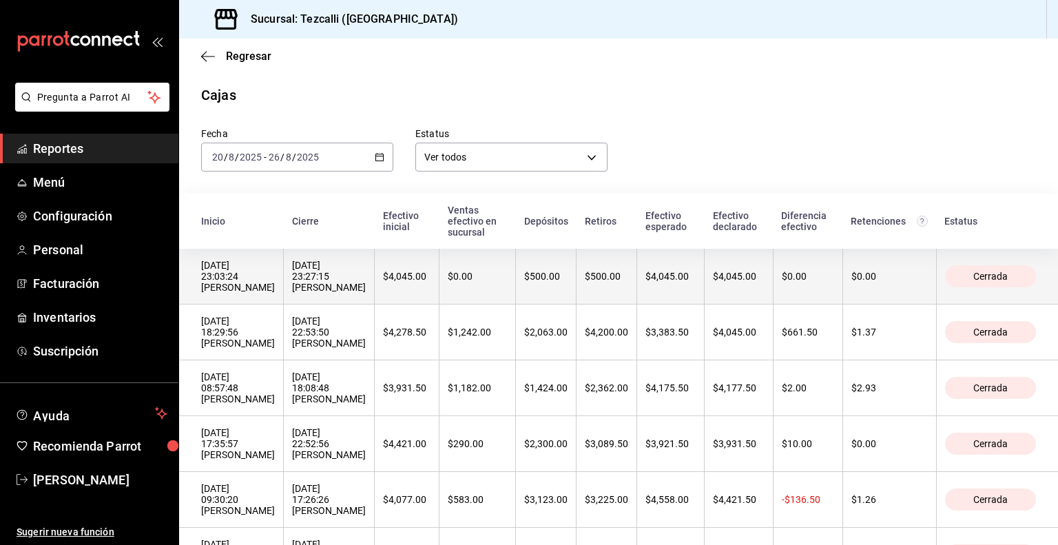
click at [366, 293] on div "[DATE] 23:27:15 [PERSON_NAME]" at bounding box center [329, 276] width 74 height 33
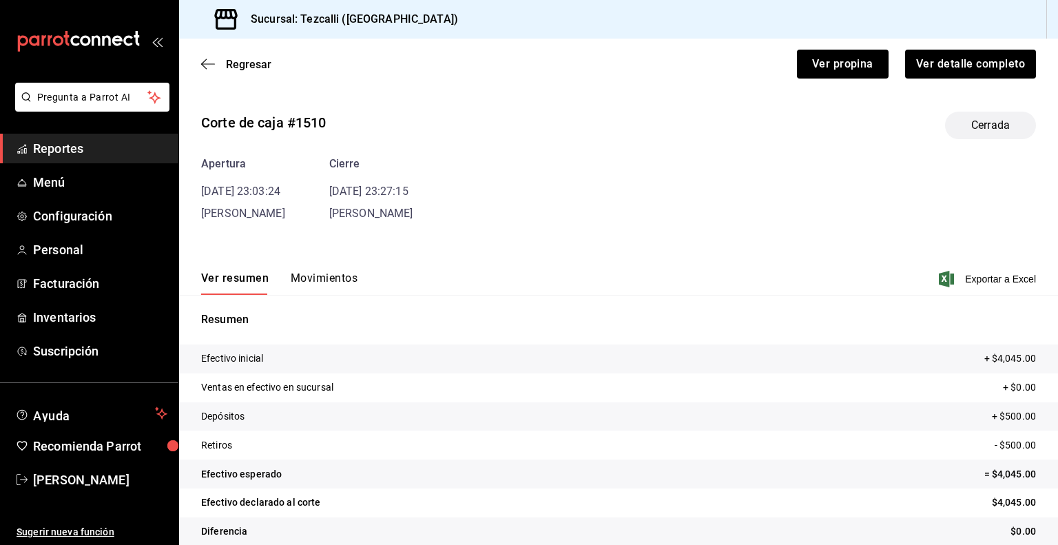
scroll to position [17, 0]
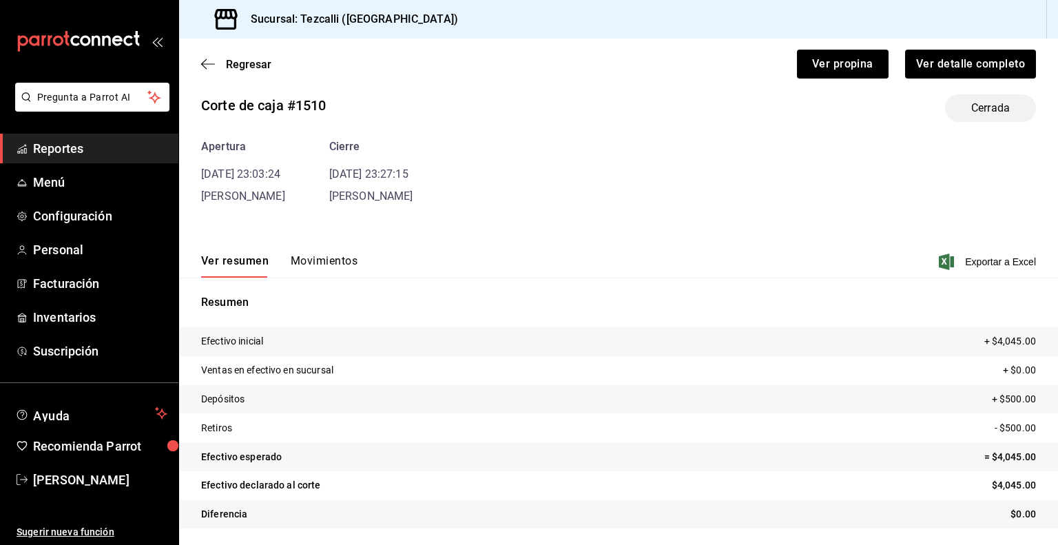
click at [320, 264] on button "Movimientos" at bounding box center [324, 265] width 67 height 23
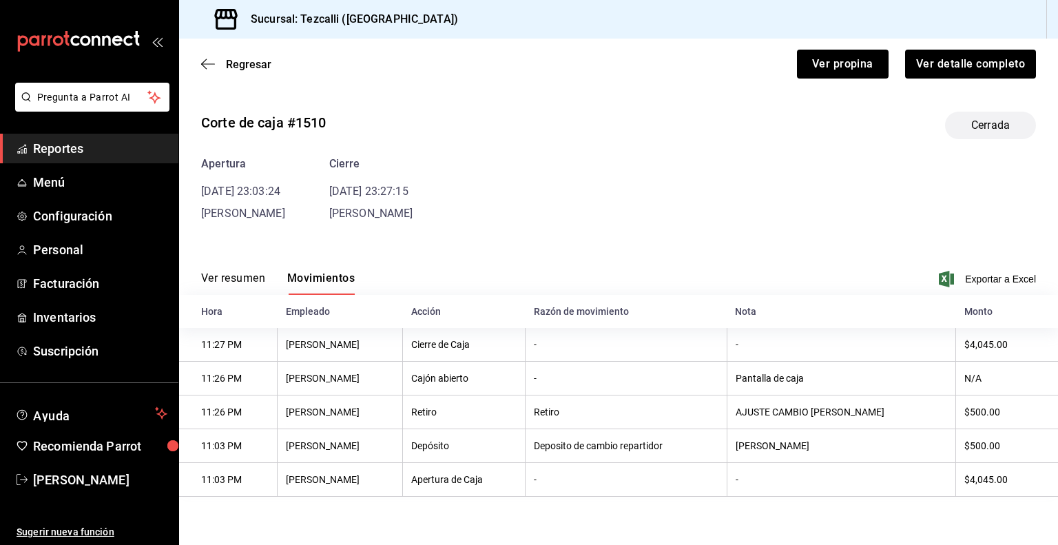
scroll to position [0, 0]
click at [242, 69] on span "Regresar" at bounding box center [248, 64] width 45 height 13
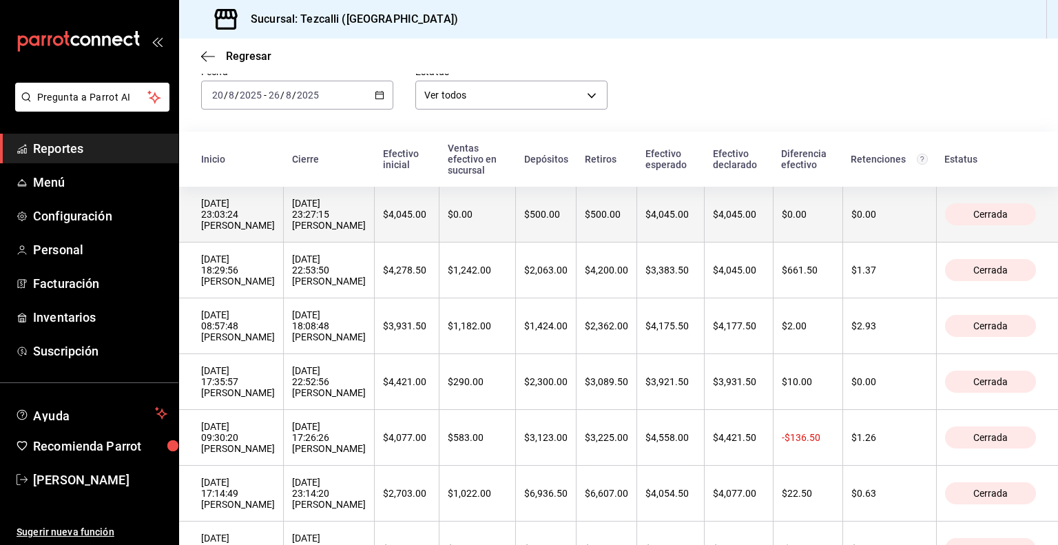
scroll to position [32, 0]
